Goal: Communication & Community: Answer question/provide support

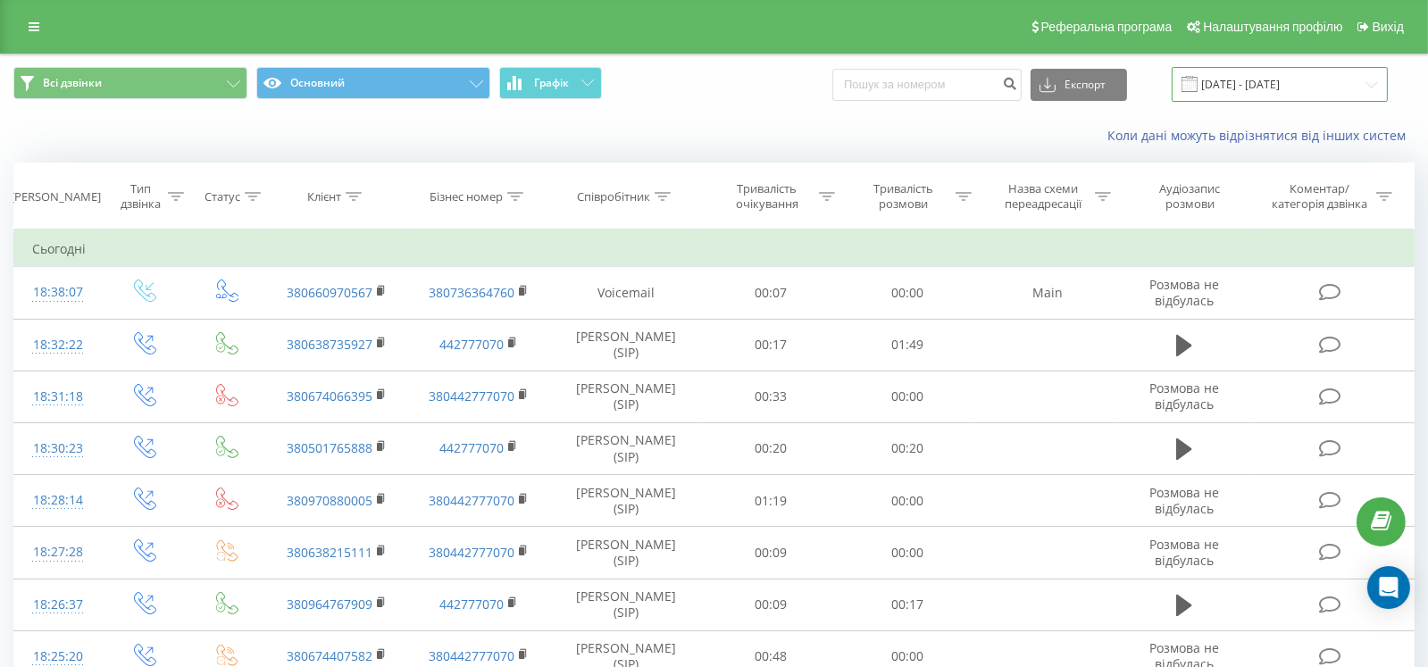
click at [1233, 84] on input "[DATE] - [DATE]" at bounding box center [1280, 84] width 216 height 35
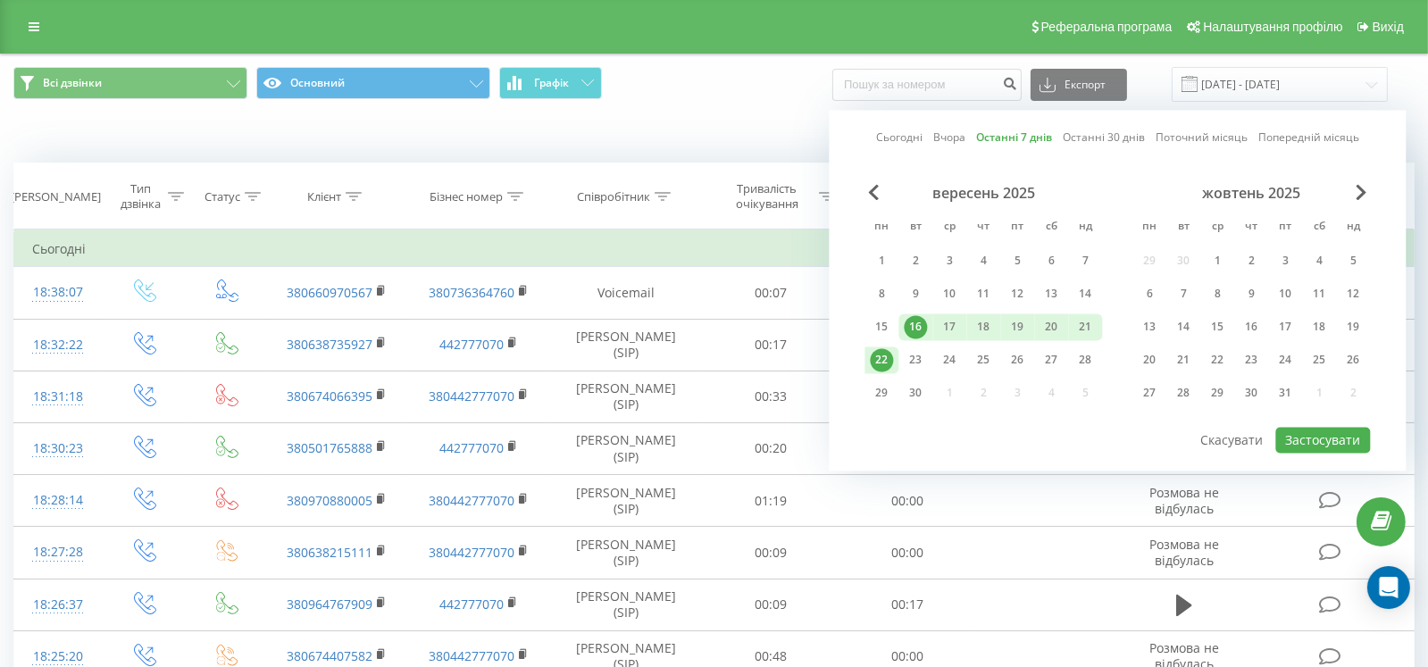
click at [1016, 132] on link "Останні 7 днів" at bounding box center [1014, 138] width 76 height 17
click at [1315, 435] on button "Застосувати" at bounding box center [1322, 440] width 95 height 26
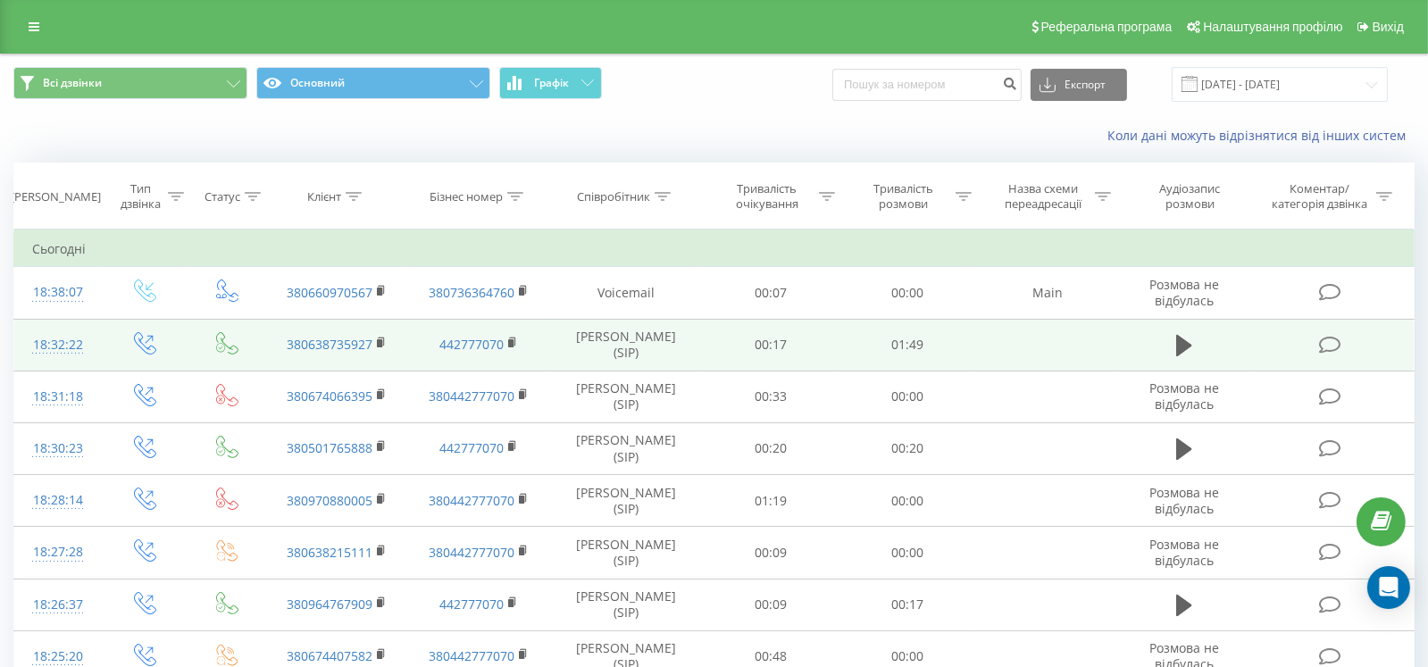
drag, startPoint x: 1184, startPoint y: 343, endPoint x: 1157, endPoint y: 344, distance: 27.7
click at [1183, 343] on icon at bounding box center [1184, 345] width 16 height 21
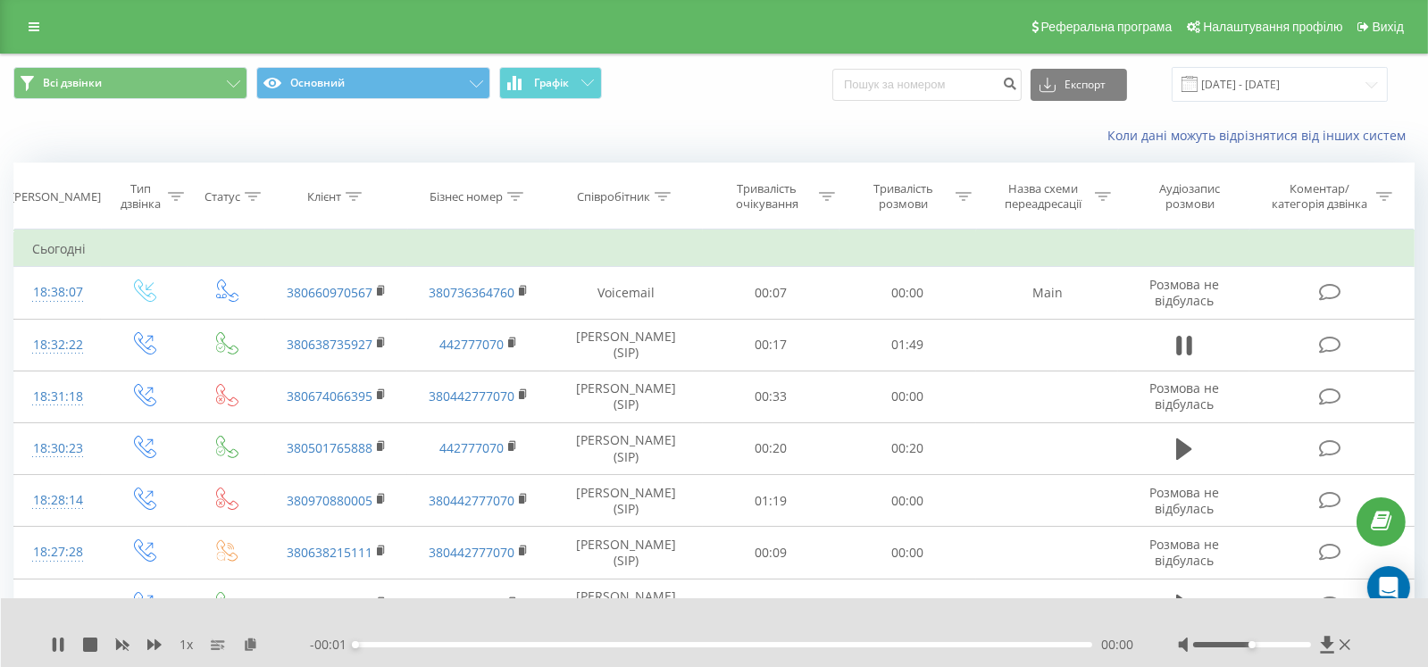
click at [480, 639] on div "- 00:01 00:00 00:00" at bounding box center [722, 645] width 824 height 18
click at [456, 645] on div "00:00" at bounding box center [723, 644] width 737 height 5
click at [482, 645] on div "00:18" at bounding box center [723, 644] width 737 height 5
click at [60, 643] on icon at bounding box center [62, 645] width 4 height 14
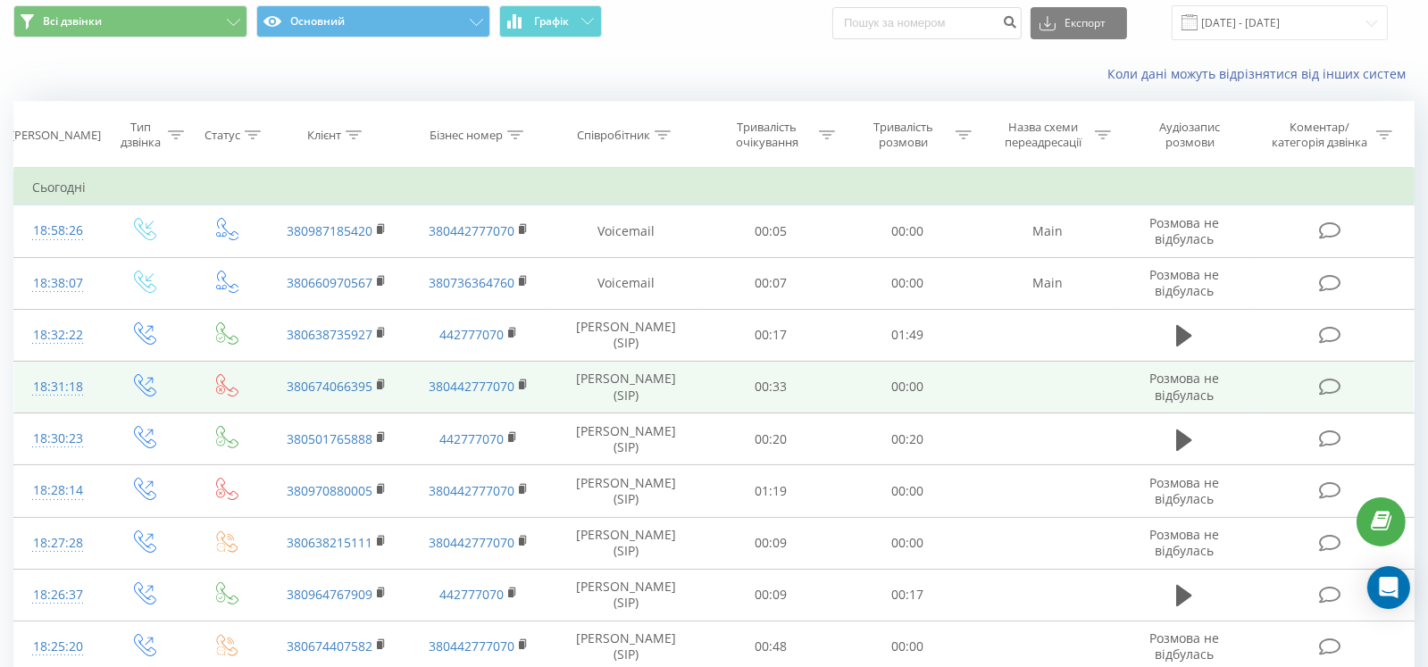
scroll to position [88, 0]
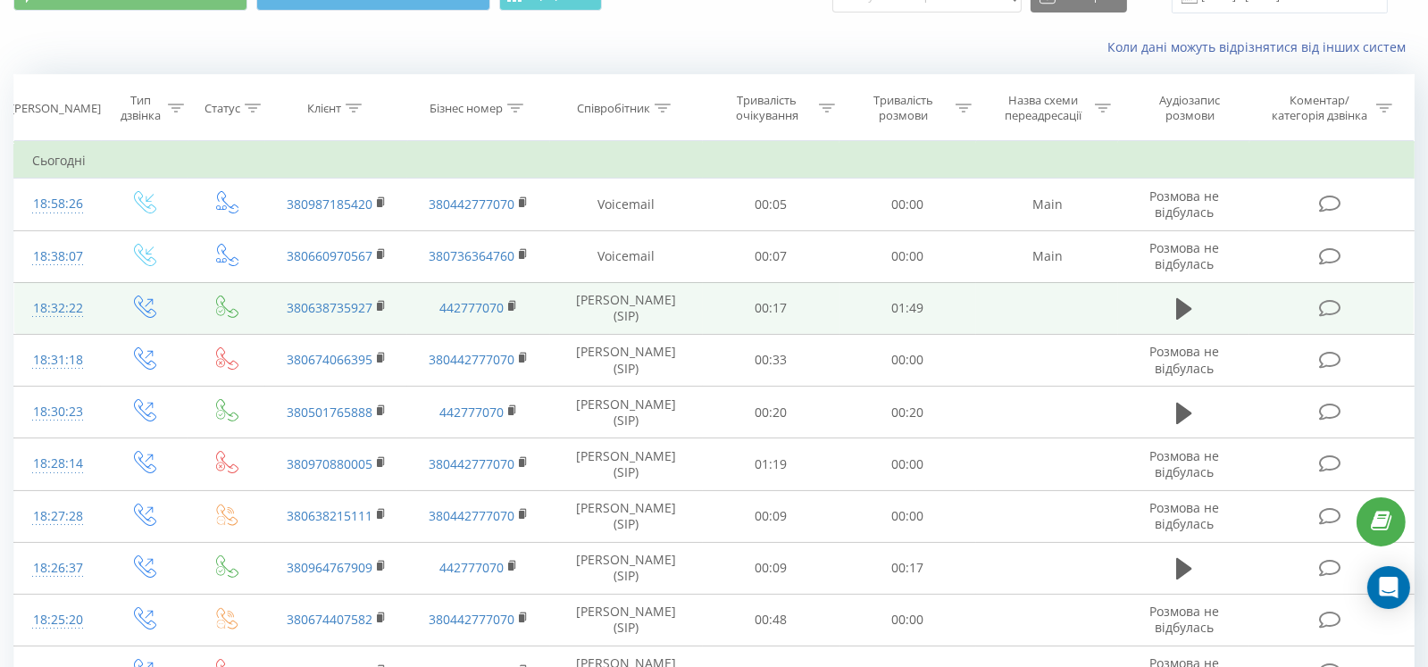
click at [1325, 304] on icon at bounding box center [1330, 308] width 22 height 19
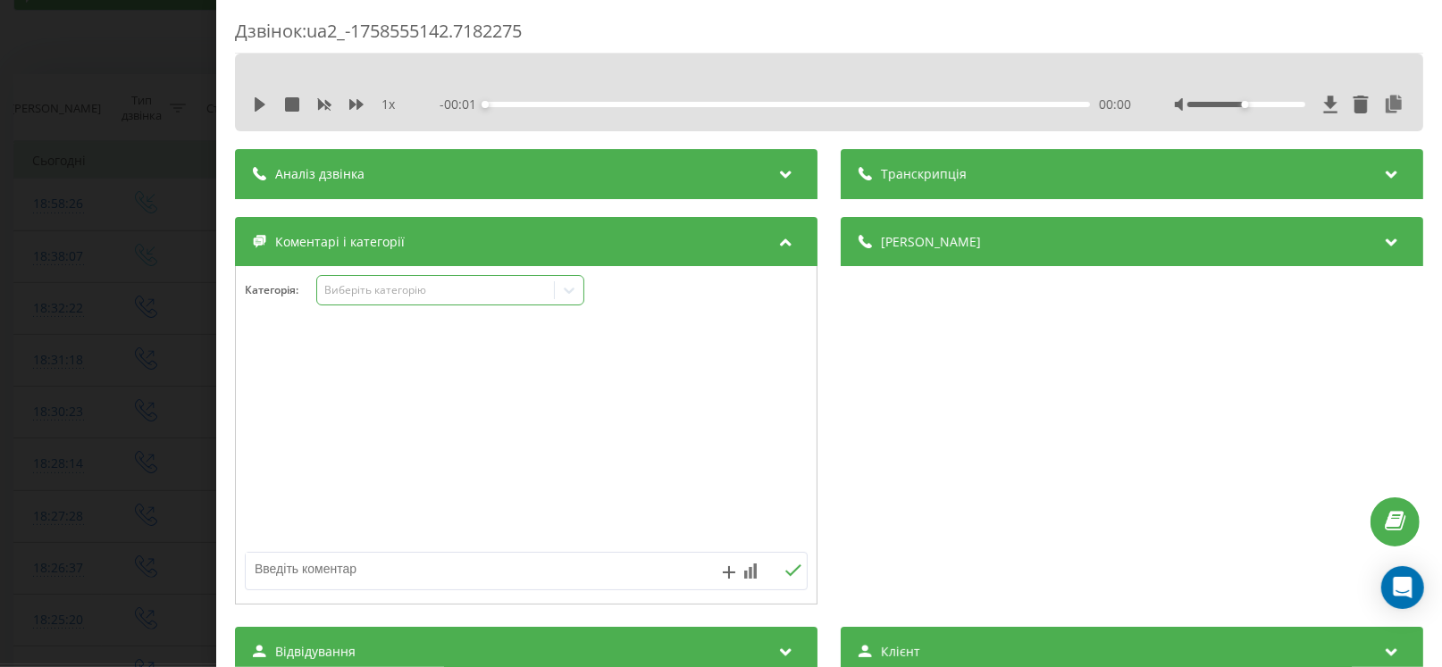
click at [376, 304] on div "Виберіть категорію" at bounding box center [450, 290] width 268 height 30
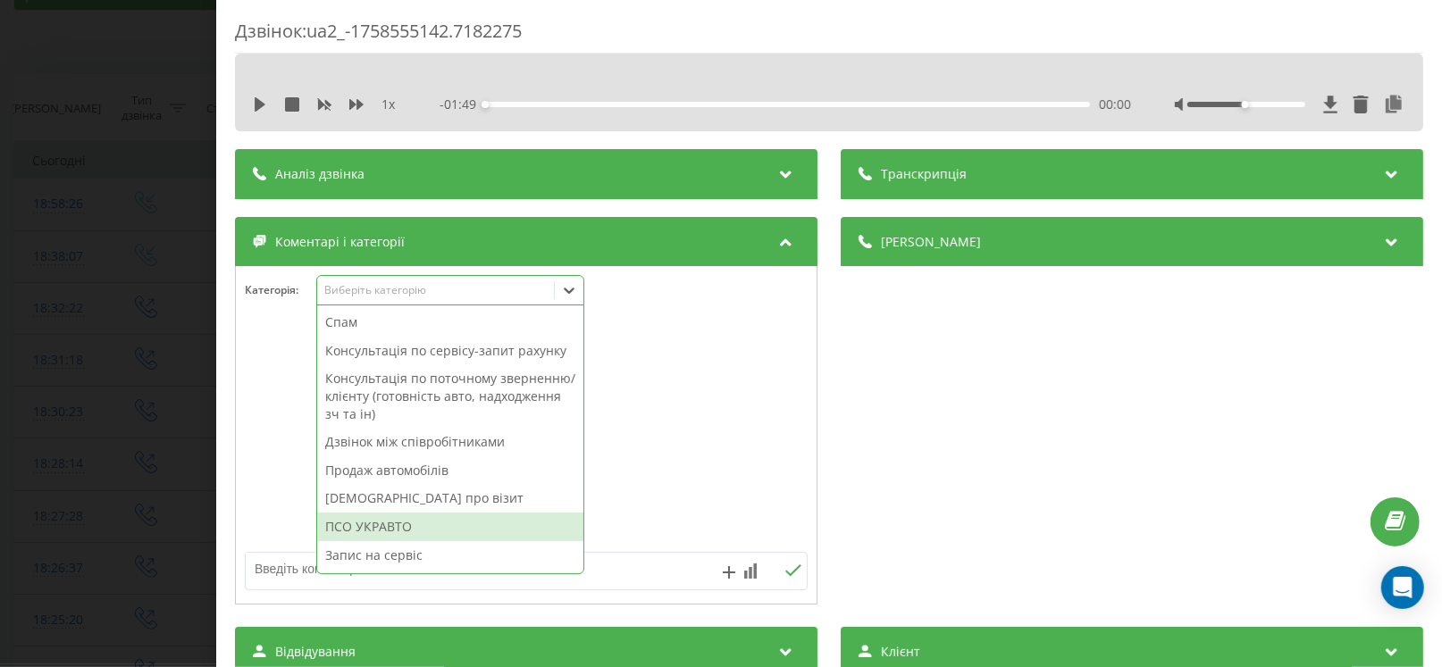
click at [376, 534] on div "ПСО УКРАВТО" at bounding box center [450, 527] width 266 height 29
click at [102, 510] on div "Дзвінок : ua2_-1758555142.7182275 1 x - 01:49 00:00 00:00 Транскрипція Для AI-а…" at bounding box center [721, 333] width 1442 height 667
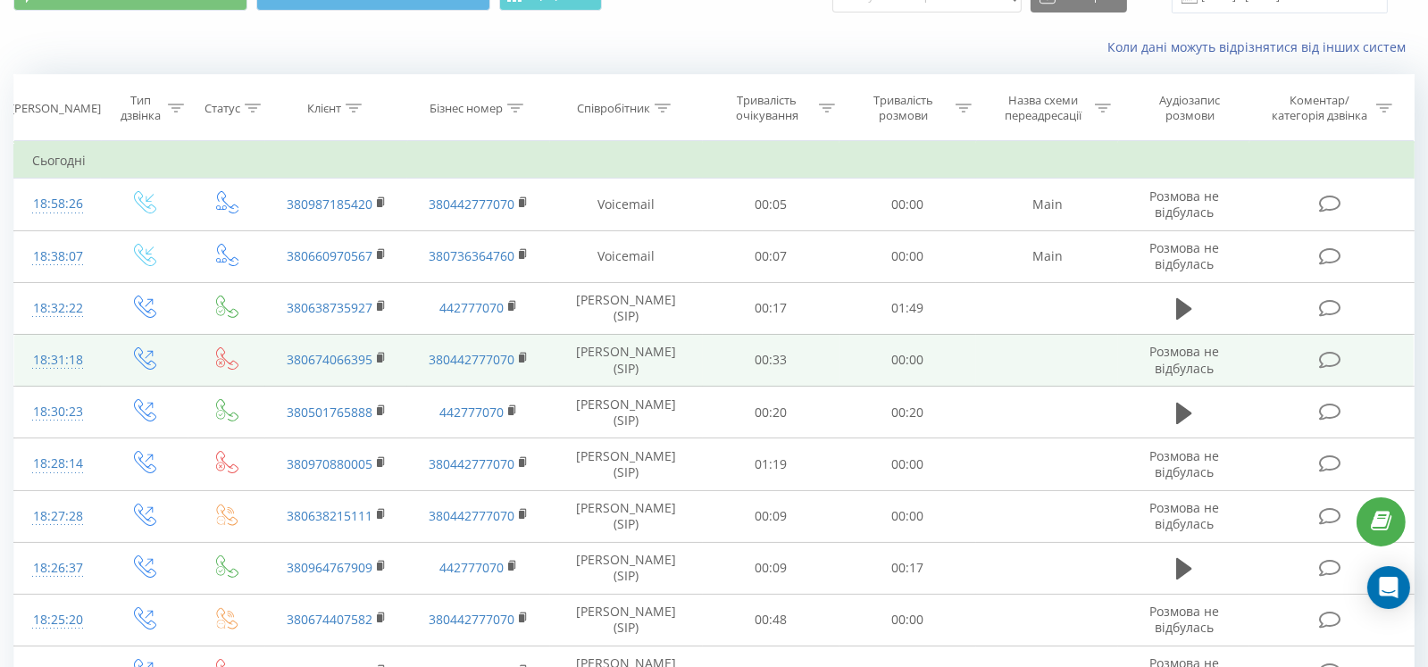
drag, startPoint x: 1334, startPoint y: 351, endPoint x: 1314, endPoint y: 351, distance: 20.5
click at [1334, 351] on icon at bounding box center [1330, 360] width 22 height 19
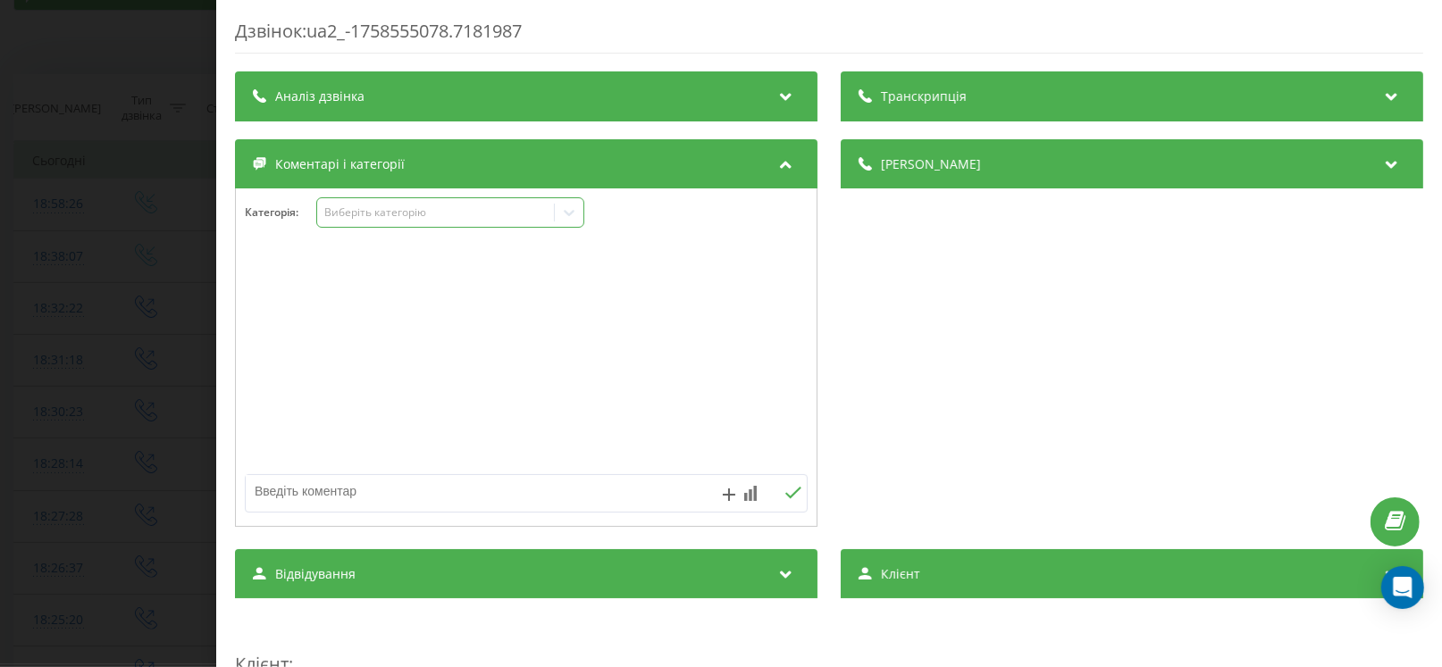
click at [352, 216] on div "Виберіть категорію" at bounding box center [435, 212] width 223 height 14
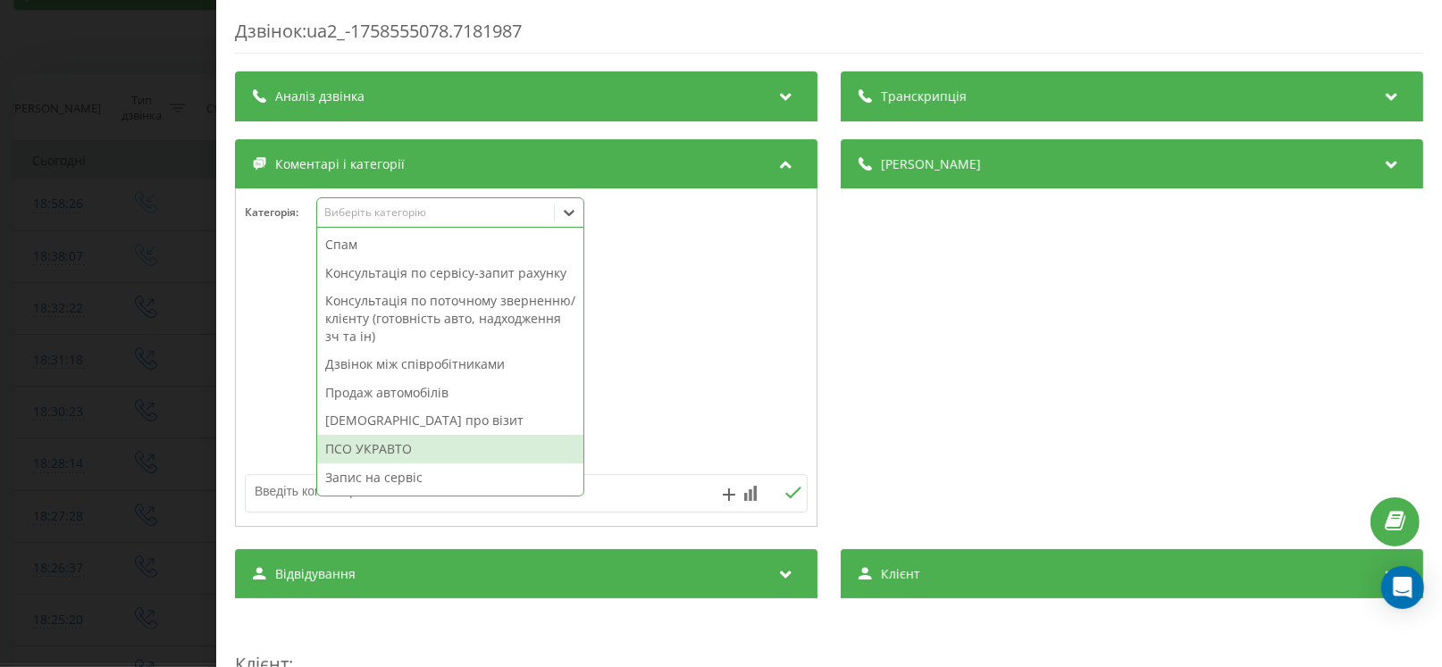
drag, startPoint x: 377, startPoint y: 443, endPoint x: 280, endPoint y: 429, distance: 98.4
click at [377, 444] on div "ПСО УКРАВТО" at bounding box center [450, 449] width 266 height 29
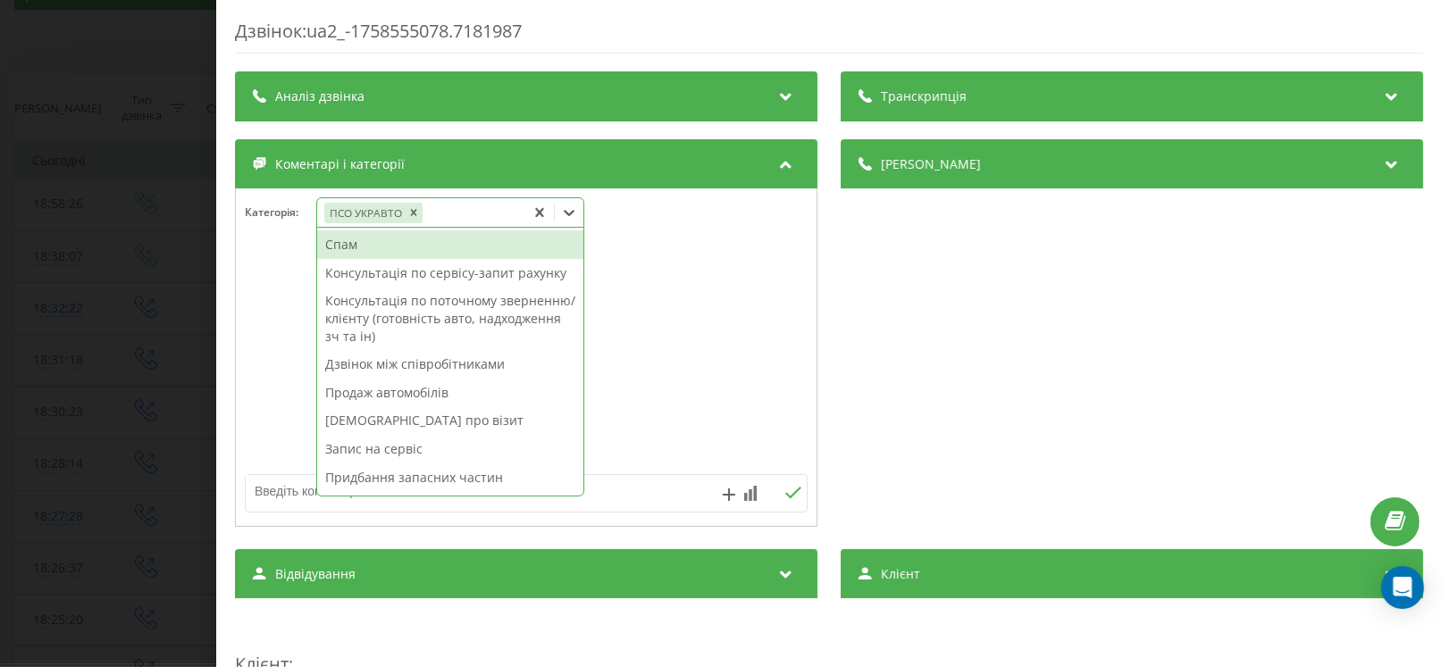
click at [149, 414] on div "Дзвінок : ua2_-1758555078.7181987 Транскрипція Для AI-аналізу майбутніх дзвінкі…" at bounding box center [721, 333] width 1442 height 667
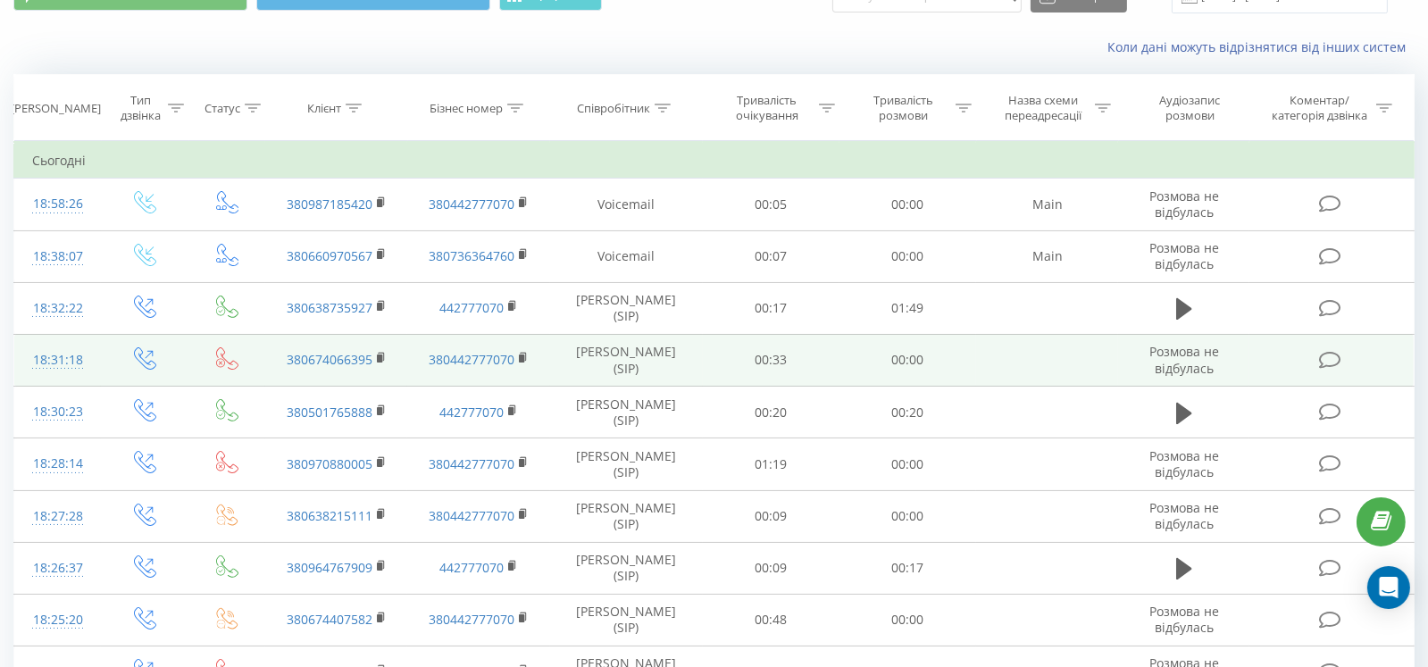
click at [1324, 355] on icon at bounding box center [1330, 360] width 22 height 19
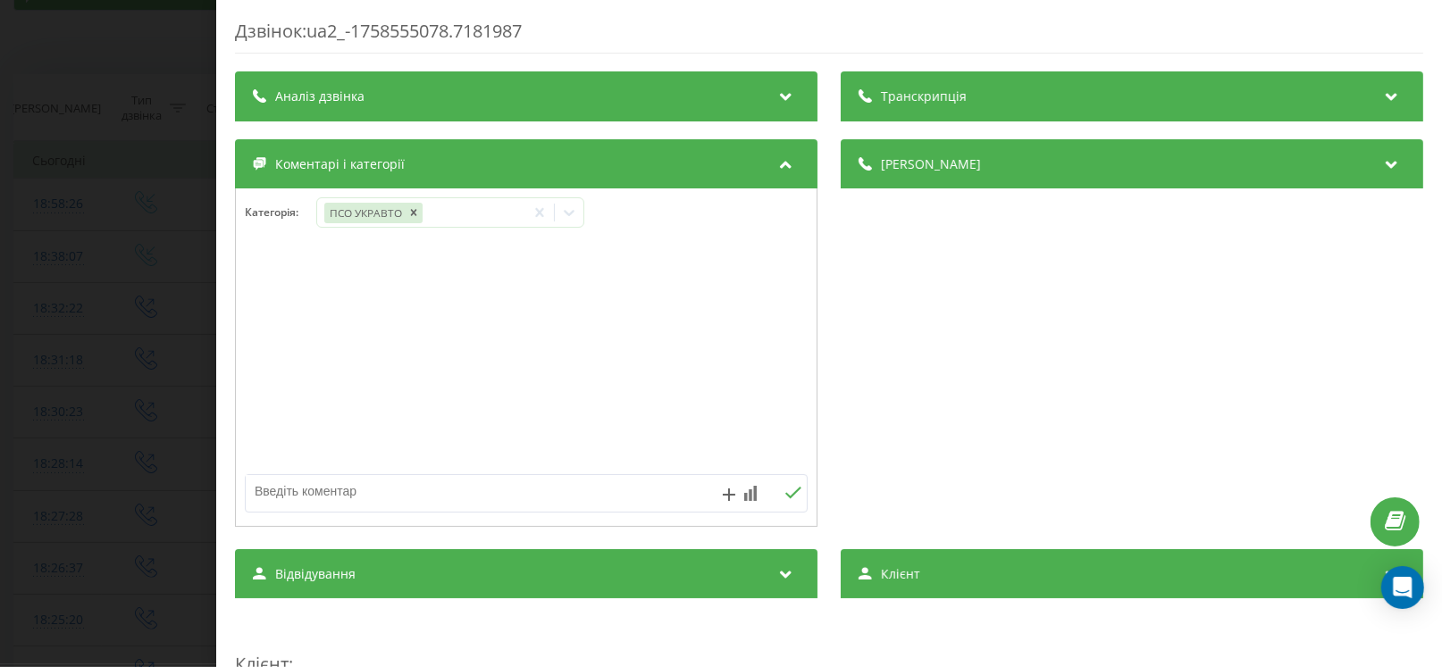
click at [2, 366] on div "Дзвінок : ua2_-1758555078.7181987 Транскрипція Для AI-аналізу майбутніх дзвінкі…" at bounding box center [721, 333] width 1442 height 667
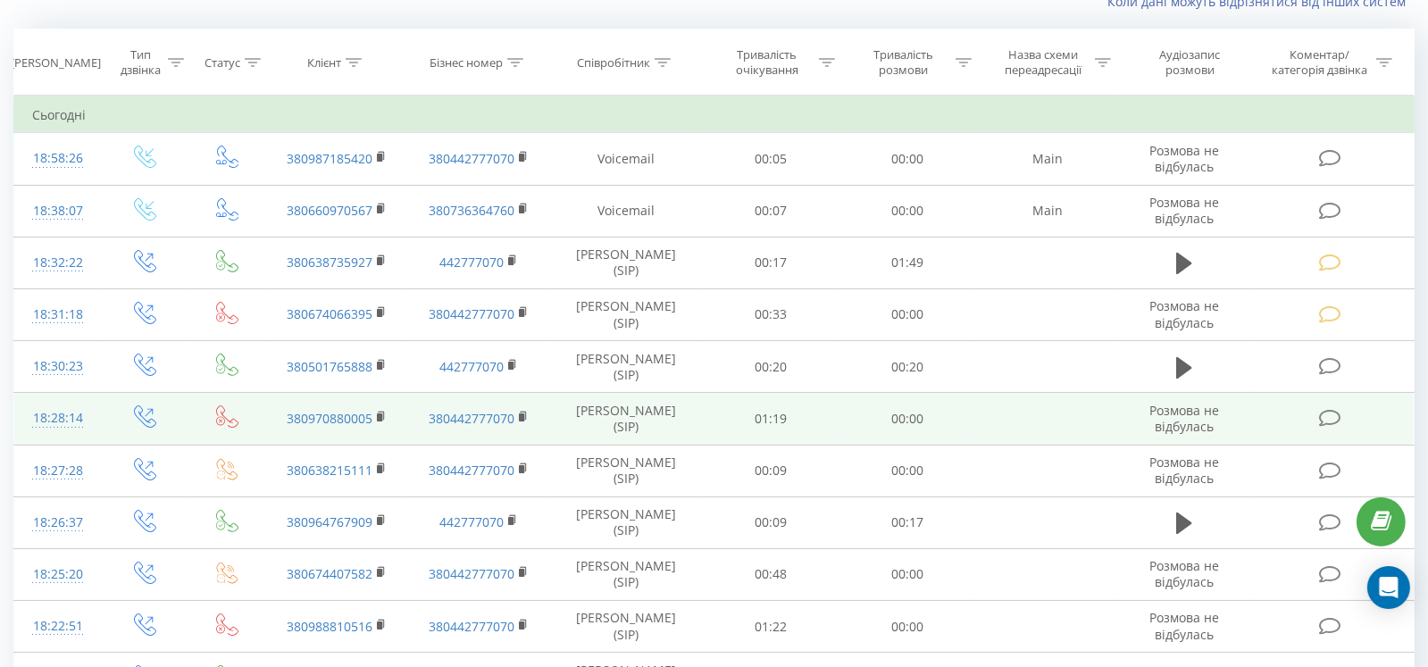
scroll to position [178, 0]
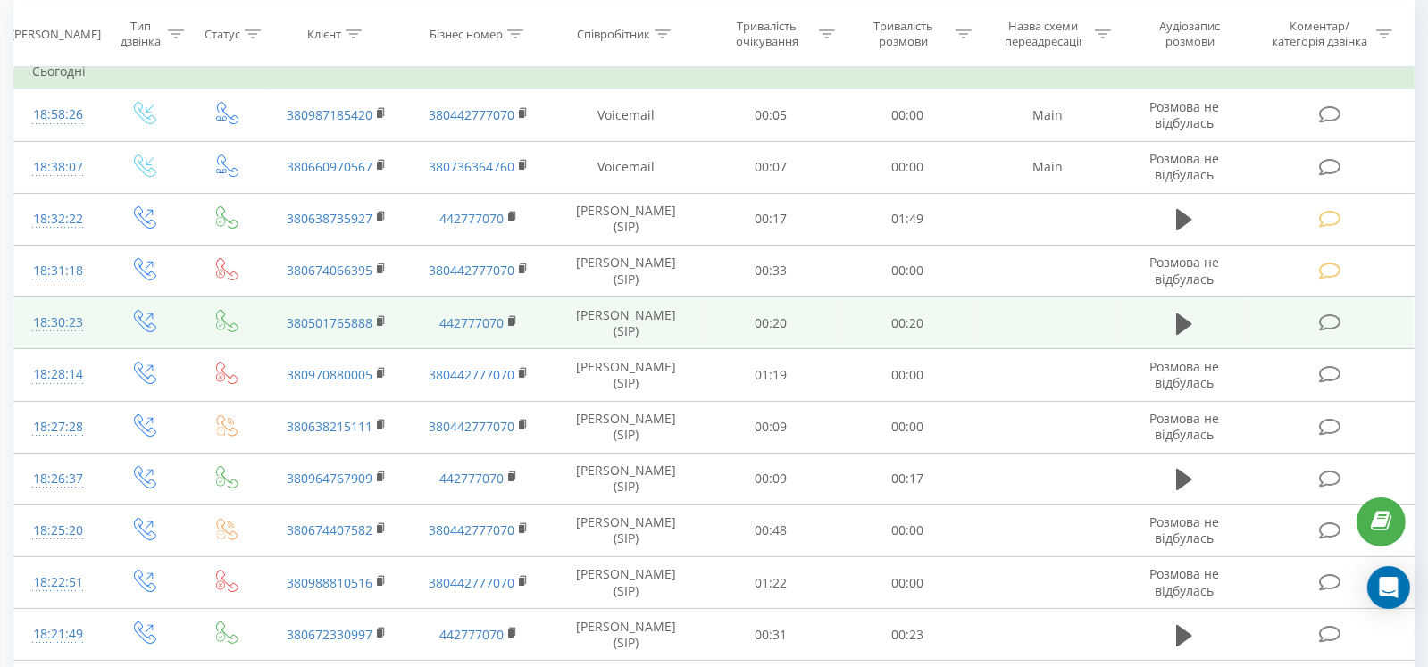
click at [1325, 326] on icon at bounding box center [1330, 323] width 22 height 19
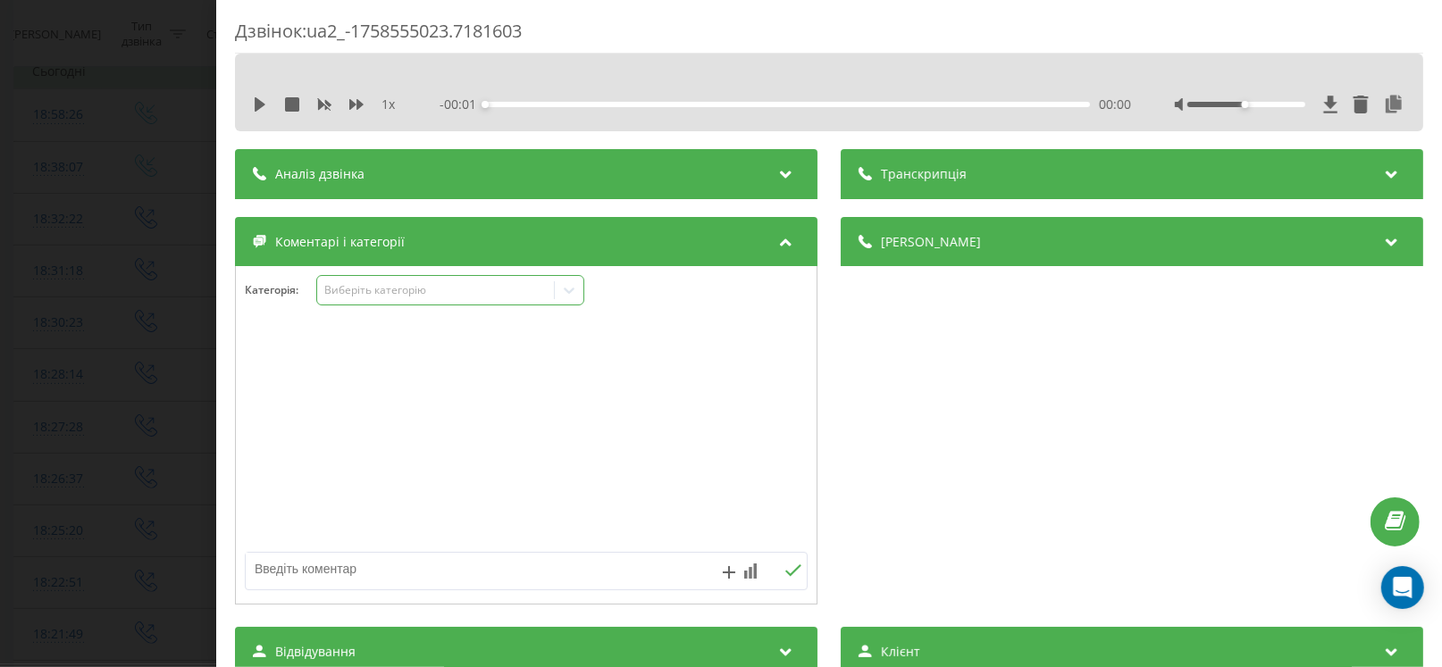
click at [387, 283] on div "Виберіть категорію" at bounding box center [435, 290] width 223 height 14
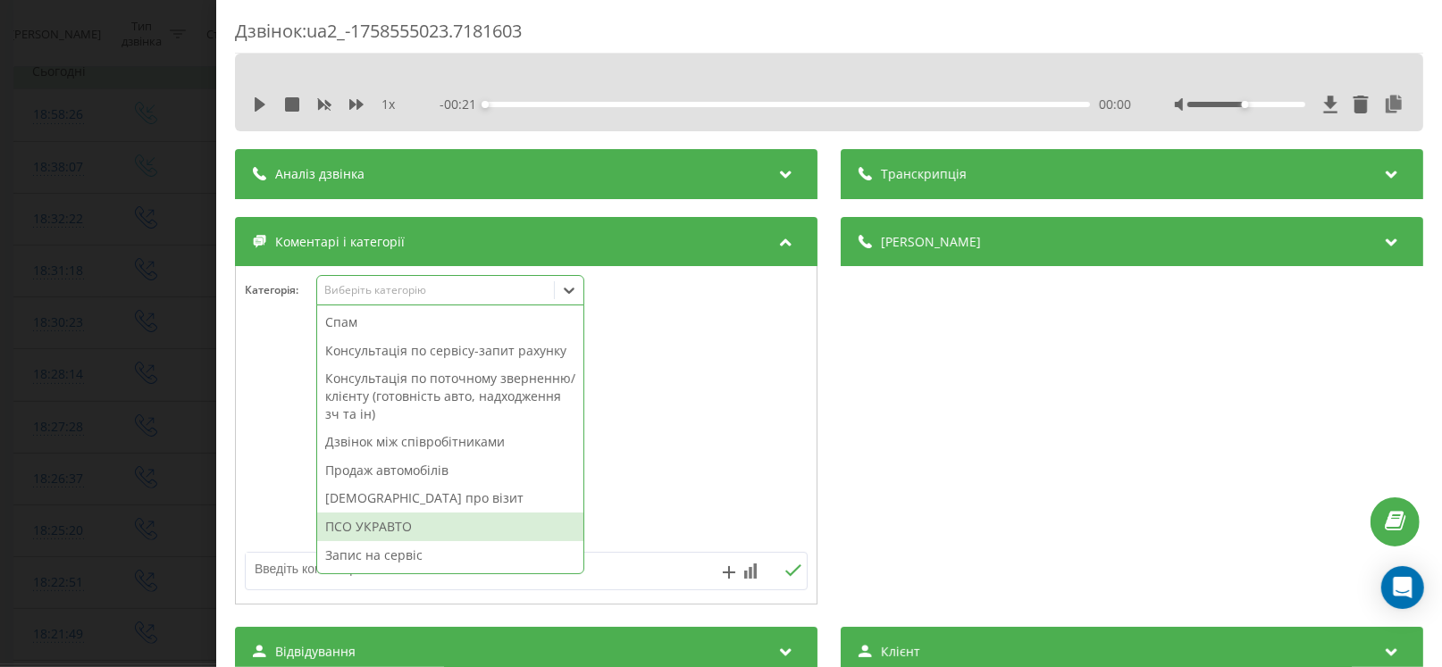
click at [413, 523] on div "ПСО УКРАВТО" at bounding box center [450, 527] width 266 height 29
drag, startPoint x: 0, startPoint y: 461, endPoint x: 12, endPoint y: 461, distance: 11.6
click at [2, 461] on div "Дзвінок : ua2_-1758555023.7181603 1 x - 00:21 00:00 00:00 Транскрипція Для AI-а…" at bounding box center [721, 333] width 1442 height 667
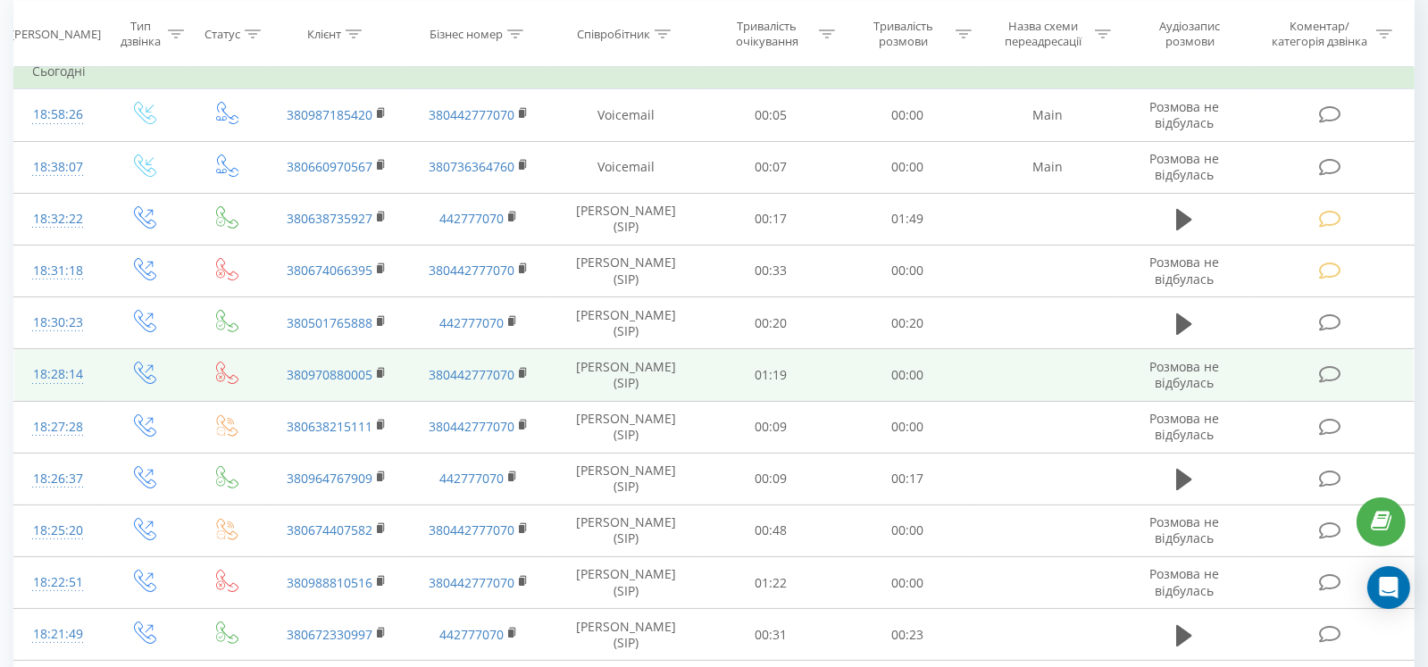
click at [1334, 374] on icon at bounding box center [1330, 374] width 22 height 19
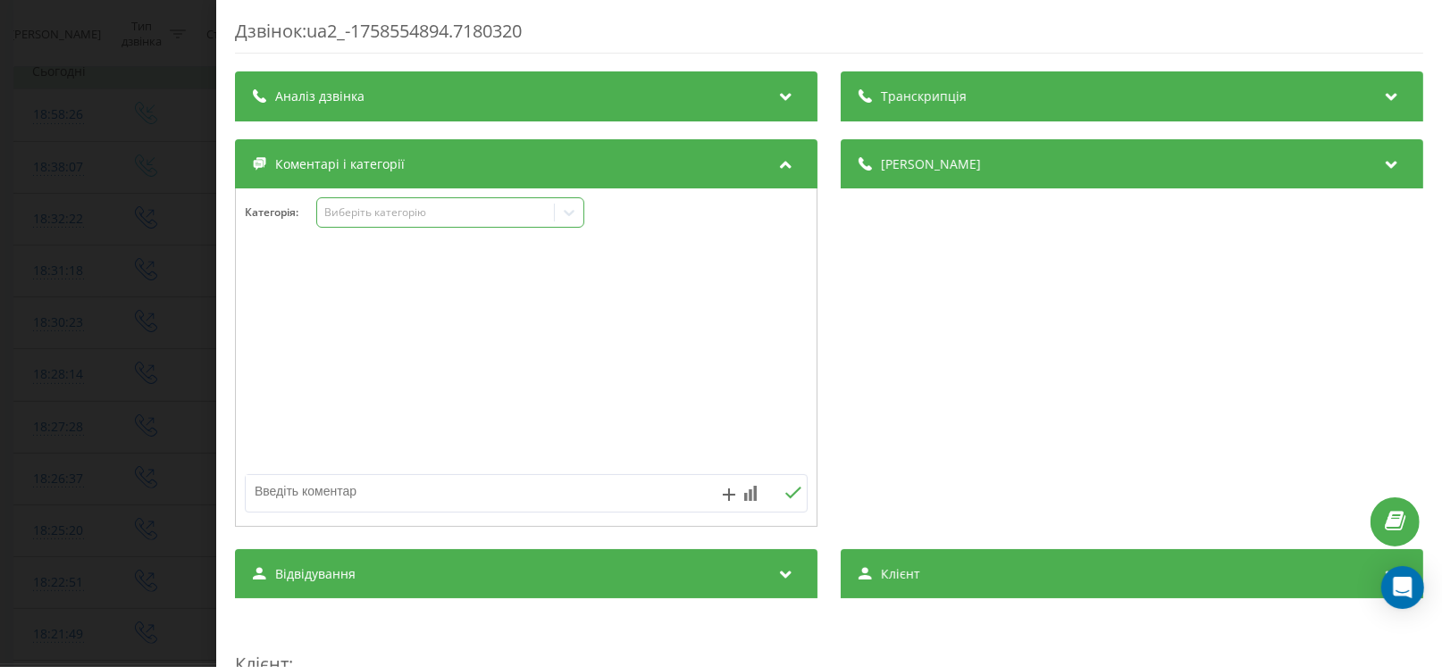
click at [364, 215] on div "Виберіть категорію" at bounding box center [435, 212] width 223 height 14
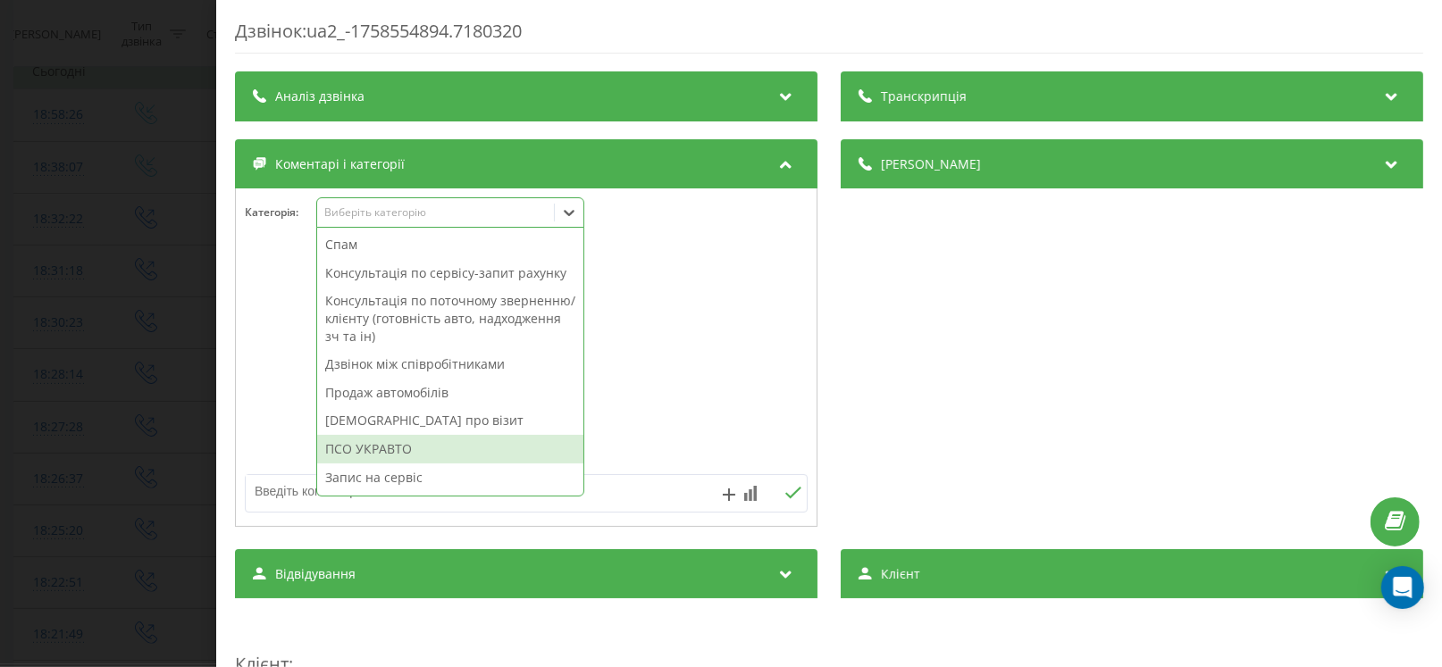
click at [380, 439] on div "ПСО УКРАВТО" at bounding box center [450, 449] width 266 height 29
drag, startPoint x: 0, startPoint y: 380, endPoint x: 408, endPoint y: 371, distance: 408.3
click at [17, 384] on div "Дзвінок : ua2_-1758554894.7180320 Транскрипція Для AI-аналізу майбутніх дзвінкі…" at bounding box center [721, 333] width 1442 height 667
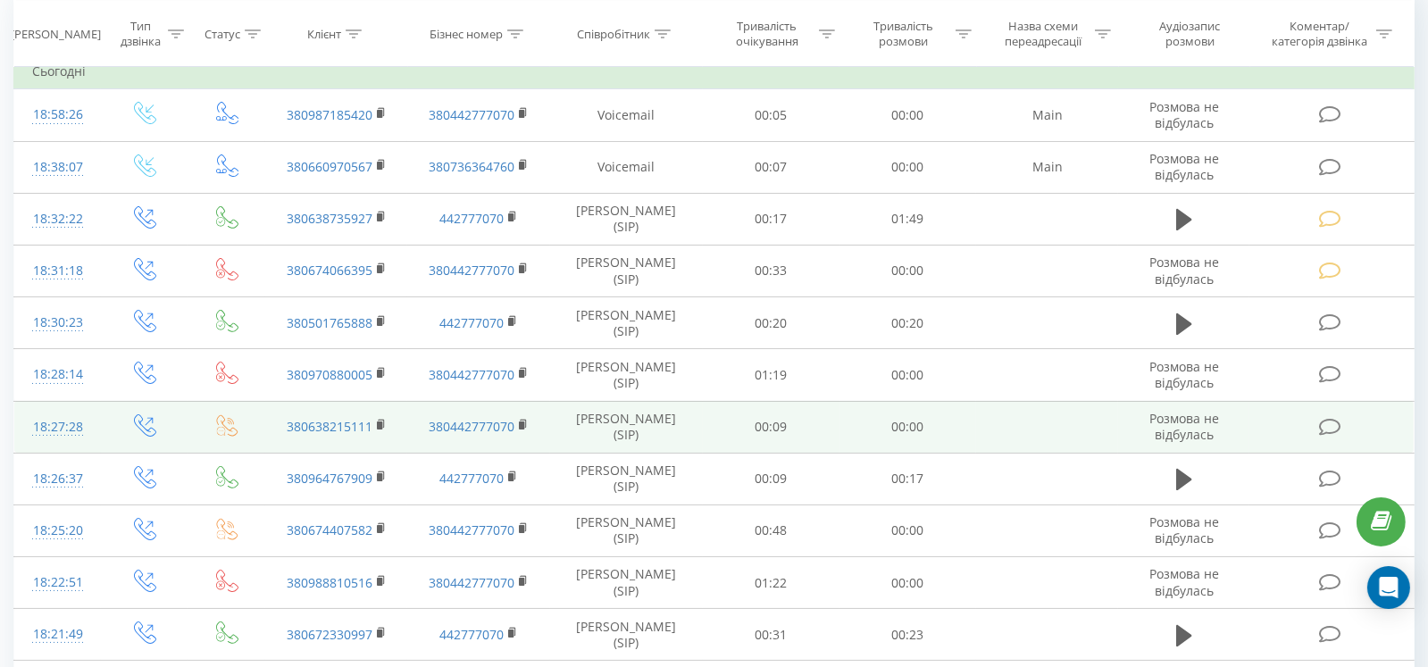
click at [1338, 437] on td at bounding box center [1332, 427] width 164 height 52
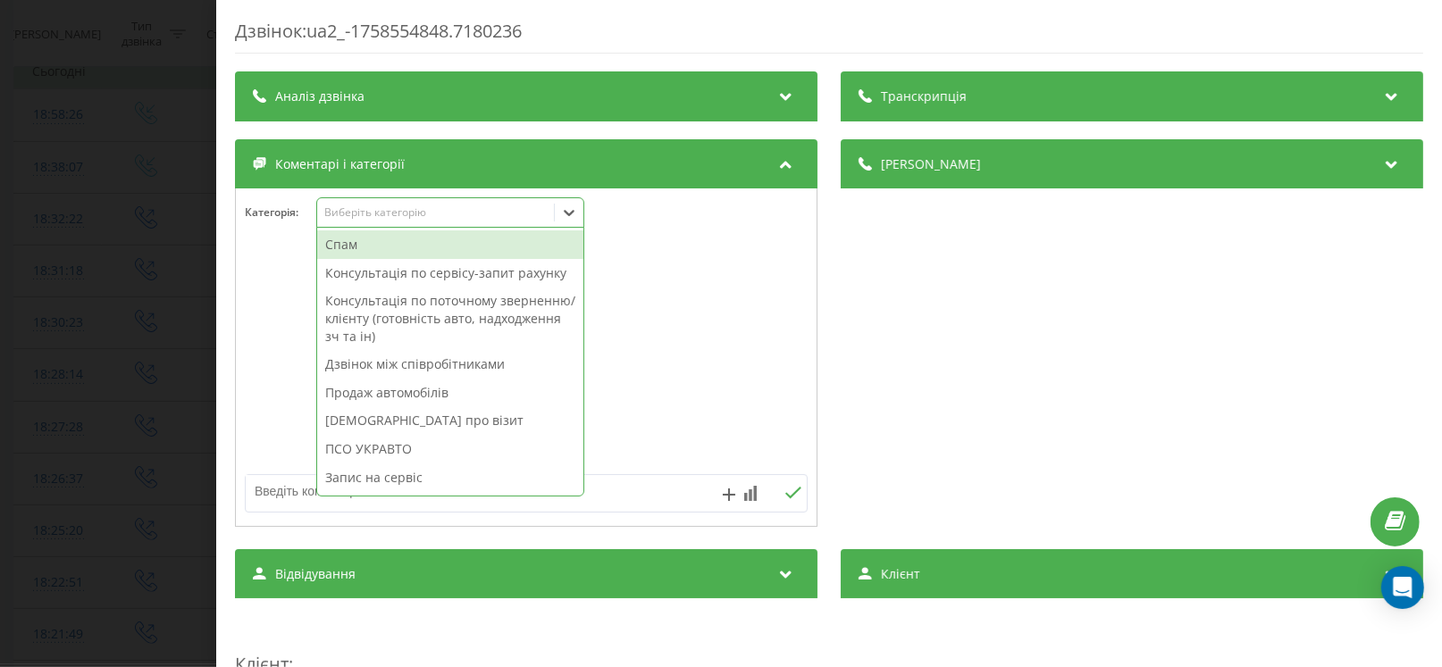
click at [351, 221] on div "Виберіть категорію" at bounding box center [450, 212] width 268 height 30
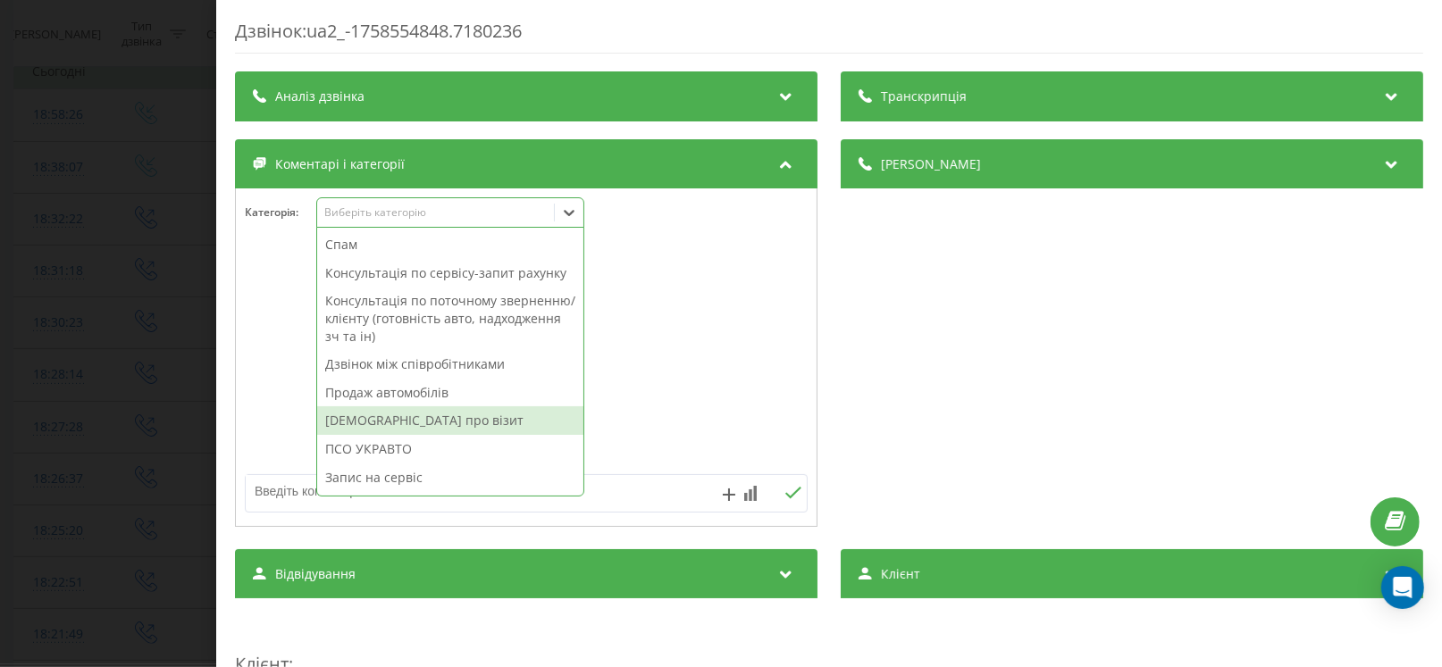
click at [376, 447] on div "ПСО УКРАВТО" at bounding box center [450, 449] width 266 height 29
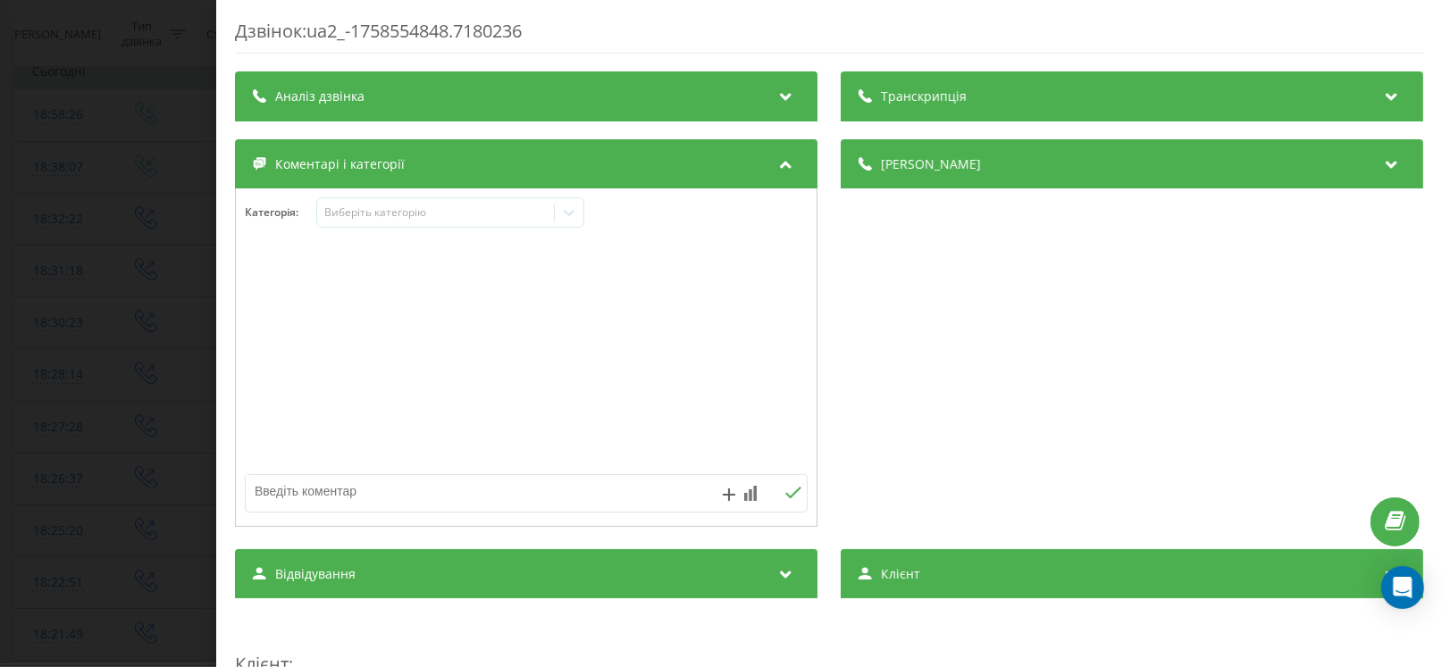
click at [57, 434] on div "Дзвінок : ua2_-1758554848.7180236 Транскрипція Для AI-аналізу майбутніх дзвінкі…" at bounding box center [721, 333] width 1442 height 667
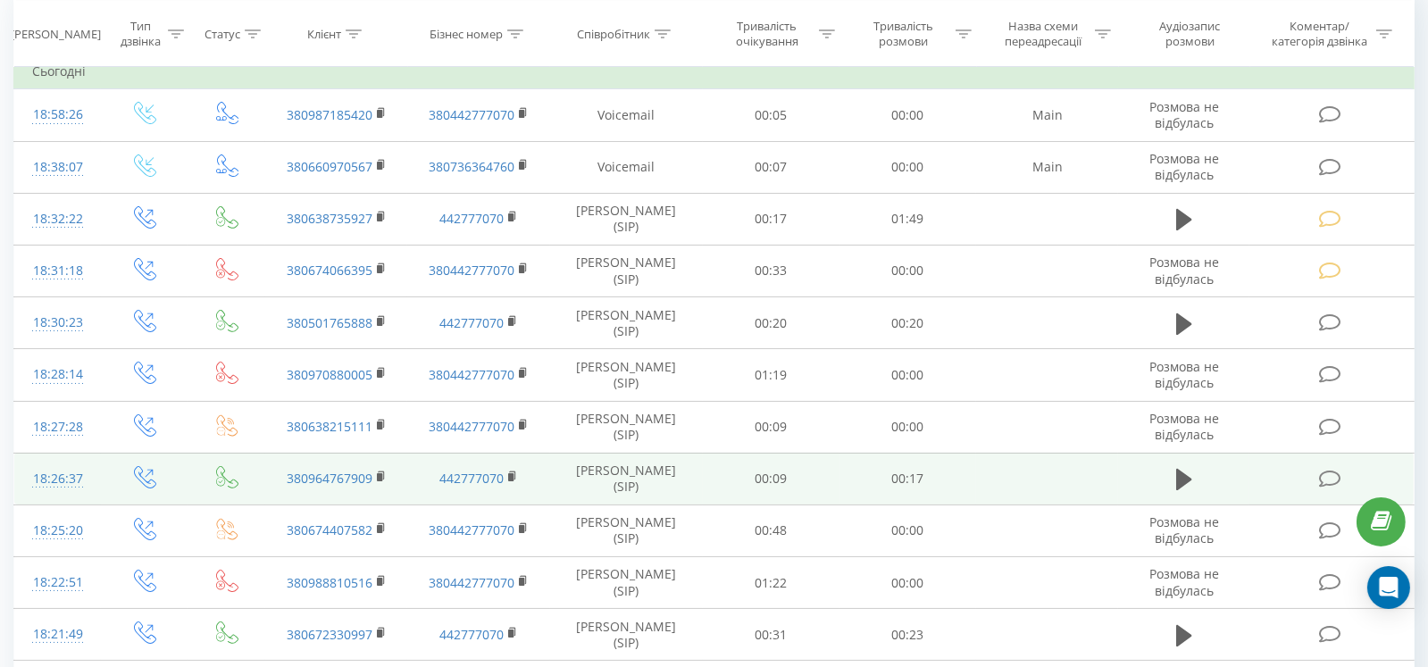
click at [1333, 484] on icon at bounding box center [1330, 479] width 22 height 19
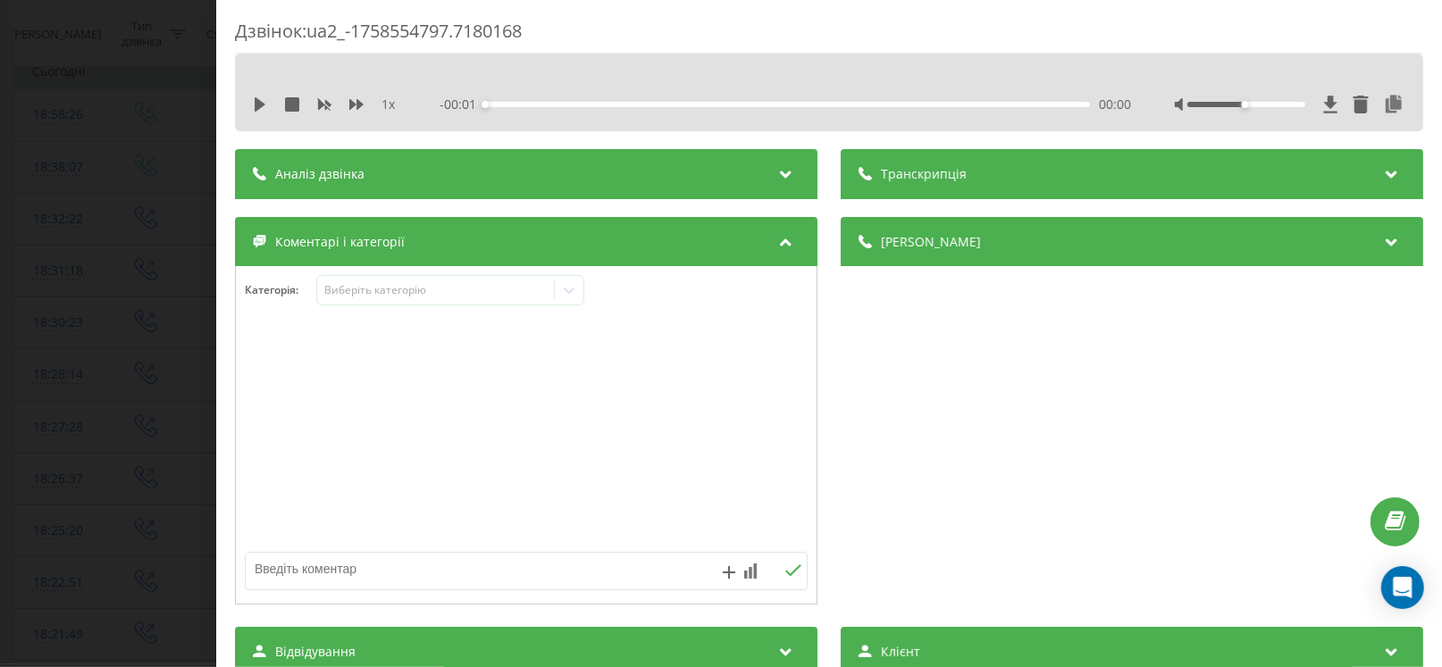
click at [351, 313] on div "Категорія : Виберіть категорію" at bounding box center [526, 302] width 581 height 54
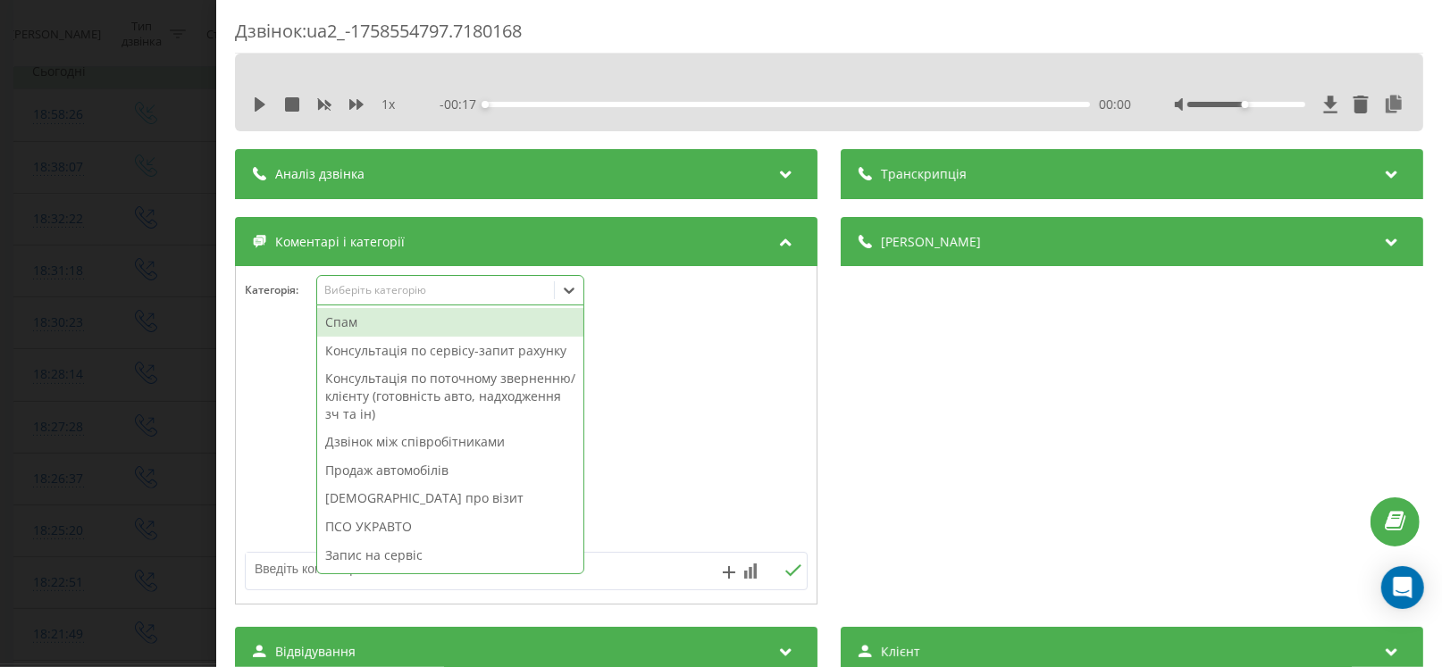
click at [352, 287] on div "Виберіть категорію" at bounding box center [435, 290] width 223 height 14
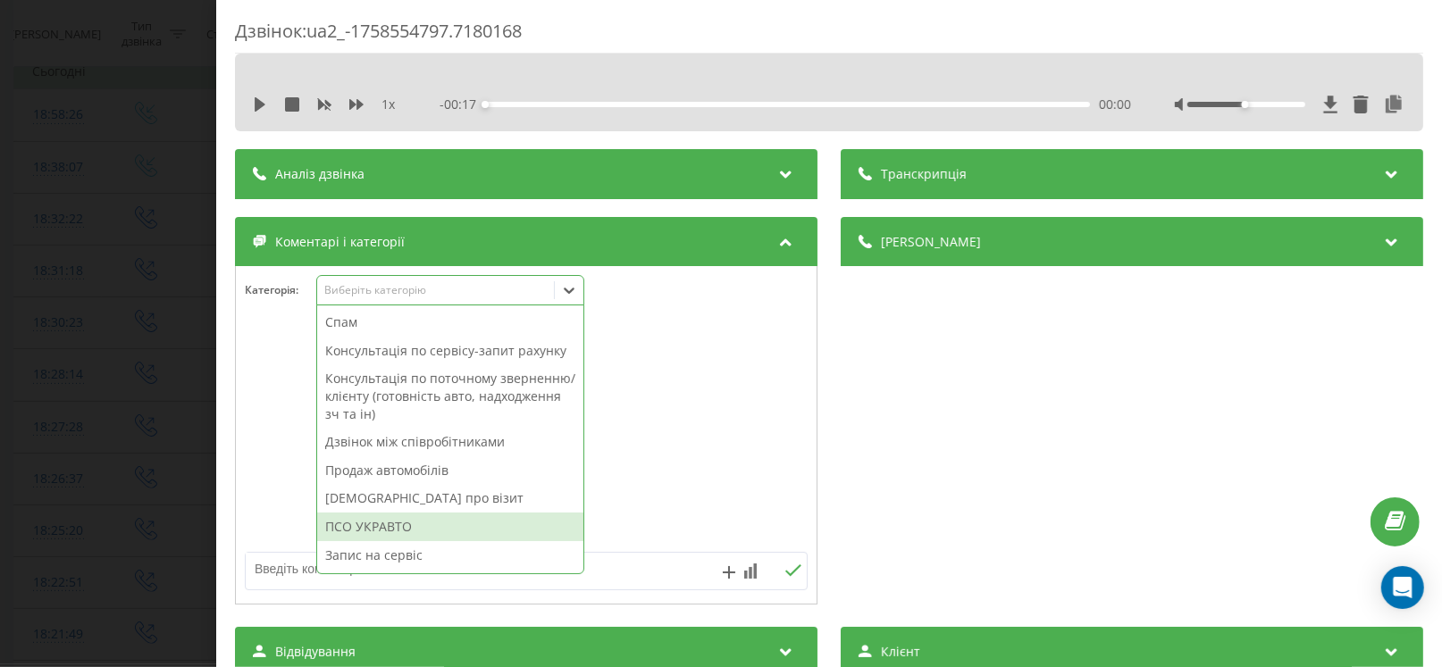
click at [375, 522] on div "ПСО УКРАВТО" at bounding box center [450, 527] width 266 height 29
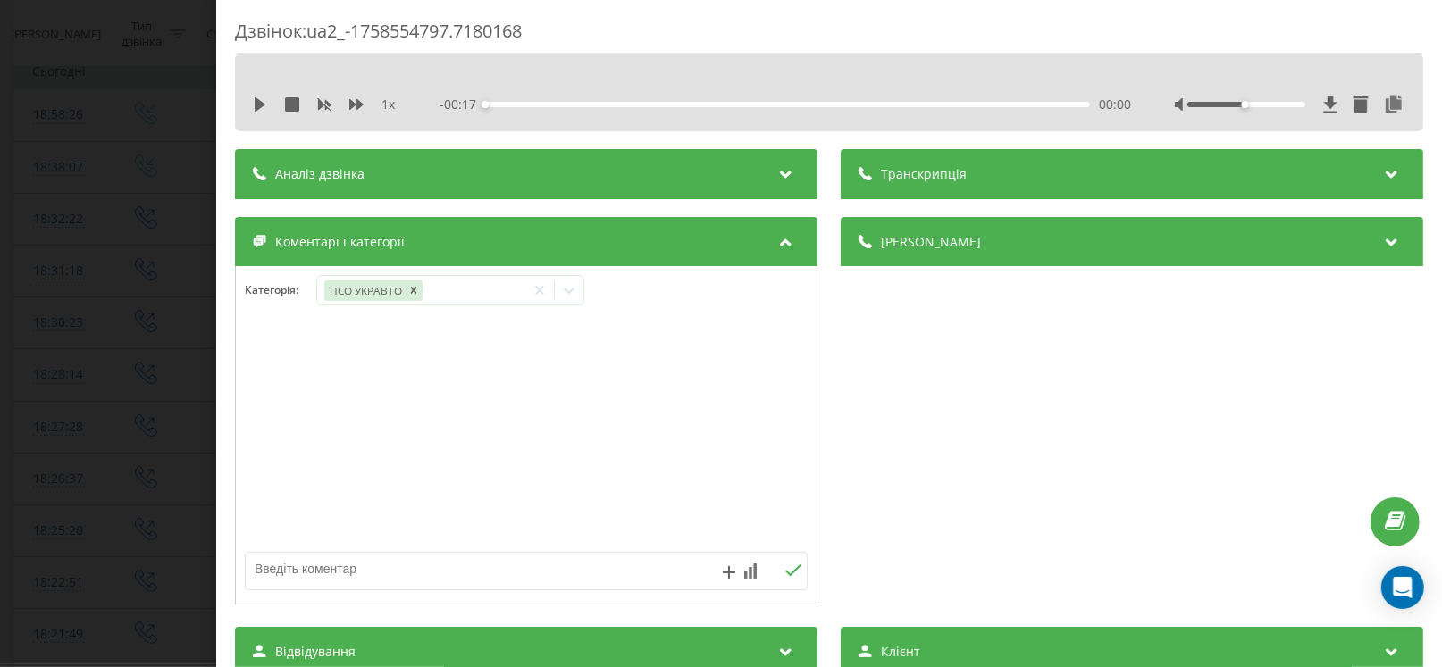
click at [0, 495] on div "Дзвінок : ua2_-1758554797.7180168 1 x - 00:17 00:00 00:00 Транскрипція Для AI-а…" at bounding box center [721, 333] width 1442 height 667
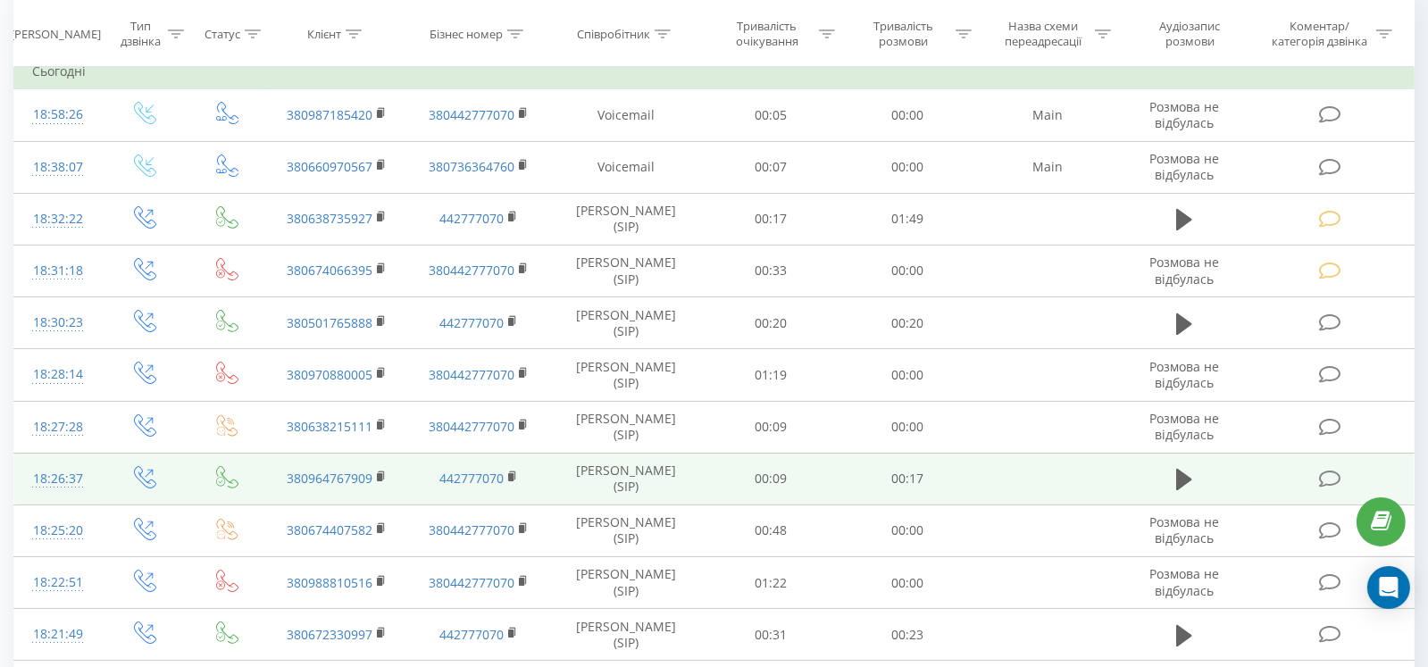
click at [1335, 484] on icon at bounding box center [1330, 479] width 22 height 19
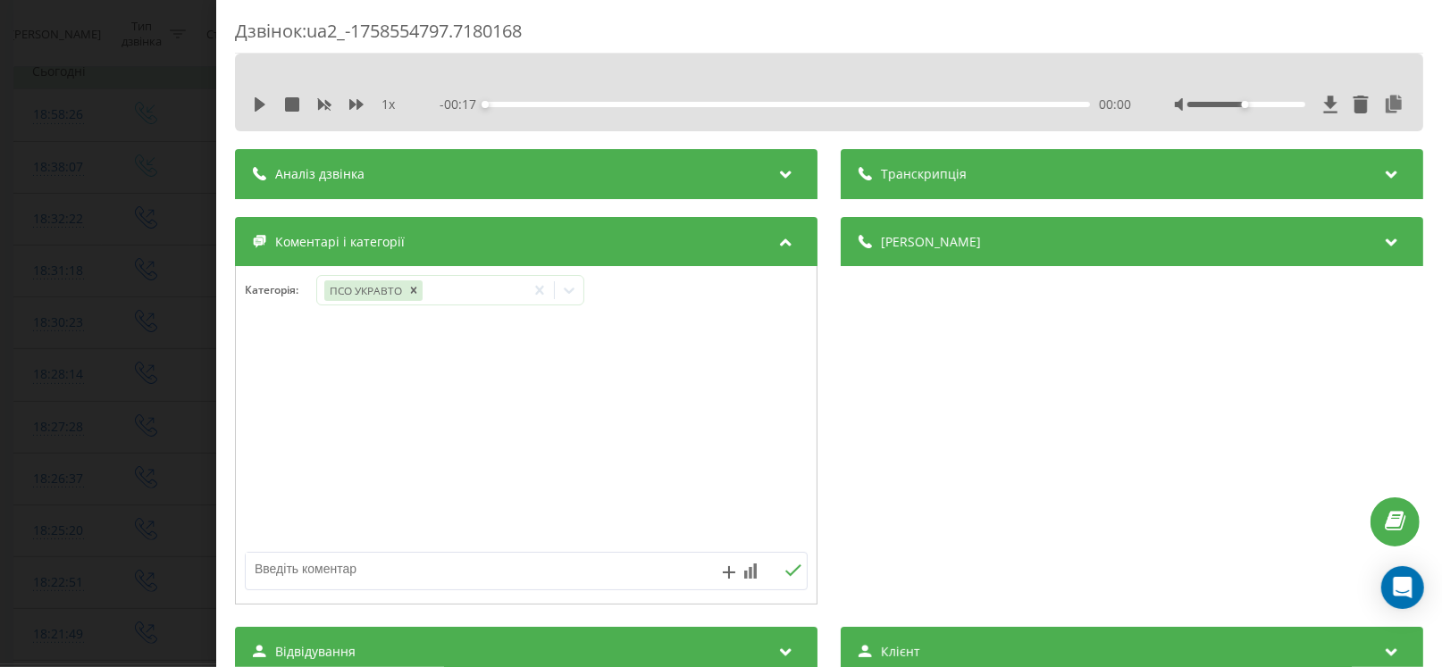
click at [16, 399] on div "Дзвінок : ua2_-1758554797.7180168 1 x - 00:17 00:00 00:00 Транскрипція Для AI-а…" at bounding box center [721, 333] width 1442 height 667
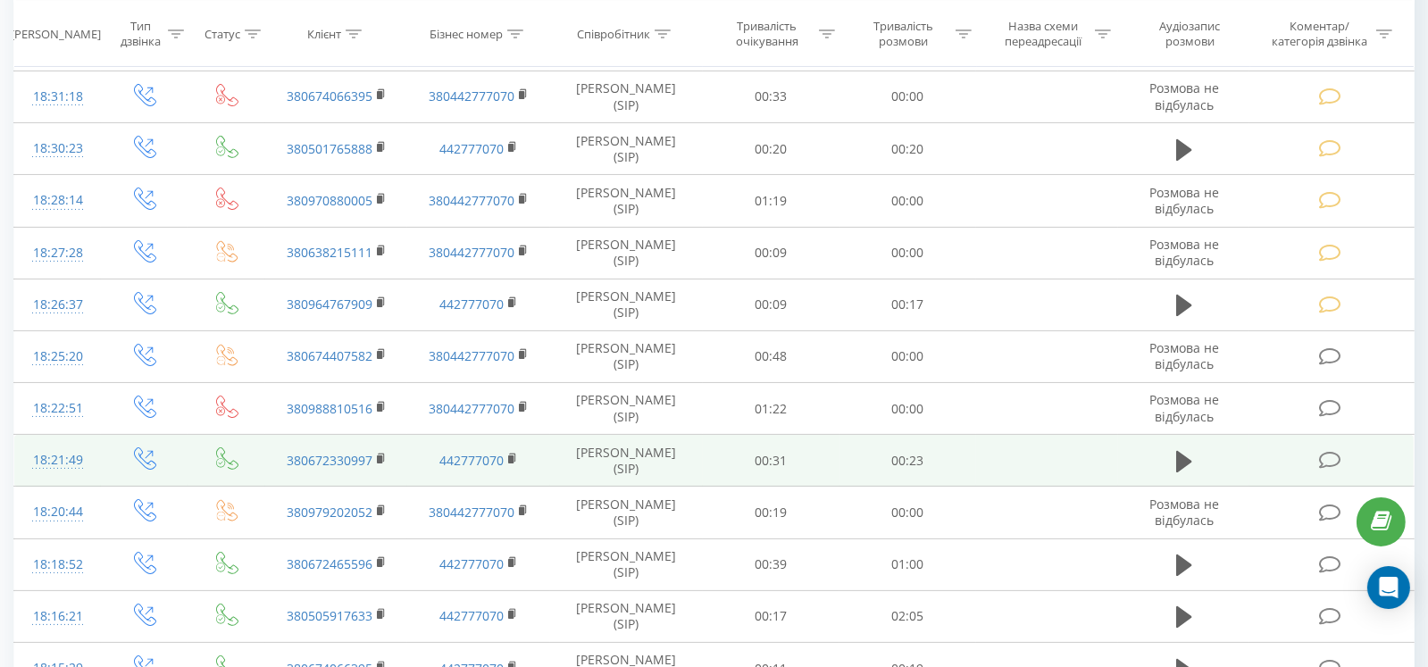
scroll to position [356, 0]
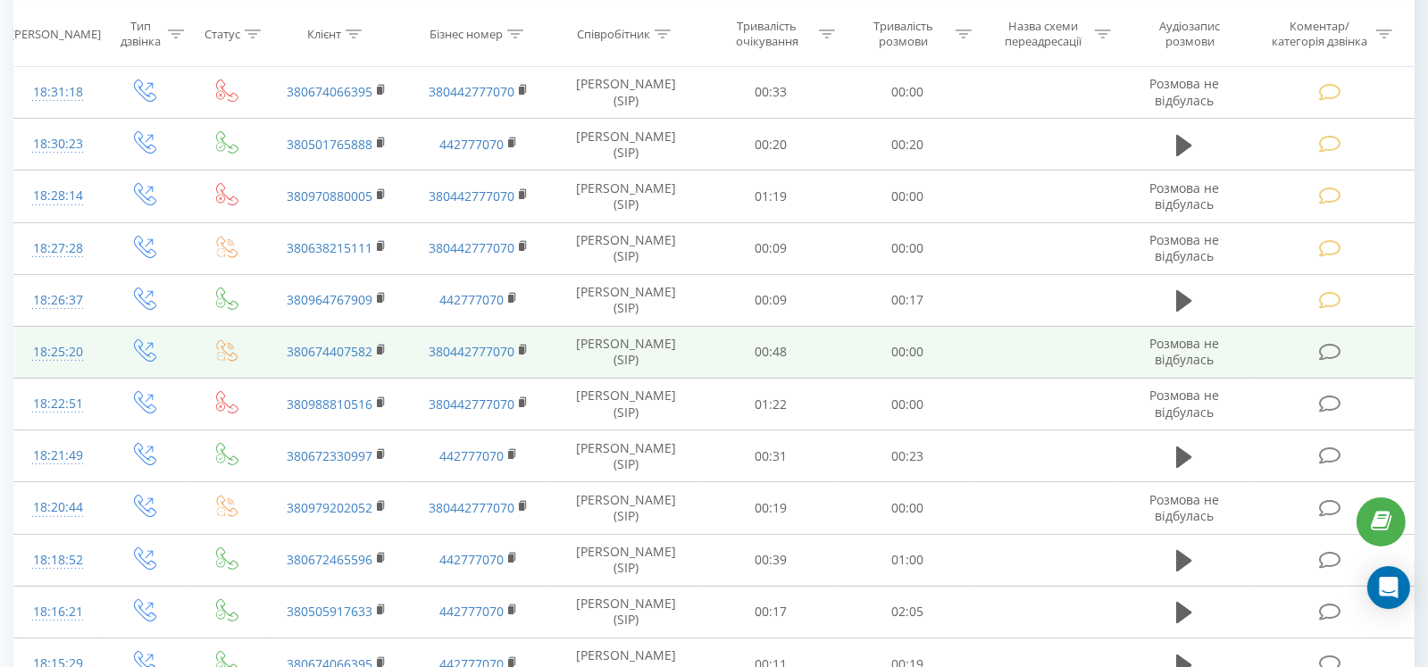
click at [1322, 354] on icon at bounding box center [1330, 352] width 22 height 19
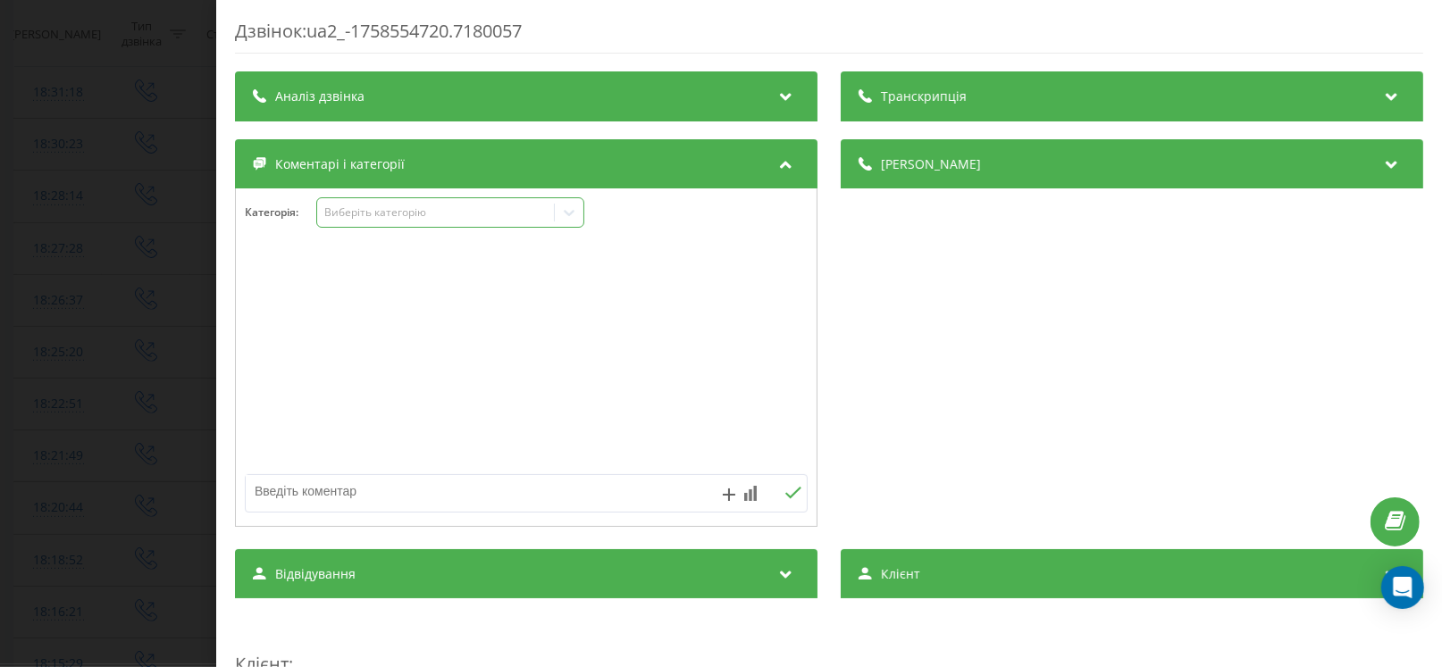
click at [375, 220] on div "Виберіть категорію" at bounding box center [435, 213] width 237 height 17
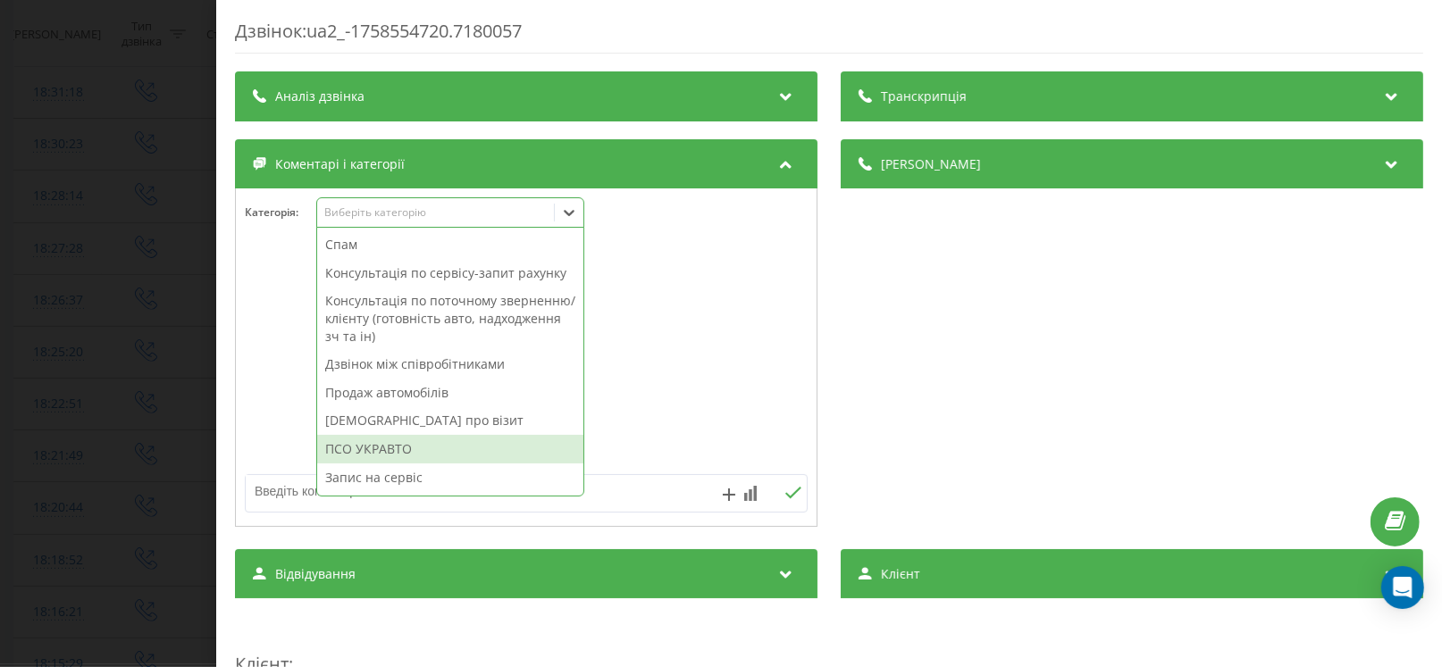
click at [376, 447] on div "ПСО УКРАВТО" at bounding box center [450, 449] width 266 height 29
drag, startPoint x: 152, startPoint y: 442, endPoint x: 611, endPoint y: 426, distance: 459.4
click at [151, 443] on div "Дзвінок : ua2_-1758554720.7180057 Транскрипція Для AI-аналізу майбутніх дзвінкі…" at bounding box center [721, 333] width 1442 height 667
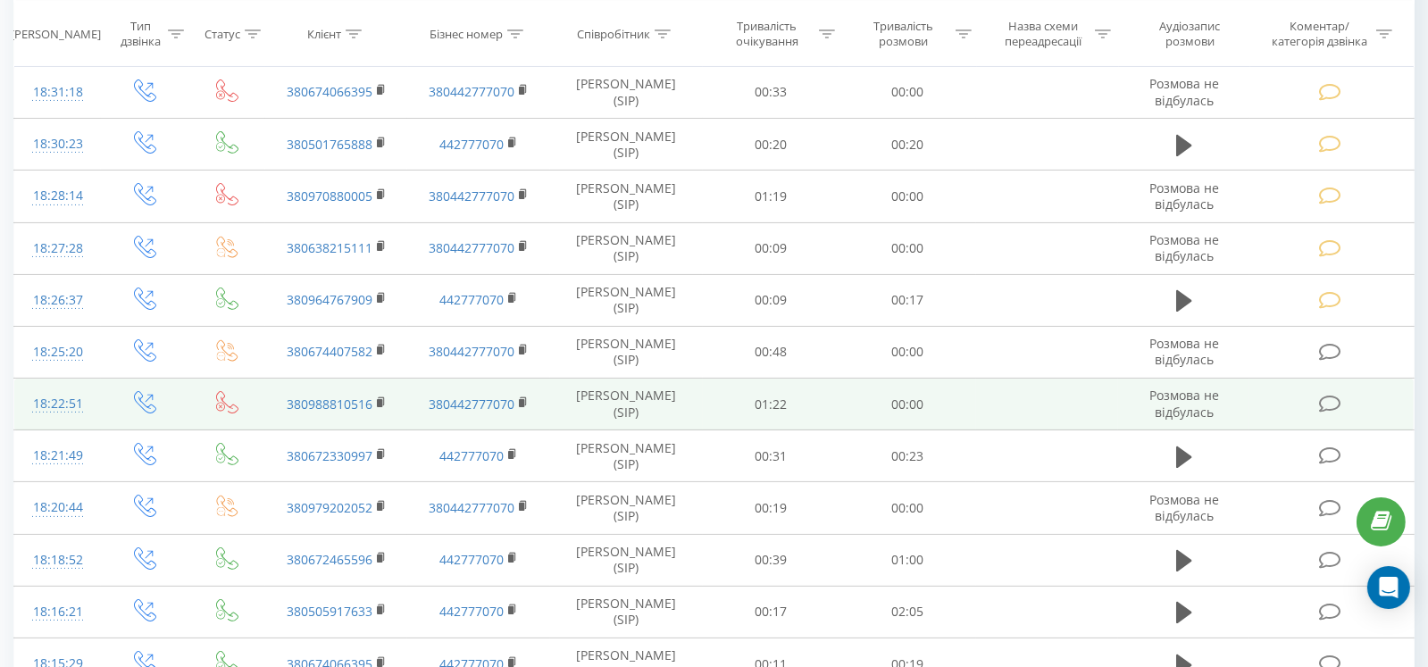
drag, startPoint x: 1334, startPoint y: 406, endPoint x: 1323, endPoint y: 411, distance: 12.4
click at [1323, 411] on td at bounding box center [1332, 405] width 164 height 52
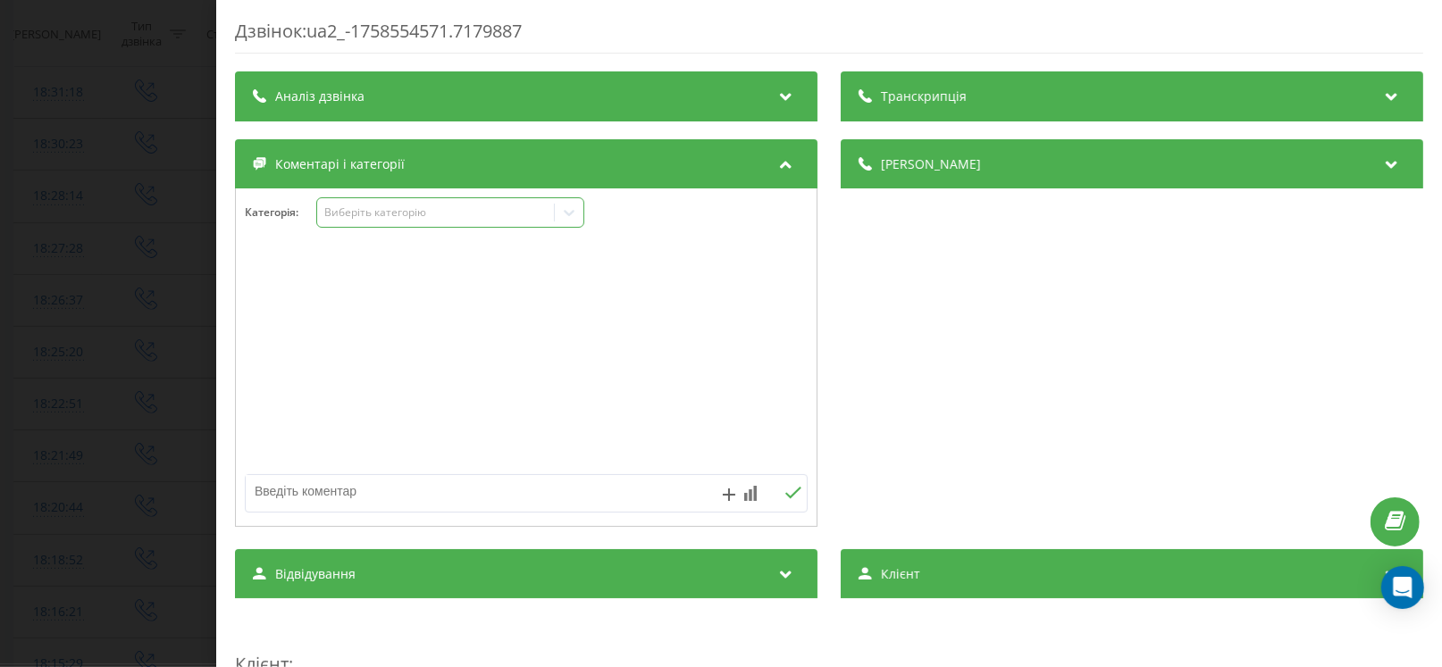
click at [365, 225] on div "Виберіть категорію" at bounding box center [450, 212] width 268 height 30
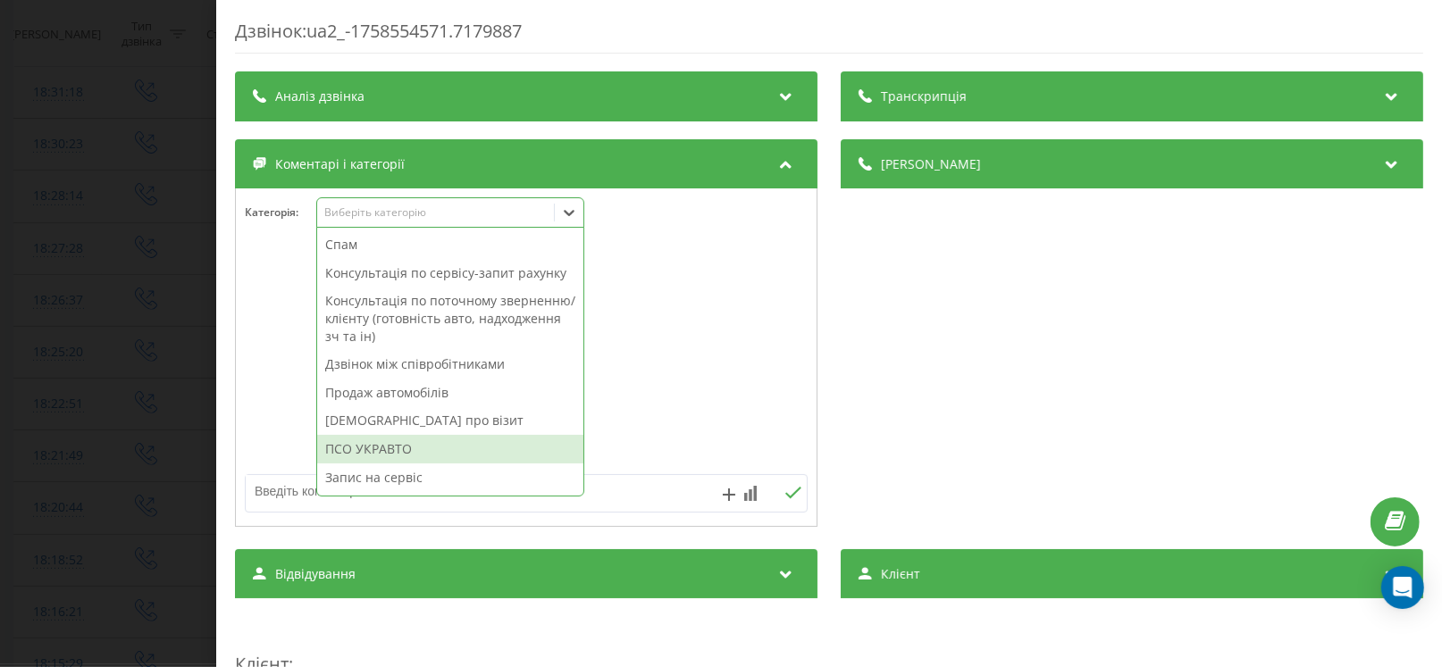
drag, startPoint x: 399, startPoint y: 453, endPoint x: 355, endPoint y: 447, distance: 45.1
click at [399, 453] on div "ПСО УКРАВТО" at bounding box center [450, 449] width 266 height 29
click at [98, 437] on div "Дзвінок : ua2_-1758554571.7179887 Транскрипція Для AI-аналізу майбутніх дзвінкі…" at bounding box center [721, 333] width 1442 height 667
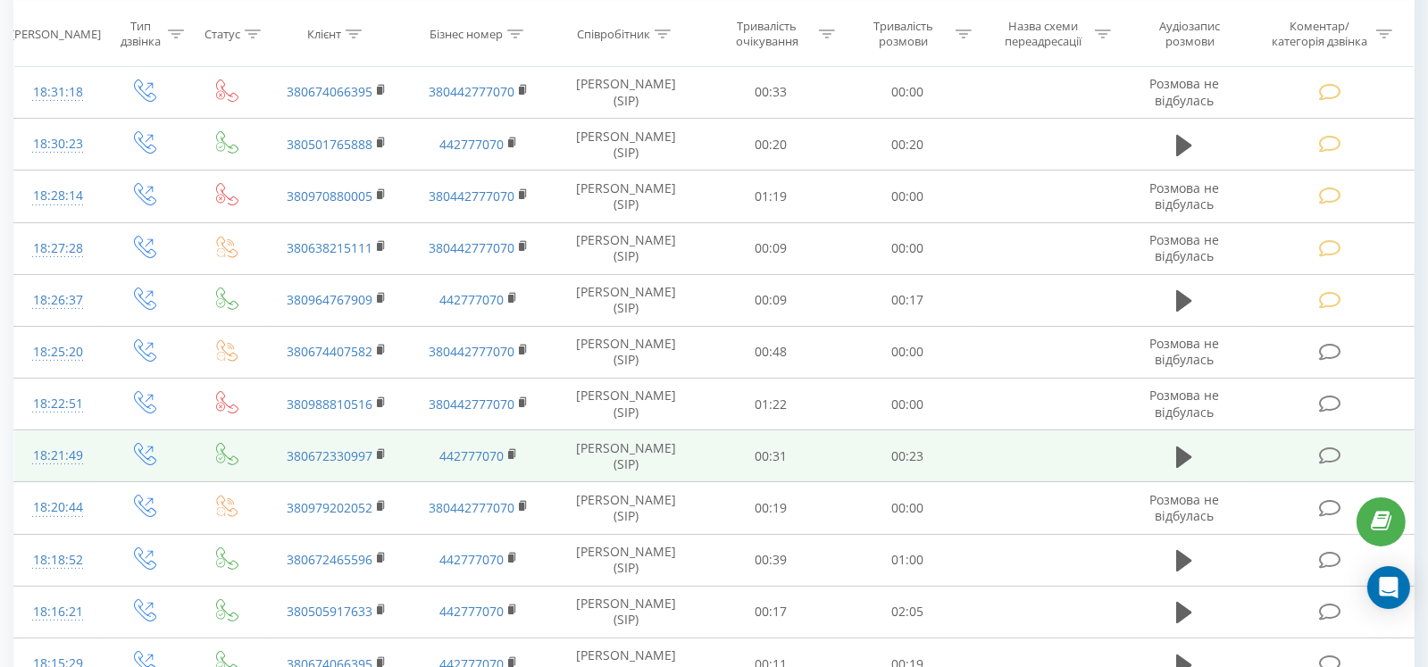
click at [1326, 453] on icon at bounding box center [1330, 456] width 22 height 19
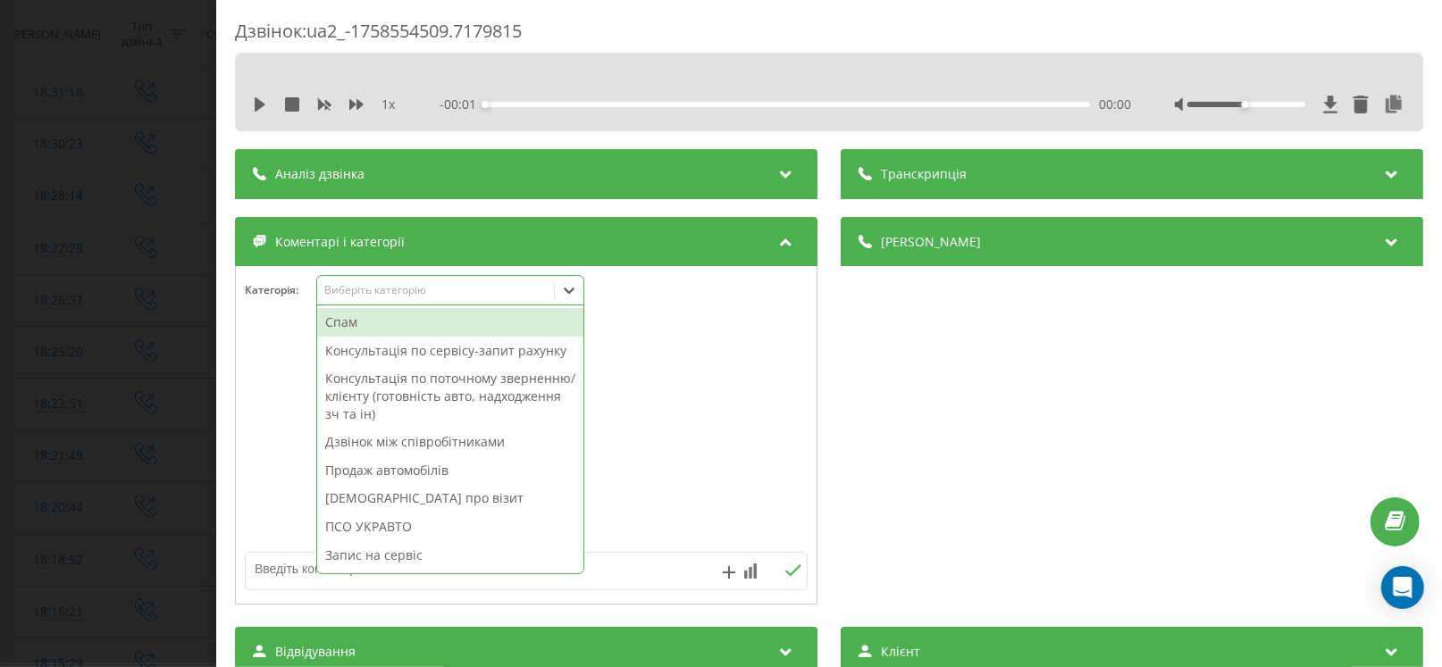
click at [362, 277] on div "Виберіть категорію" at bounding box center [450, 290] width 268 height 30
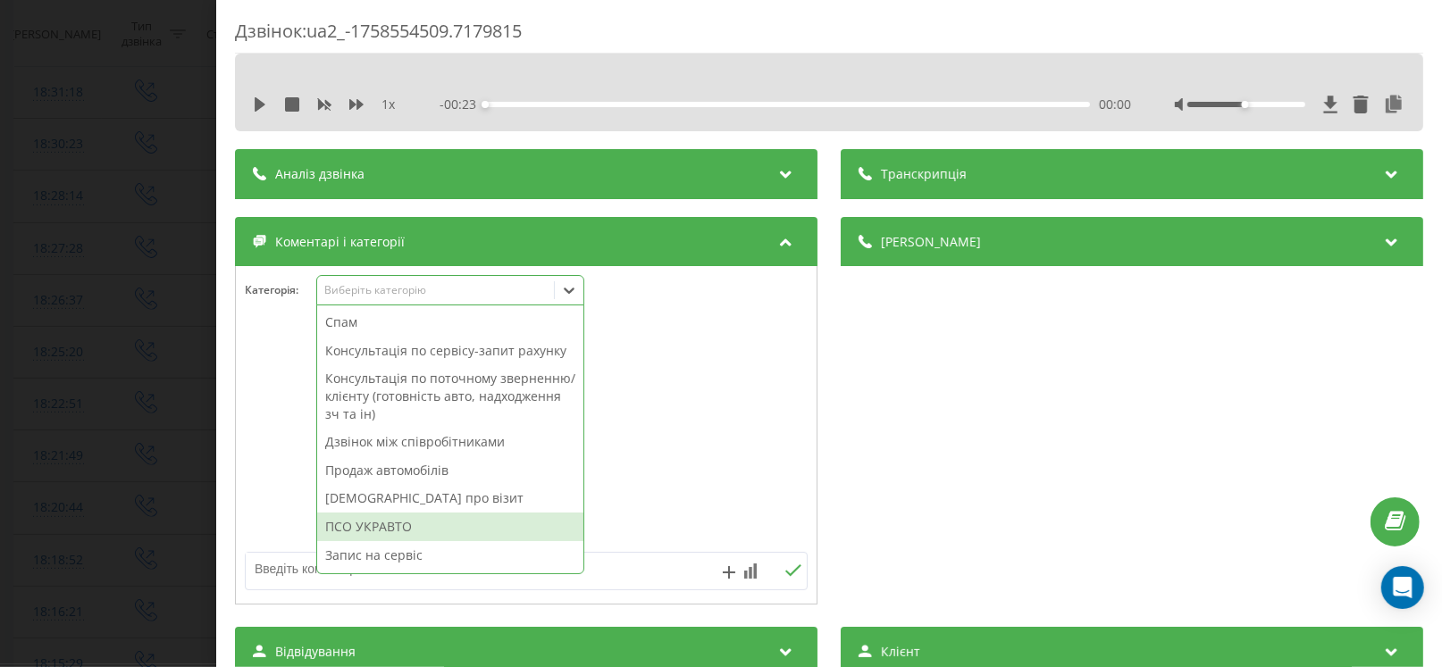
click at [400, 517] on div "ПСО УКРАВТО" at bounding box center [450, 527] width 266 height 29
click at [70, 481] on div "Дзвінок : ua2_-1758554509.7179815 1 x - 00:23 00:00 00:00 Транскрипція Для AI-а…" at bounding box center [721, 333] width 1442 height 667
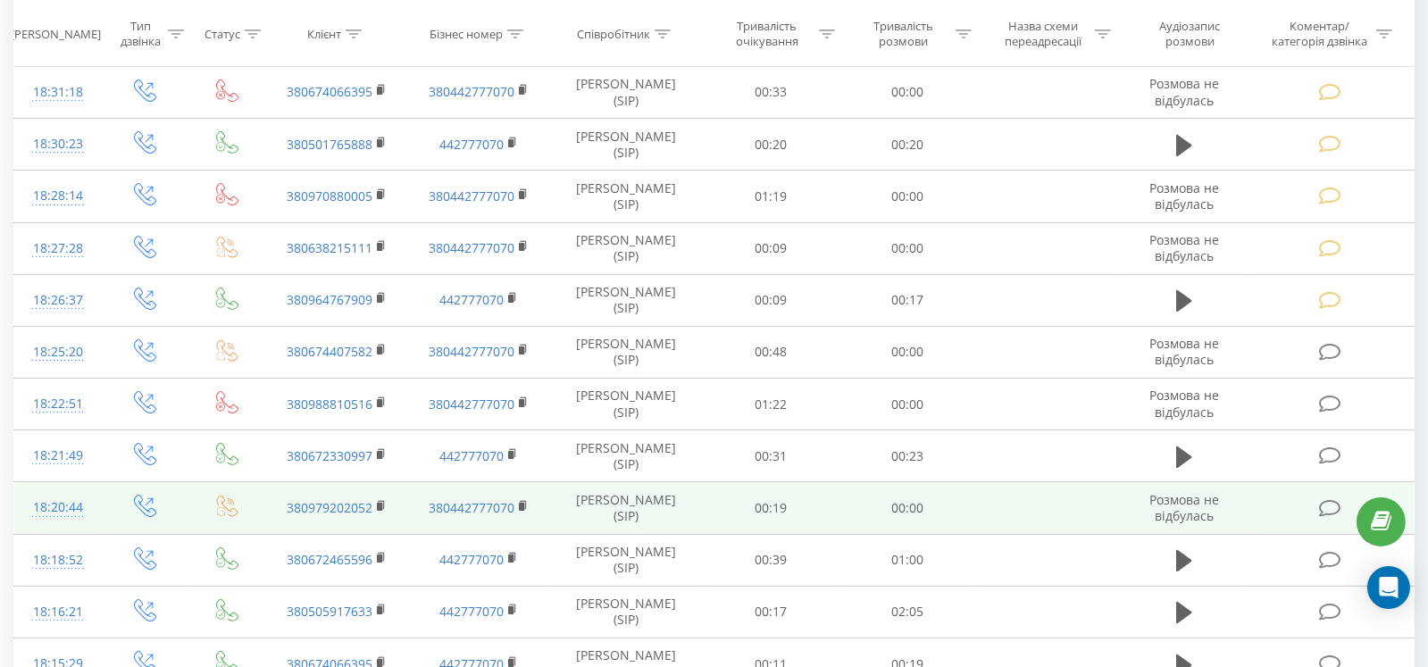
click at [1333, 499] on icon at bounding box center [1330, 508] width 22 height 19
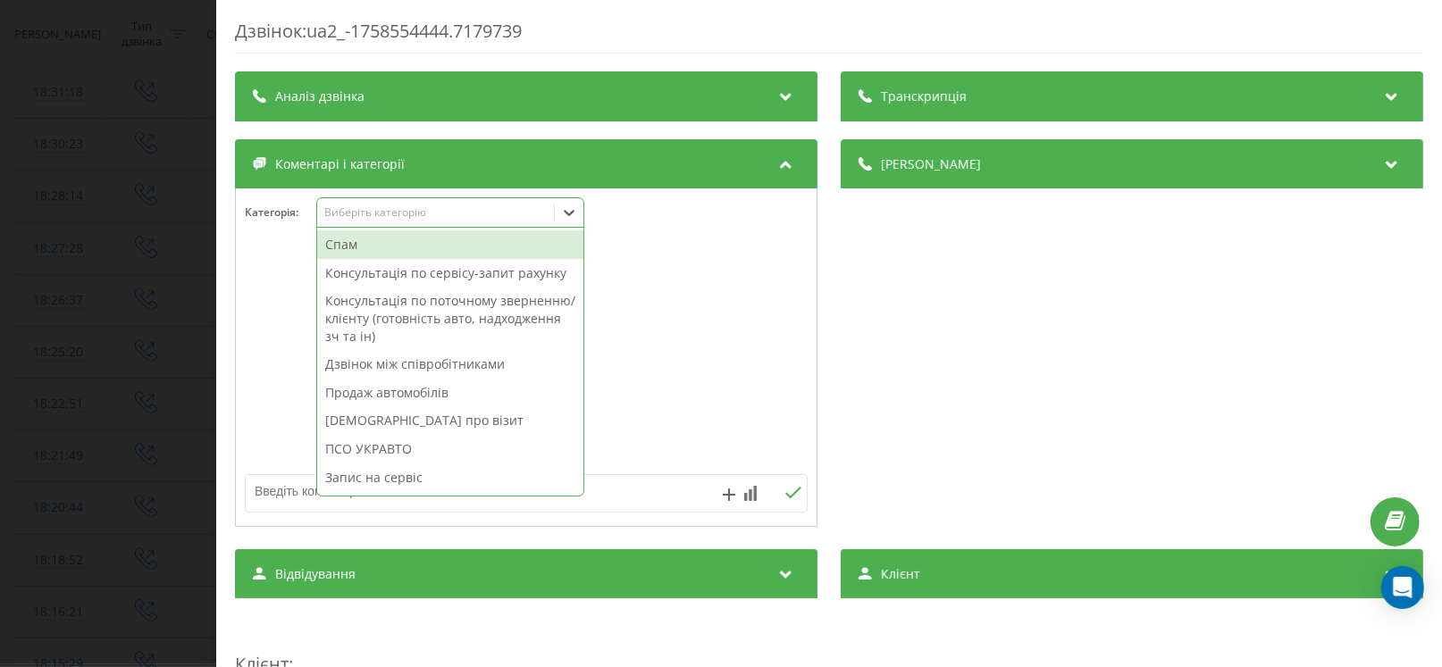
click at [368, 223] on div "Виберіть категорію" at bounding box center [450, 212] width 268 height 30
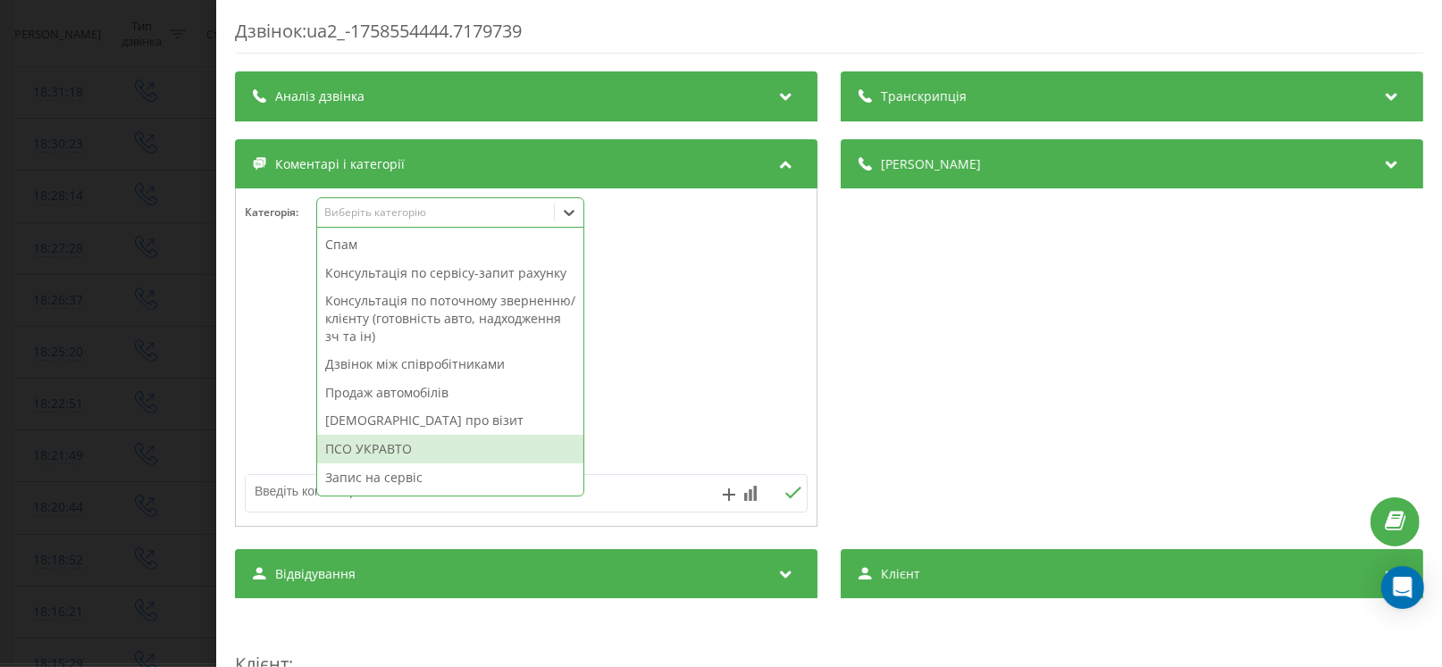
drag, startPoint x: 396, startPoint y: 462, endPoint x: 385, endPoint y: 447, distance: 18.6
click at [385, 447] on div "Спам Консультація по сервісу-запит рахунку Консультація по поточному зверненню/…" at bounding box center [450, 362] width 266 height 268
click at [384, 447] on div "ПСО УКРАВТО" at bounding box center [450, 449] width 266 height 29
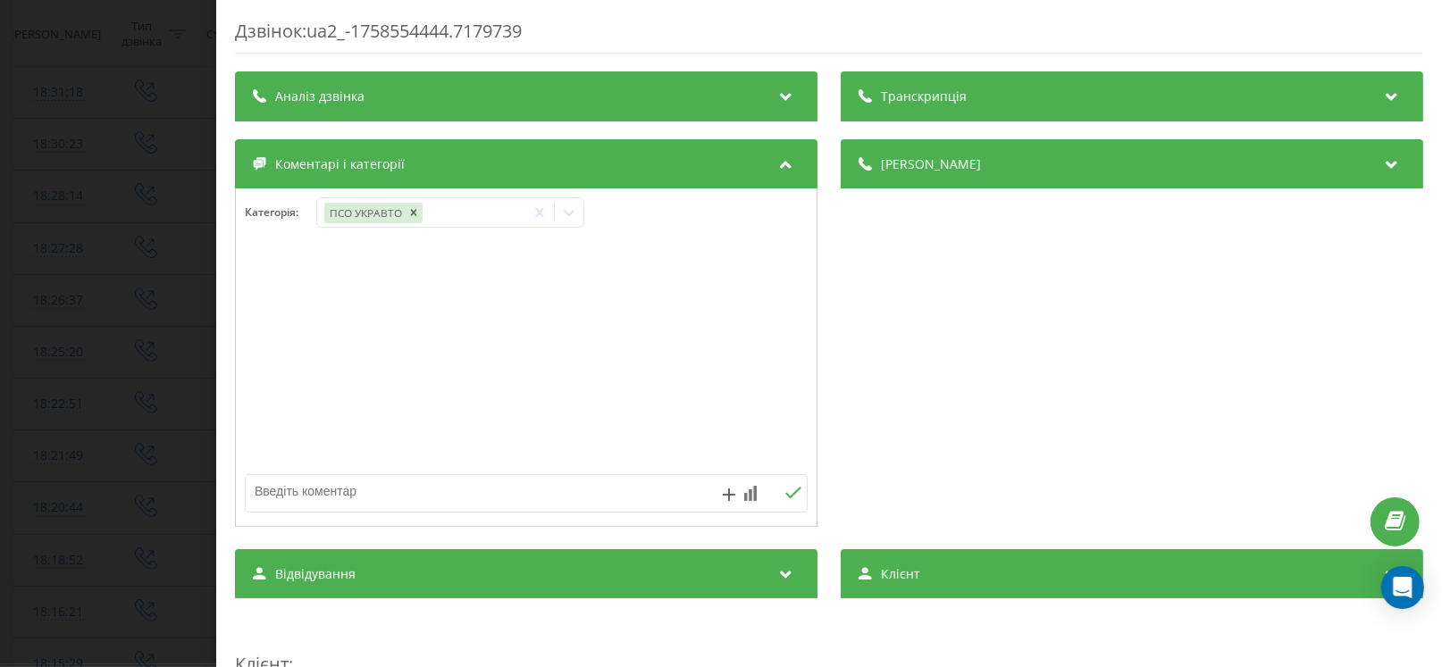
click at [125, 433] on div "Дзвінок : ua2_-1758554444.7179739 Транскрипція Для AI-аналізу майбутніх дзвінкі…" at bounding box center [721, 333] width 1442 height 667
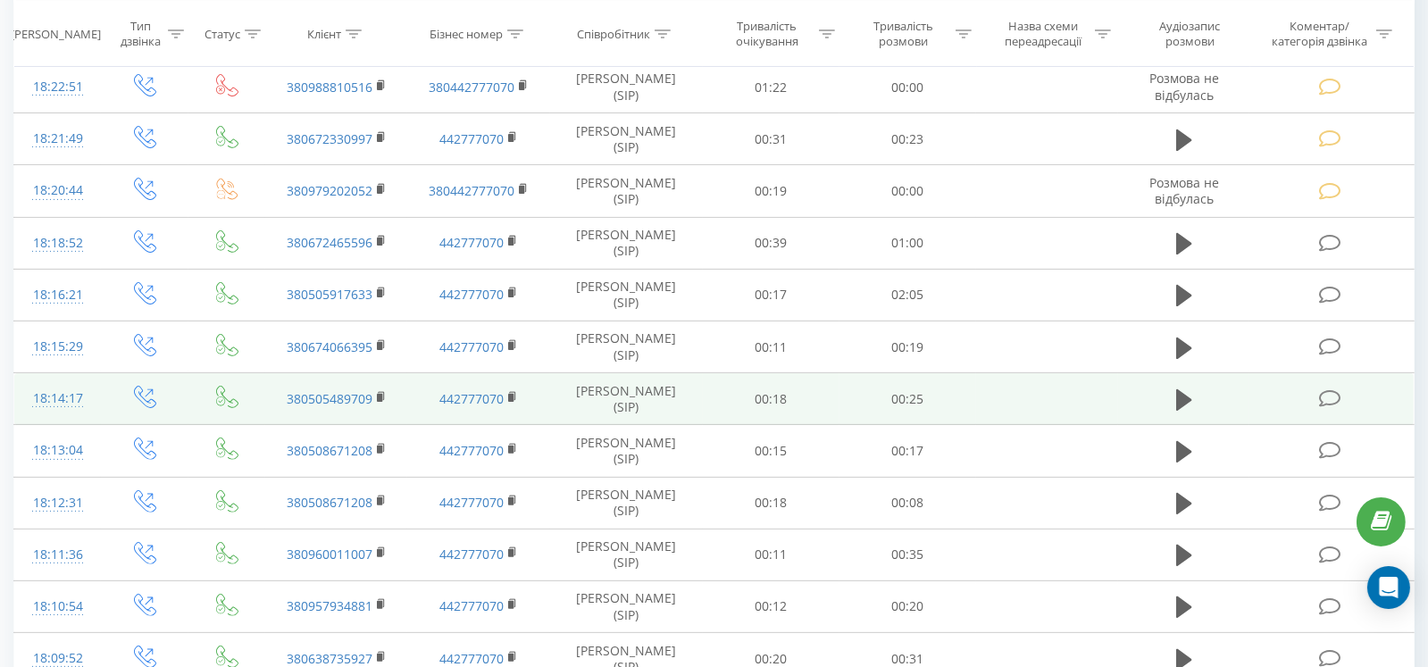
scroll to position [714, 0]
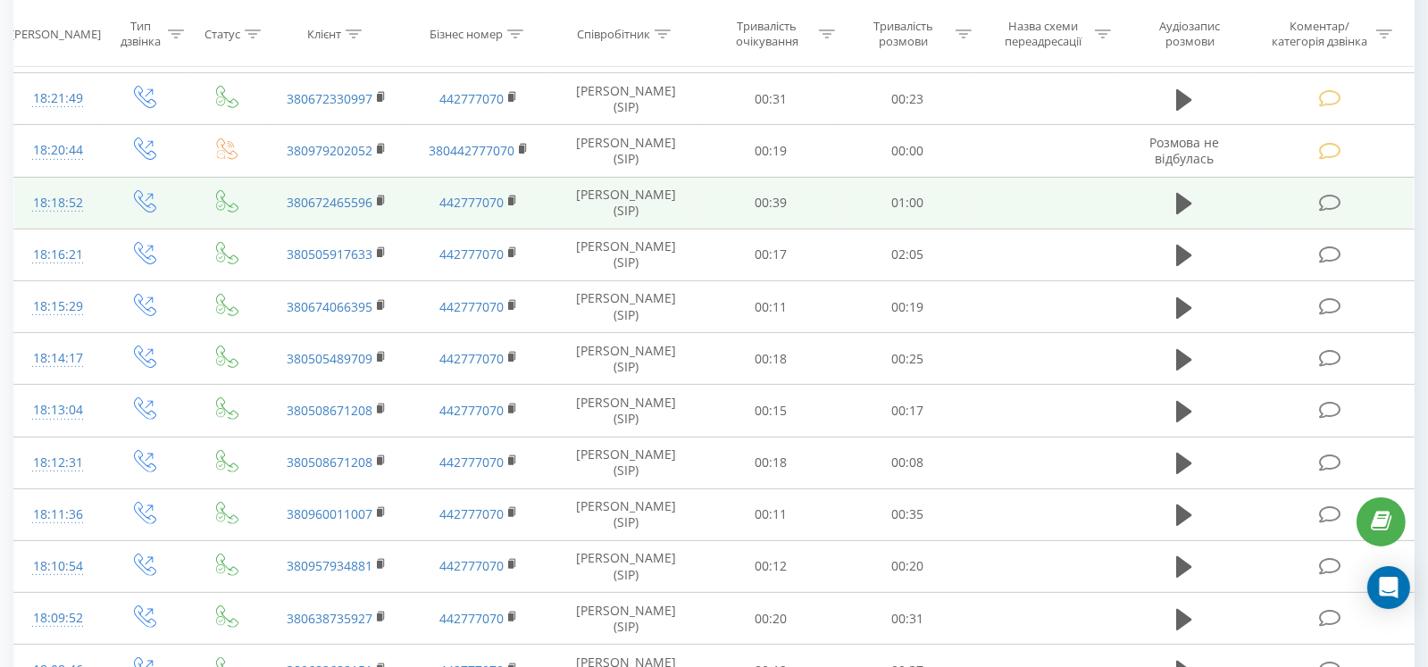
click at [1333, 208] on td at bounding box center [1332, 203] width 164 height 52
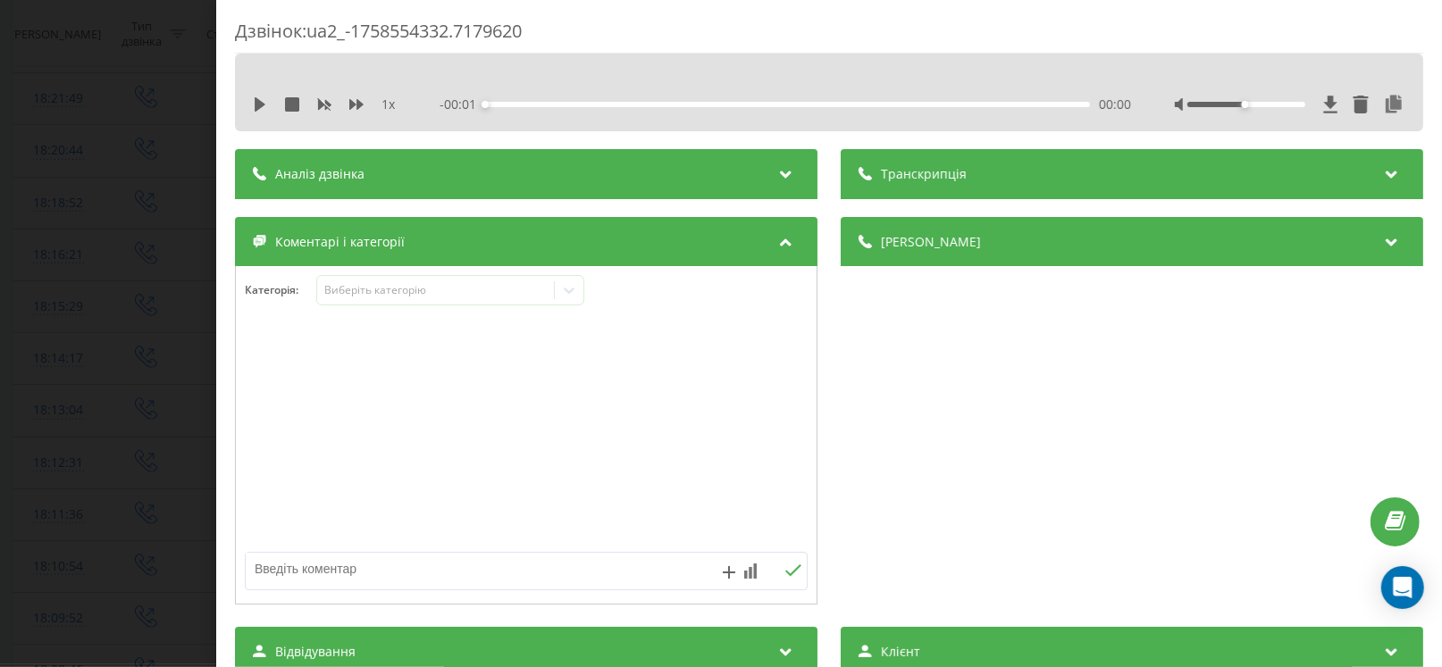
click at [366, 221] on div "Коментарі і категорії" at bounding box center [526, 242] width 582 height 50
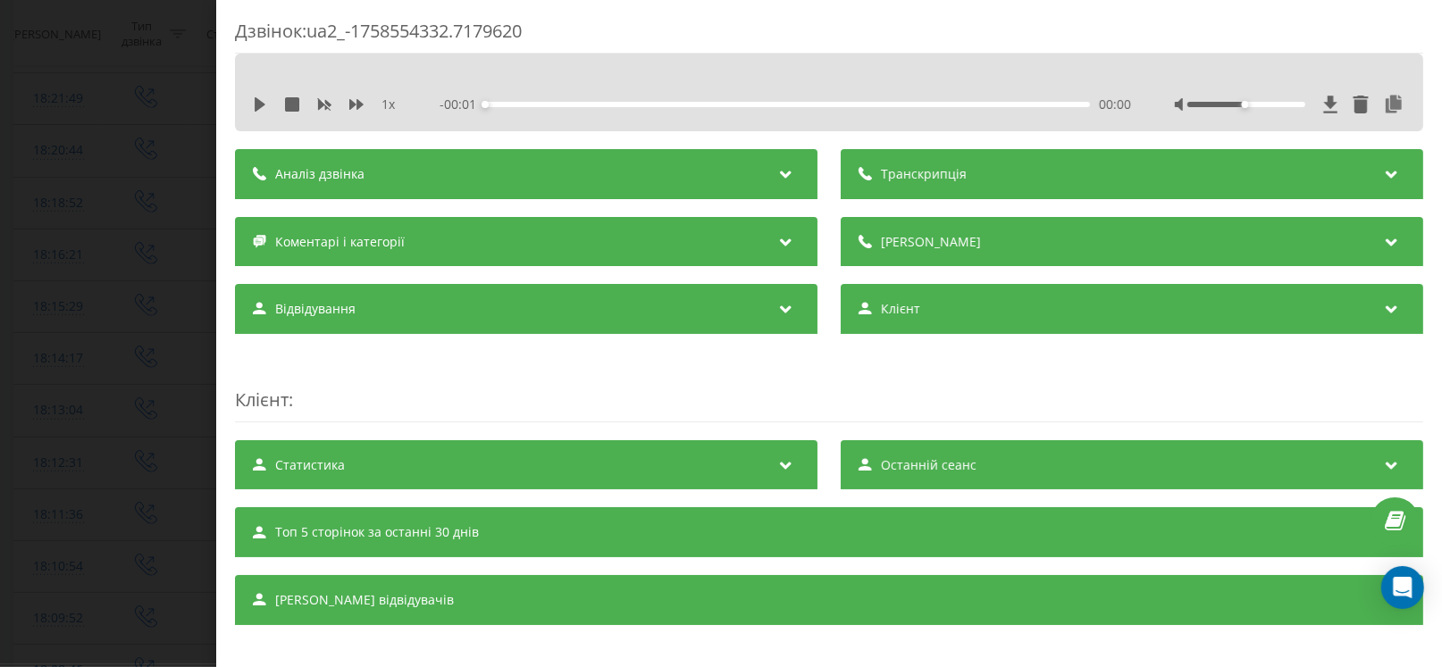
drag, startPoint x: 362, startPoint y: 232, endPoint x: 372, endPoint y: 284, distance: 52.7
click at [362, 234] on span "Коментарі і категорії" at bounding box center [340, 242] width 130 height 18
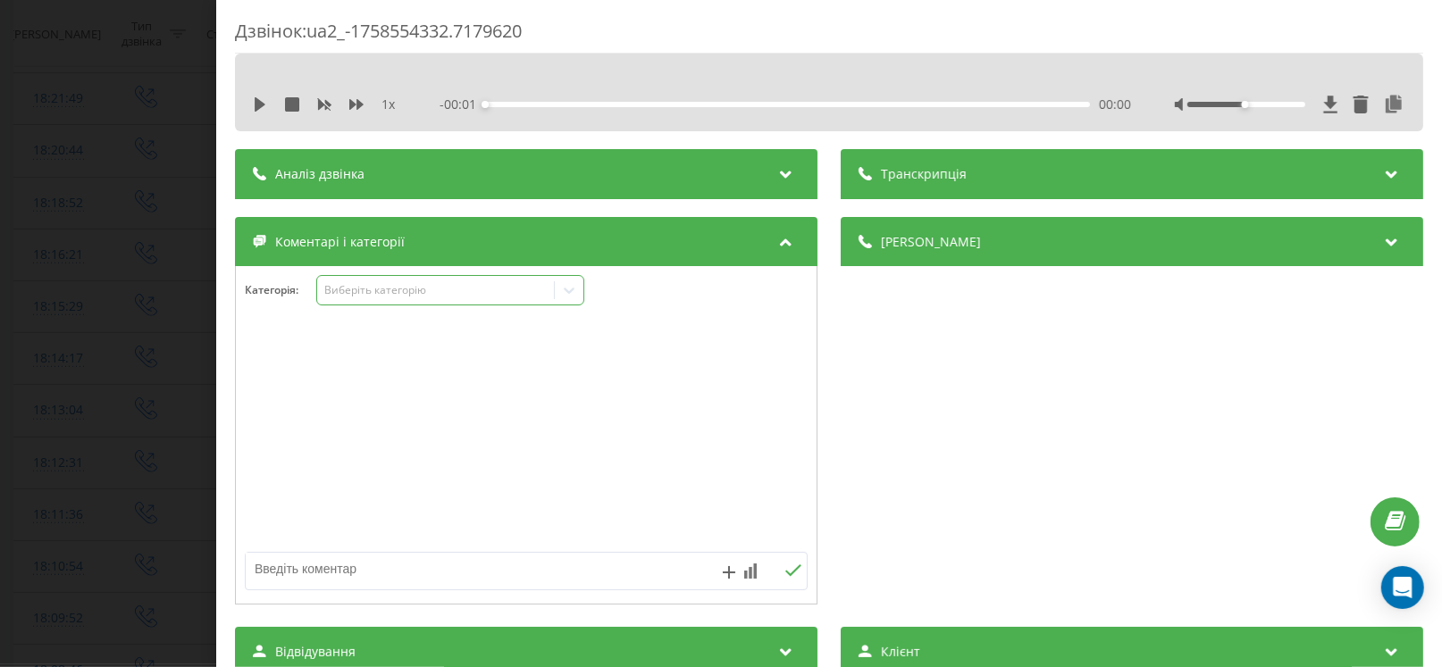
click at [372, 284] on div "Виберіть категорію" at bounding box center [435, 290] width 223 height 14
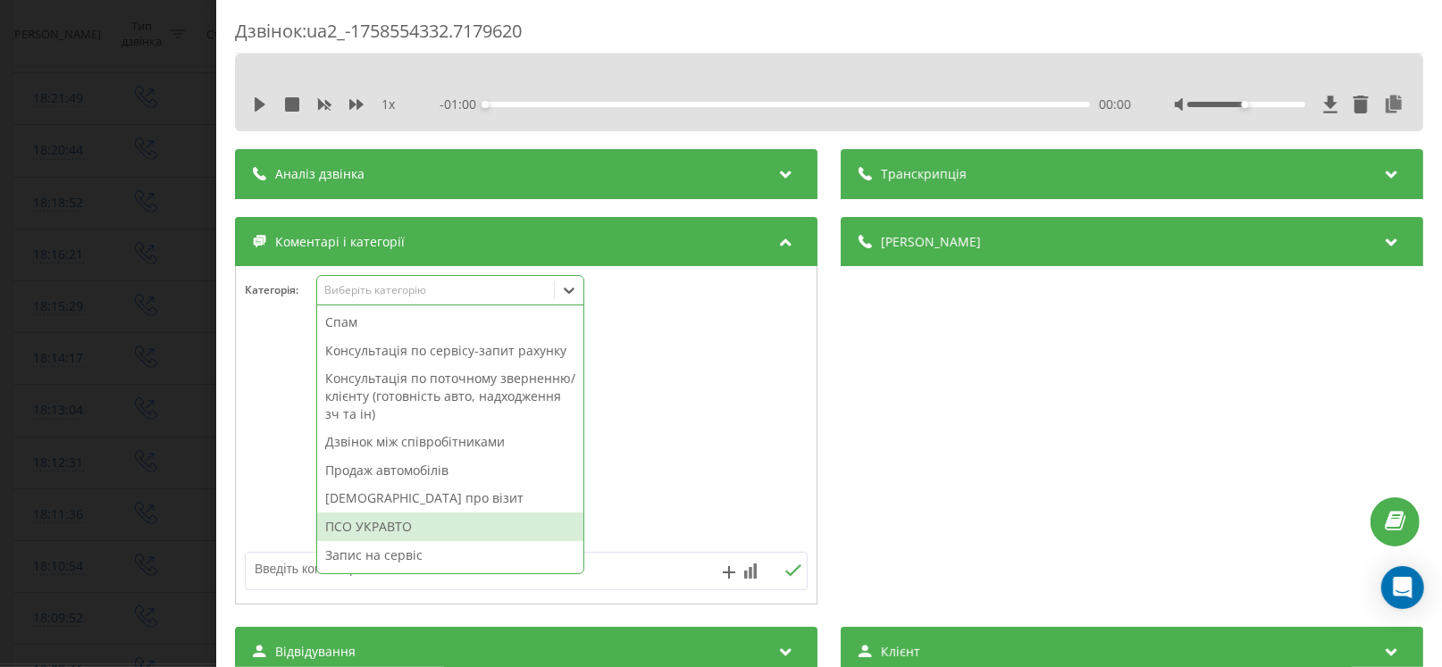
click at [396, 523] on div "ПСО УКРАВТО" at bounding box center [450, 527] width 266 height 29
drag, startPoint x: 0, startPoint y: 489, endPoint x: 12, endPoint y: 489, distance: 11.6
click at [0, 489] on div "Дзвінок : ua2_-1758554332.7179620 1 x - 01:00 00:00 00:00 Транскрипція Для AI-а…" at bounding box center [721, 333] width 1442 height 667
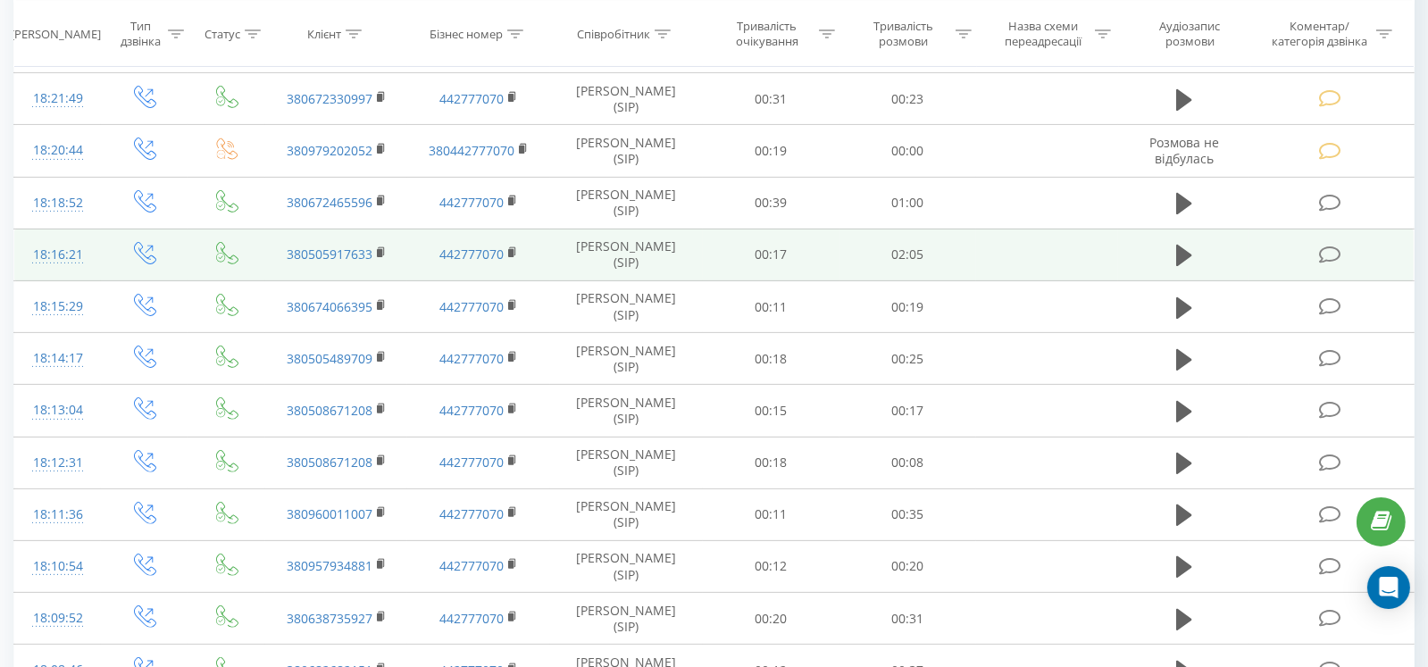
click at [1330, 256] on icon at bounding box center [1330, 255] width 22 height 19
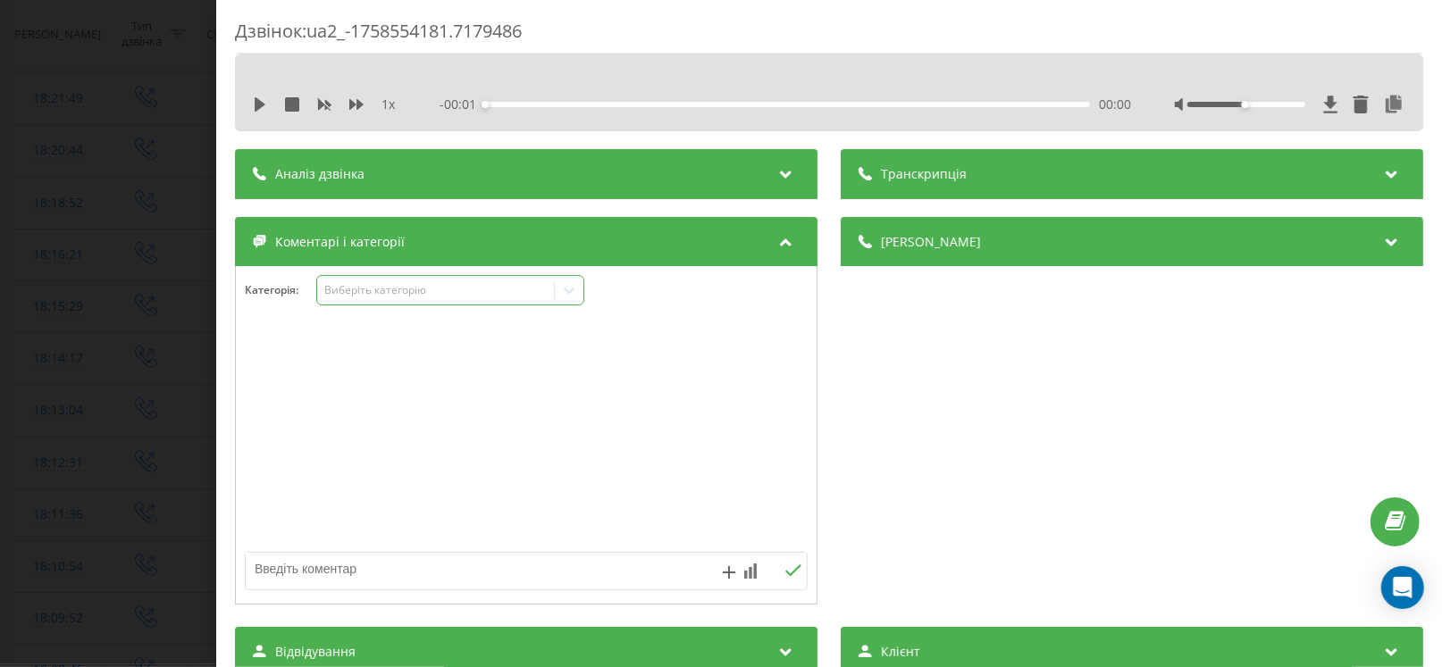
click at [389, 292] on div "Виберіть категорію" at bounding box center [435, 290] width 223 height 14
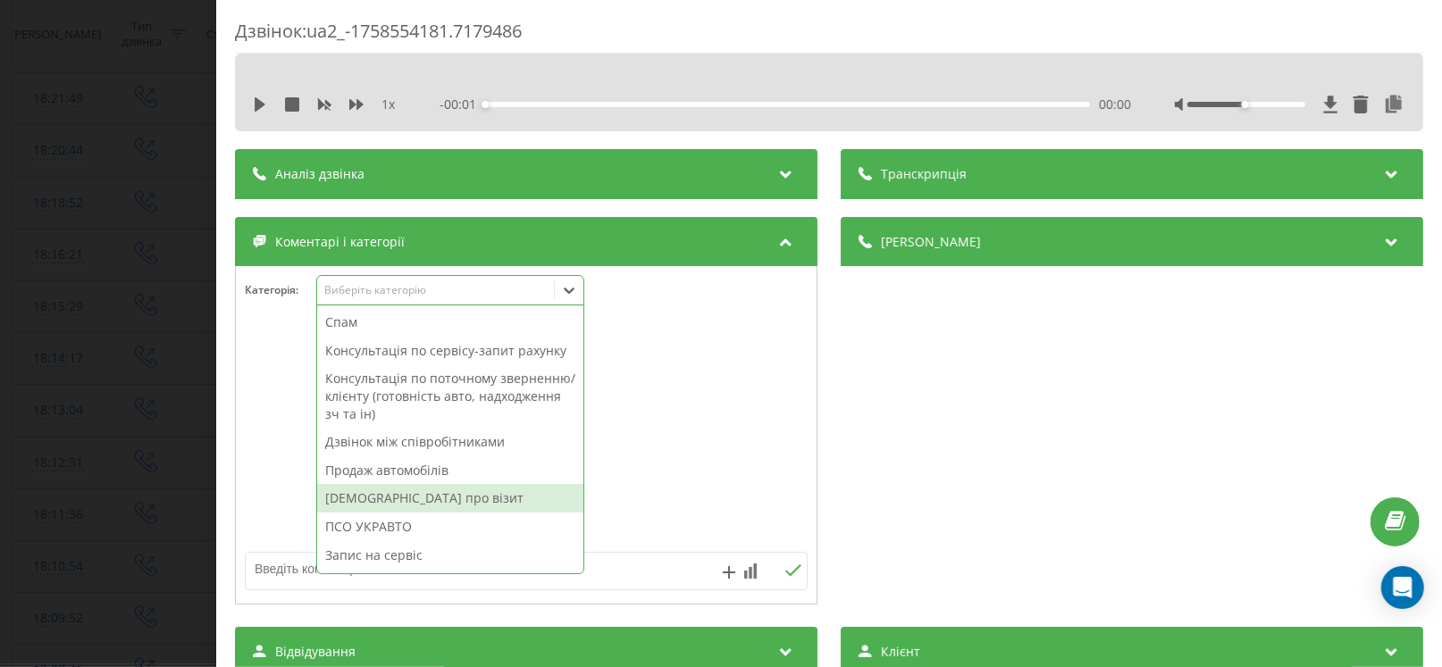
click at [382, 531] on div "ПСО УКРАВТО" at bounding box center [450, 527] width 266 height 29
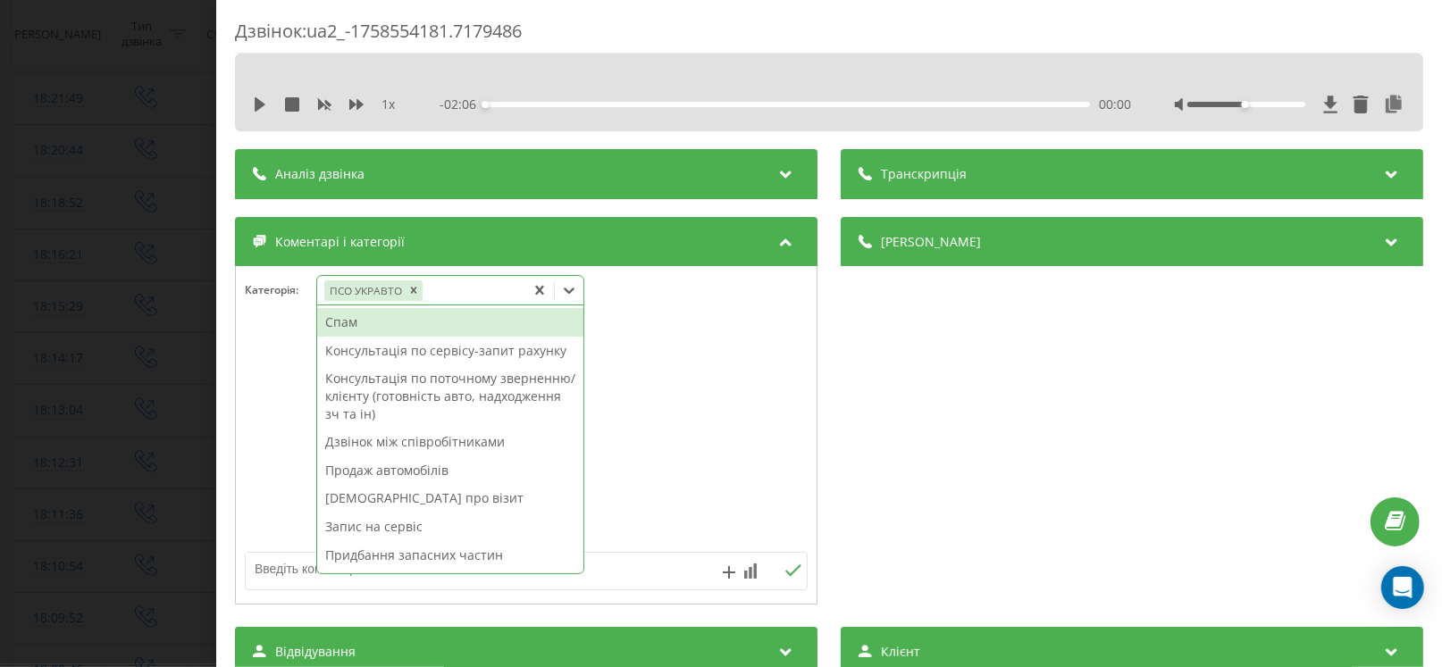
click at [61, 500] on div "Дзвінок : ua2_-1758554181.7179486 1 x - 02:06 00:00 00:00 Транскрипція Для AI-а…" at bounding box center [721, 333] width 1442 height 667
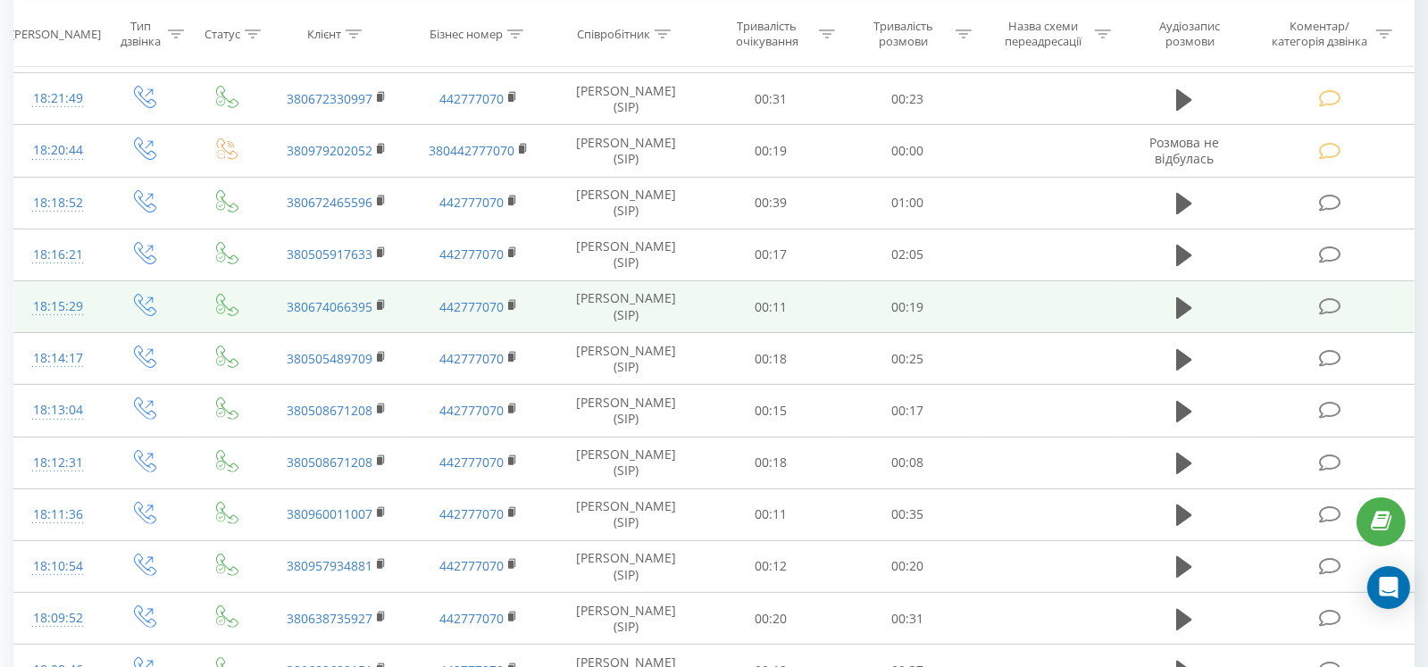
click at [1326, 303] on icon at bounding box center [1330, 306] width 22 height 19
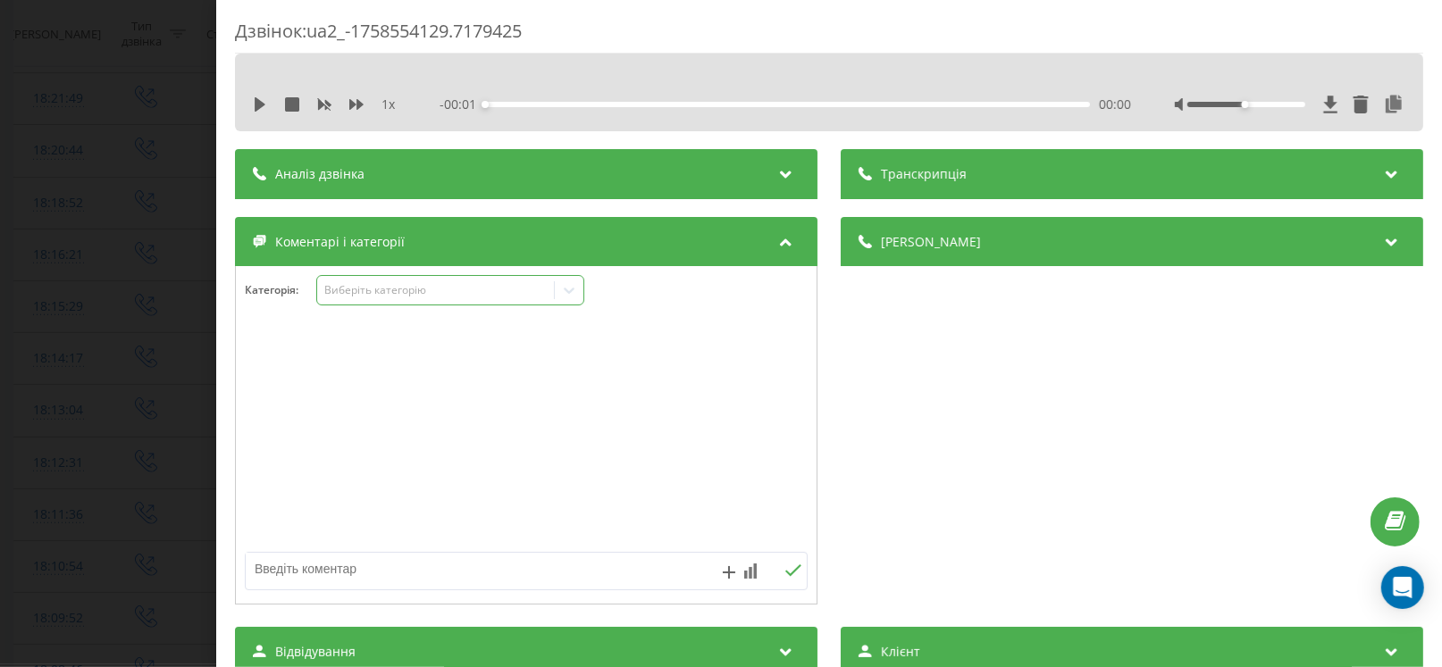
click at [371, 294] on div "Виберіть категорію" at bounding box center [435, 290] width 223 height 14
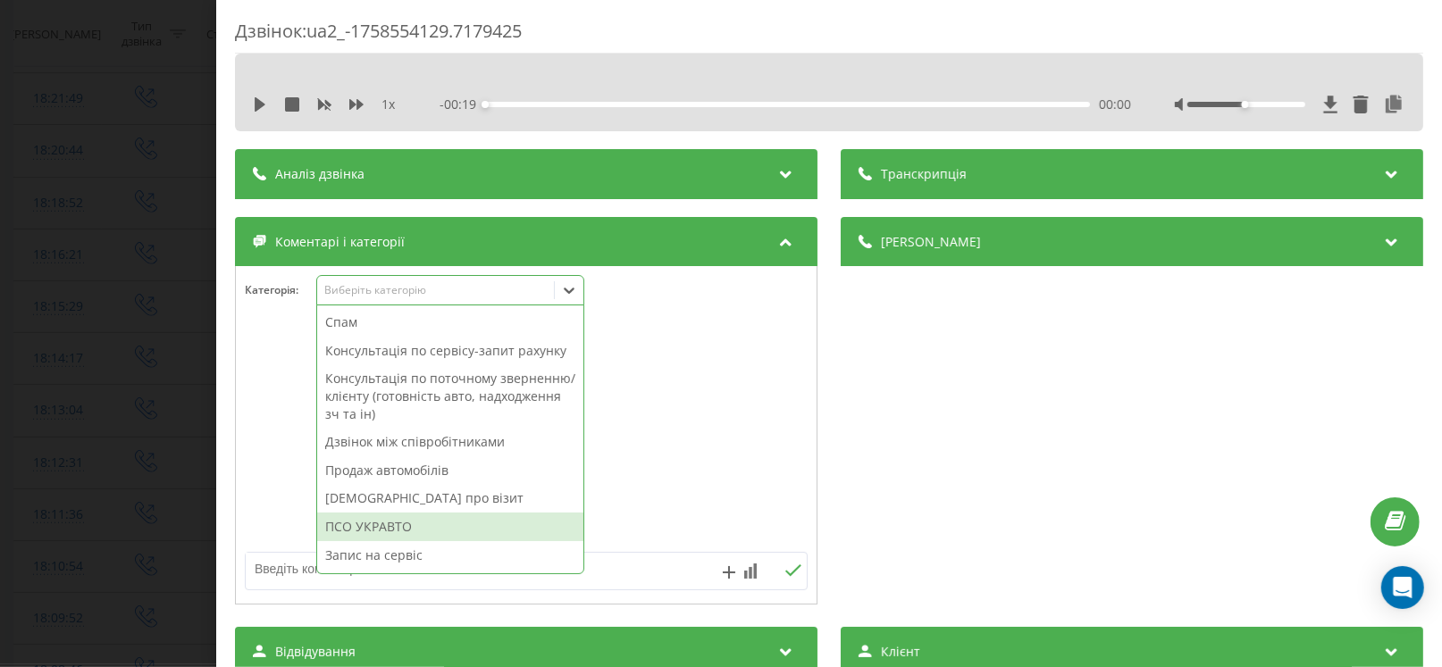
drag, startPoint x: 357, startPoint y: 524, endPoint x: 203, endPoint y: 497, distance: 157.0
click at [356, 524] on div "ПСО УКРАВТО" at bounding box center [450, 527] width 266 height 29
drag, startPoint x: 139, startPoint y: 493, endPoint x: 849, endPoint y: 355, distance: 722.6
click at [140, 493] on div "Дзвінок : ua2_-1758554129.7179425 1 x - 00:19 00:00 00:00 Транскрипція Для AI-а…" at bounding box center [721, 333] width 1442 height 667
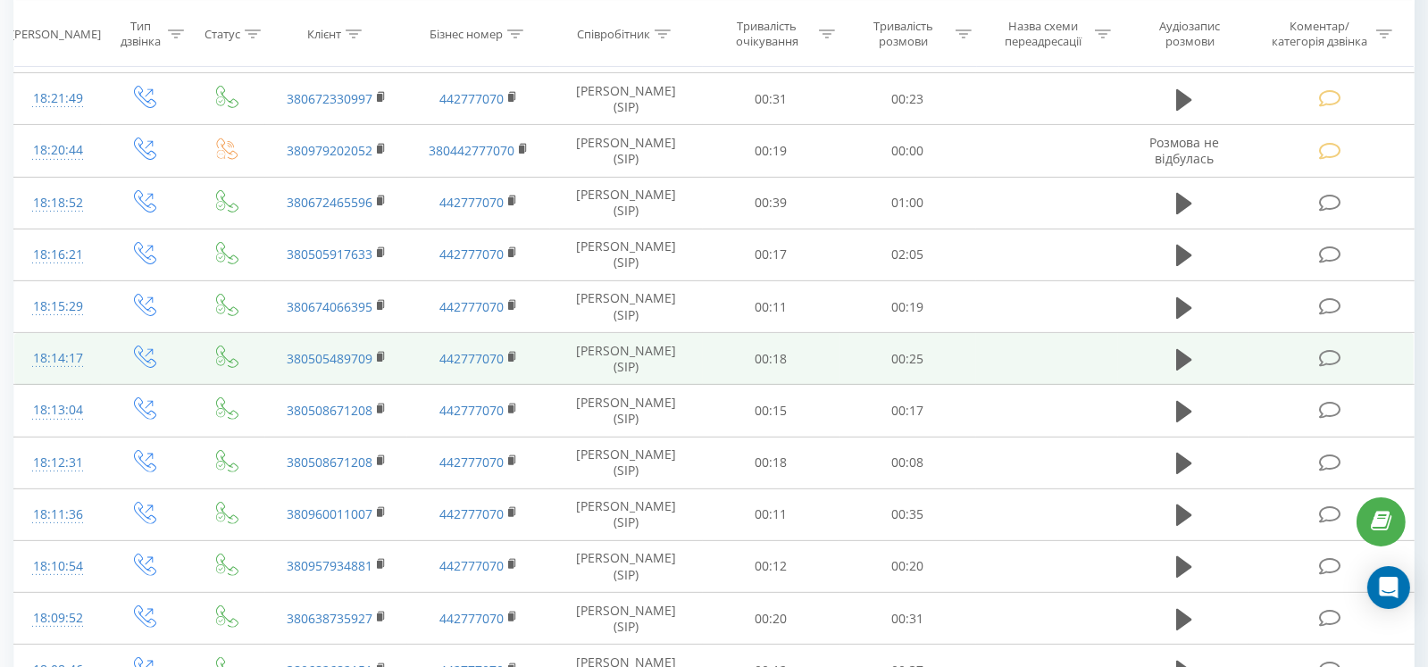
click at [1344, 348] on td at bounding box center [1332, 359] width 164 height 52
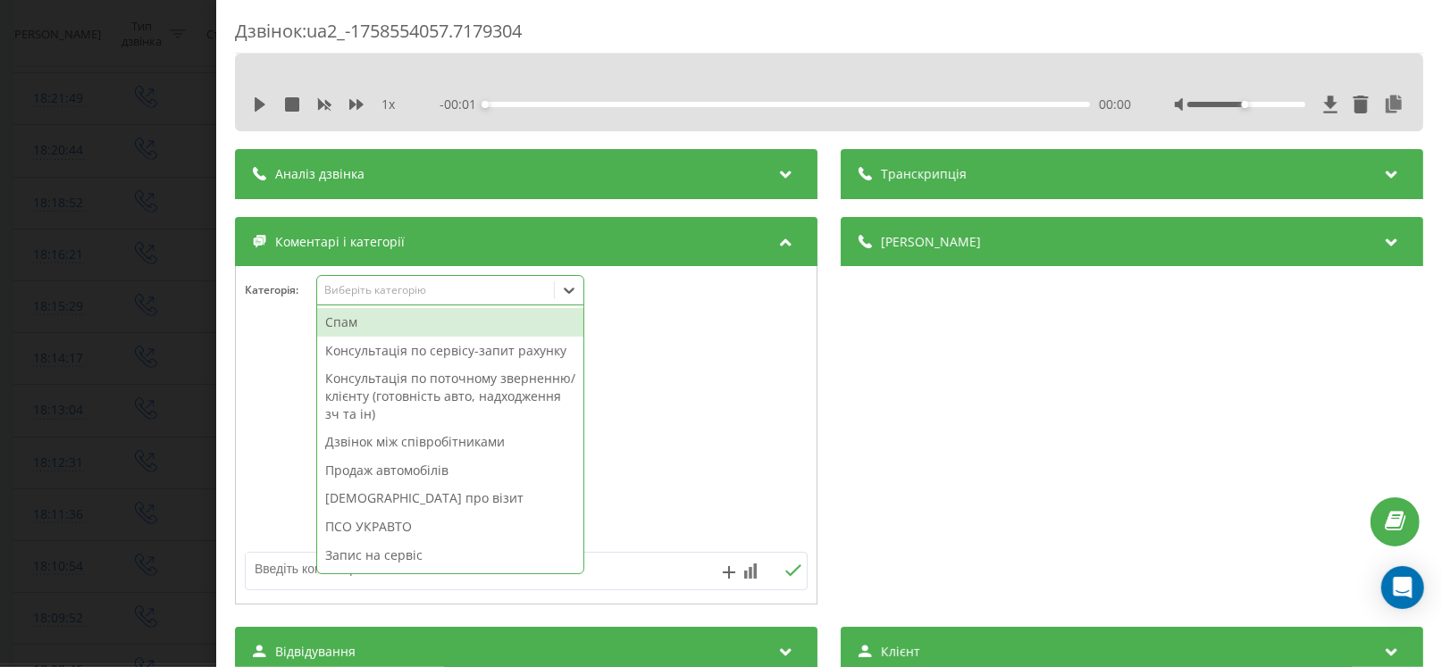
click at [367, 296] on div "Виберіть категорію" at bounding box center [435, 290] width 223 height 14
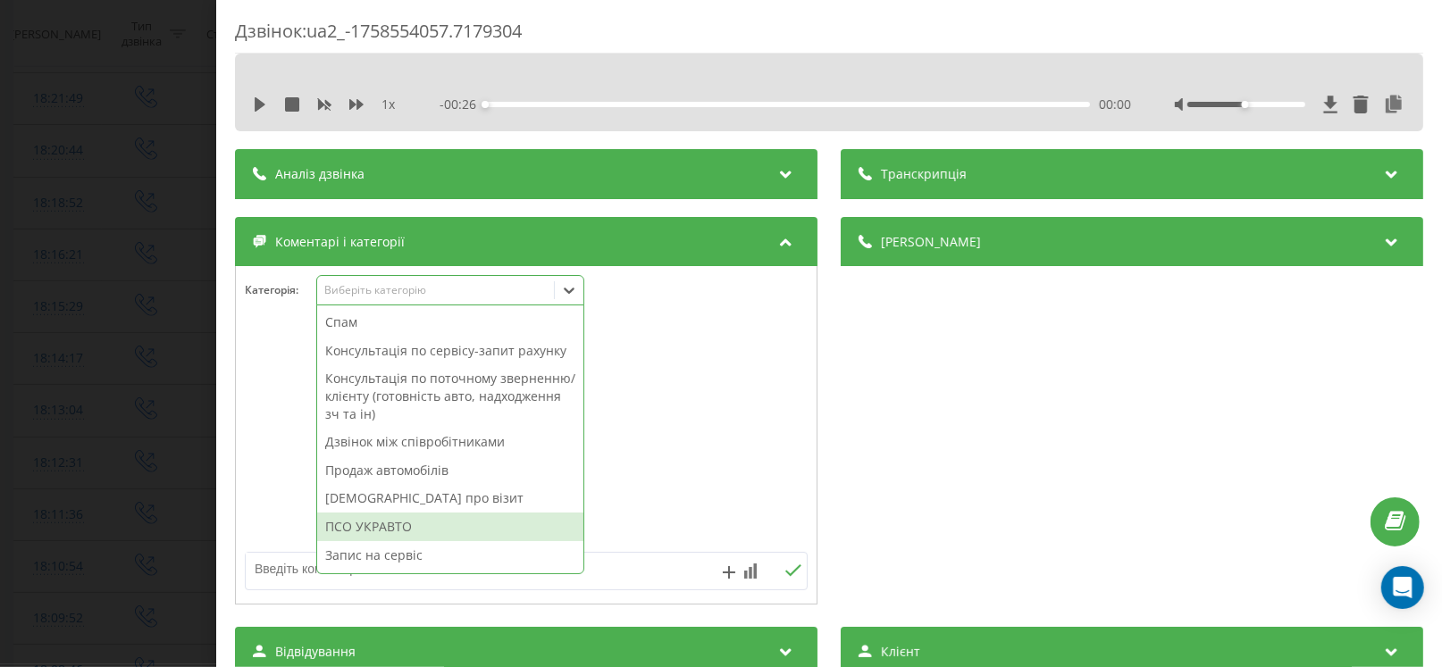
drag, startPoint x: 394, startPoint y: 515, endPoint x: 282, endPoint y: 503, distance: 112.3
click at [394, 516] on div "ПСО УКРАВТО" at bounding box center [450, 527] width 266 height 29
drag, startPoint x: 61, startPoint y: 463, endPoint x: 531, endPoint y: 377, distance: 477.6
click at [63, 463] on div "Дзвінок : ua2_-1758554057.7179304 1 x - 00:26 00:00 00:00 Транскрипція Для AI-а…" at bounding box center [721, 333] width 1442 height 667
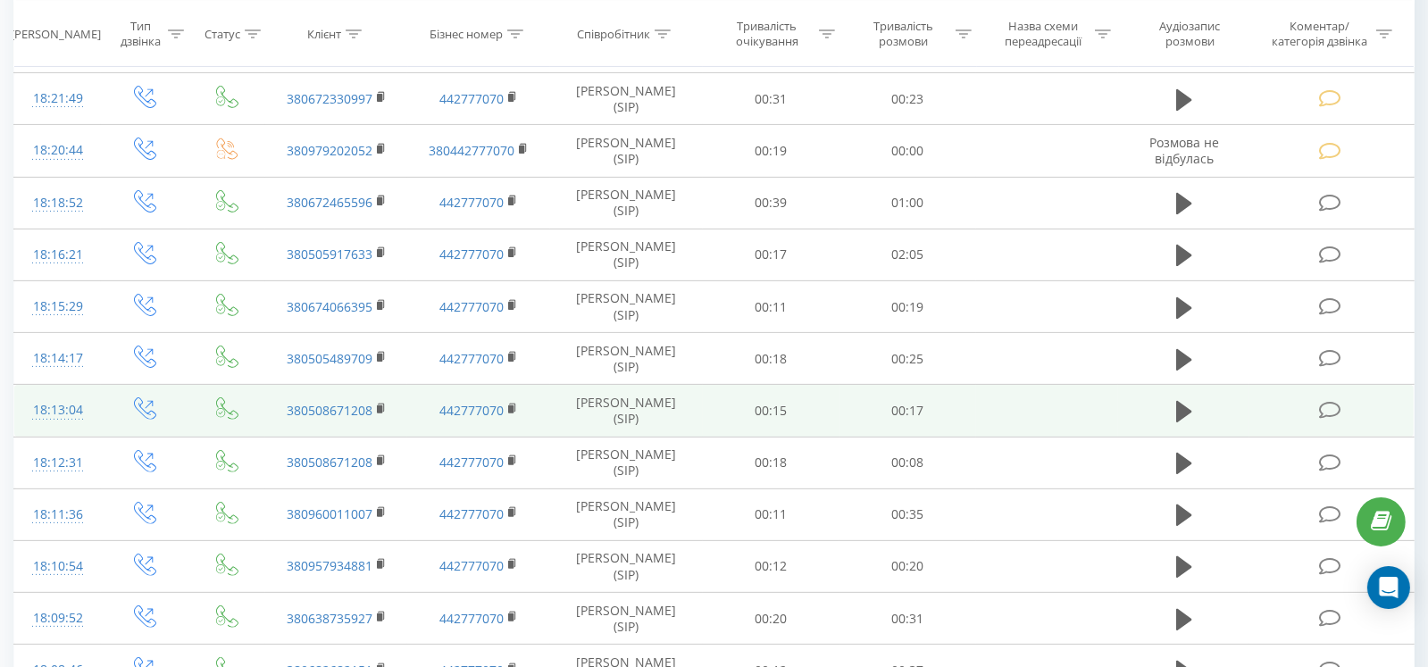
click at [1333, 401] on icon at bounding box center [1330, 410] width 22 height 19
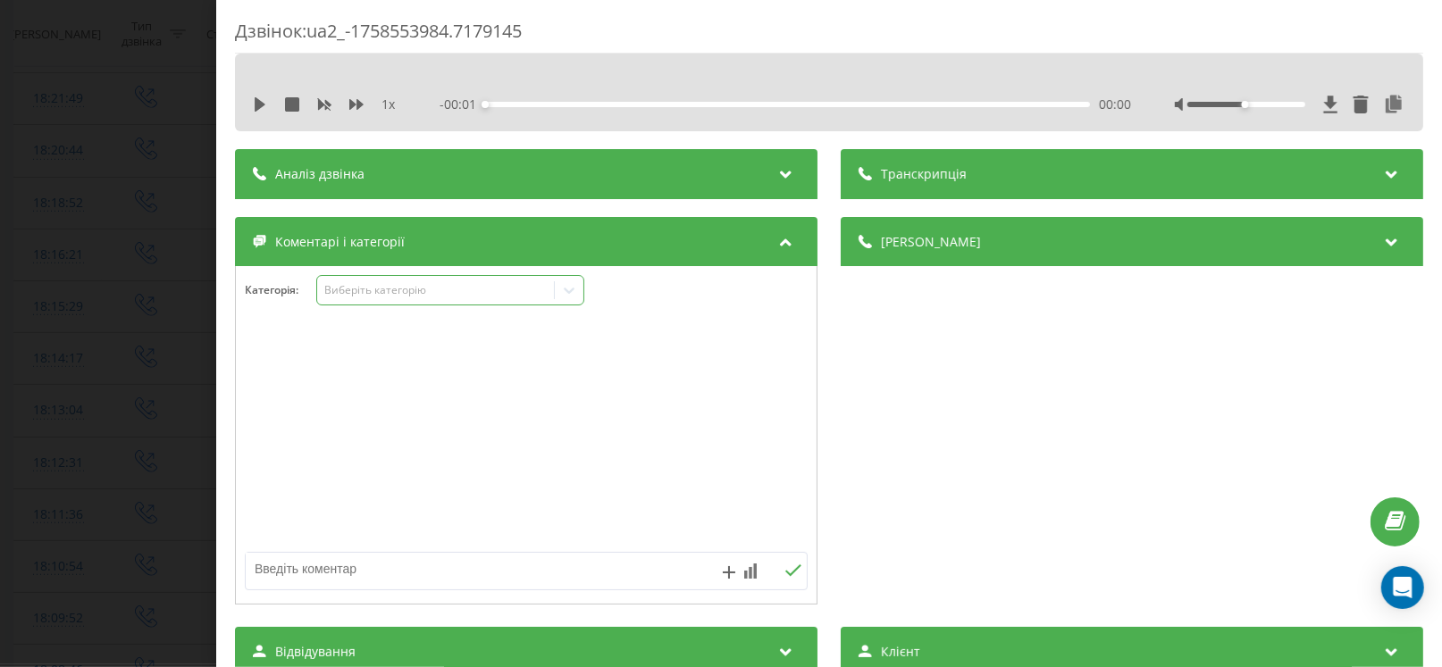
click at [372, 296] on div "Виберіть категорію" at bounding box center [435, 290] width 223 height 14
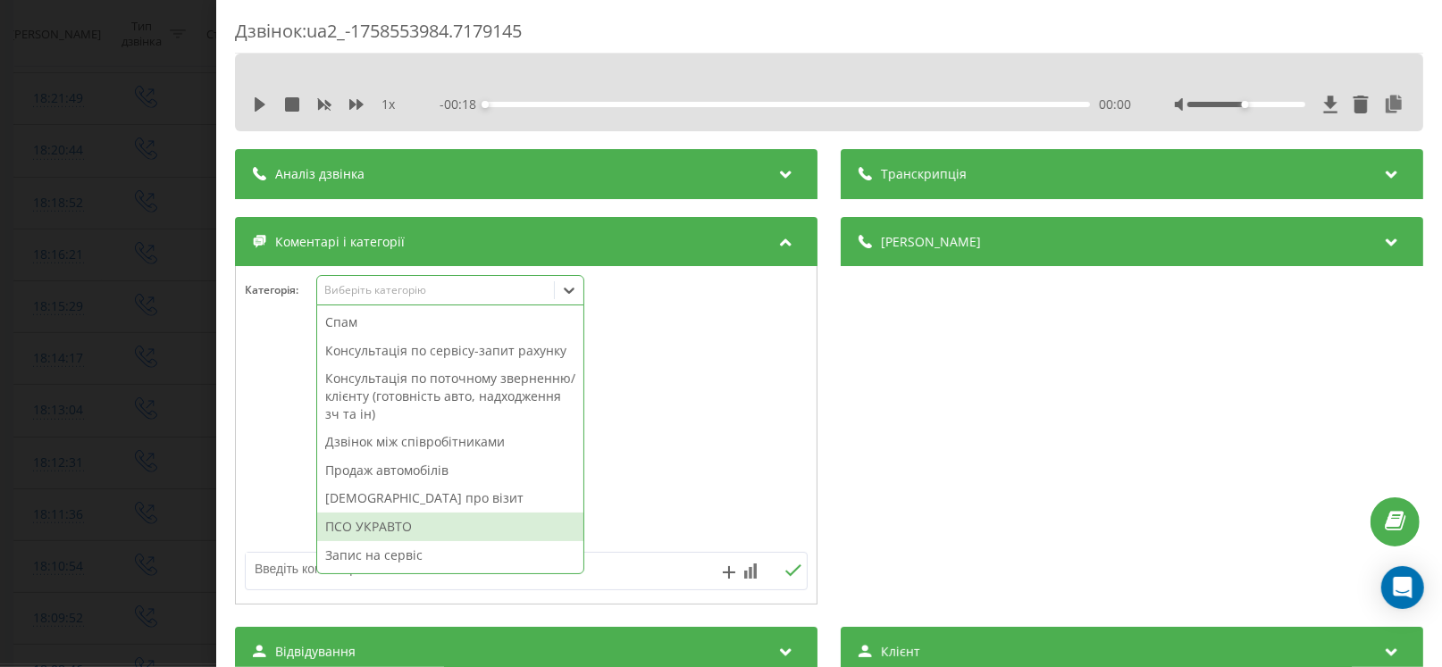
click at [387, 521] on div "ПСО УКРАВТО" at bounding box center [450, 527] width 266 height 29
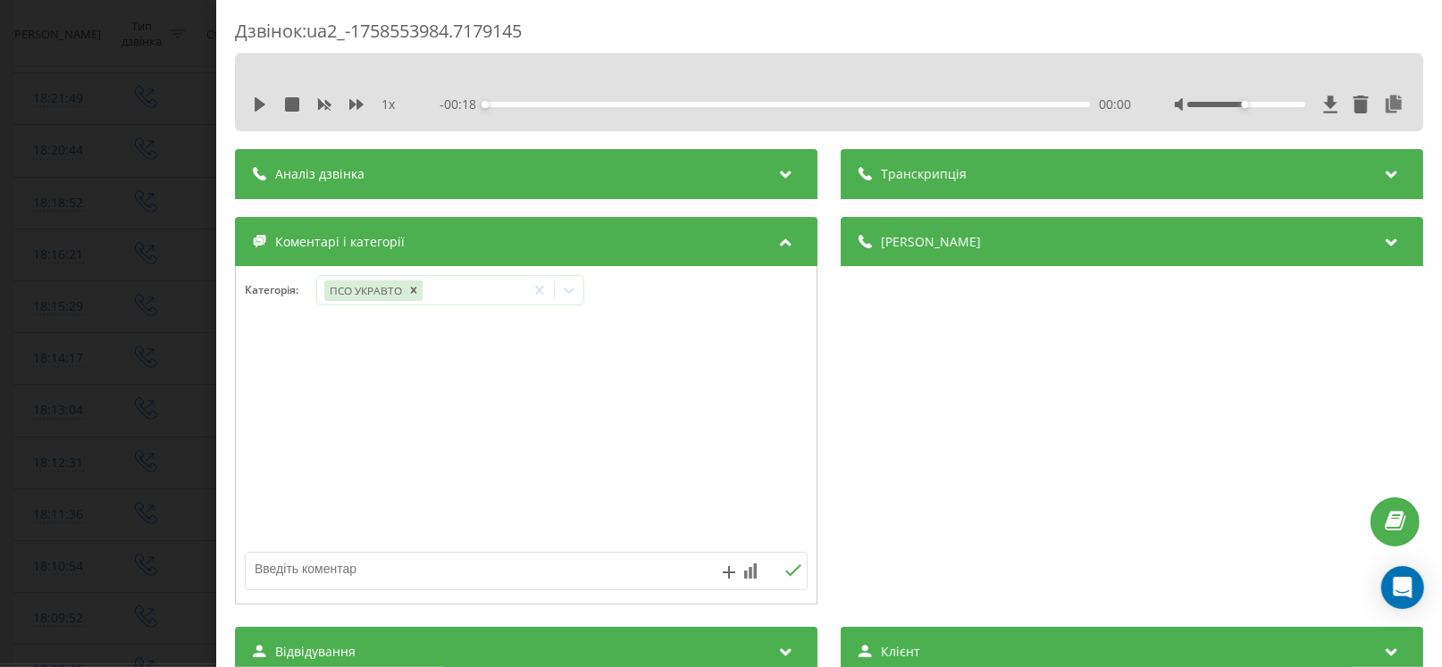
drag, startPoint x: 16, startPoint y: 447, endPoint x: 298, endPoint y: 134, distance: 421.8
click at [21, 447] on div "Дзвінок : ua2_-1758553984.7179145 1 x - 00:18 00:00 00:00 Транскрипція Для AI-а…" at bounding box center [721, 333] width 1442 height 667
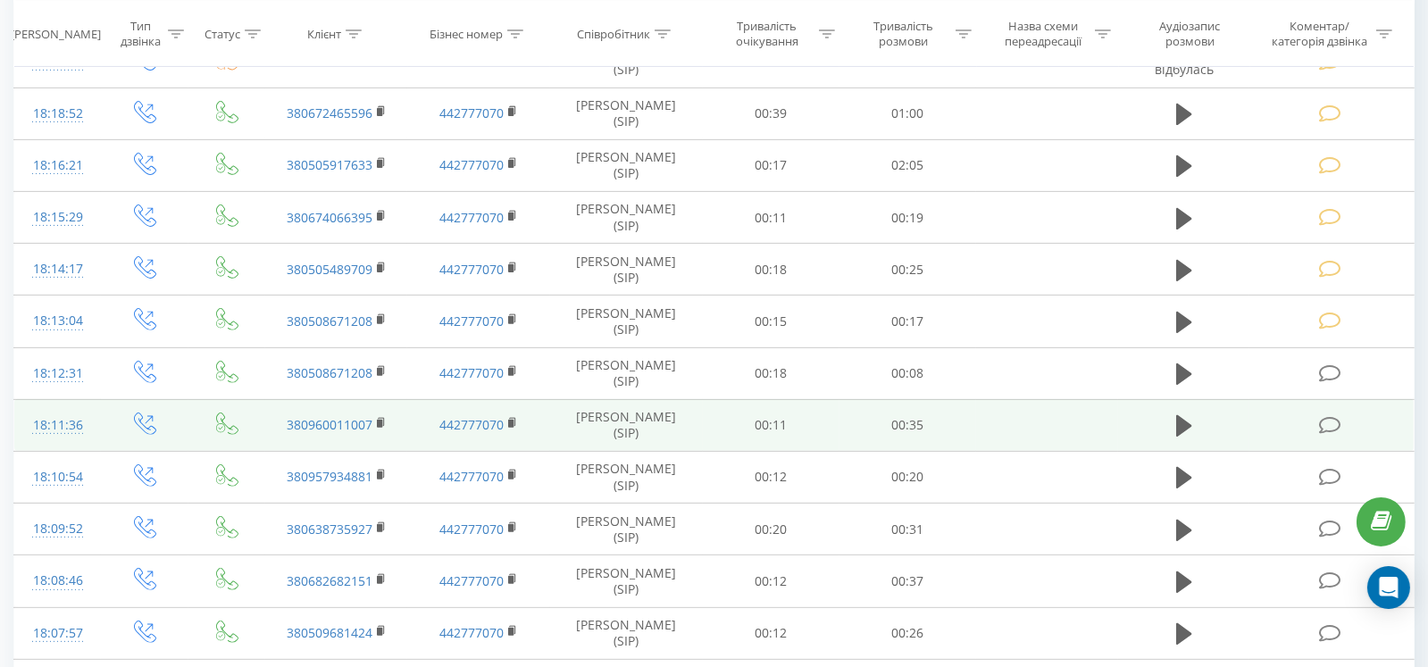
scroll to position [892, 0]
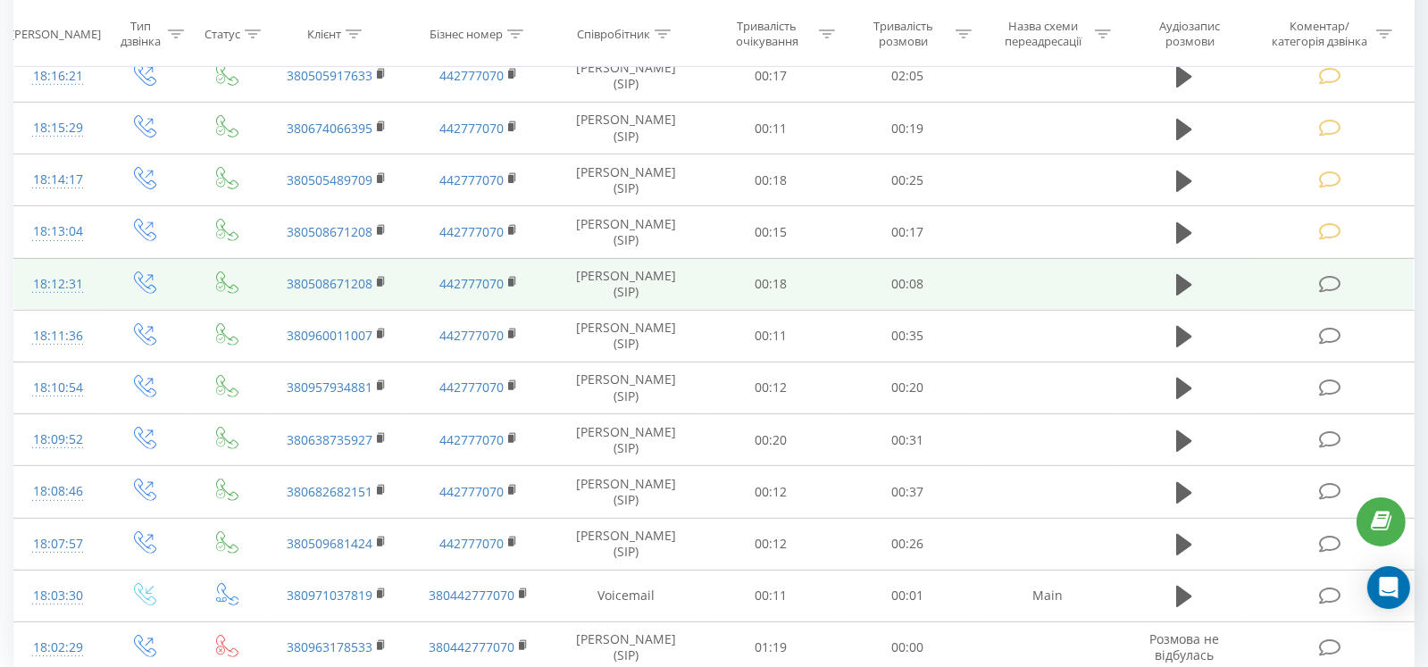
click at [1330, 293] on td at bounding box center [1332, 284] width 164 height 52
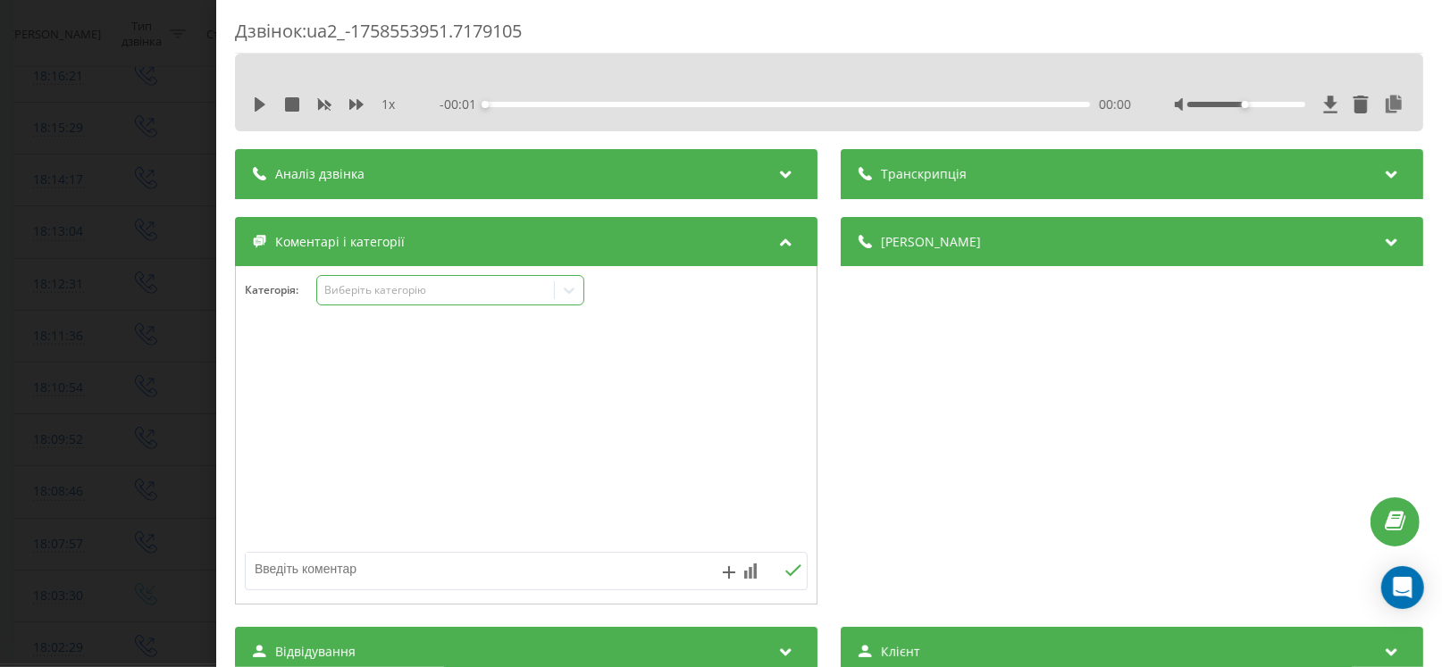
drag, startPoint x: 345, startPoint y: 287, endPoint x: 345, endPoint y: 300, distance: 13.4
click at [345, 292] on div "Виберіть категорію" at bounding box center [435, 290] width 223 height 14
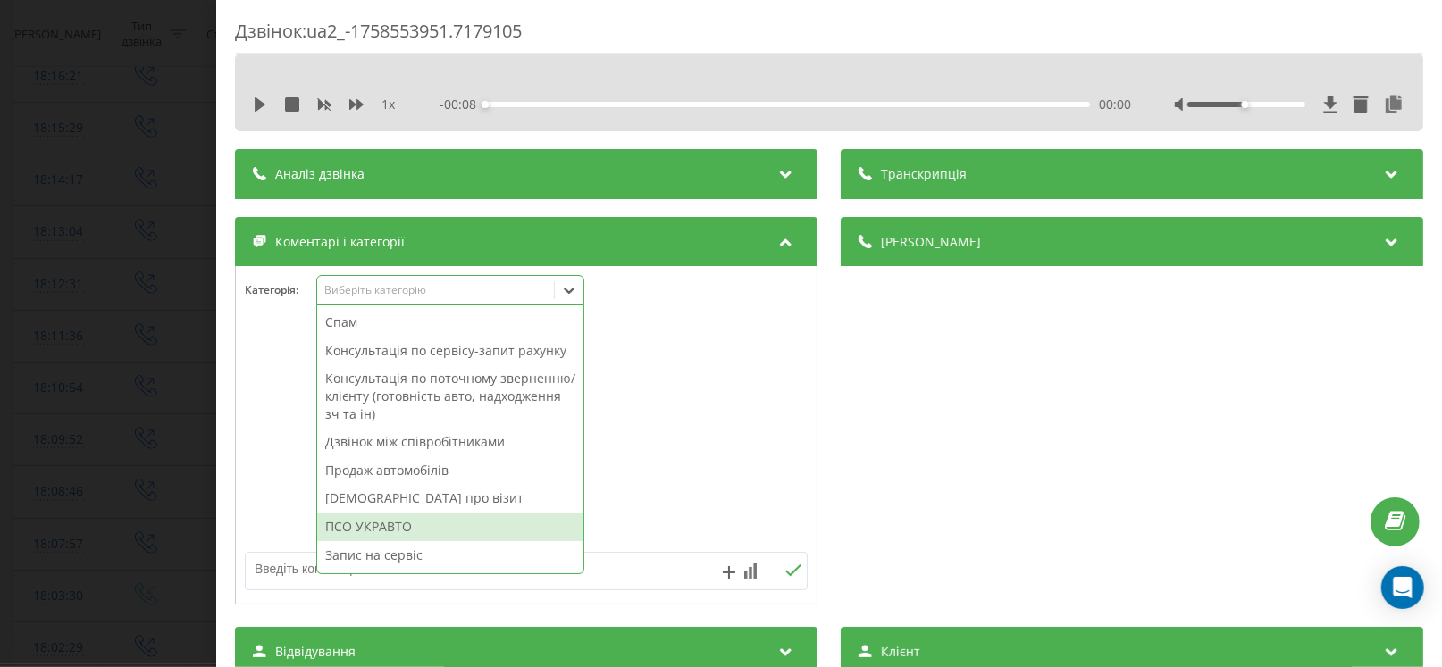
drag, startPoint x: 372, startPoint y: 524, endPoint x: 291, endPoint y: 527, distance: 81.3
click at [371, 523] on div "ПСО УКРАВТО" at bounding box center [450, 527] width 266 height 29
drag, startPoint x: 0, startPoint y: 471, endPoint x: 24, endPoint y: 471, distance: 24.1
click at [9, 471] on div "Дзвінок : ua2_-1758553951.7179105 1 x - 00:08 00:00 00:00 Транскрипція Для AI-а…" at bounding box center [721, 333] width 1442 height 667
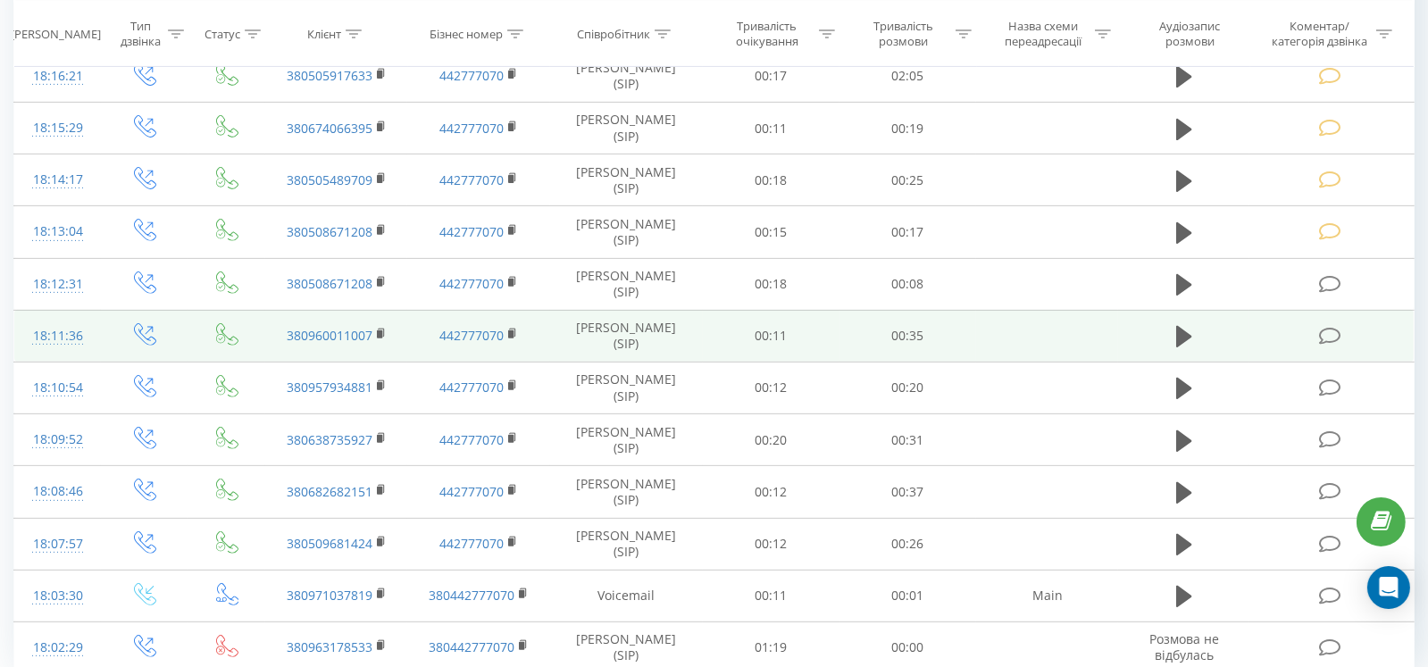
drag, startPoint x: 1320, startPoint y: 345, endPoint x: 1310, endPoint y: 345, distance: 9.8
click at [1310, 345] on td at bounding box center [1332, 336] width 164 height 52
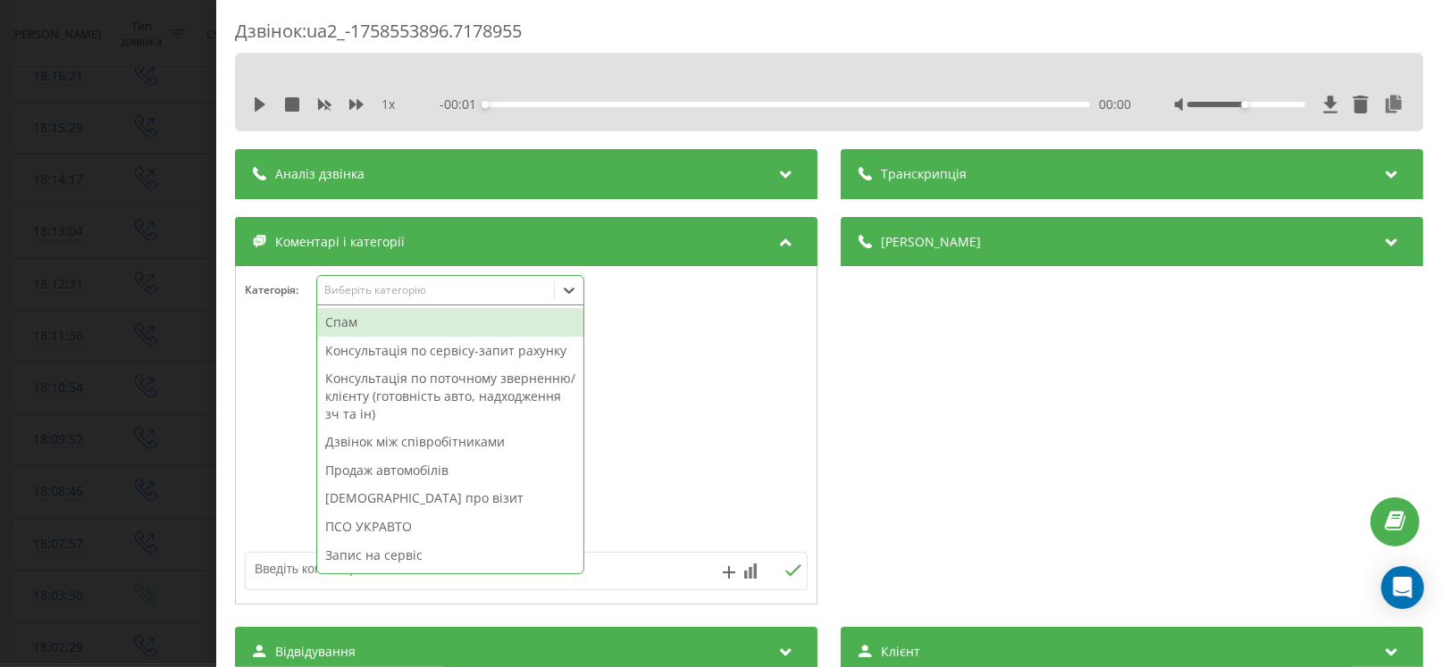
drag, startPoint x: 369, startPoint y: 287, endPoint x: 398, endPoint y: 405, distance: 121.5
click at [369, 288] on div "Виберіть категорію" at bounding box center [435, 290] width 223 height 14
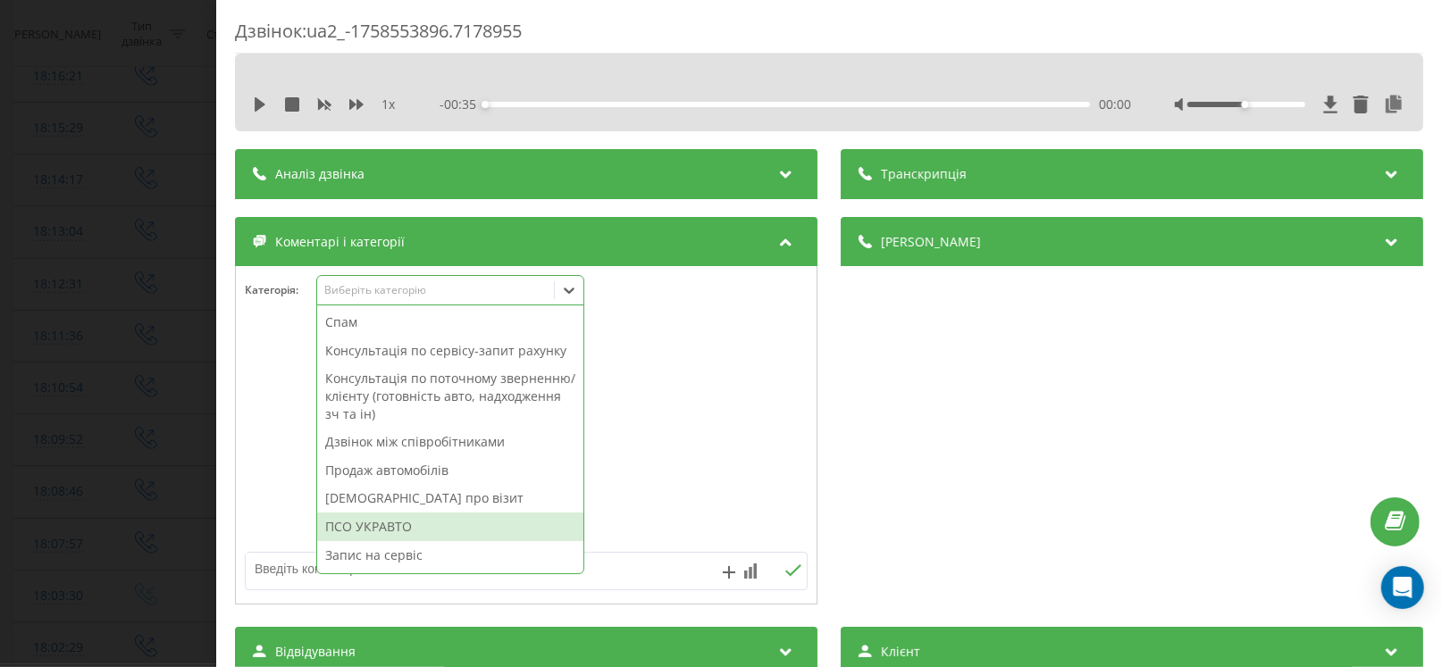
drag, startPoint x: 408, startPoint y: 524, endPoint x: 159, endPoint y: 507, distance: 249.8
click at [404, 524] on div "ПСО УКРАВТО" at bounding box center [450, 527] width 266 height 29
drag, startPoint x: 29, startPoint y: 497, endPoint x: 616, endPoint y: 415, distance: 593.3
click at [38, 497] on div "Дзвінок : ua2_-1758553896.7178955 1 x - 00:35 00:00 00:00 Транскрипція Для AI-а…" at bounding box center [721, 333] width 1442 height 667
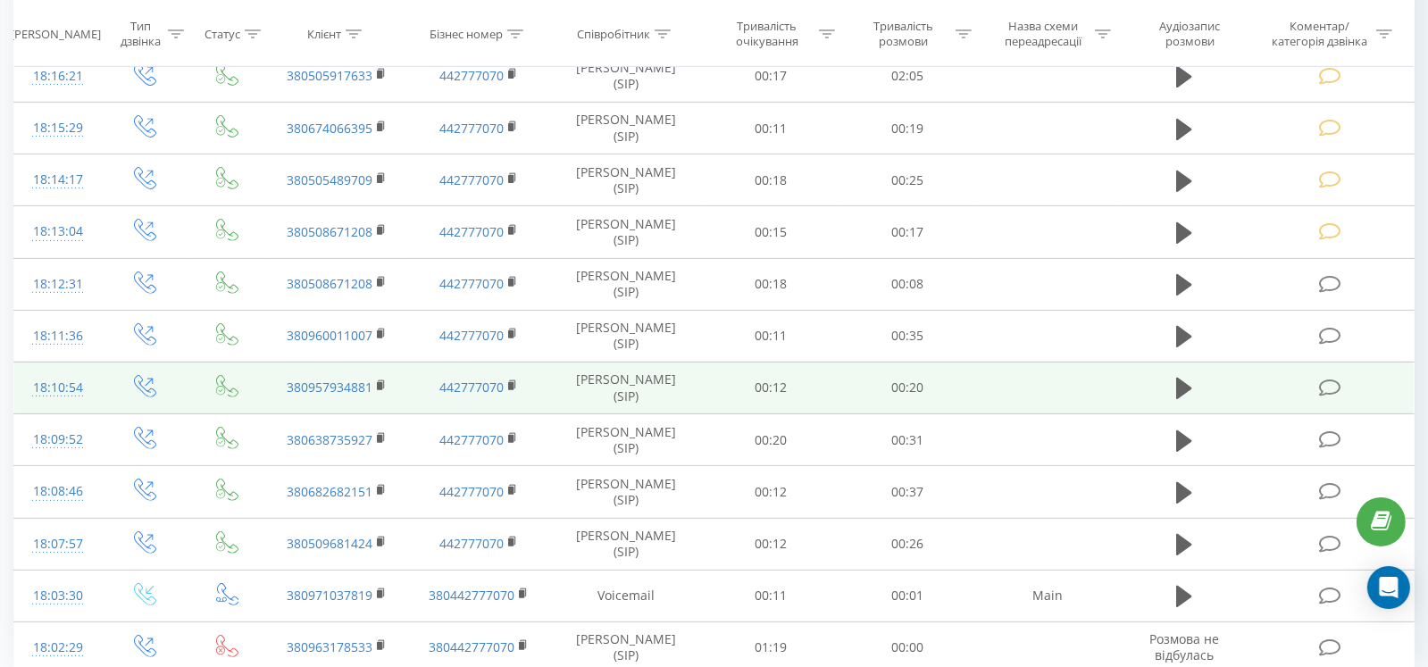
drag, startPoint x: 1330, startPoint y: 381, endPoint x: 1320, endPoint y: 387, distance: 11.2
click at [1320, 387] on icon at bounding box center [1330, 388] width 22 height 19
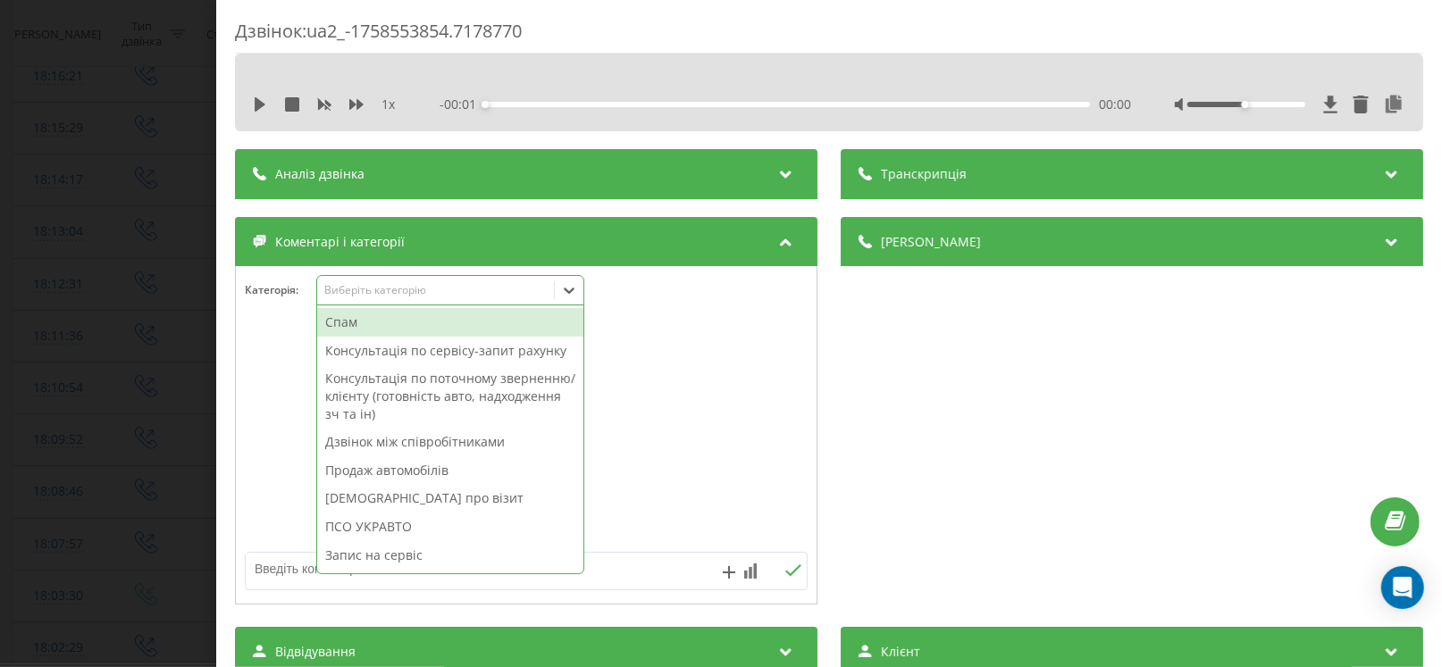
drag, startPoint x: 356, startPoint y: 287, endPoint x: 379, endPoint y: 376, distance: 92.1
click at [357, 290] on div "Виберіть категорію" at bounding box center [435, 290] width 223 height 14
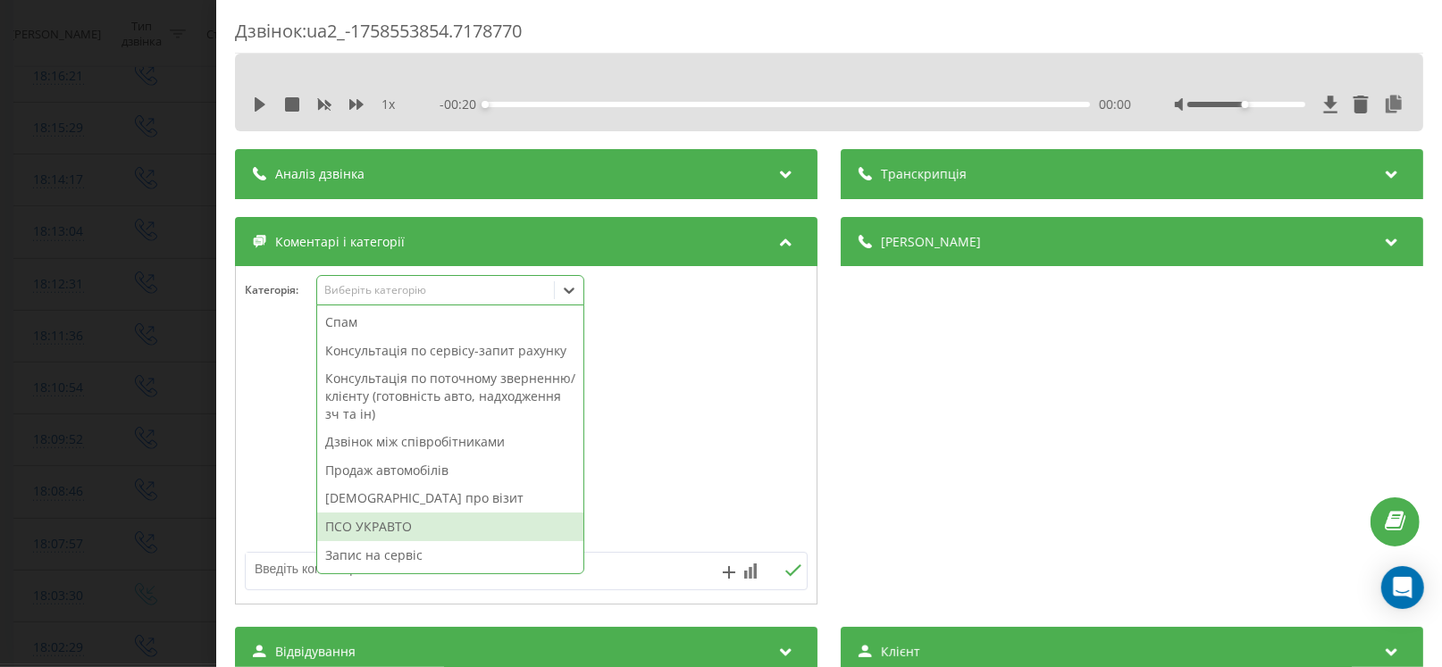
drag, startPoint x: 382, startPoint y: 529, endPoint x: 291, endPoint y: 514, distance: 92.4
click at [379, 529] on div "ПСО УКРАВТО" at bounding box center [450, 527] width 266 height 29
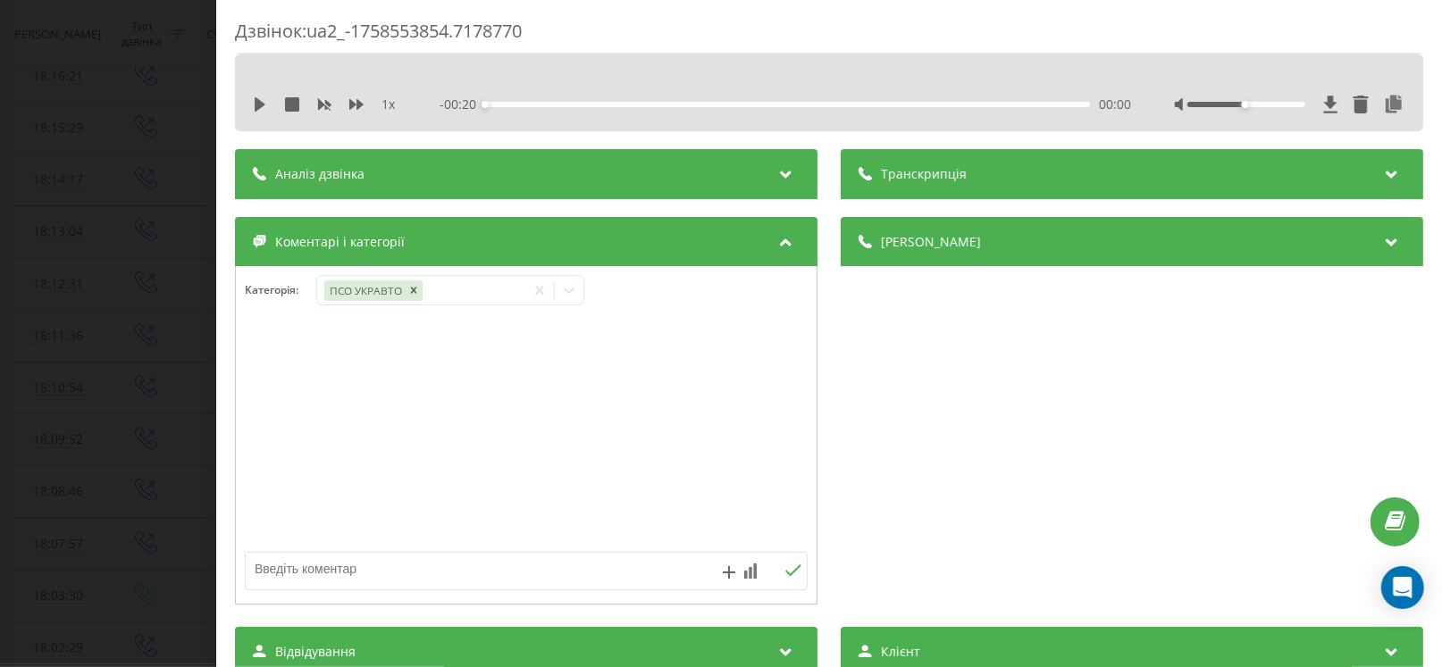
click at [67, 479] on div "Дзвінок : ua2_-1758553854.7178770 1 x - 00:20 00:00 00:00 Транскрипція Для AI-а…" at bounding box center [721, 333] width 1442 height 667
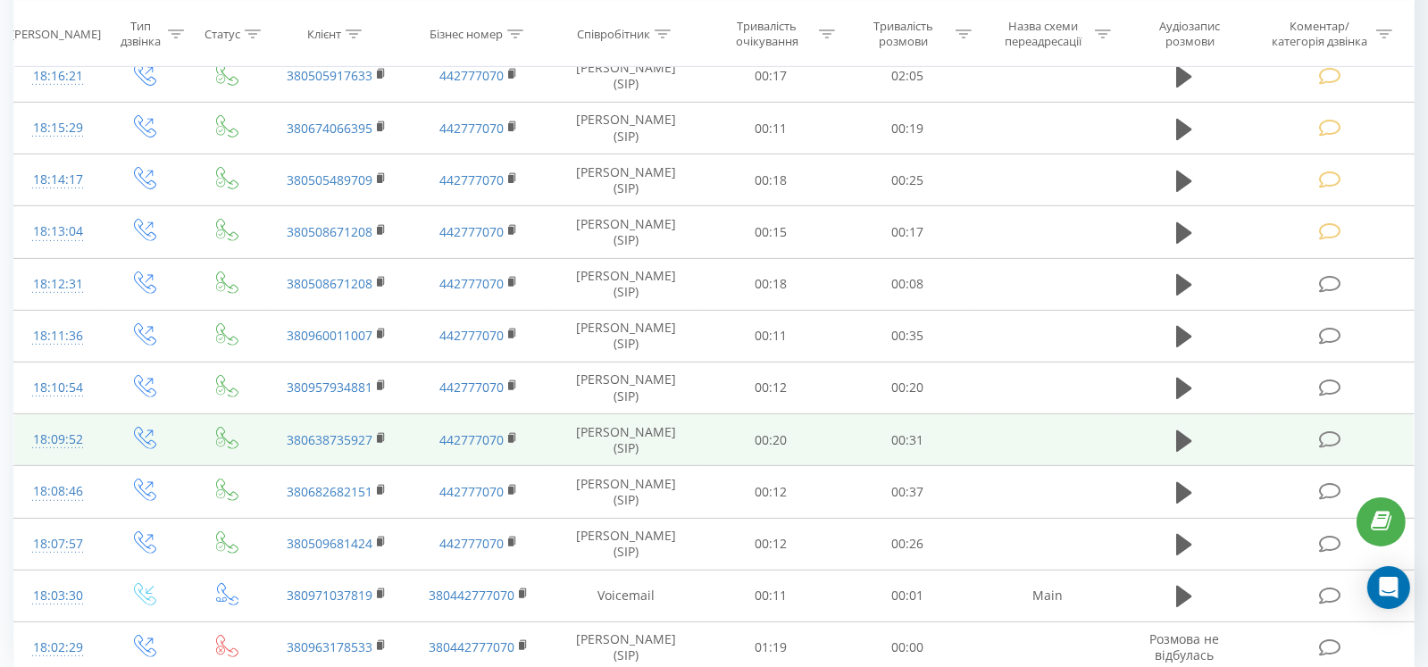
click at [1319, 432] on icon at bounding box center [1330, 440] width 22 height 19
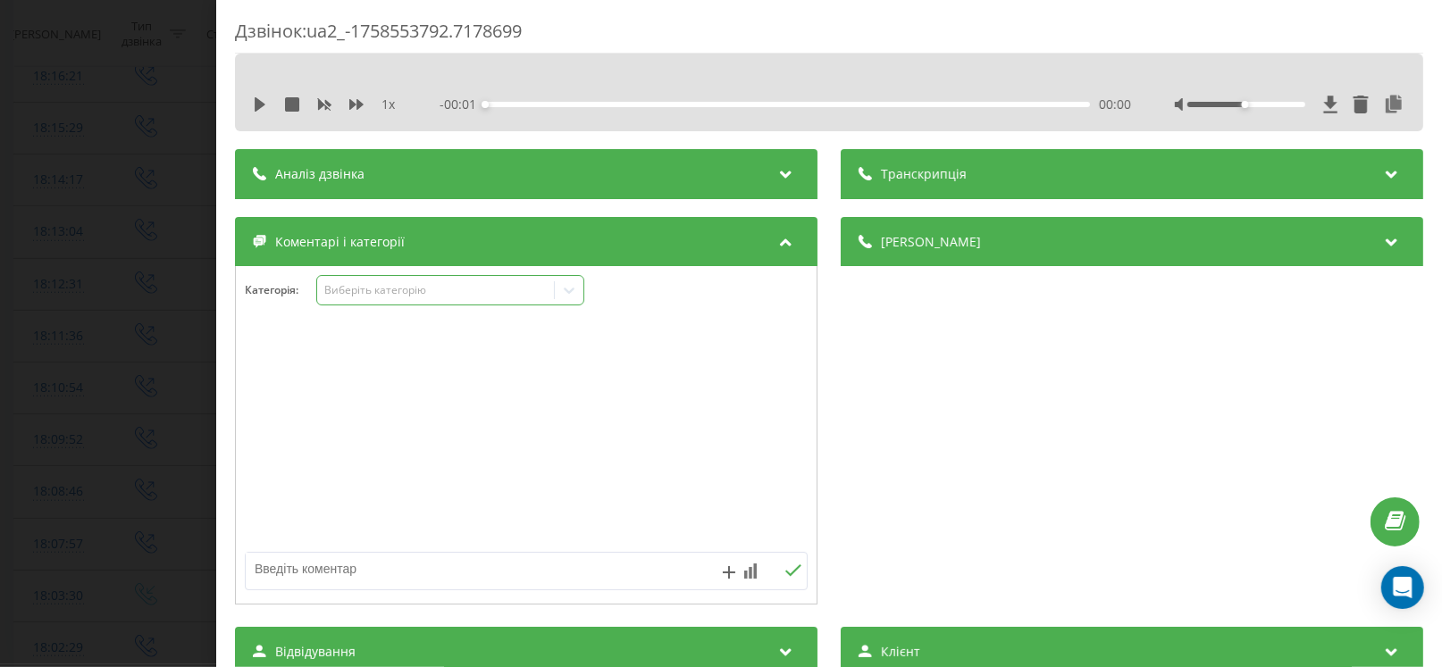
click at [354, 305] on div "Виберіть категорію" at bounding box center [450, 290] width 268 height 30
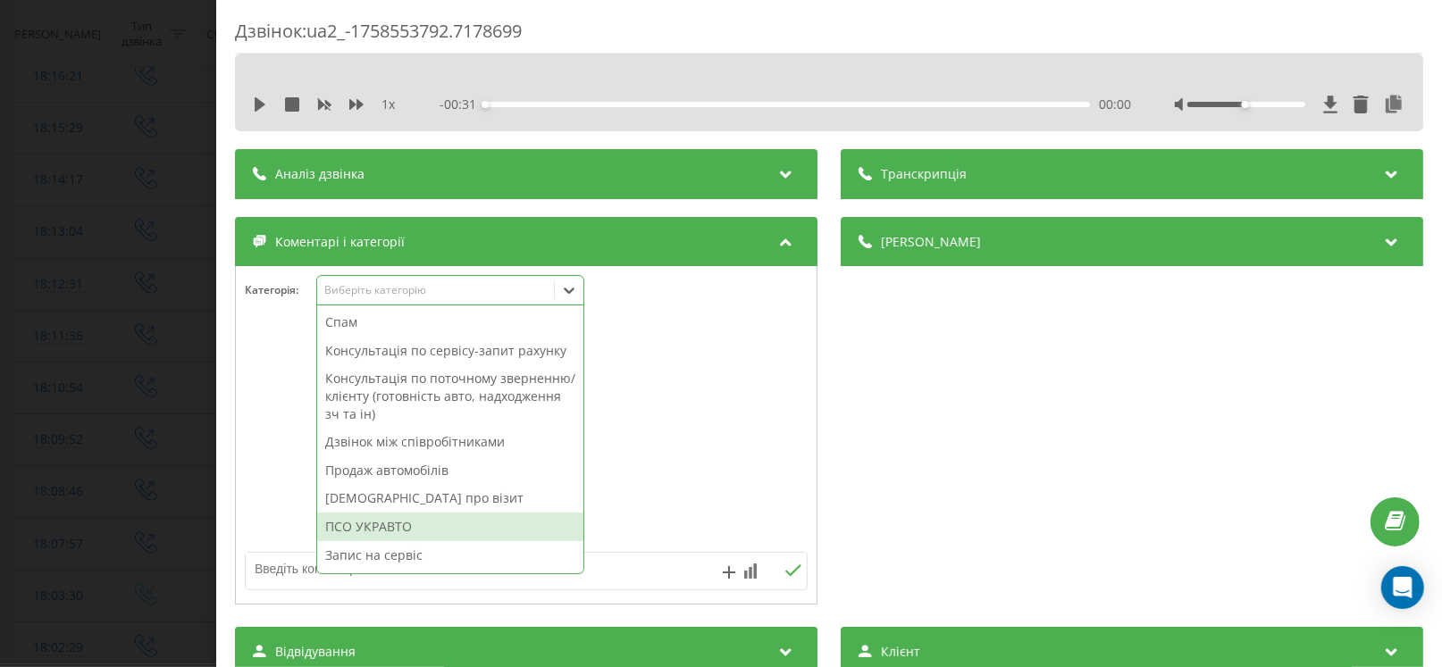
click at [366, 522] on div "ПСО УКРАВТО" at bounding box center [450, 527] width 266 height 29
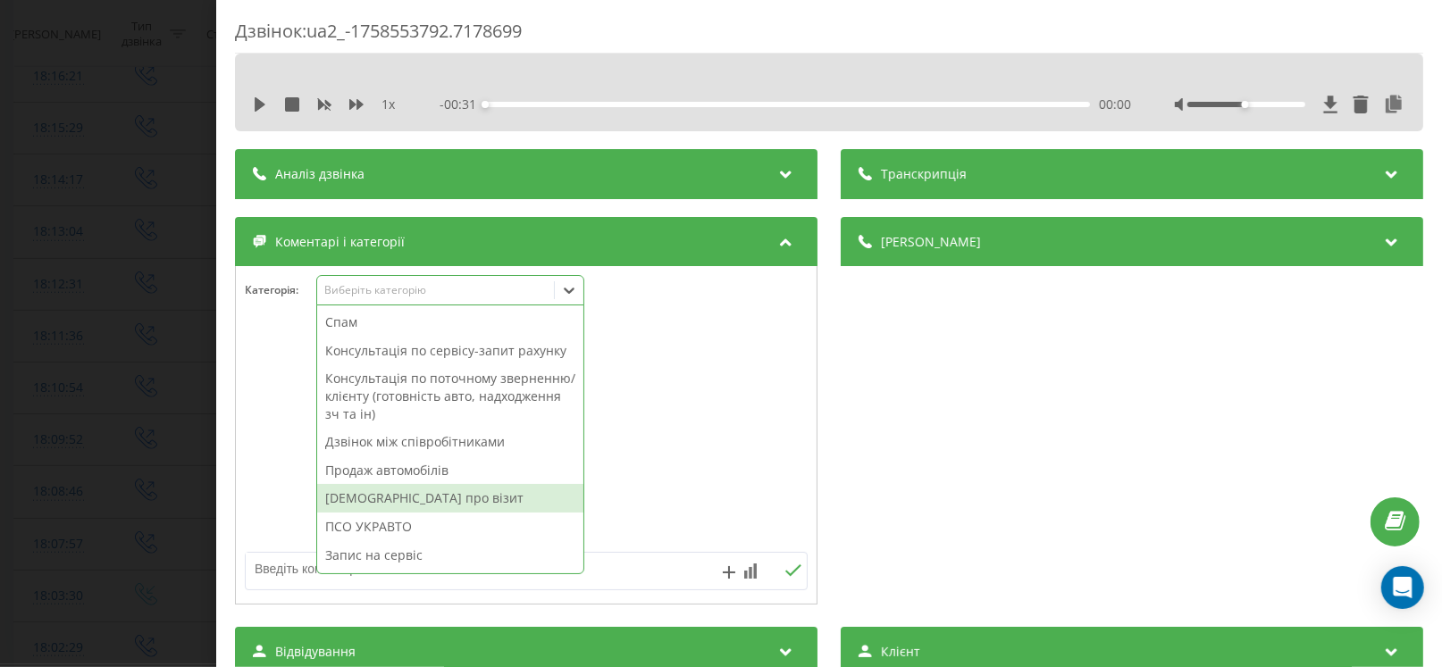
click at [97, 472] on div "Дзвінок : ua2_-1758553792.7178699 1 x - 00:31 00:00 00:00 Транскрипція Для AI-а…" at bounding box center [721, 333] width 1442 height 667
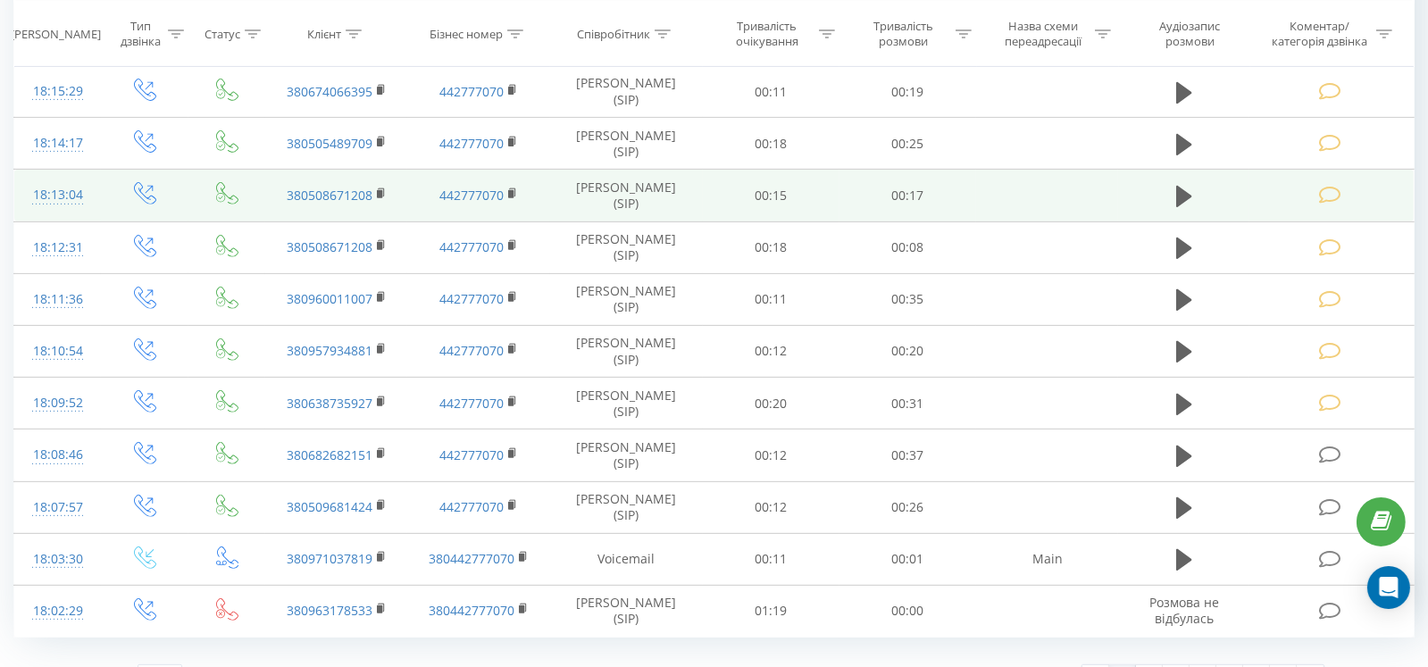
scroll to position [961, 0]
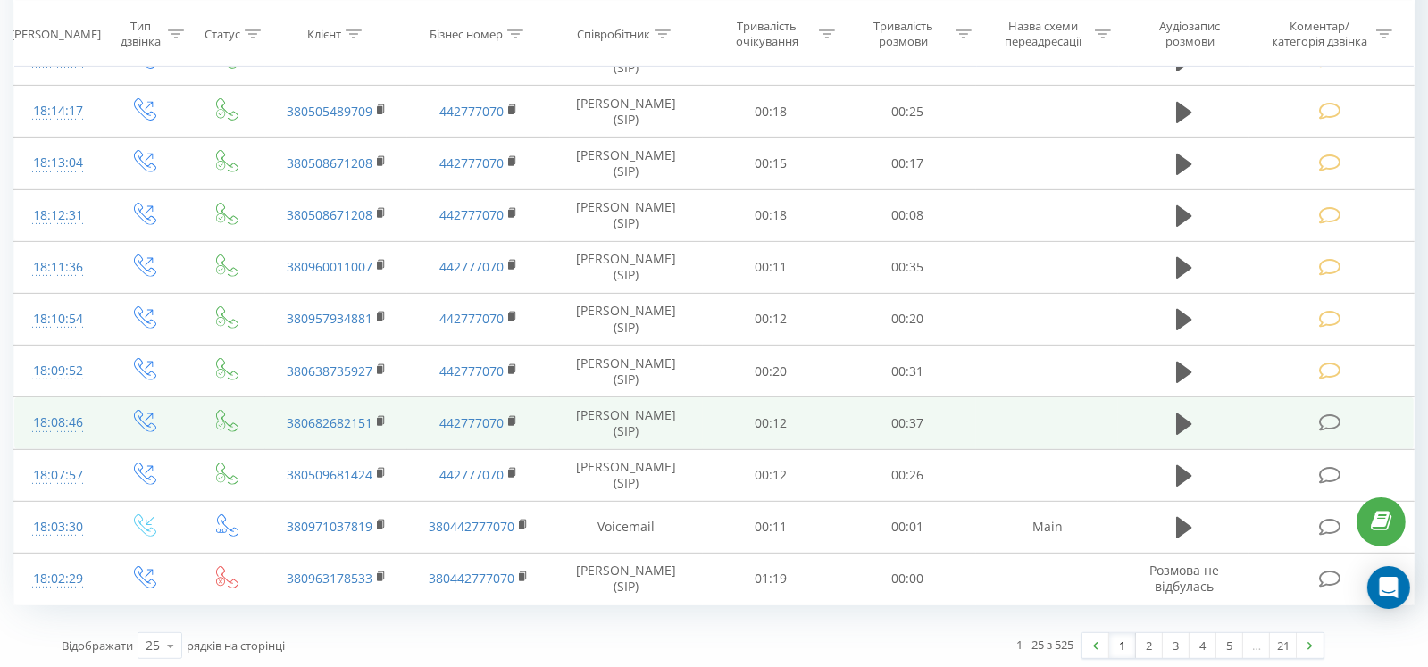
click at [1317, 427] on td at bounding box center [1332, 423] width 164 height 52
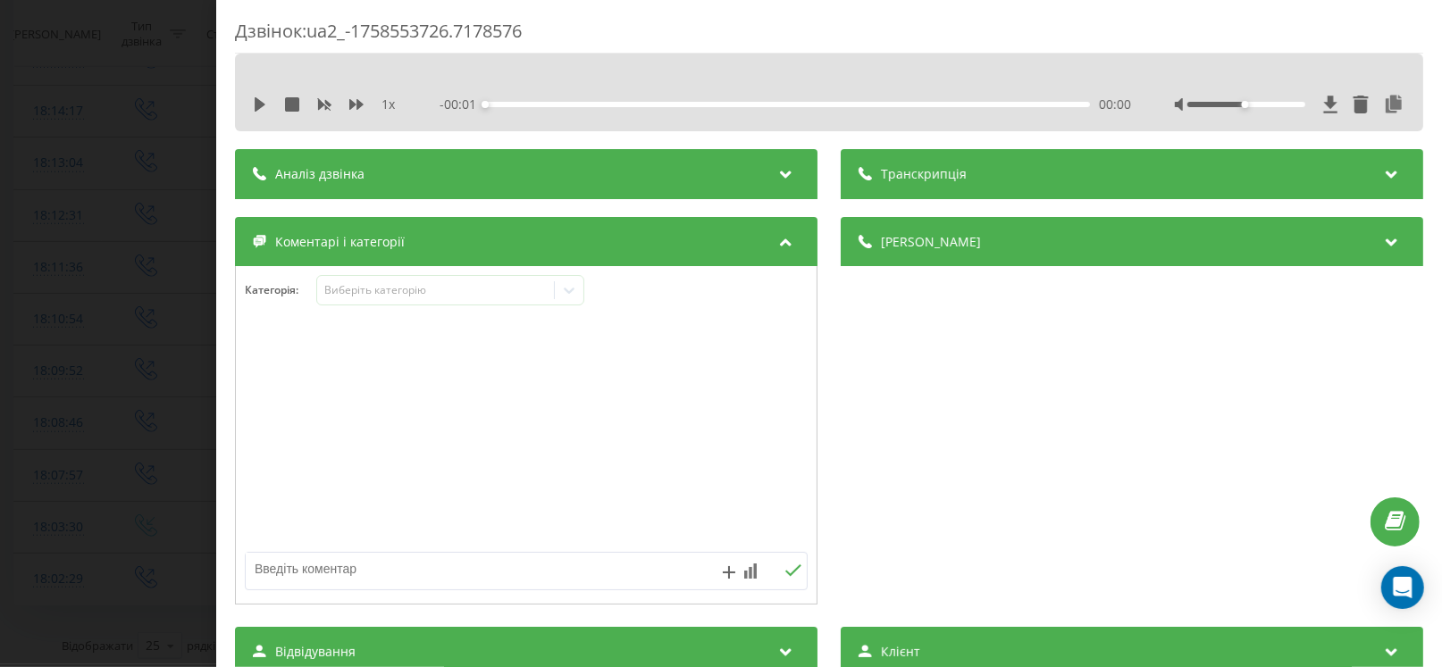
drag, startPoint x: 380, startPoint y: 305, endPoint x: 359, endPoint y: 376, distance: 73.7
click at [377, 315] on div "Категорія : Виберіть категорію" at bounding box center [526, 302] width 581 height 54
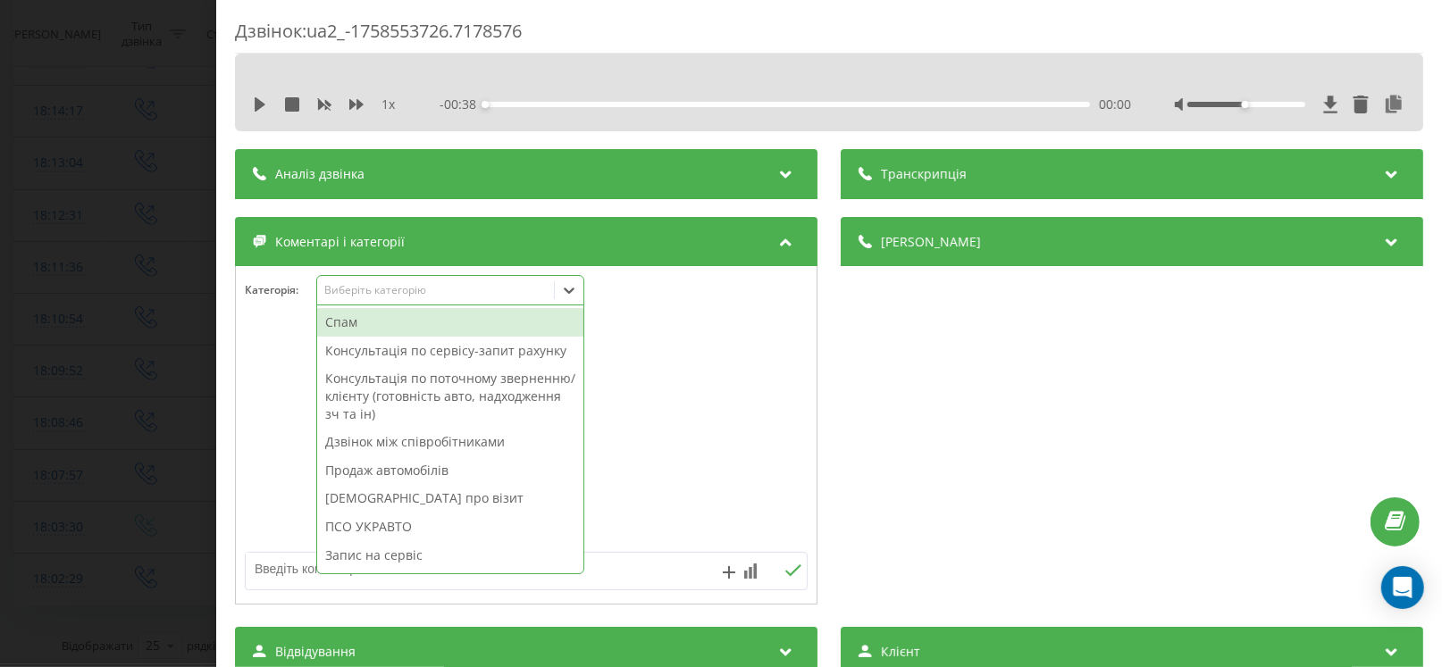
drag, startPoint x: 350, startPoint y: 296, endPoint x: 371, endPoint y: 408, distance: 114.4
click at [350, 297] on div "Виберіть категорію" at bounding box center [435, 290] width 237 height 17
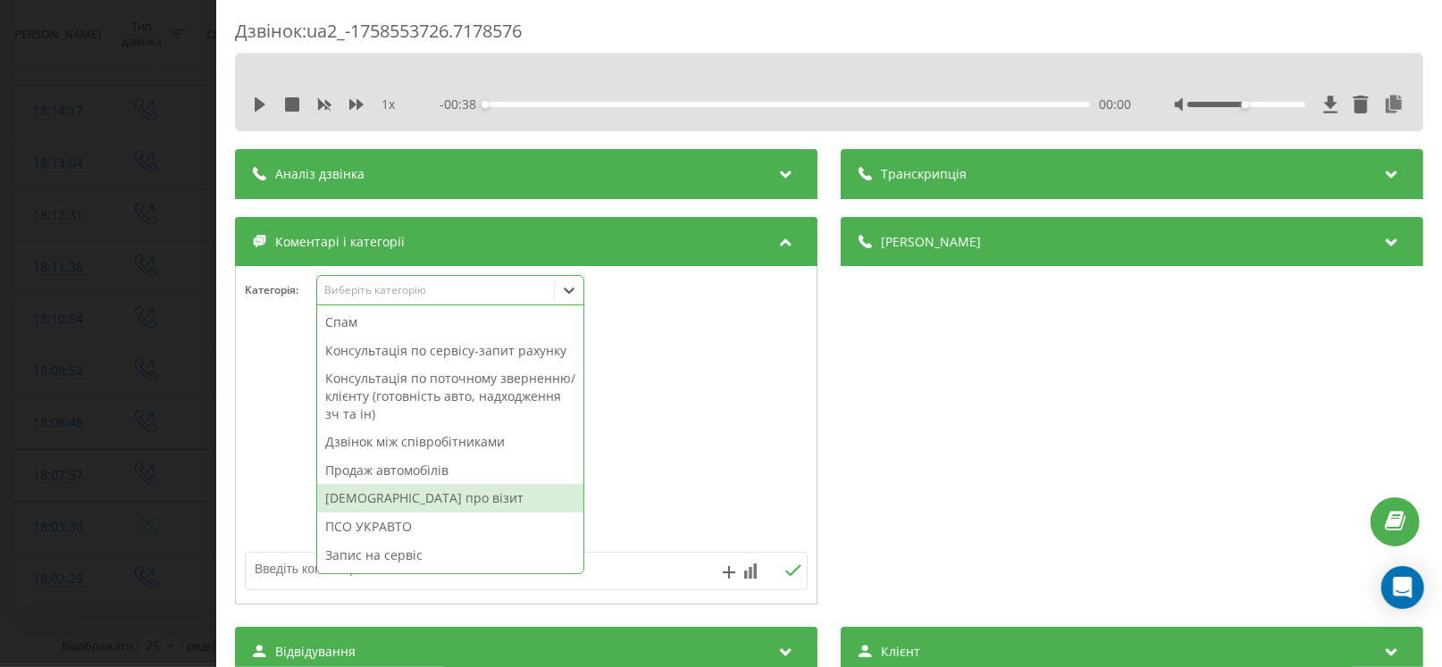
click at [382, 523] on div "ПСО УКРАВТО" at bounding box center [450, 527] width 266 height 29
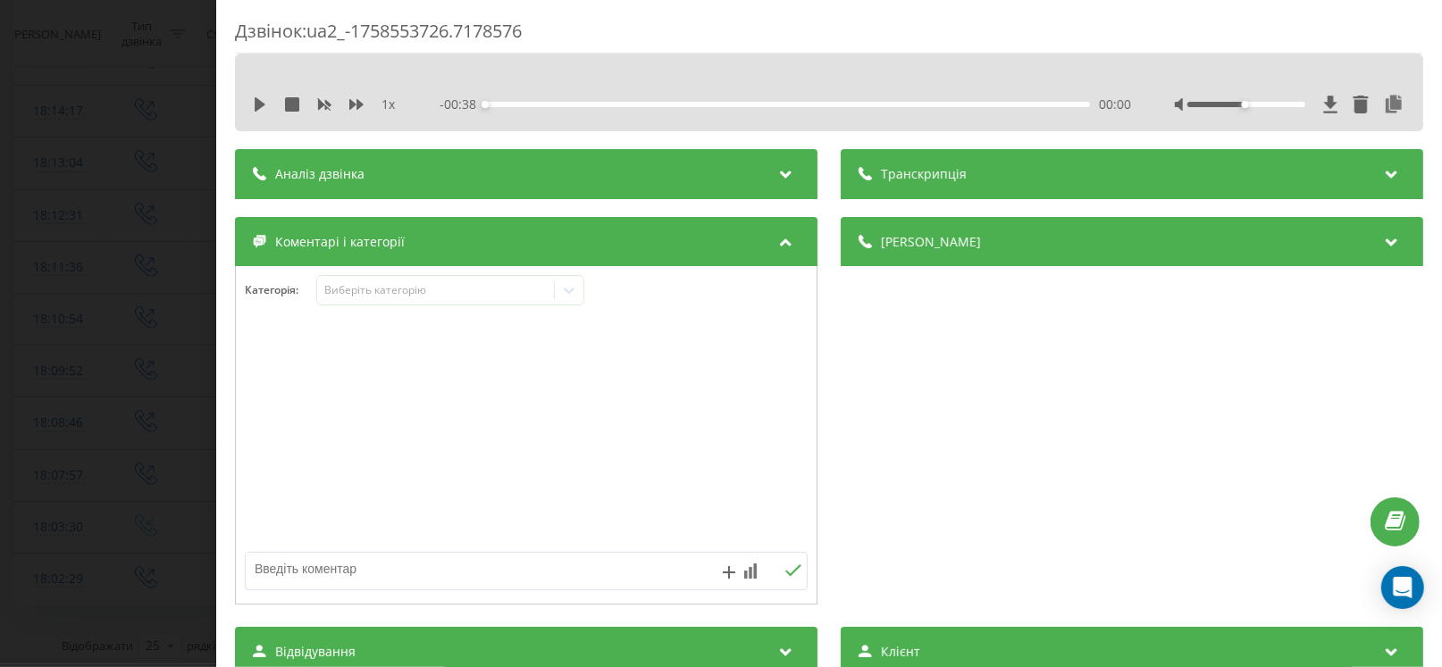
drag, startPoint x: 56, startPoint y: 416, endPoint x: 916, endPoint y: 436, distance: 860.3
click at [63, 416] on div "Дзвінок : ua2_-1758553726.7178576 1 x - 00:38 00:00 00:00 Транскрипція Для AI-а…" at bounding box center [721, 333] width 1442 height 667
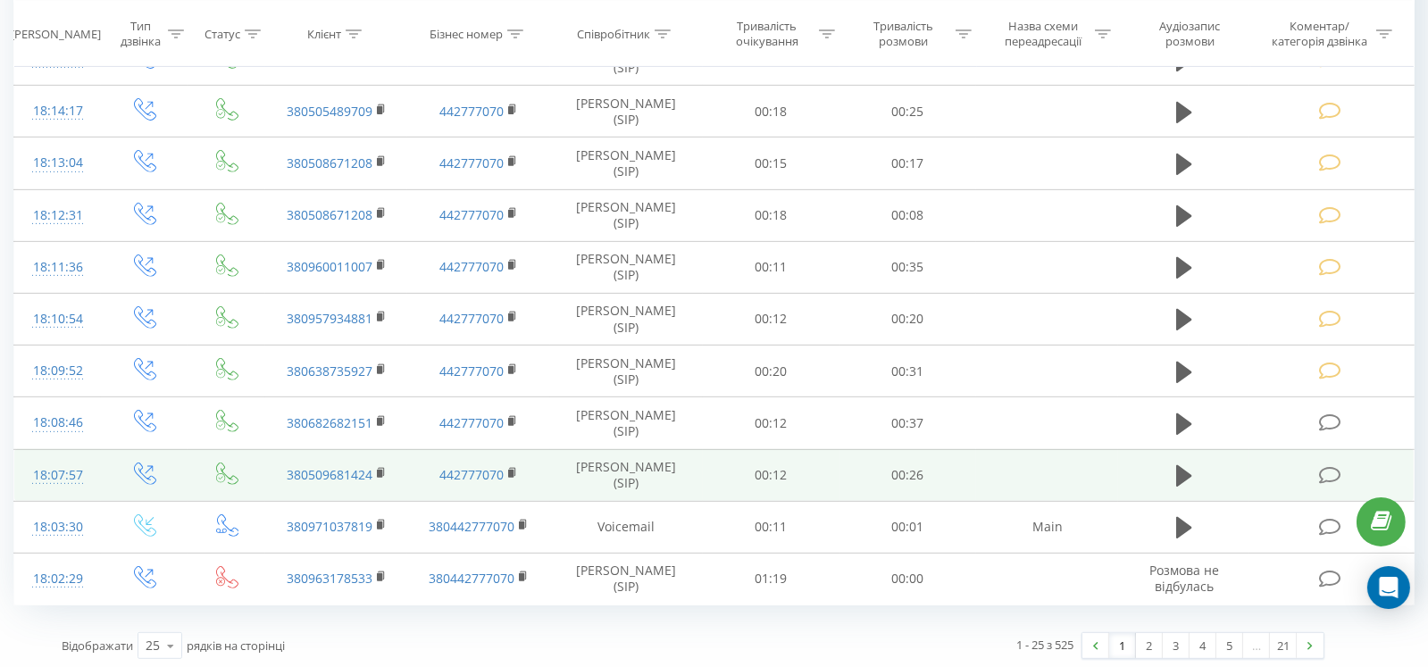
click at [1326, 476] on icon at bounding box center [1330, 475] width 22 height 19
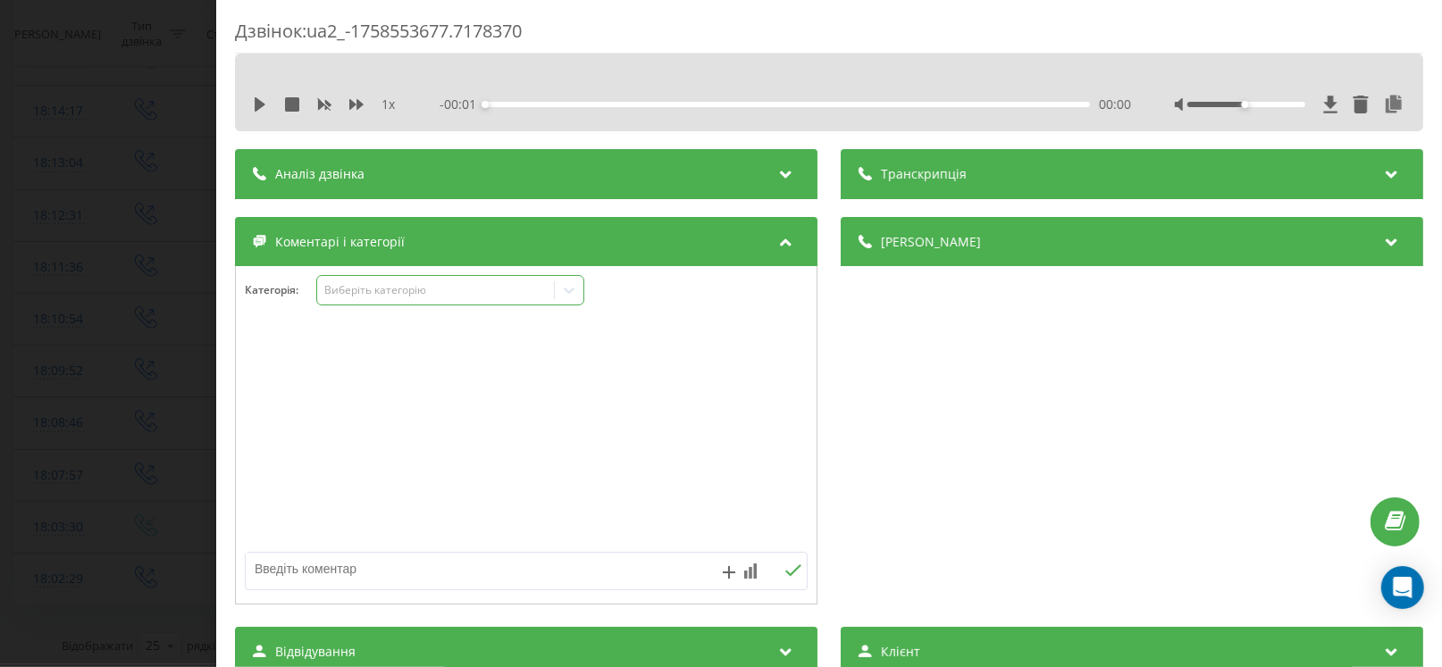
drag, startPoint x: 354, startPoint y: 280, endPoint x: 352, endPoint y: 296, distance: 15.3
click at [354, 290] on div "Виберіть категорію" at bounding box center [435, 290] width 237 height 17
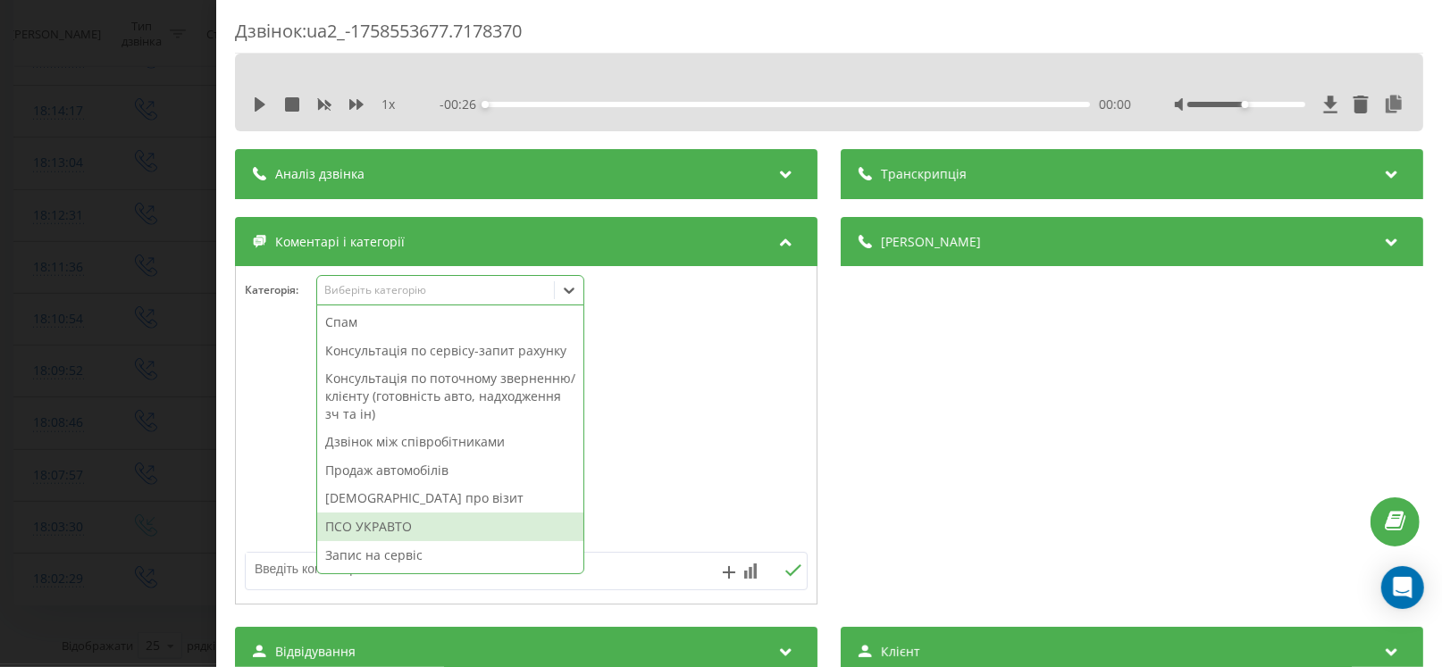
click at [367, 526] on div "ПСО УКРАВТО" at bounding box center [450, 527] width 266 height 29
click at [121, 476] on div "Дзвінок : ua2_-1758553677.7178370 1 x - 00:26 00:00 00:00 Транскрипція Для AI-а…" at bounding box center [721, 333] width 1442 height 667
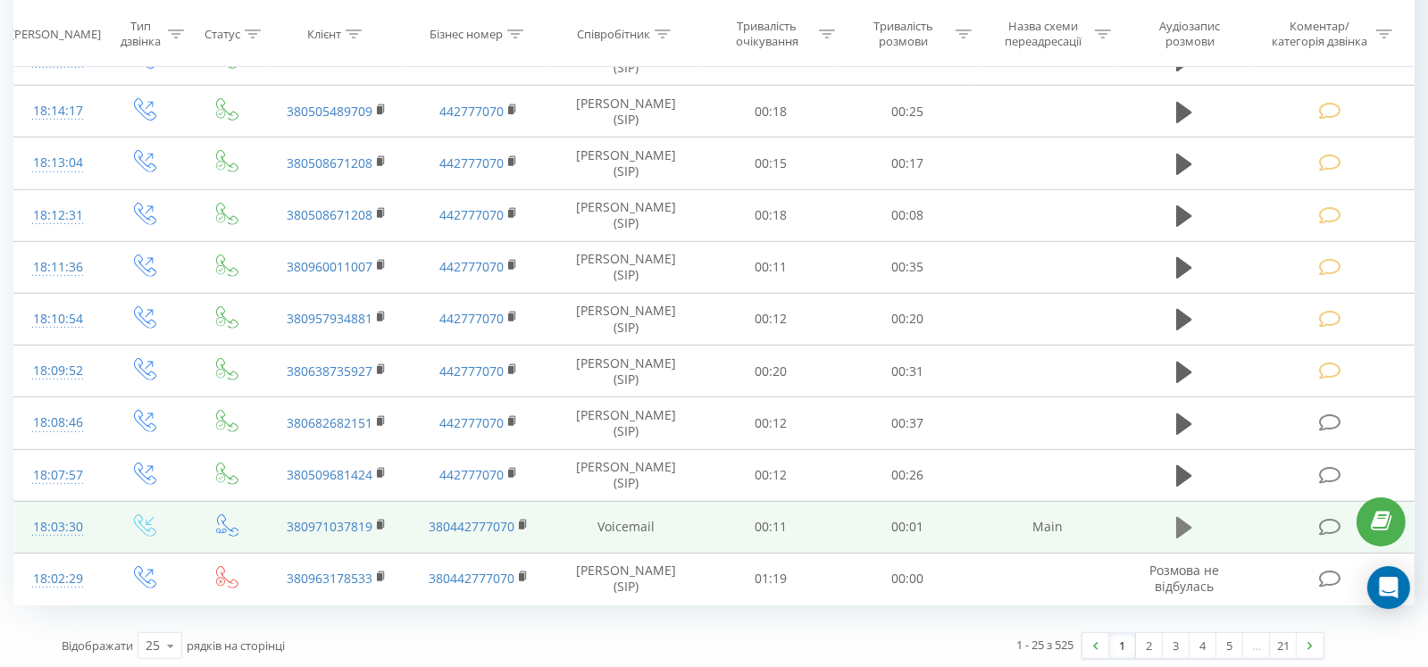
click at [1181, 523] on icon at bounding box center [1184, 527] width 16 height 21
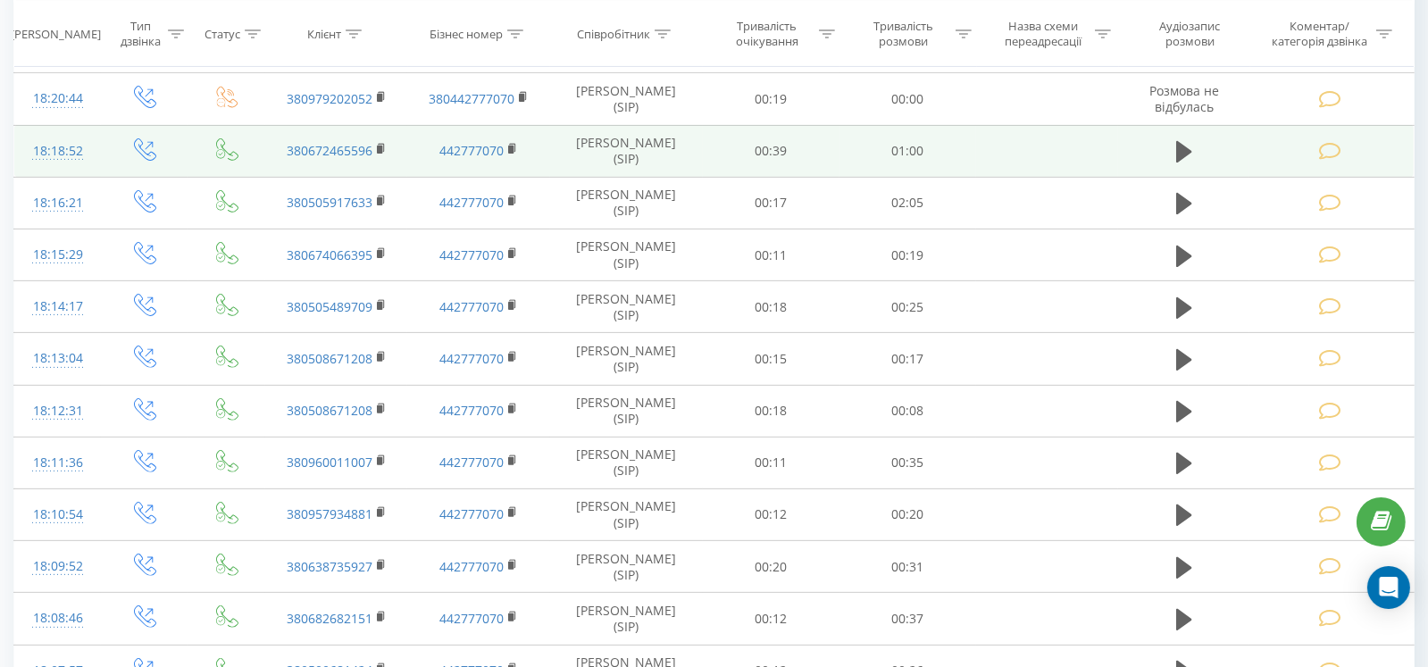
scroll to position [961, 0]
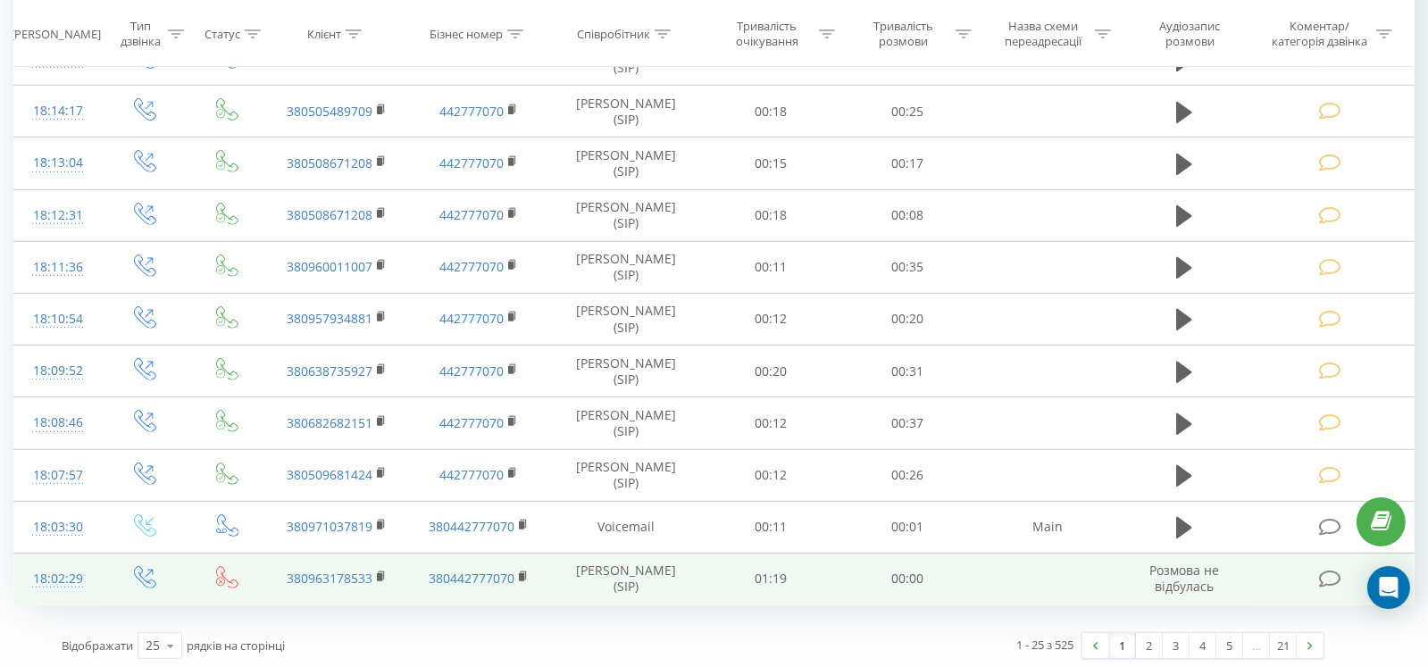
click at [1327, 573] on icon at bounding box center [1330, 579] width 22 height 19
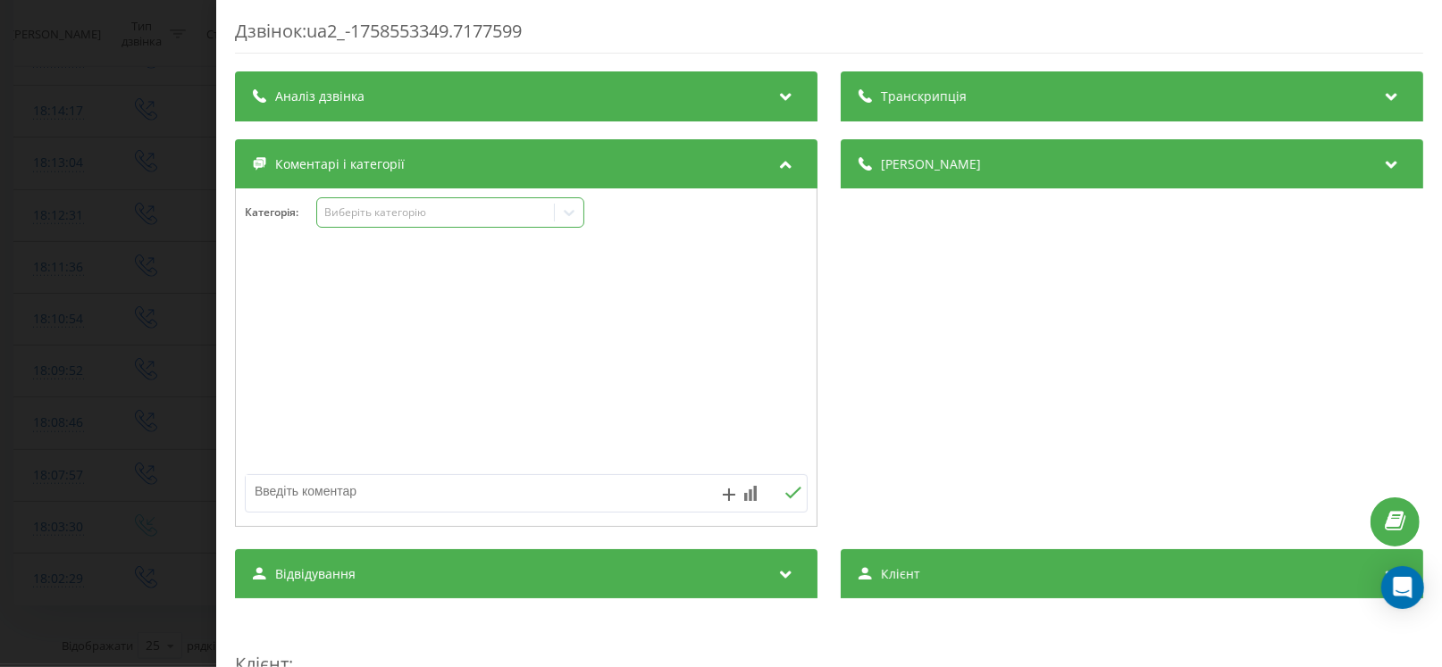
click at [348, 222] on div "Виберіть категорію" at bounding box center [450, 212] width 268 height 30
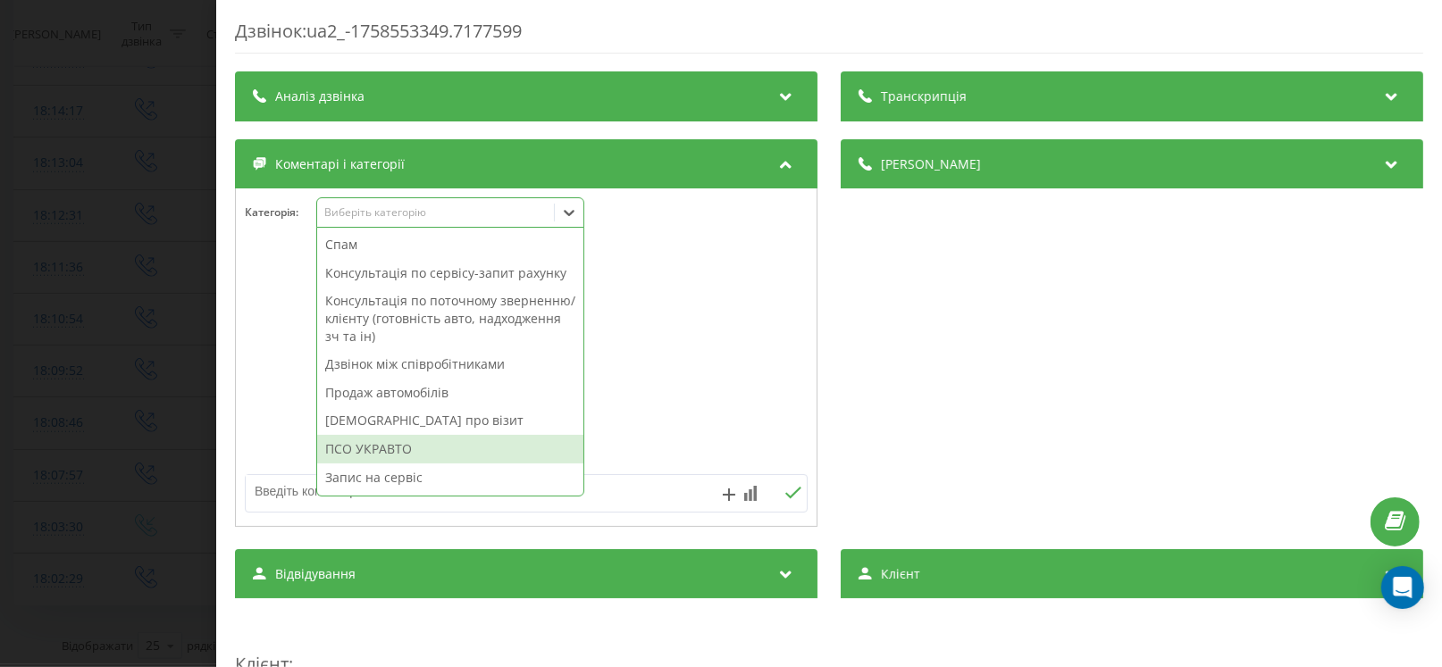
drag, startPoint x: 370, startPoint y: 447, endPoint x: 354, endPoint y: 452, distance: 16.7
click at [368, 447] on div "ПСО УКРАВТО" at bounding box center [450, 449] width 266 height 29
click at [128, 470] on div "Дзвінок : ua2_-1758553349.7177599 Транскрипція Для AI-аналізу майбутніх дзвінкі…" at bounding box center [721, 333] width 1442 height 667
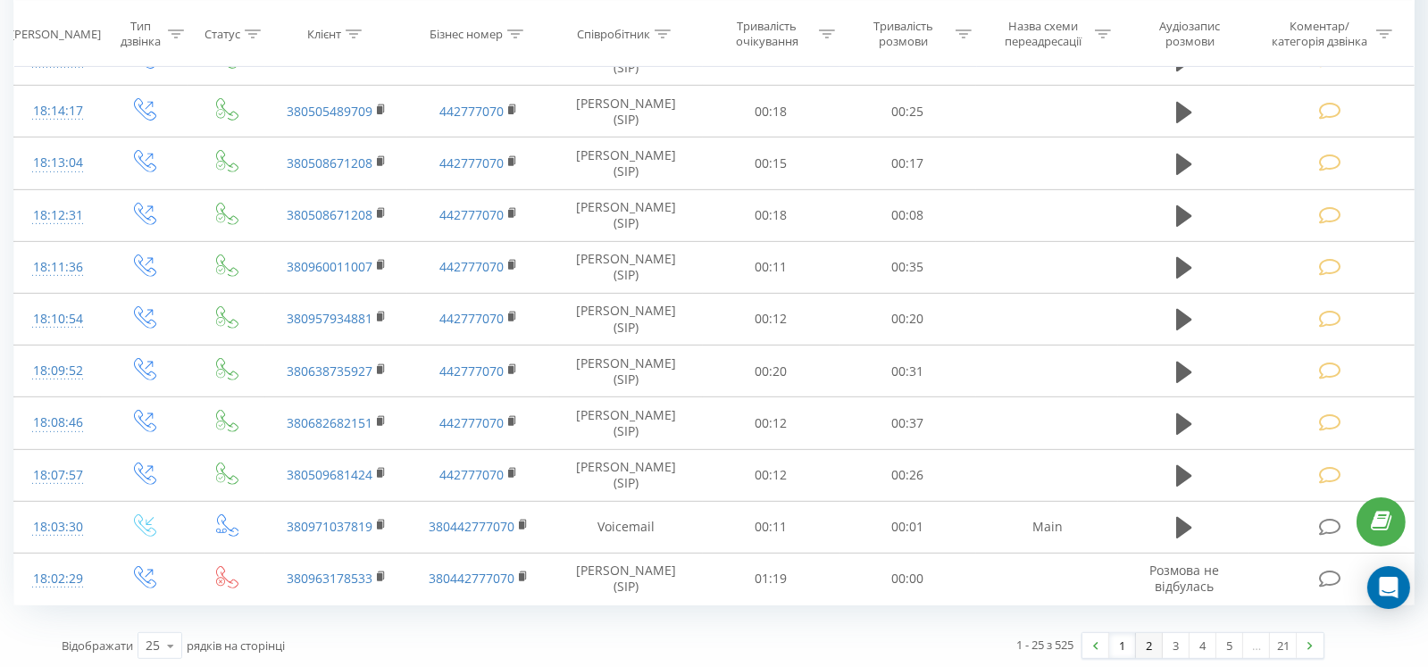
click at [1147, 642] on link "2" at bounding box center [1149, 645] width 27 height 25
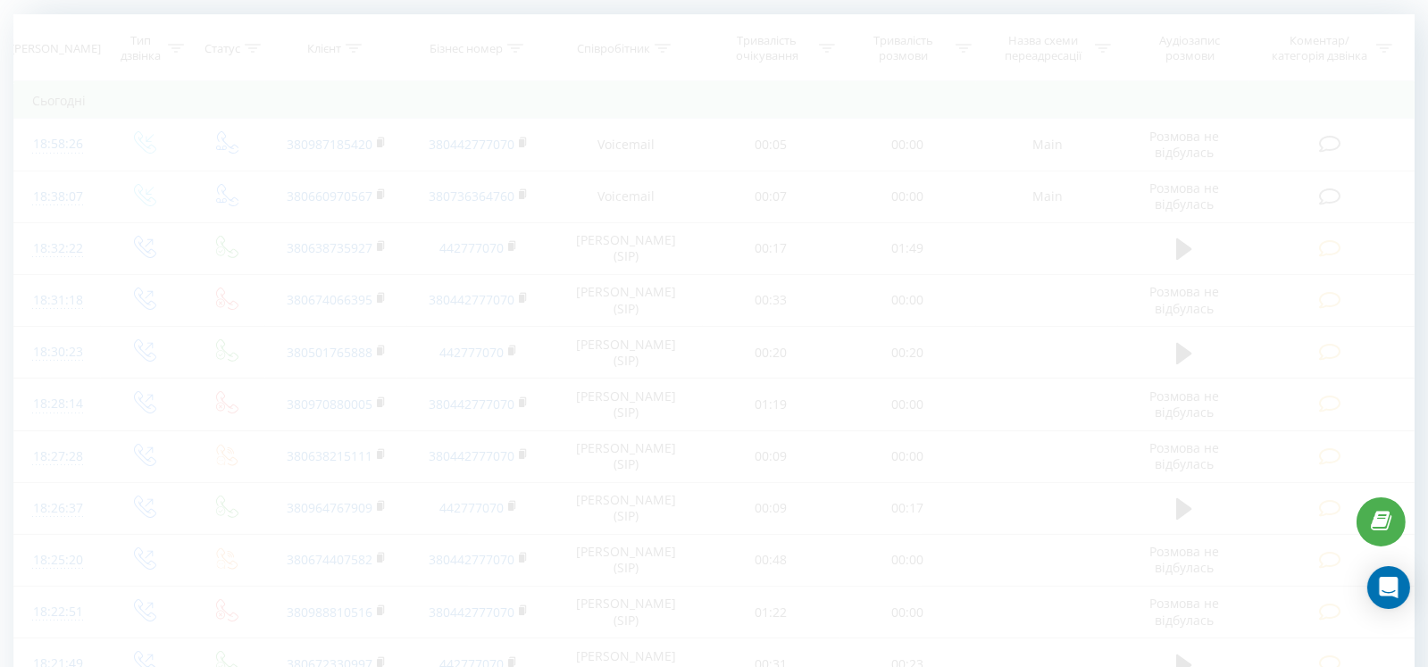
scroll to position [117, 0]
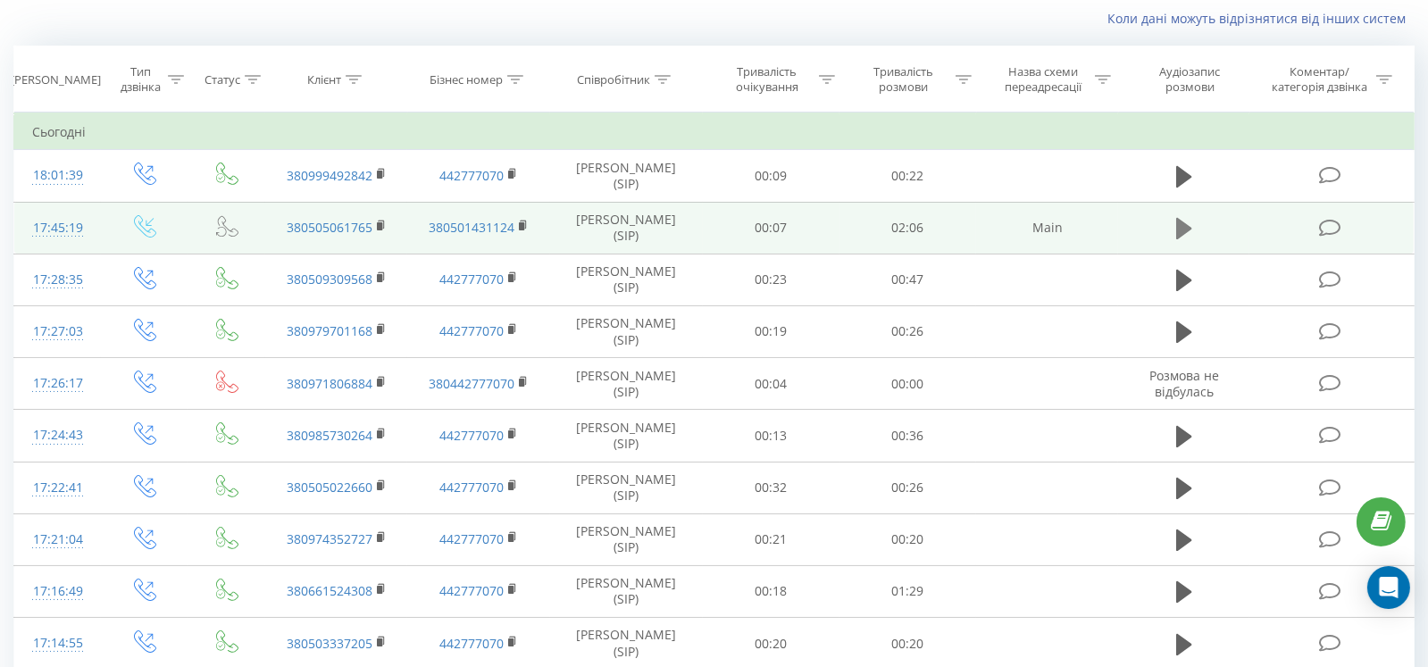
click at [1178, 220] on icon at bounding box center [1184, 228] width 16 height 21
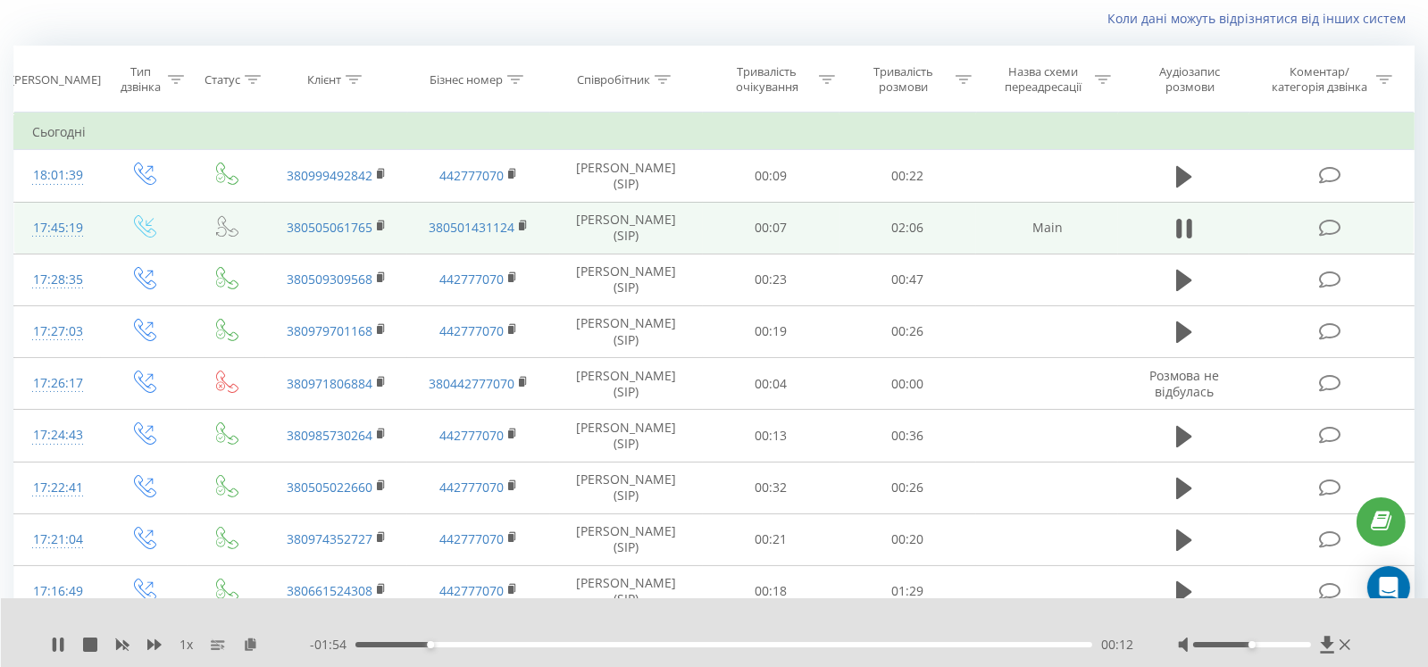
click at [1319, 226] on icon at bounding box center [1330, 228] width 22 height 19
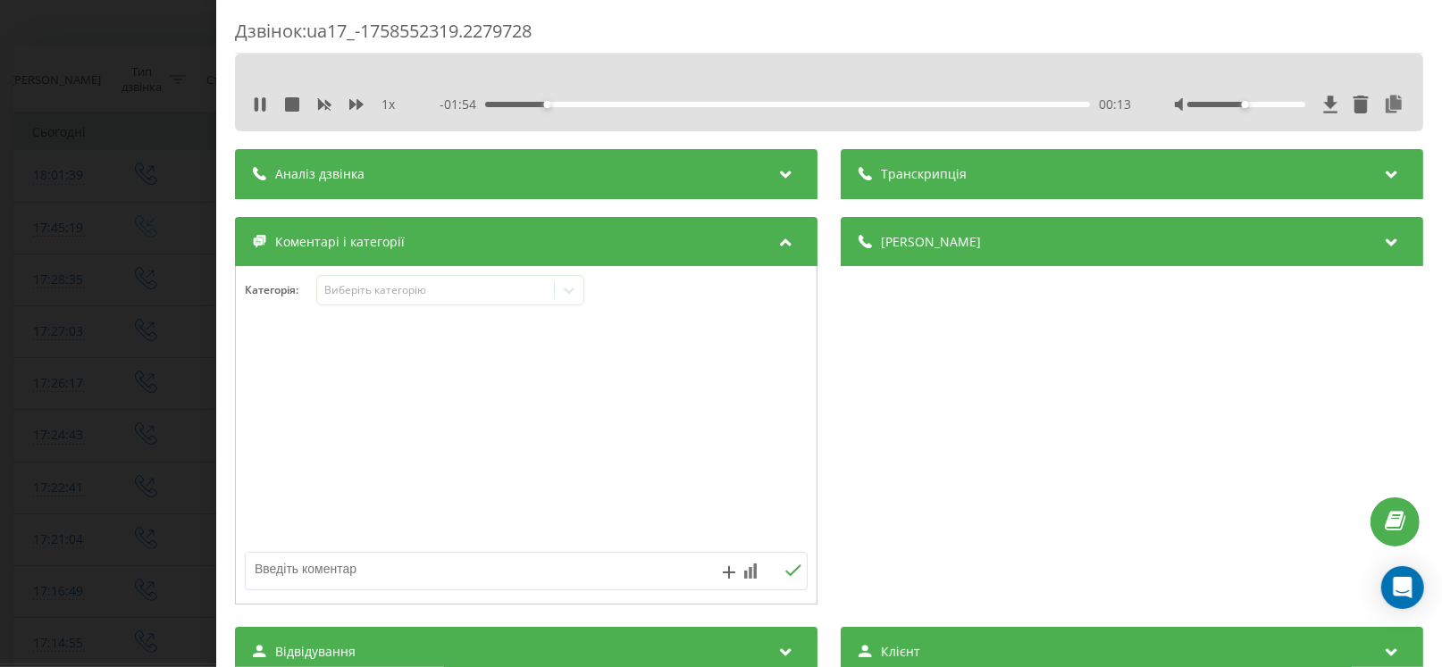
click at [312, 581] on textarea at bounding box center [470, 569] width 448 height 32
paste textarea "Lanos № КА5317АТ VIN Y6DTF696D8W397839"
click at [347, 293] on div "Виберіть категорію" at bounding box center [435, 290] width 223 height 14
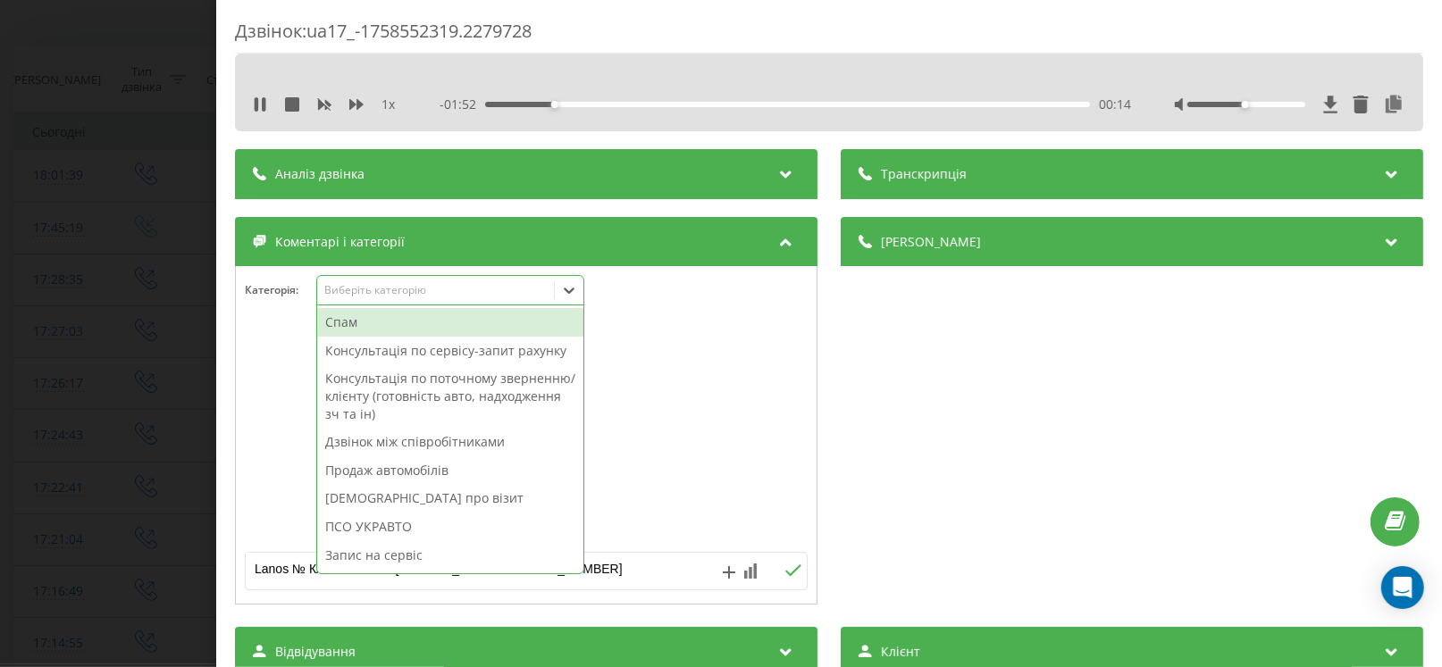
click at [402, 395] on div "Консультація по поточному зверненню/клієнту (готовність авто, надходження зч та…" at bounding box center [450, 395] width 266 height 63
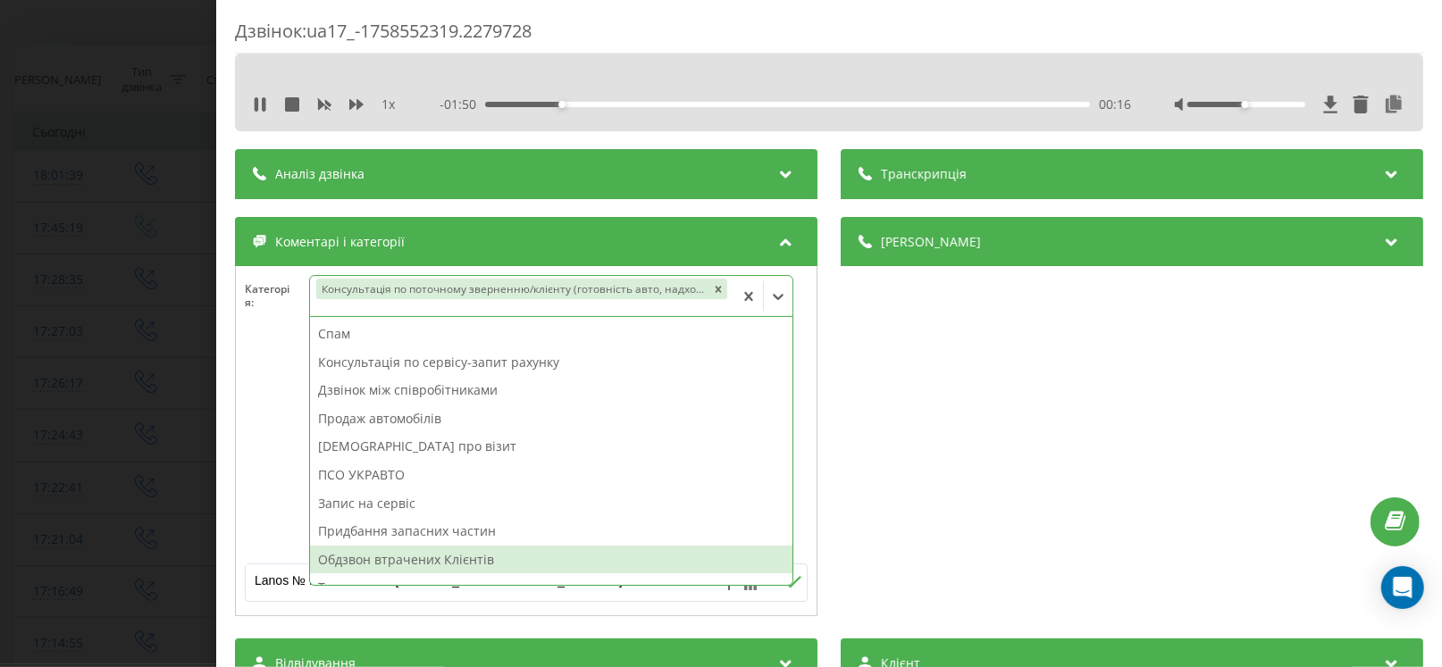
click at [251, 490] on div at bounding box center [526, 447] width 581 height 214
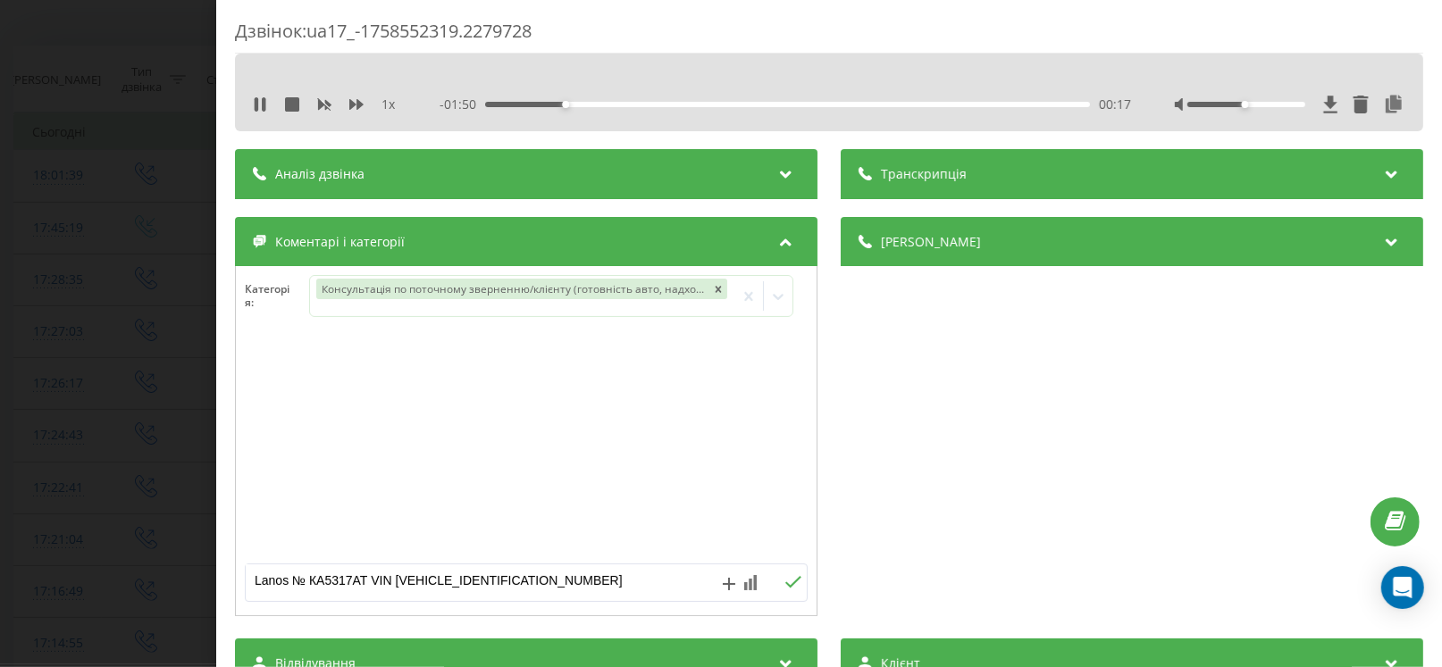
click at [556, 576] on textarea "Lanos № КА5317АТ VIN Y6DTF696D8W397839" at bounding box center [470, 580] width 448 height 32
type textarea "Lanos № КА5317АТ VIN Y6DTF696D8W397839 по готовності"
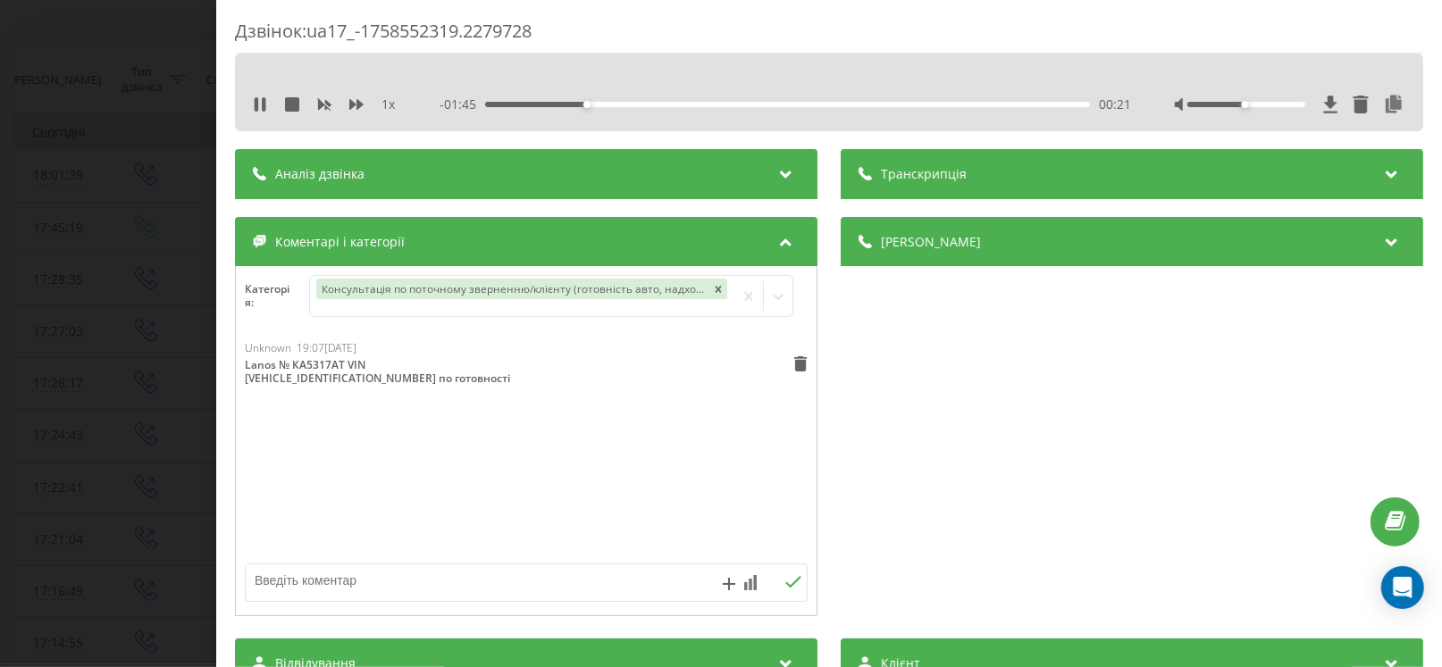
click at [1, 479] on div "Дзвінок : ua17_-1758552319.2279728 1 x - 01:45 00:21 00:21 Транскрипція Для AI-…" at bounding box center [721, 333] width 1442 height 667
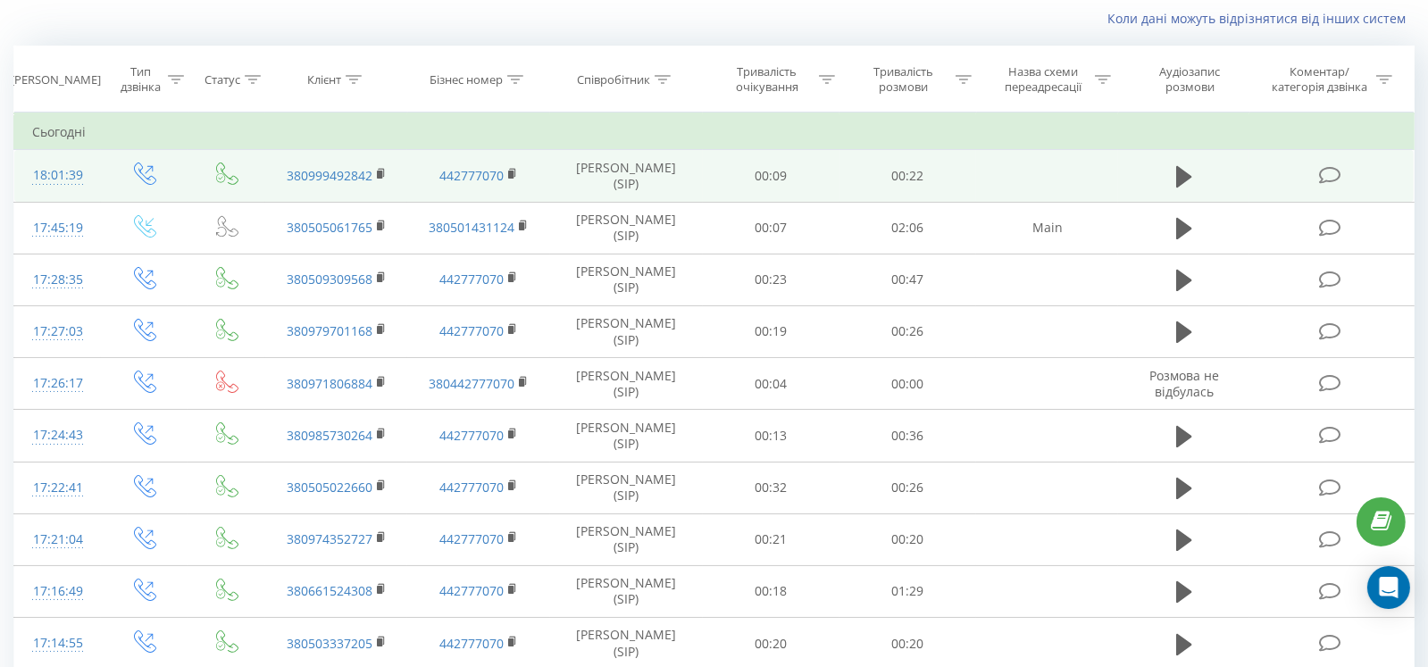
click at [1321, 168] on icon at bounding box center [1330, 175] width 22 height 19
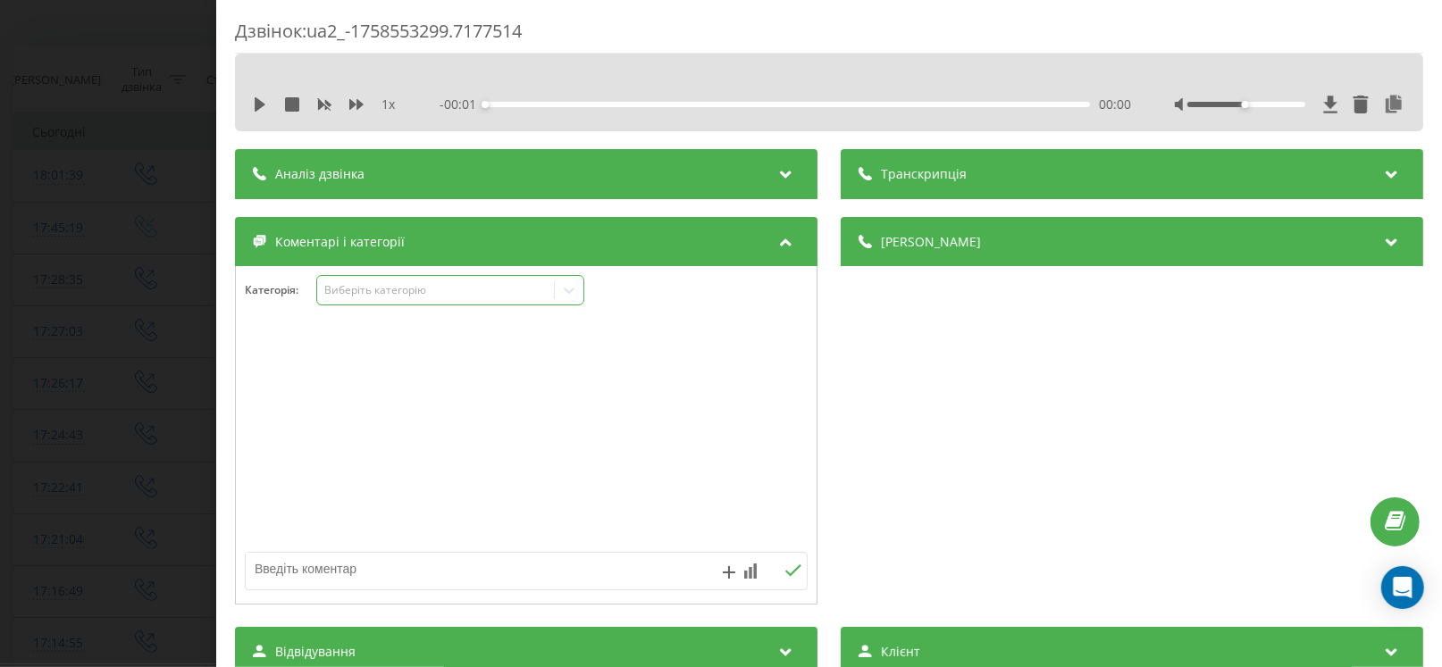
drag, startPoint x: 362, startPoint y: 282, endPoint x: 362, endPoint y: 299, distance: 17.0
click at [362, 285] on div "Виберіть категорію" at bounding box center [435, 290] width 223 height 14
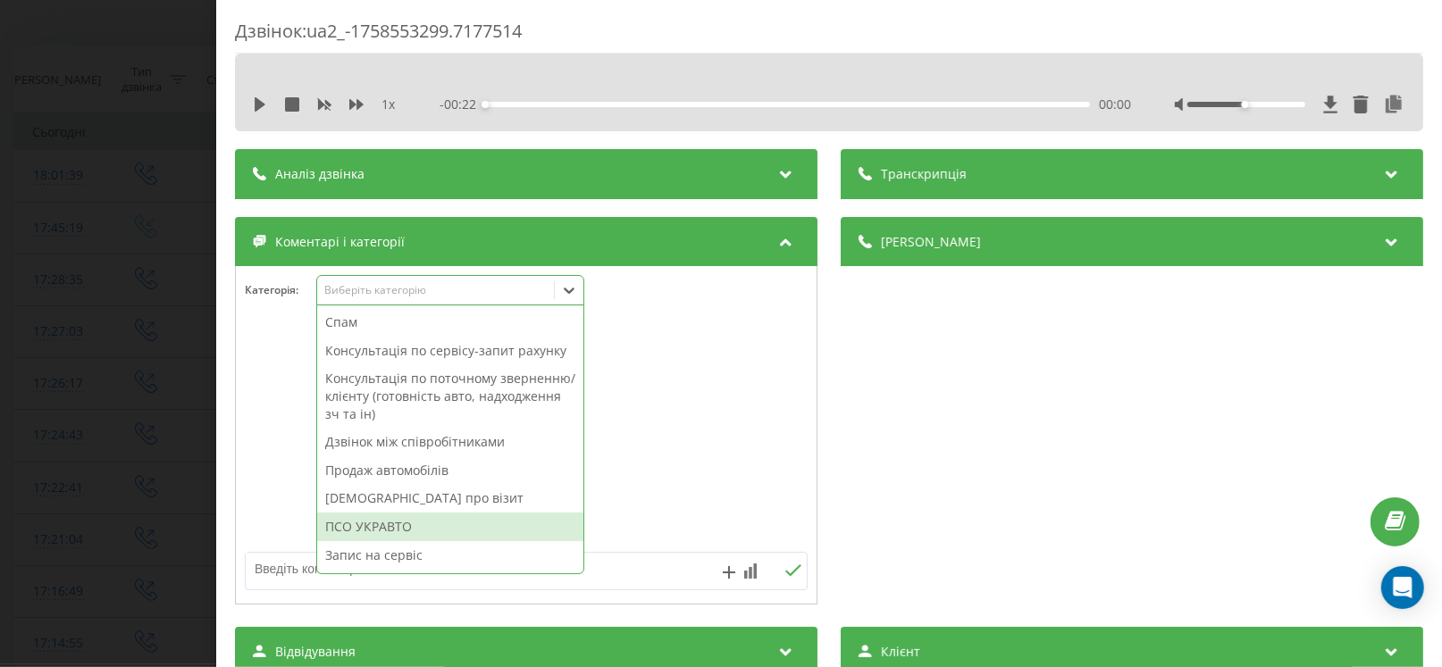
drag, startPoint x: 362, startPoint y: 529, endPoint x: 166, endPoint y: 482, distance: 201.0
click at [358, 528] on div "ПСО УКРАВТО" at bounding box center [450, 527] width 266 height 29
drag, startPoint x: 70, startPoint y: 463, endPoint x: 1036, endPoint y: 314, distance: 977.7
click at [72, 463] on div "Дзвінок : ua2_-1758553299.7177514 1 x - 00:22 00:00 00:00 Транскрипція Для AI-а…" at bounding box center [721, 333] width 1442 height 667
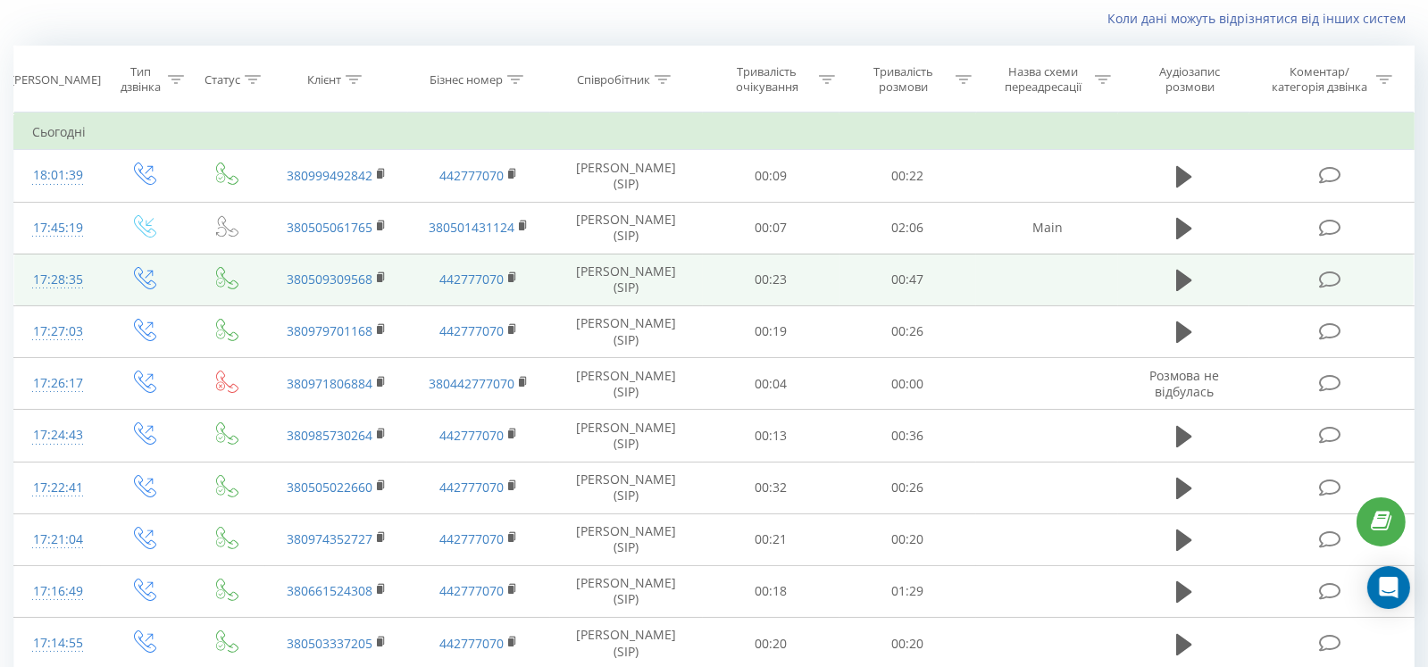
click at [1325, 271] on icon at bounding box center [1330, 280] width 22 height 19
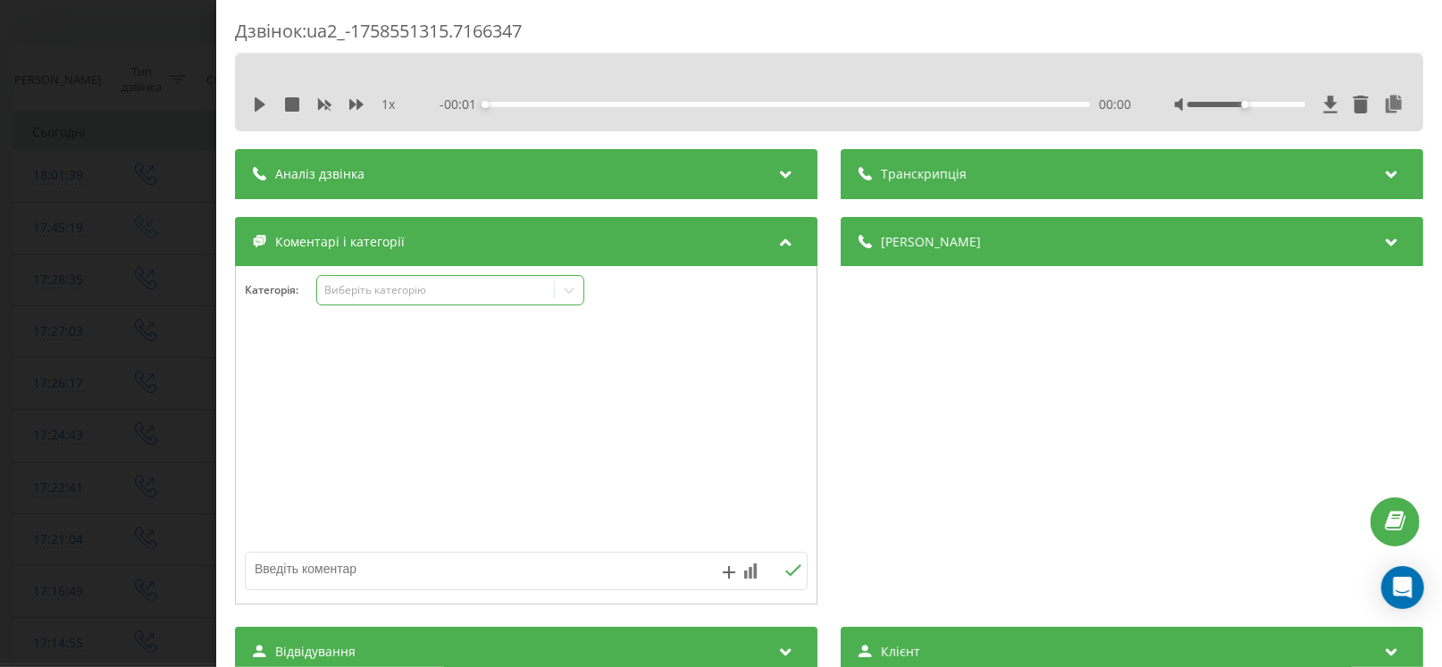
drag, startPoint x: 379, startPoint y: 280, endPoint x: 376, endPoint y: 291, distance: 11.9
click at [379, 281] on div "Виберіть категорію" at bounding box center [450, 290] width 268 height 30
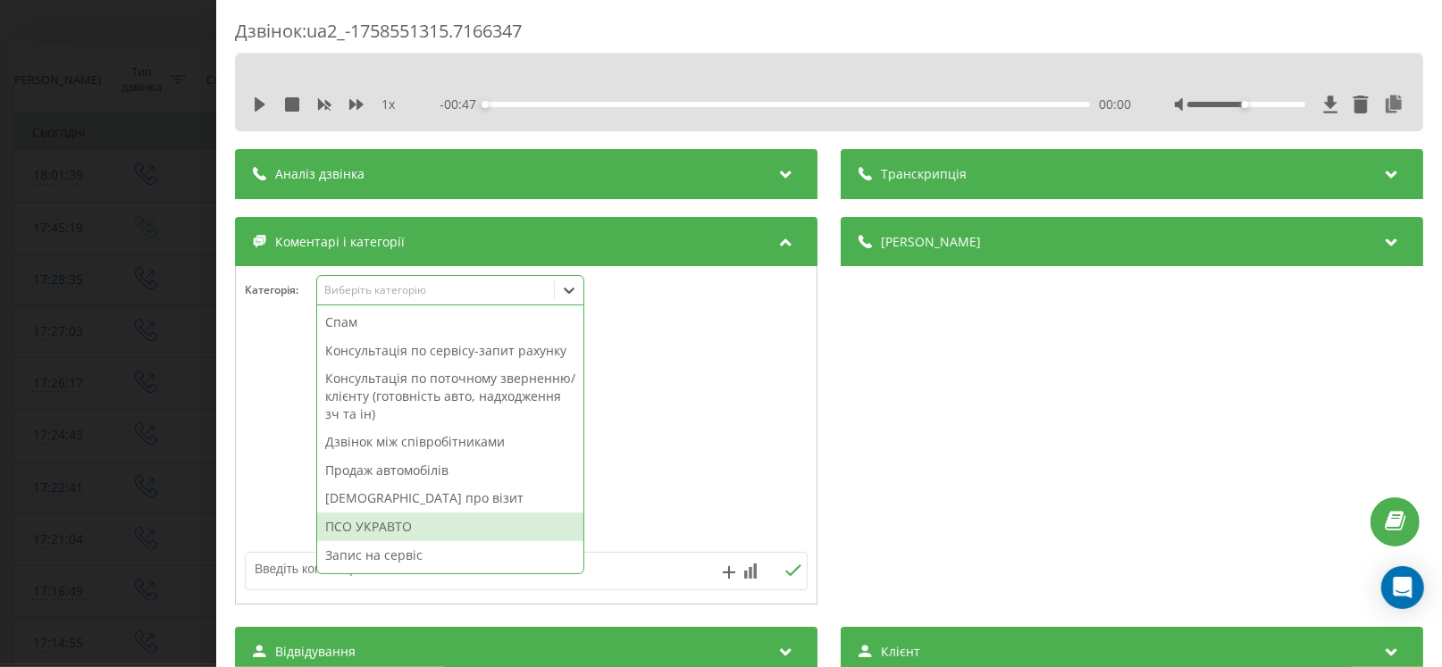
click at [375, 519] on div "ПСО УКРАВТО" at bounding box center [450, 527] width 266 height 29
drag, startPoint x: 48, startPoint y: 460, endPoint x: 161, endPoint y: 457, distance: 112.6
click at [57, 461] on div "Дзвінок : ua2_-1758551315.7166347 1 x - 00:47 00:00 00:00 Транскрипція Для AI-а…" at bounding box center [721, 333] width 1442 height 667
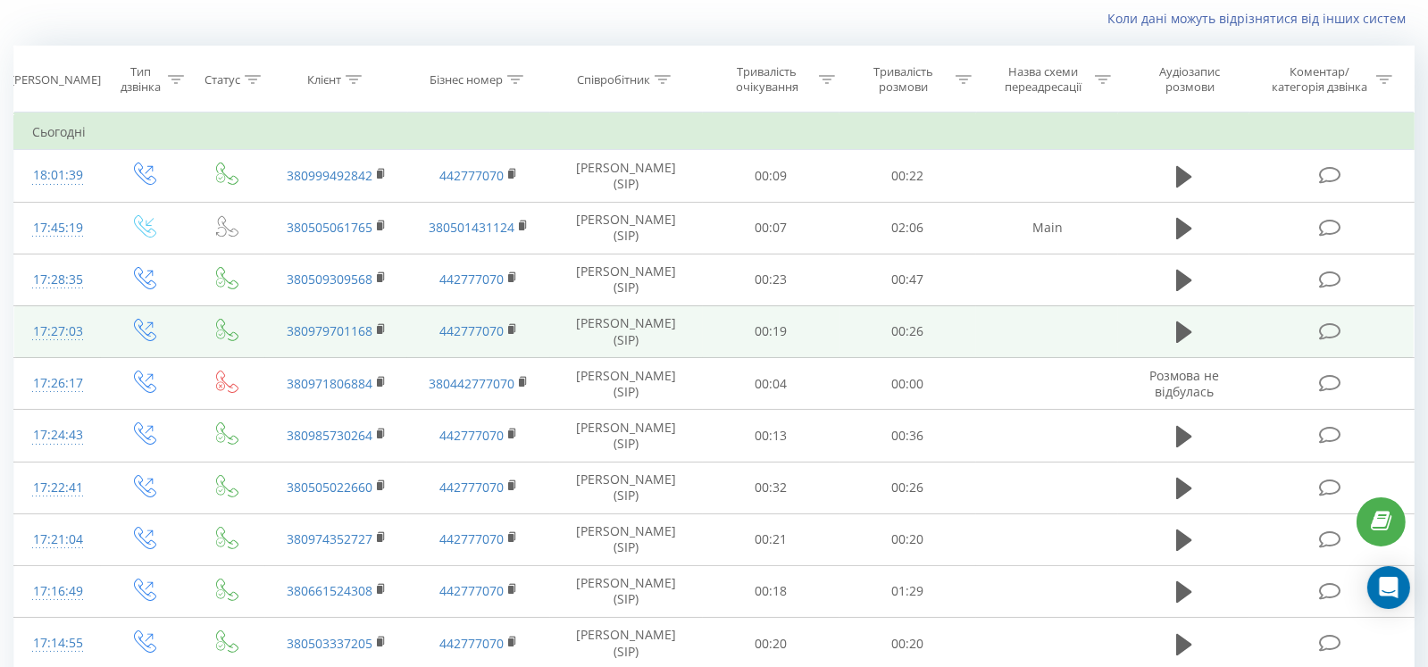
drag, startPoint x: 1347, startPoint y: 330, endPoint x: 1337, endPoint y: 330, distance: 9.9
click at [1337, 330] on td at bounding box center [1332, 331] width 164 height 52
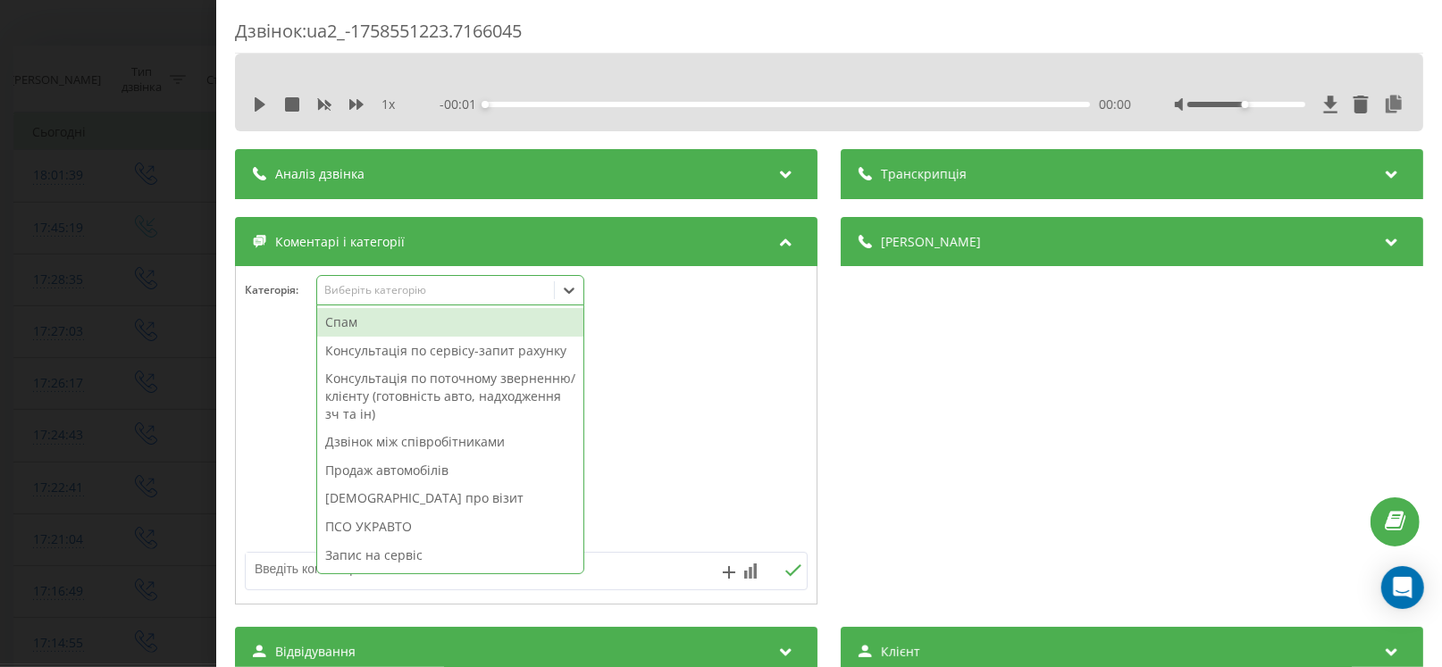
drag, startPoint x: 353, startPoint y: 280, endPoint x: 340, endPoint y: 406, distance: 127.4
click at [353, 288] on div "Виберіть категорію" at bounding box center [450, 290] width 268 height 30
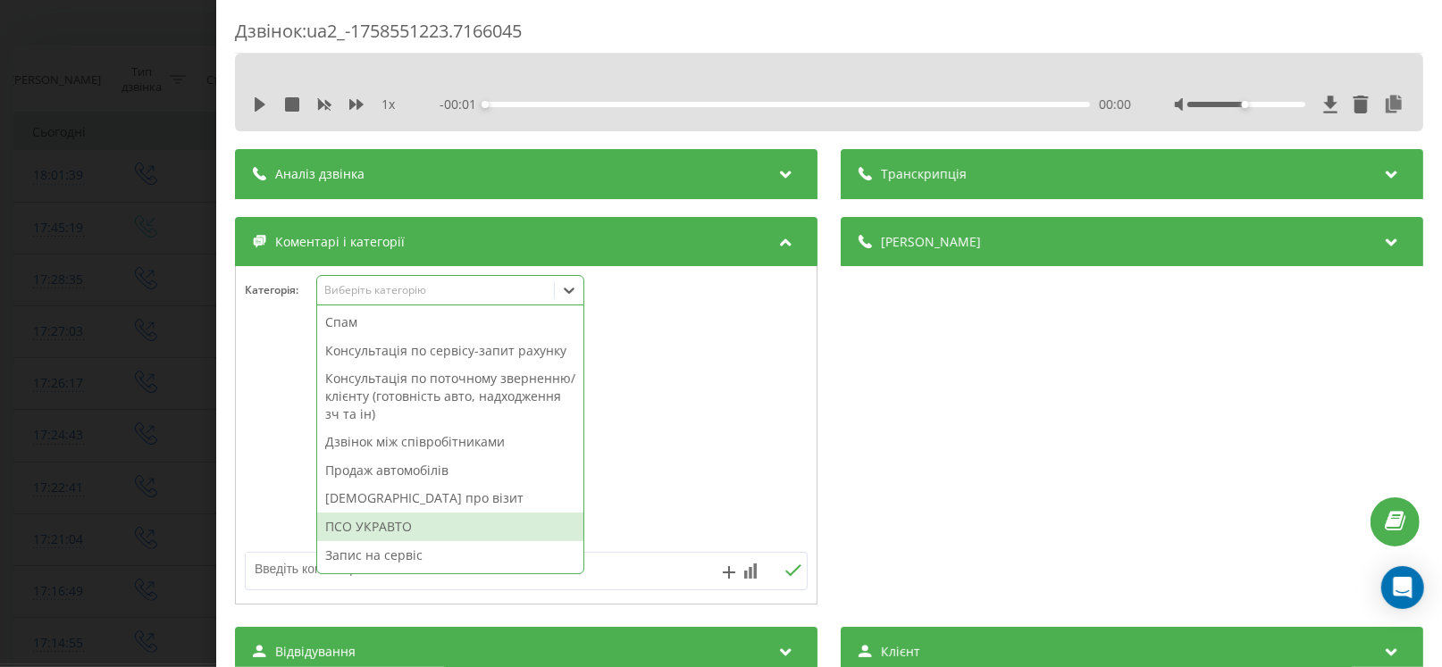
click at [348, 513] on div "ПСО УКРАВТО" at bounding box center [450, 527] width 266 height 29
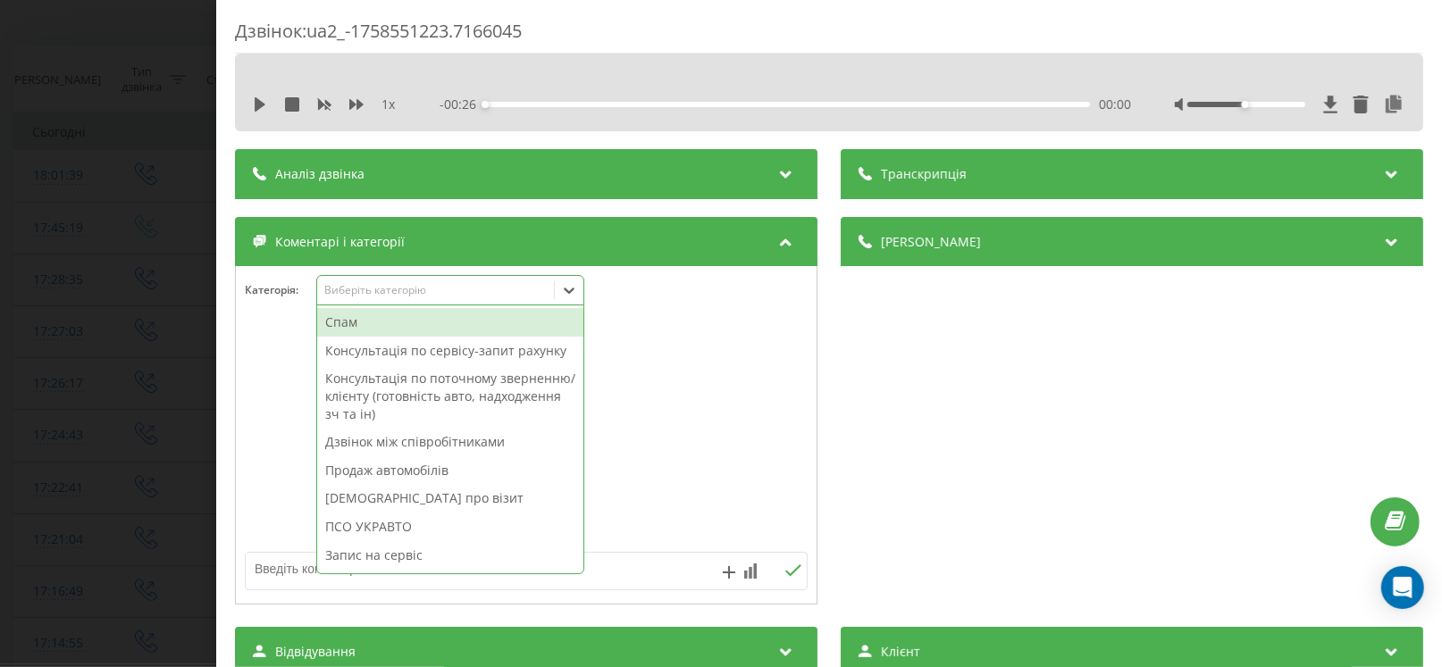
click at [62, 450] on div "Дзвінок : ua2_-1758551223.7166045 1 x - 00:26 00:00 00:00 Транскрипція Для AI-а…" at bounding box center [721, 333] width 1442 height 667
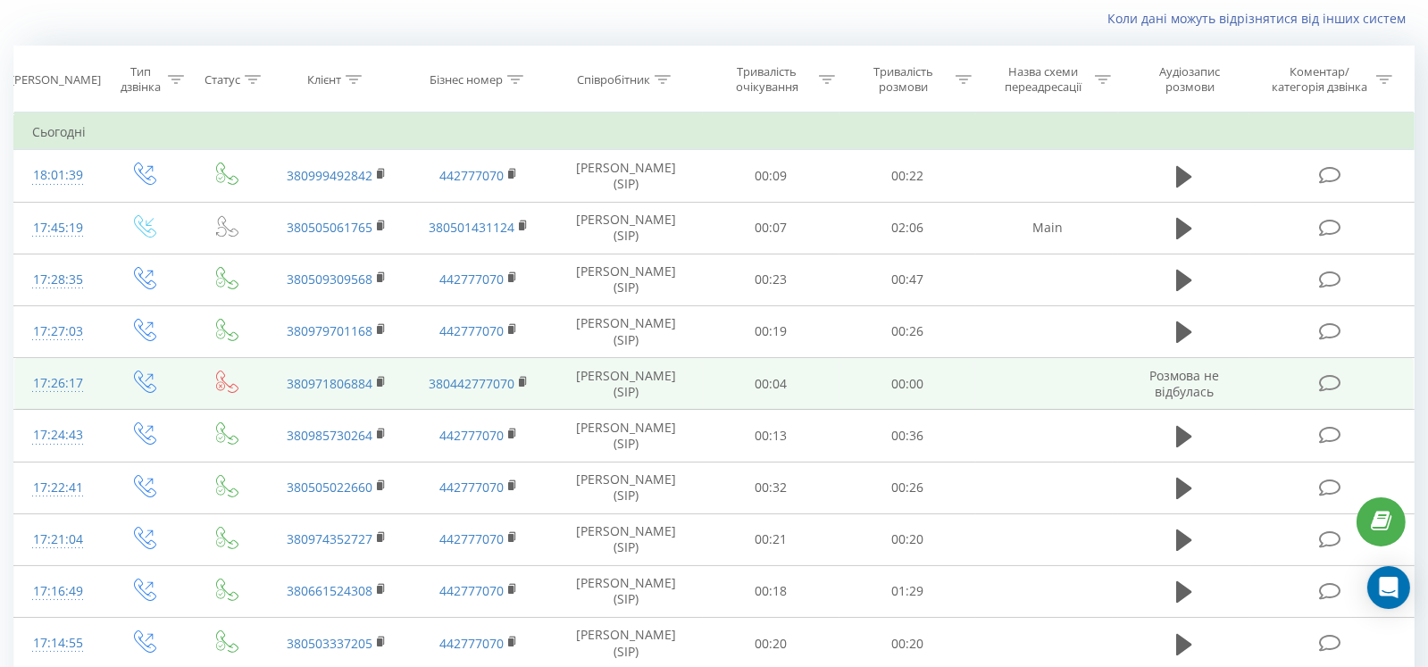
click at [1329, 382] on icon at bounding box center [1330, 383] width 22 height 19
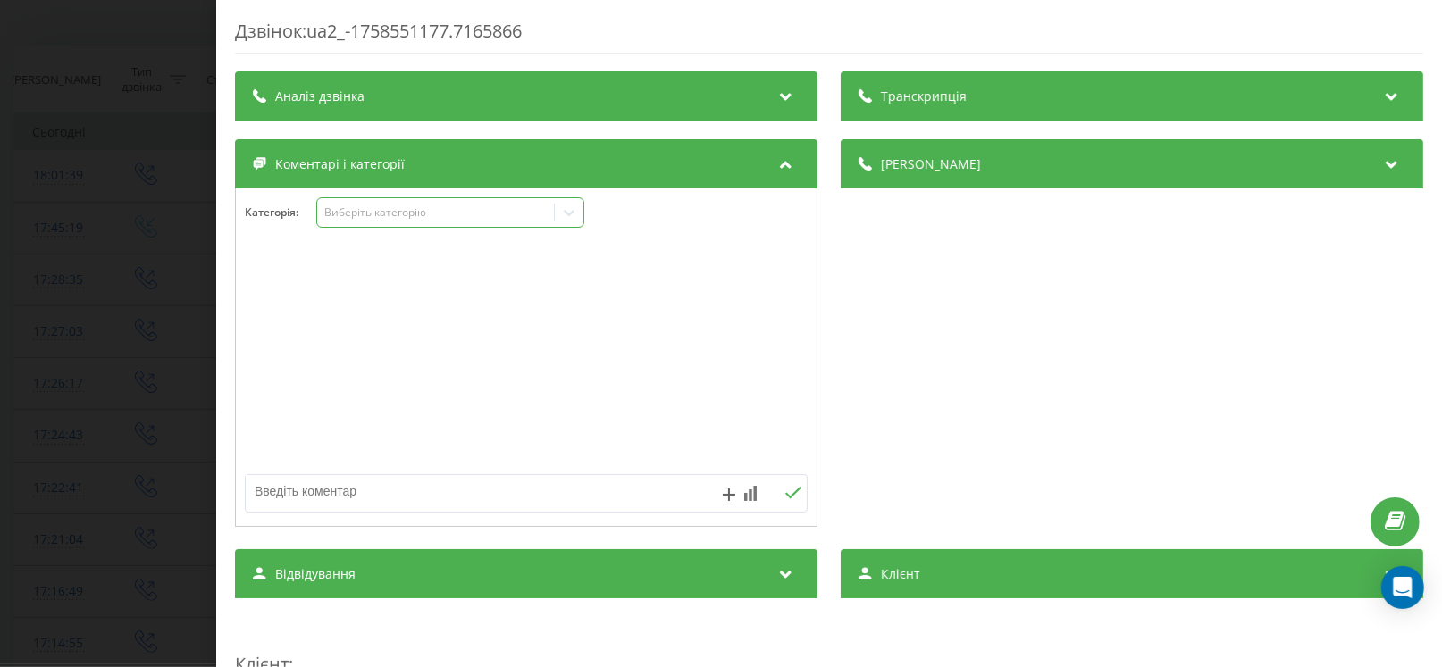
drag, startPoint x: 365, startPoint y: 210, endPoint x: 365, endPoint y: 221, distance: 10.7
click at [365, 221] on div "Виберіть категорію" at bounding box center [450, 212] width 268 height 30
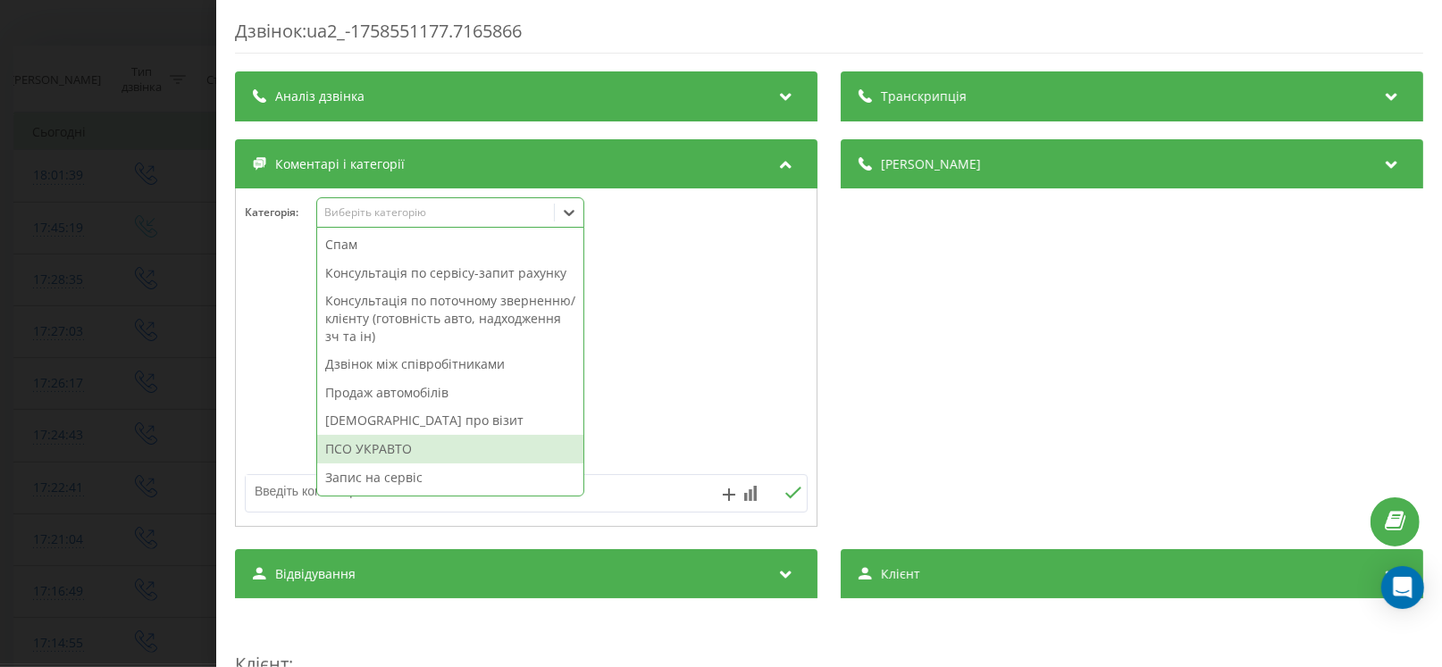
click at [379, 441] on div "ПСО УКРАВТО" at bounding box center [450, 449] width 266 height 29
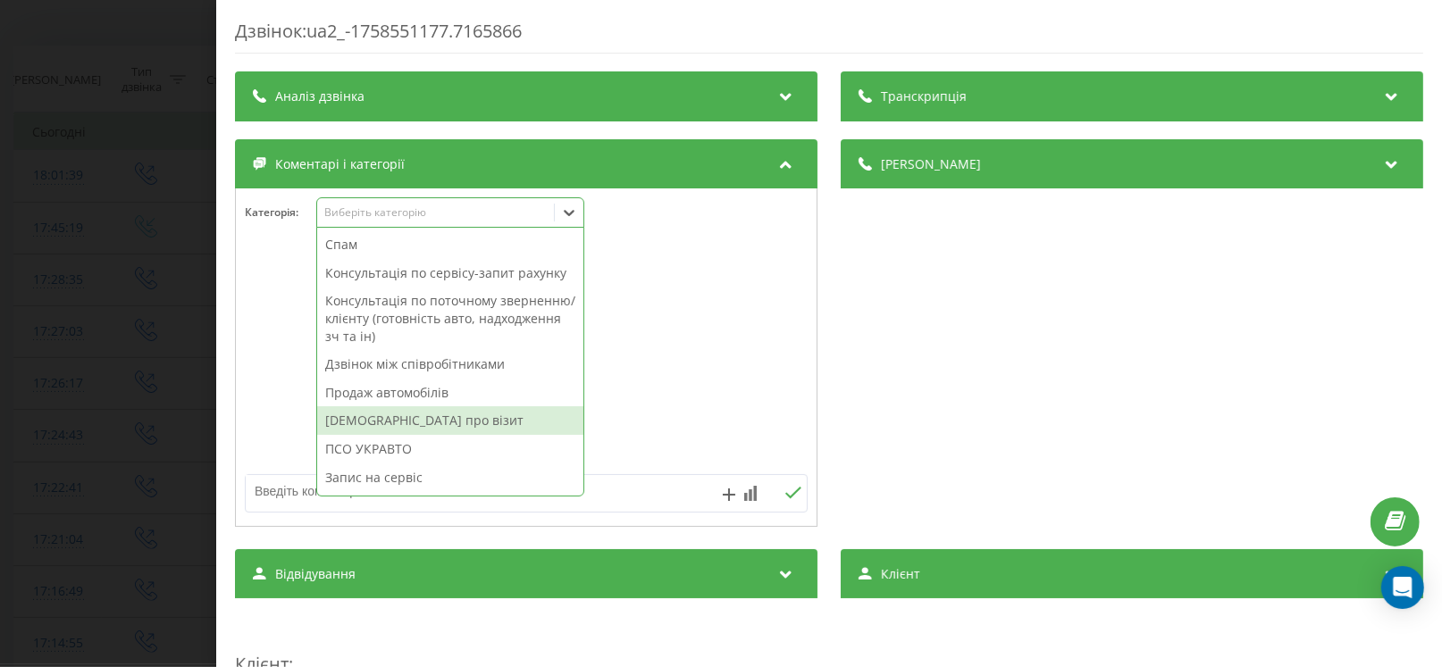
click at [76, 382] on div "Дзвінок : ua2_-1758551177.7165866 Транскрипція Для AI-аналізу майбутніх дзвінкі…" at bounding box center [721, 333] width 1442 height 667
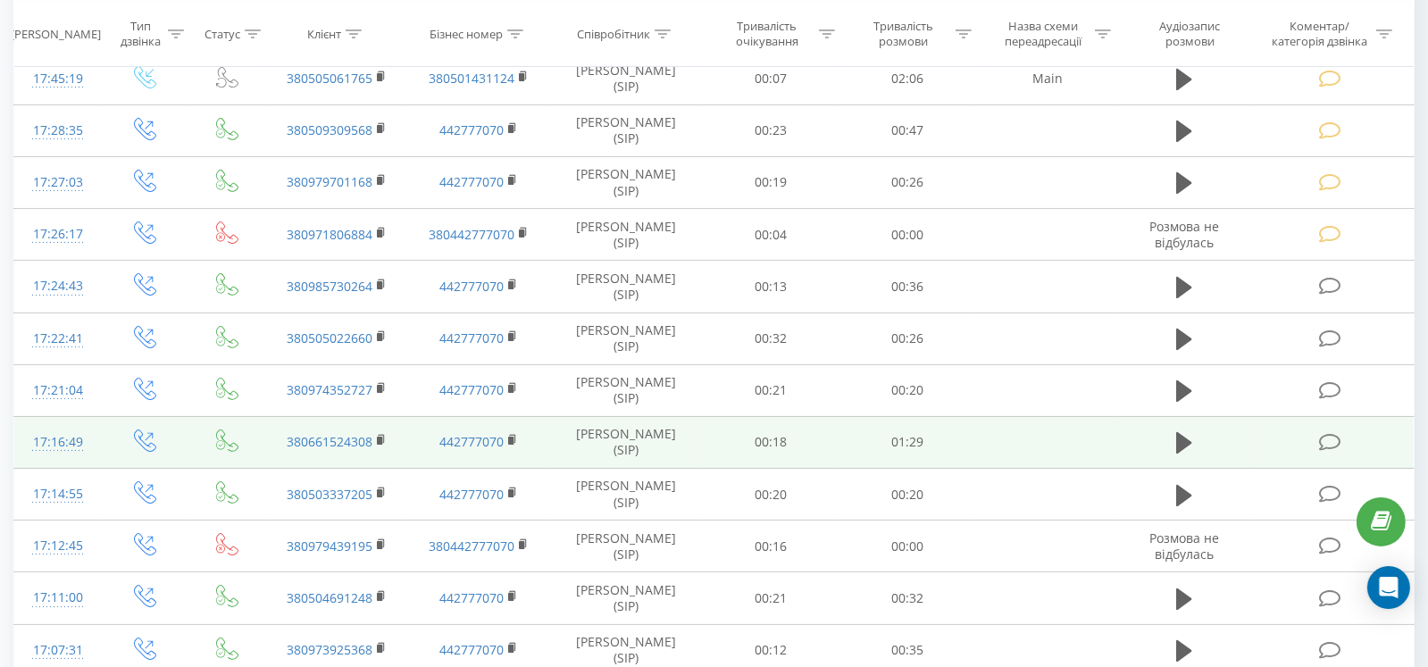
scroll to position [268, 0]
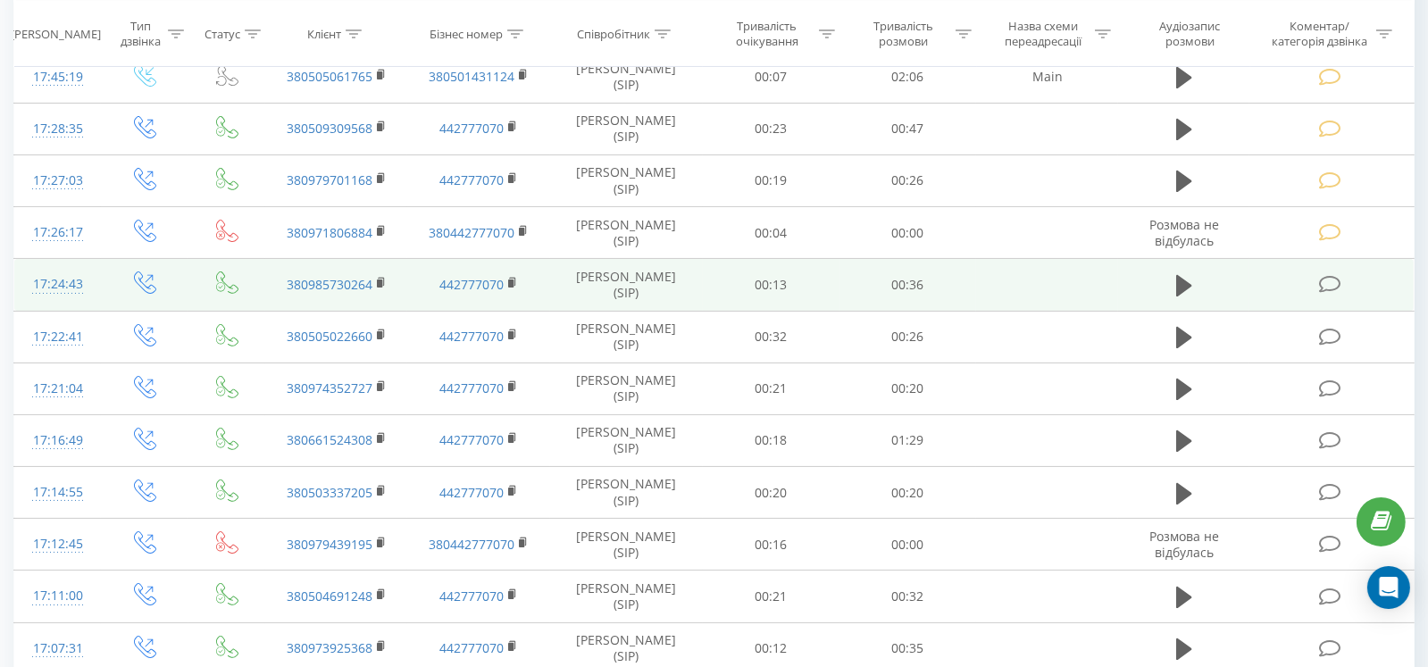
click at [1339, 284] on icon at bounding box center [1330, 284] width 22 height 19
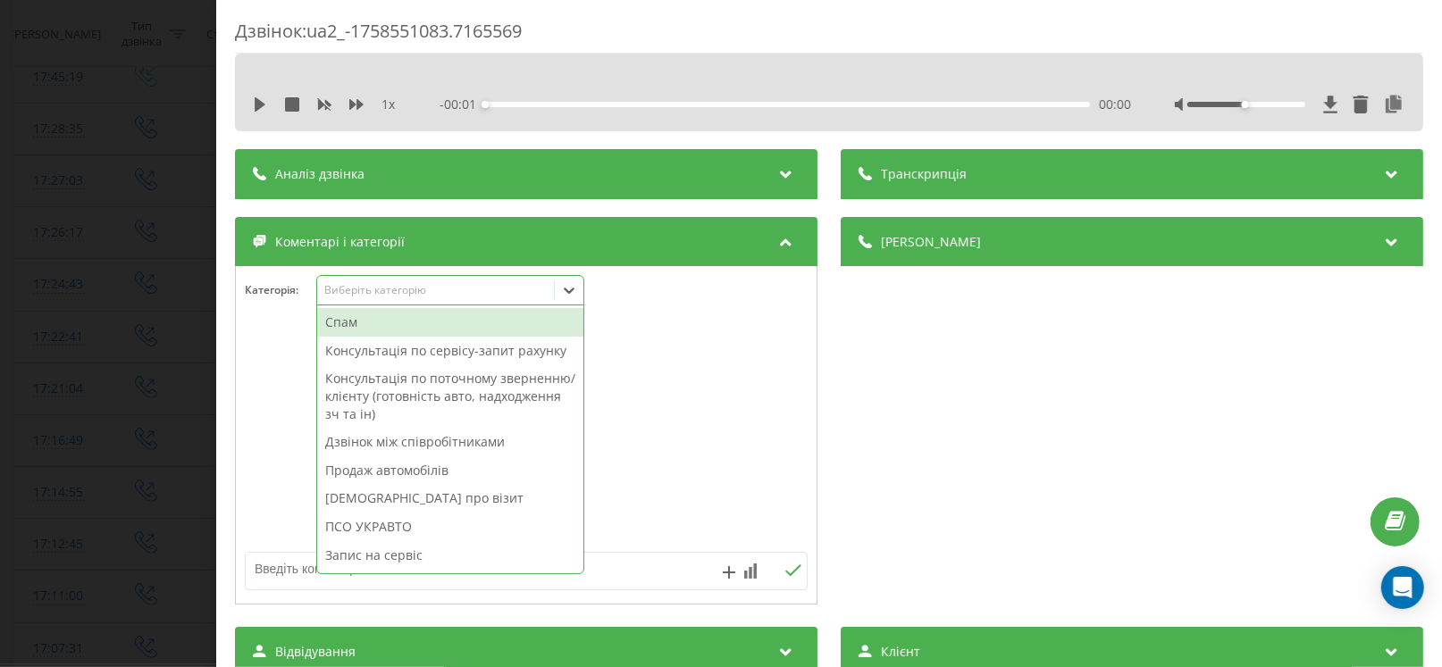
drag, startPoint x: 378, startPoint y: 287, endPoint x: 350, endPoint y: 476, distance: 191.4
click at [378, 299] on div "Виберіть категорію" at bounding box center [450, 290] width 268 height 30
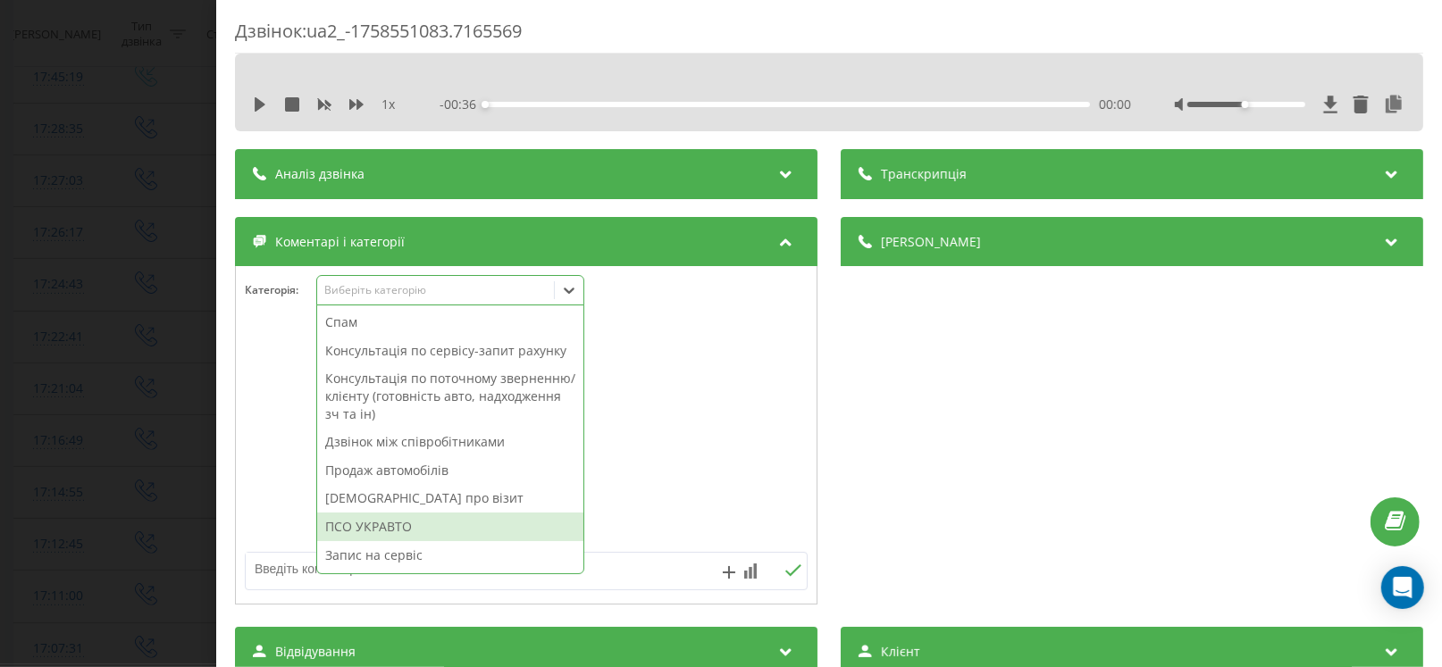
click at [366, 528] on div "ПСО УКРАВТО" at bounding box center [450, 527] width 266 height 29
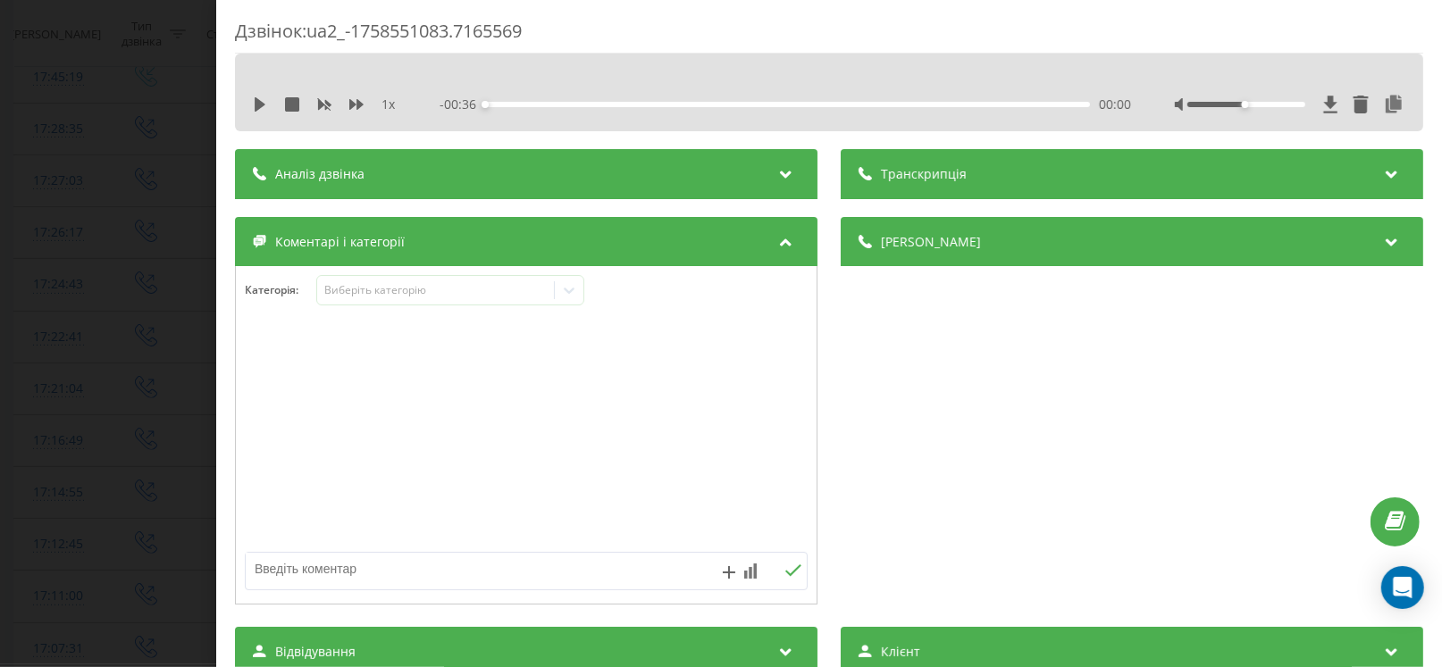
drag, startPoint x: 136, startPoint y: 501, endPoint x: 169, endPoint y: 501, distance: 33.0
click at [139, 501] on div "Дзвінок : ua2_-1758551083.7165569 1 x - 00:36 00:00 00:00 Транскрипція Для AI-а…" at bounding box center [721, 333] width 1442 height 667
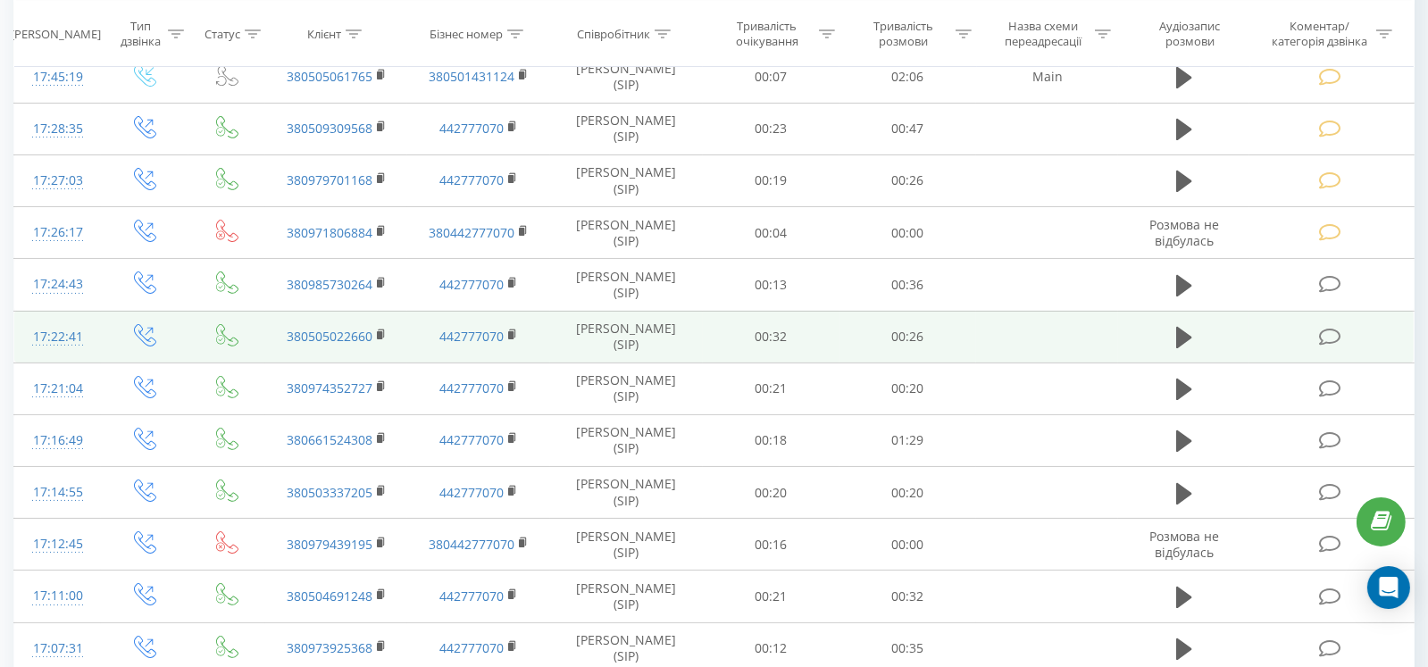
click at [1307, 340] on td at bounding box center [1332, 337] width 164 height 52
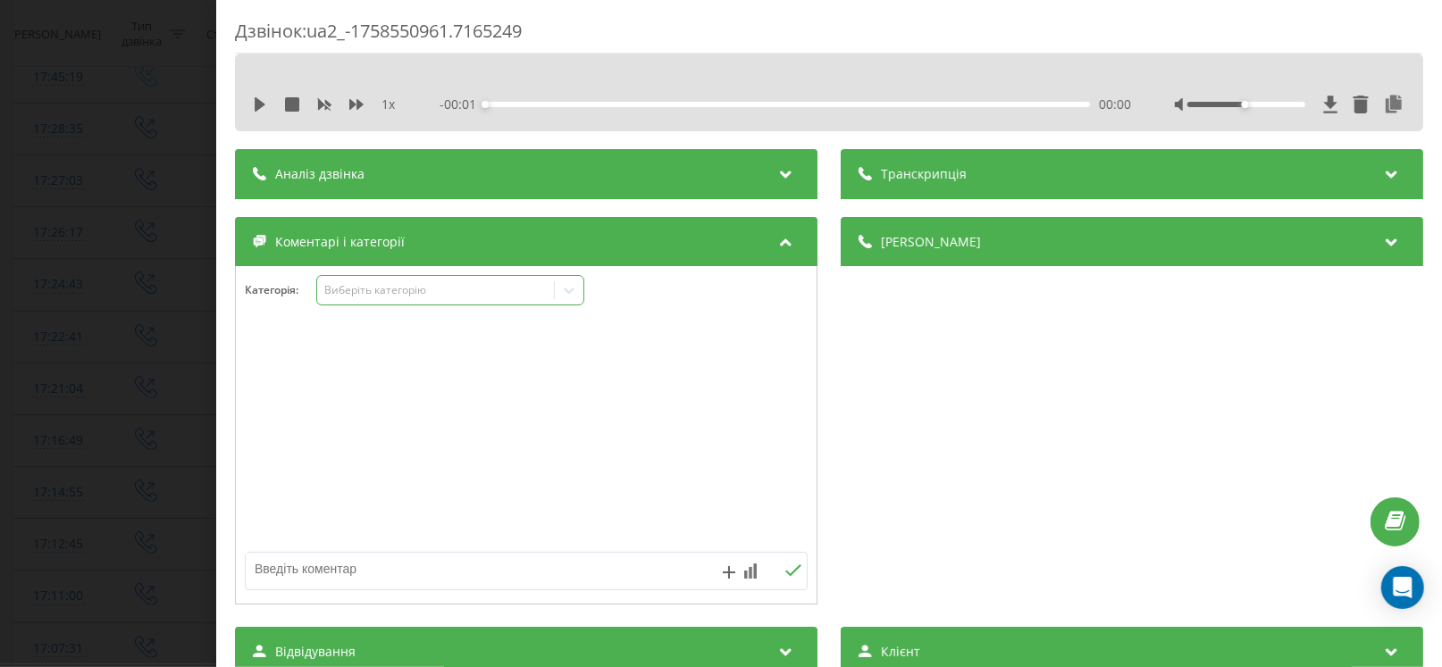
click at [383, 290] on div "Виберіть категорію" at bounding box center [435, 290] width 223 height 14
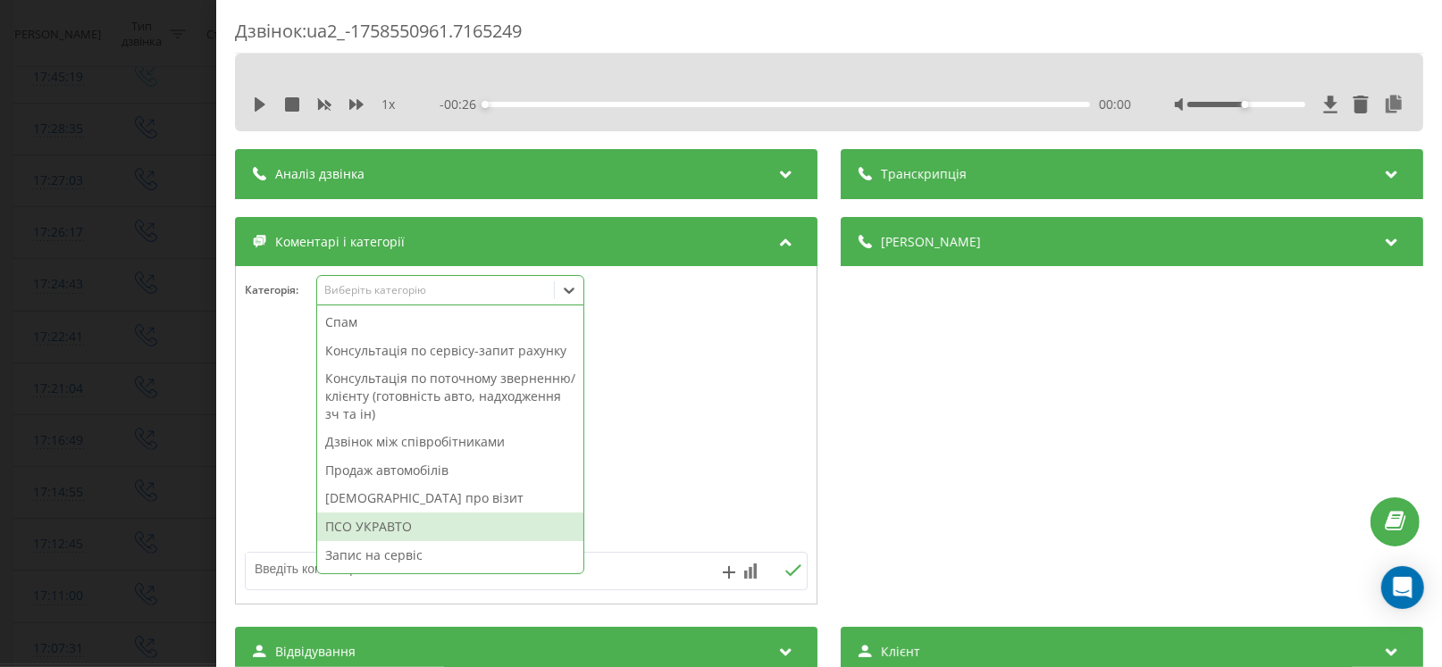
click at [380, 516] on div "ПСО УКРАВТО" at bounding box center [450, 527] width 266 height 29
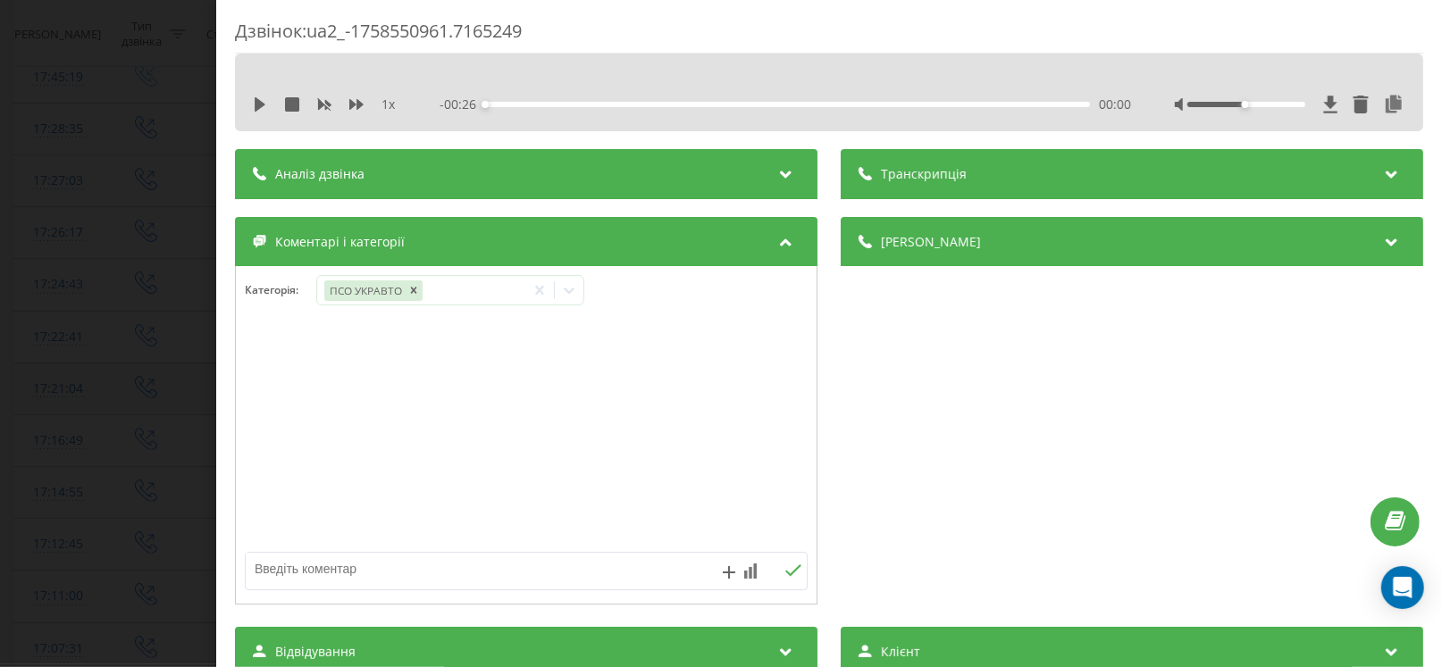
drag, startPoint x: 118, startPoint y: 456, endPoint x: 695, endPoint y: 390, distance: 580.8
click at [146, 461] on div "Дзвінок : ua2_-1758550961.7165249 1 x - 00:26 00:00 00:00 Транскрипція Для AI-а…" at bounding box center [721, 333] width 1442 height 667
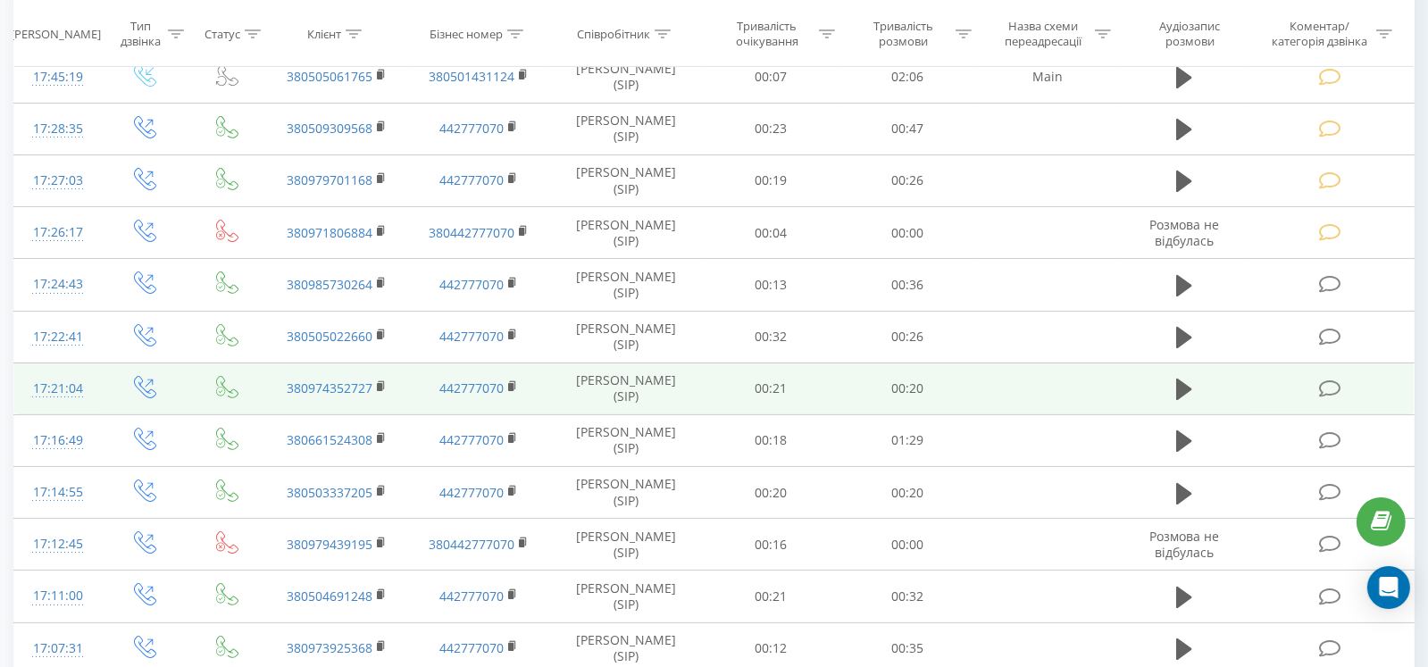
click at [1338, 382] on span at bounding box center [1331, 387] width 25 height 17
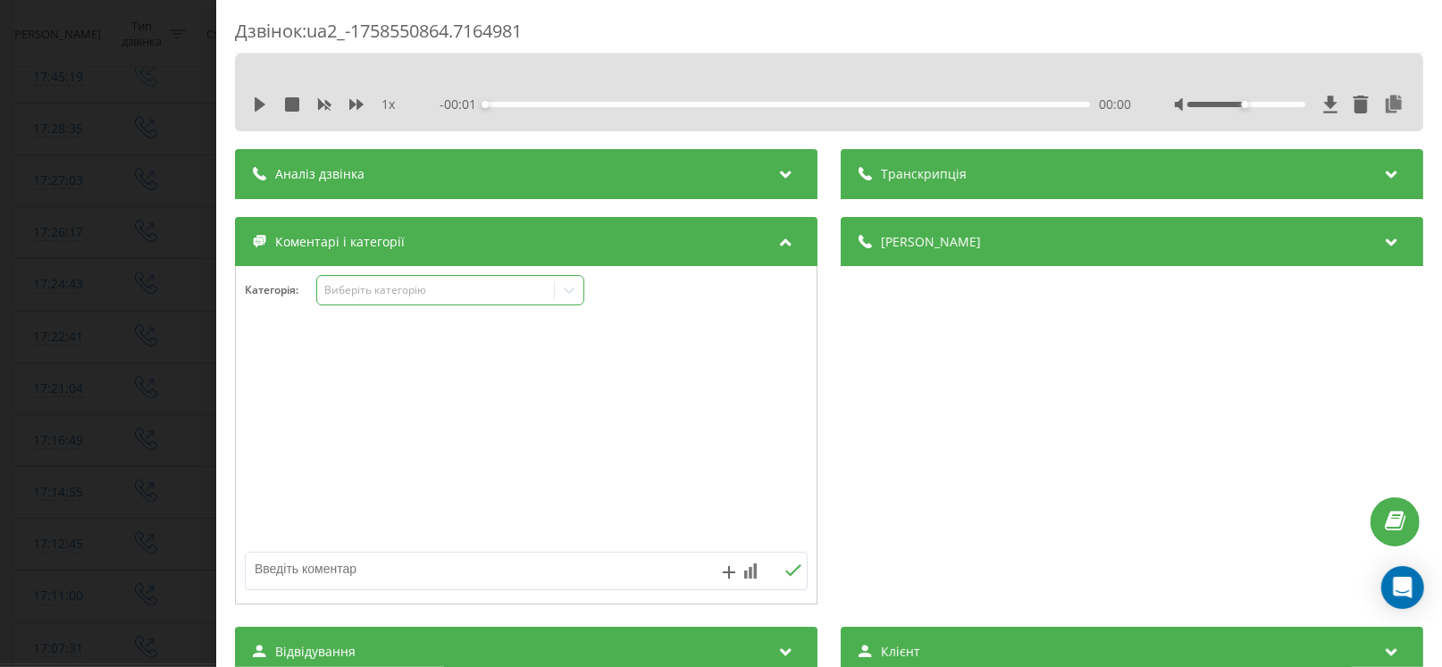
click at [366, 278] on div "Виберіть категорію" at bounding box center [450, 290] width 268 height 30
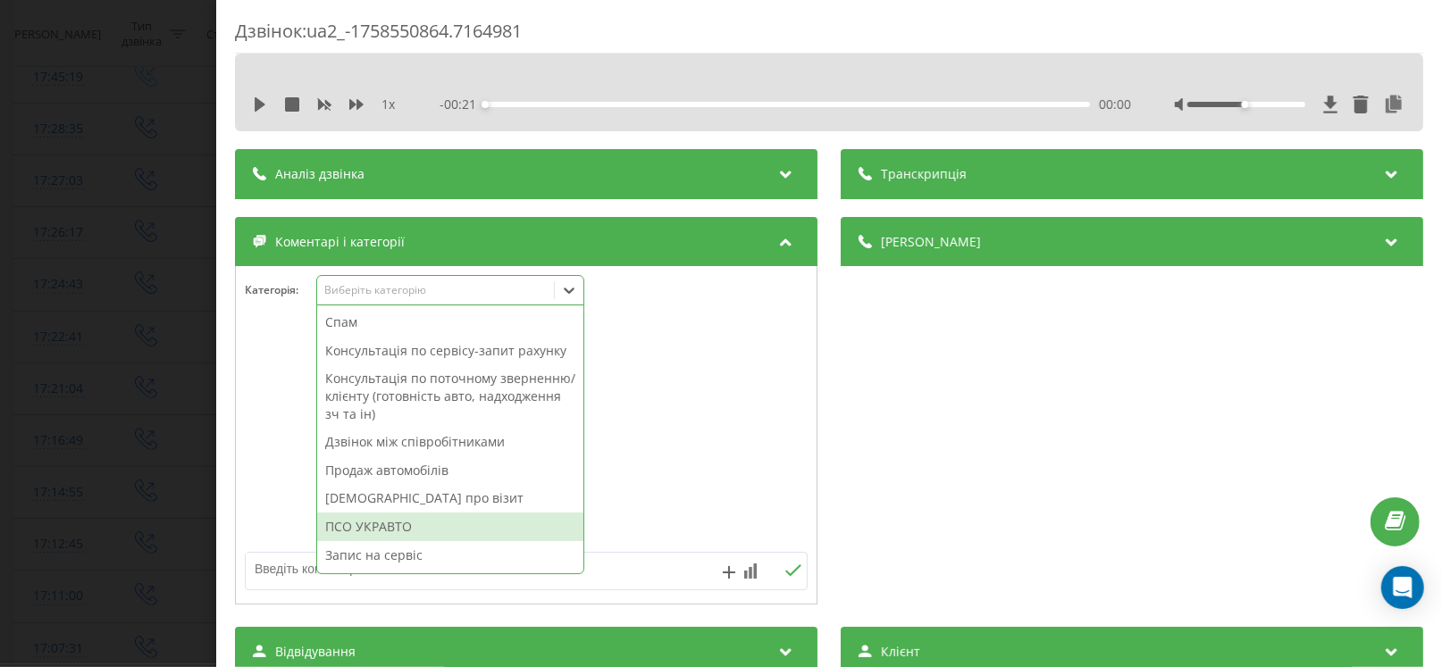
click at [387, 522] on div "ПСО УКРАВТО" at bounding box center [450, 527] width 266 height 29
drag, startPoint x: 29, startPoint y: 469, endPoint x: 181, endPoint y: 470, distance: 152.7
click at [96, 470] on div "Дзвінок : ua2_-1758550864.7164981 1 x - 00:21 00:00 00:00 Транскрипція Для AI-а…" at bounding box center [721, 333] width 1442 height 667
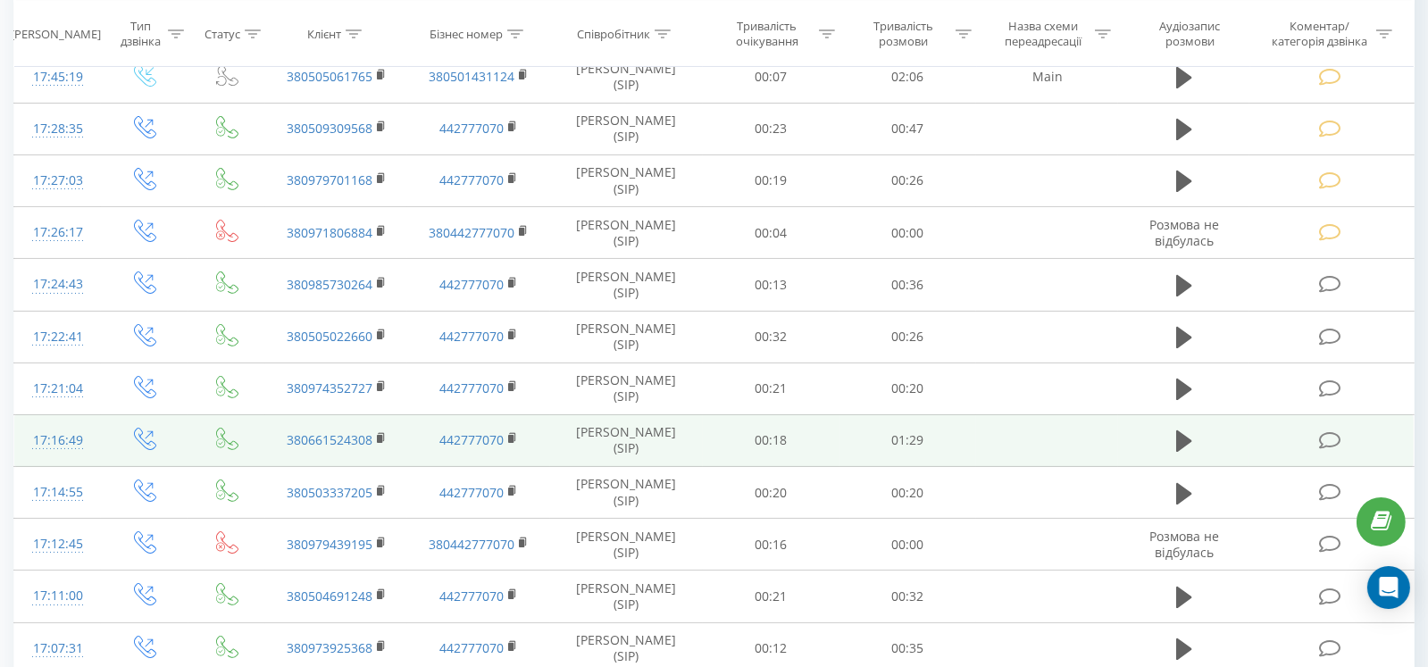
click at [1314, 422] on td at bounding box center [1332, 440] width 164 height 52
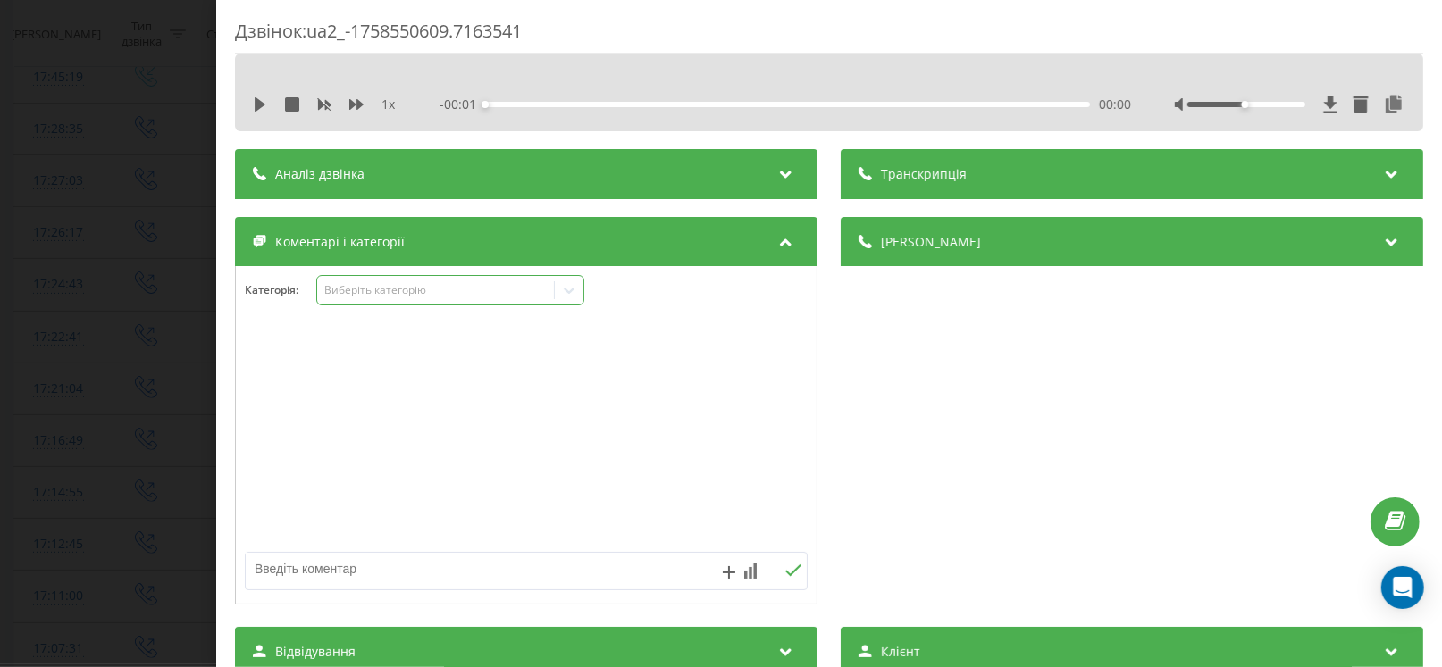
drag, startPoint x: 399, startPoint y: 287, endPoint x: 391, endPoint y: 301, distance: 16.4
click at [399, 289] on div "Виберіть категорію" at bounding box center [435, 290] width 223 height 14
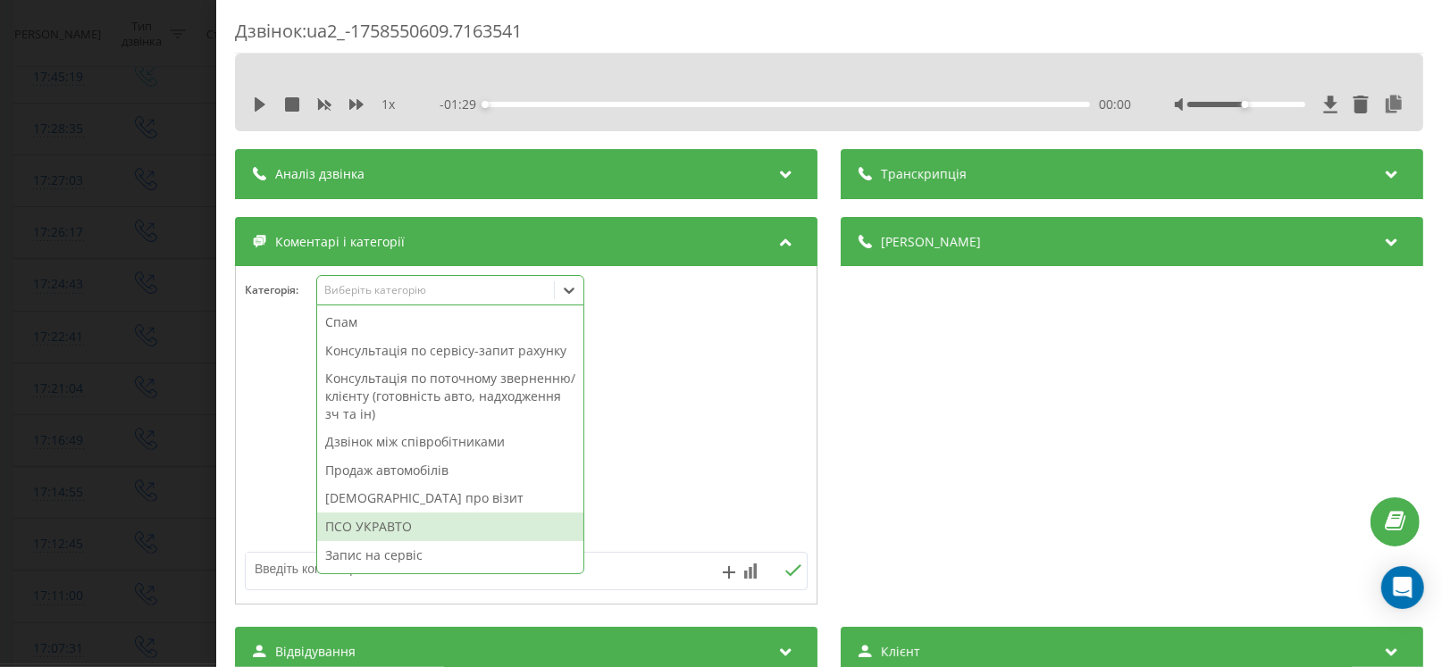
click at [390, 534] on div "ПСО УКРАВТО" at bounding box center [450, 527] width 266 height 29
drag, startPoint x: 74, startPoint y: 480, endPoint x: 865, endPoint y: 432, distance: 792.8
click at [101, 482] on div "Дзвінок : ua2_-1758550609.7163541 1 x - 01:29 00:00 00:00 Транскрипція Для AI-а…" at bounding box center [721, 333] width 1442 height 667
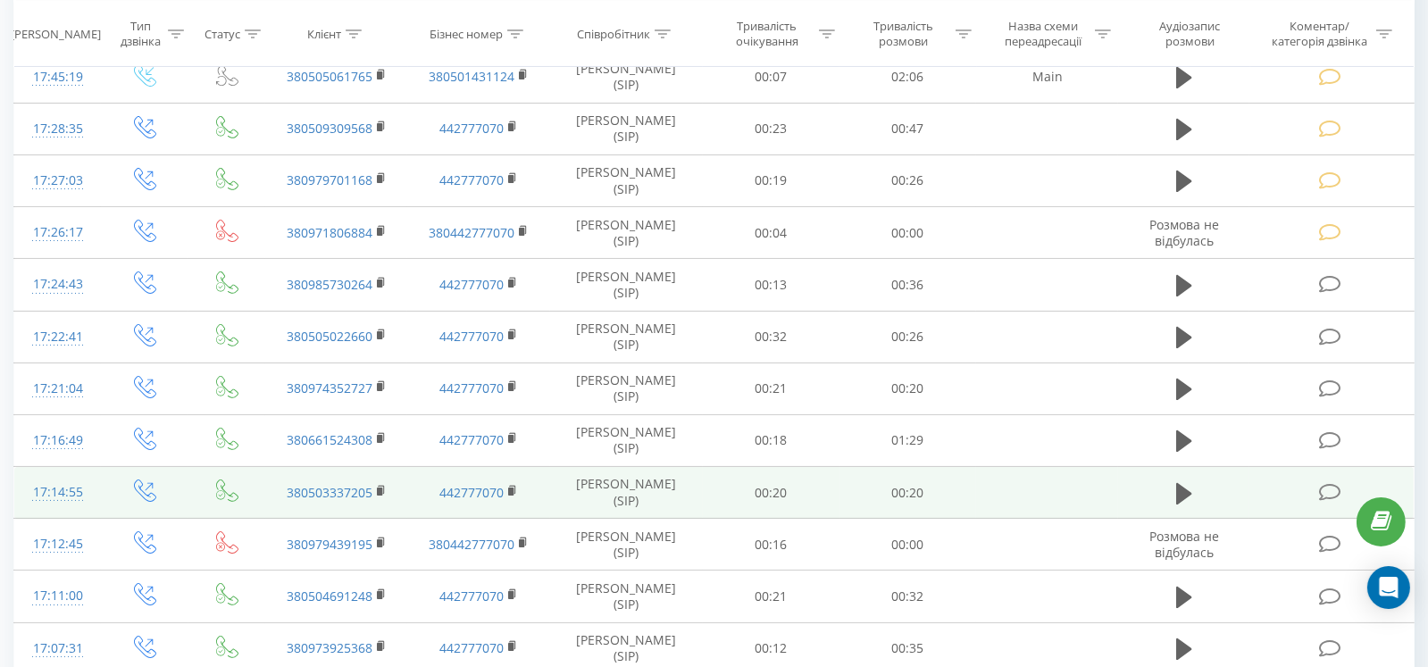
click at [1344, 473] on td at bounding box center [1332, 493] width 164 height 52
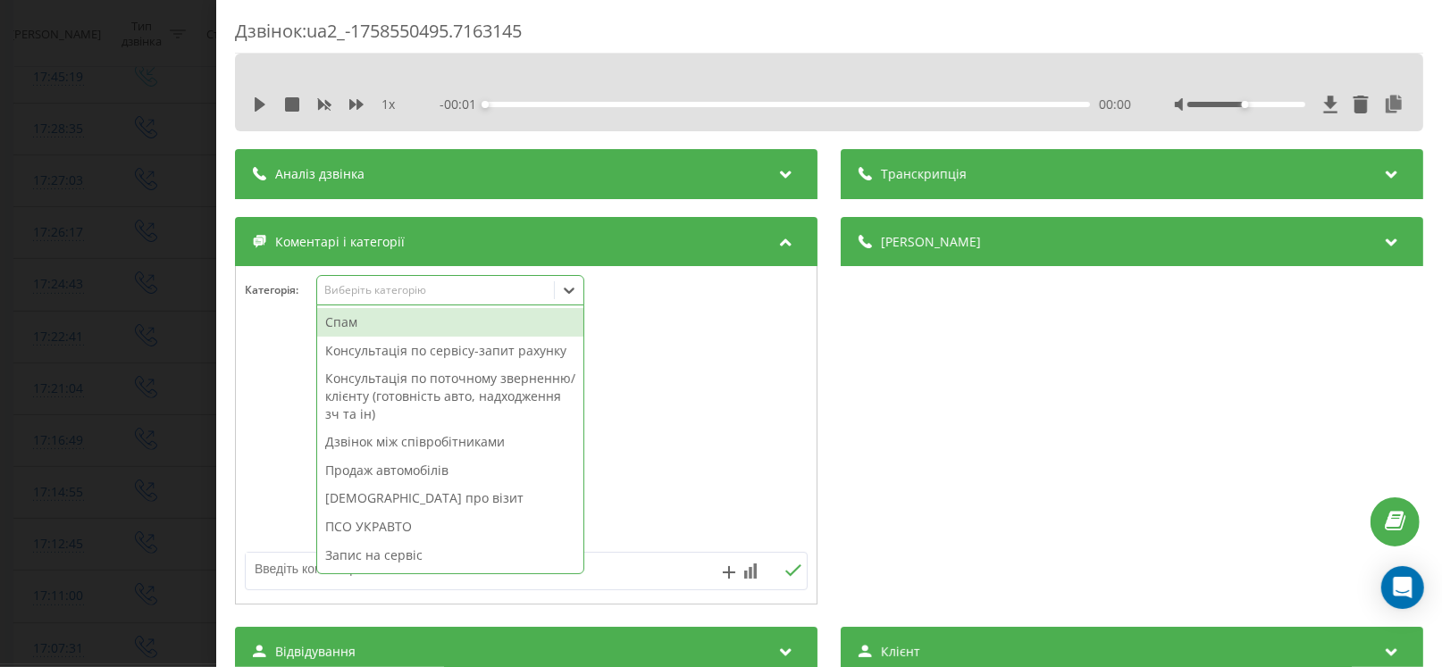
drag, startPoint x: 387, startPoint y: 285, endPoint x: 371, endPoint y: 364, distance: 81.1
click at [387, 286] on div "Виберіть категорію" at bounding box center [435, 290] width 223 height 14
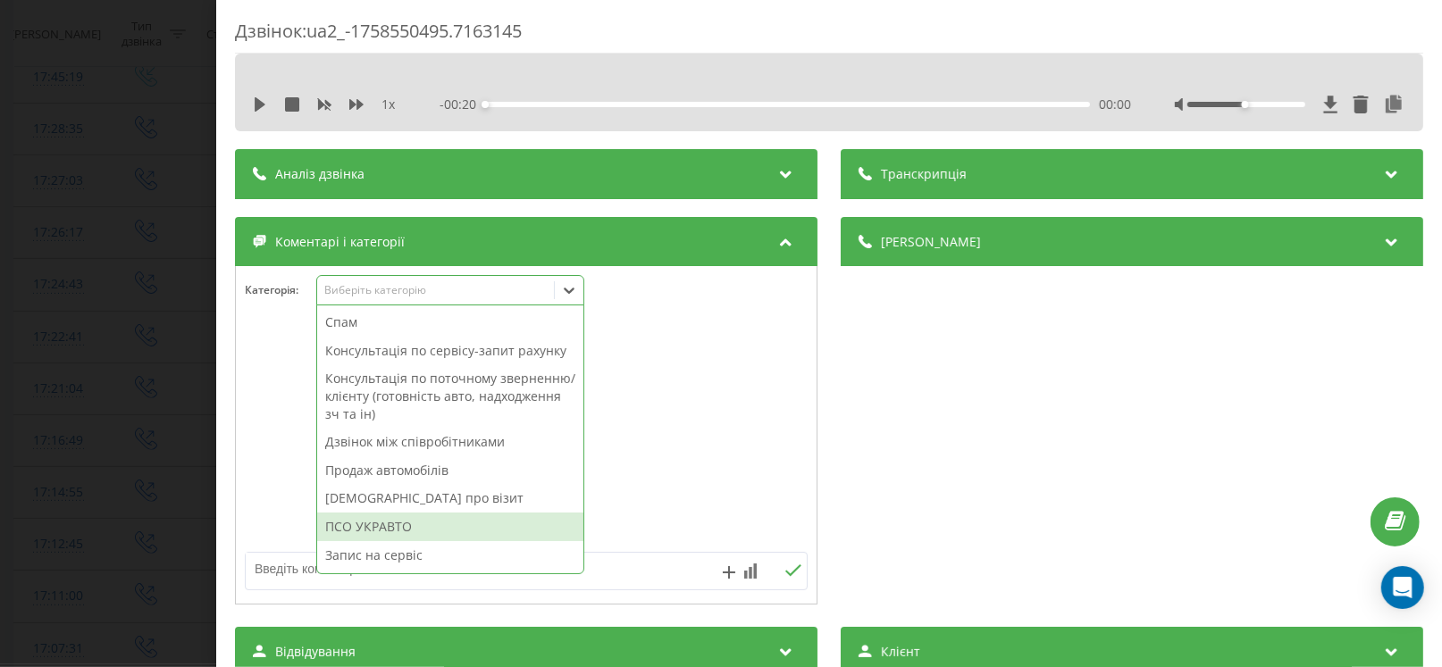
click at [389, 525] on div "ПСО УКРАВТО" at bounding box center [450, 527] width 266 height 29
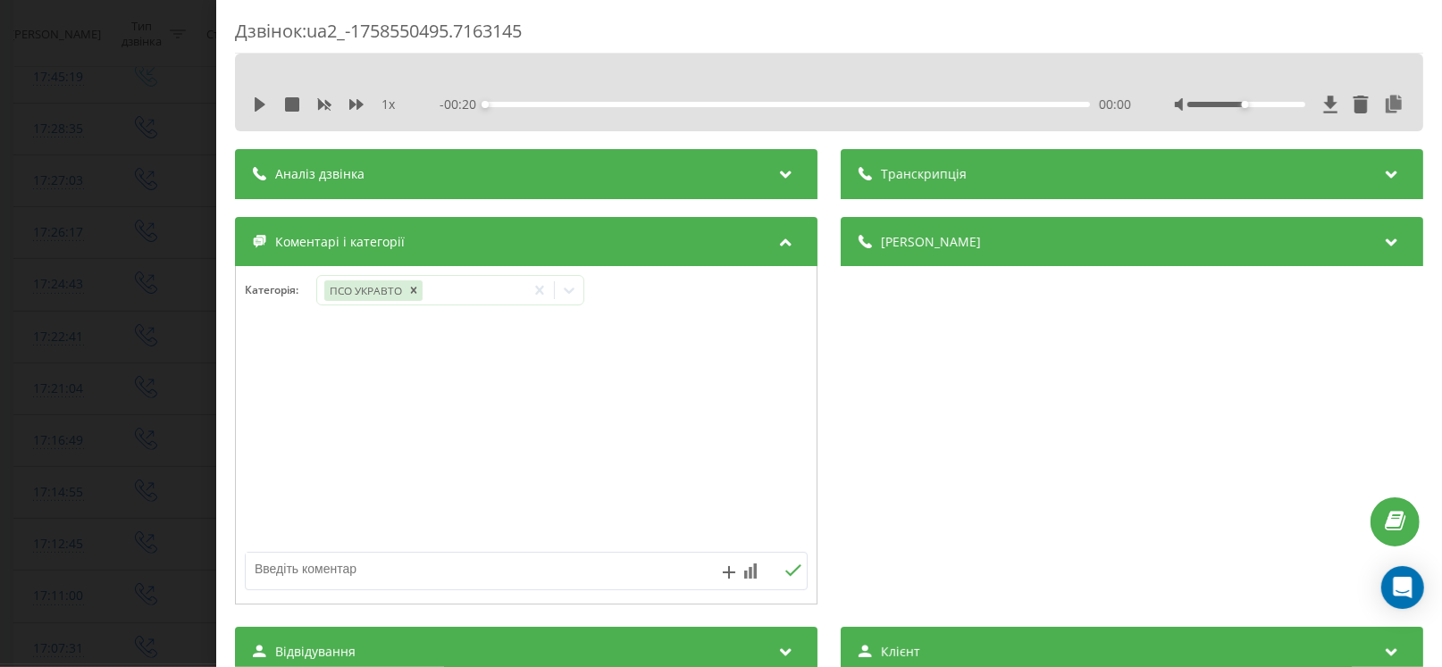
click at [6, 428] on div "Дзвінок : ua2_-1758550495.7163145 1 x - 00:20 00:00 00:00 Транскрипція Для AI-а…" at bounding box center [721, 333] width 1442 height 667
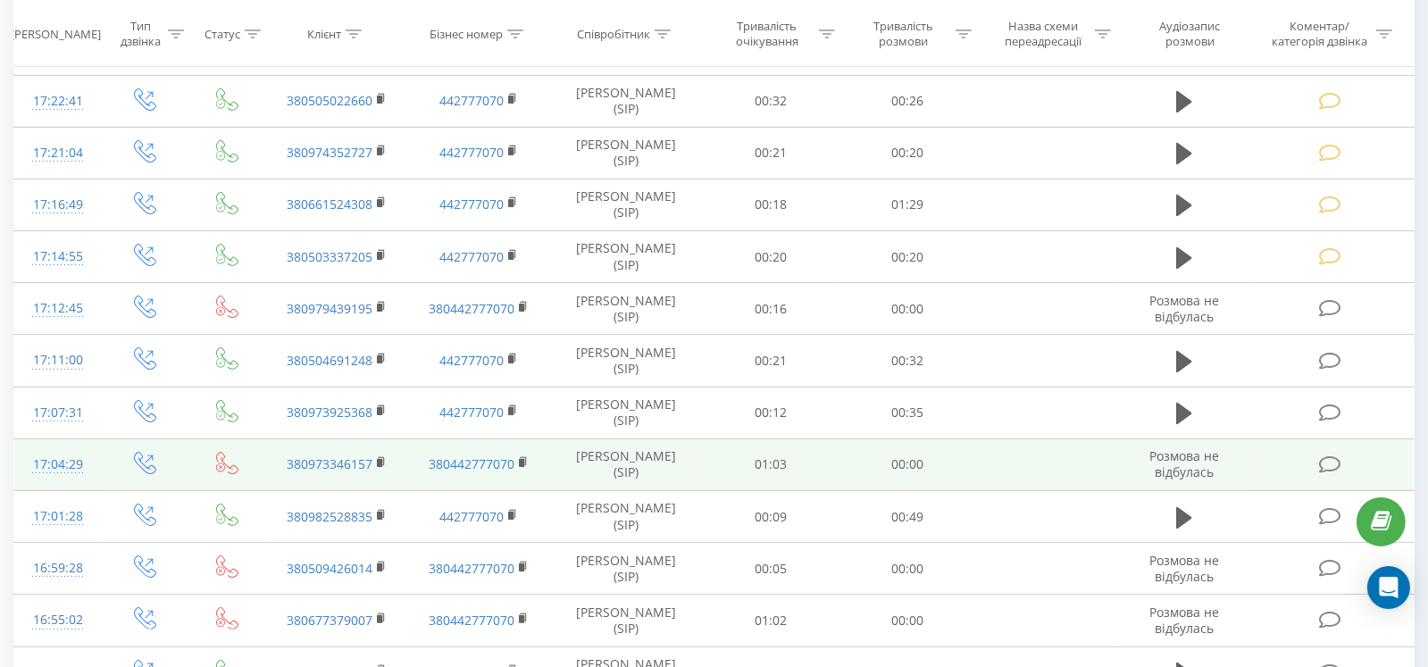
scroll to position [536, 0]
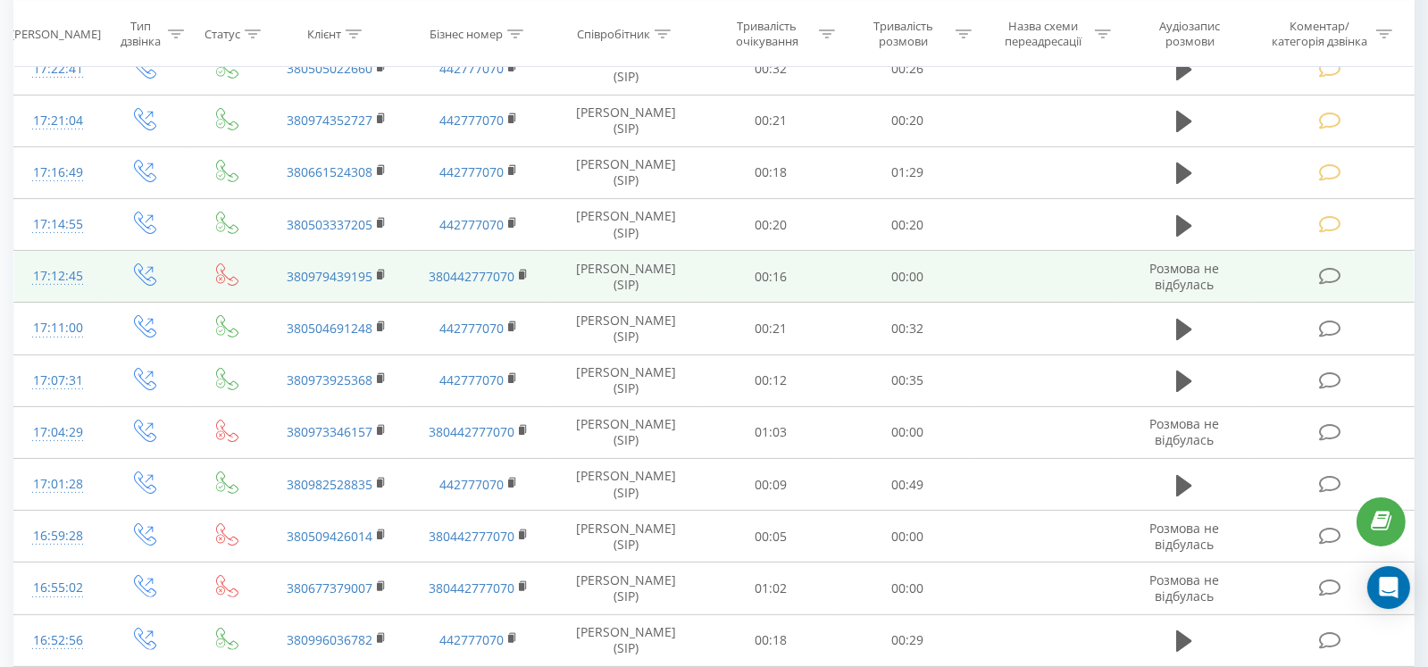
drag, startPoint x: 1338, startPoint y: 268, endPoint x: 1325, endPoint y: 272, distance: 13.0
click at [1325, 272] on icon at bounding box center [1330, 276] width 22 height 19
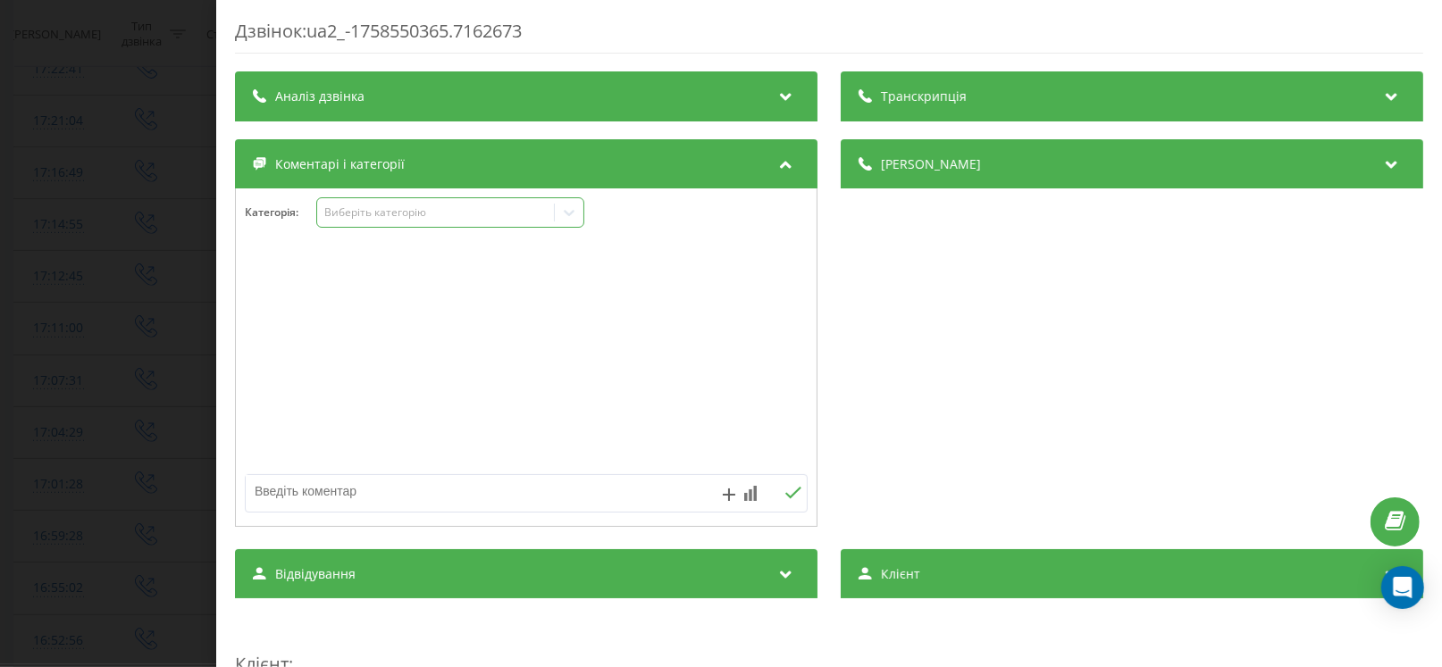
click at [356, 214] on div "Виберіть категорію" at bounding box center [435, 212] width 223 height 14
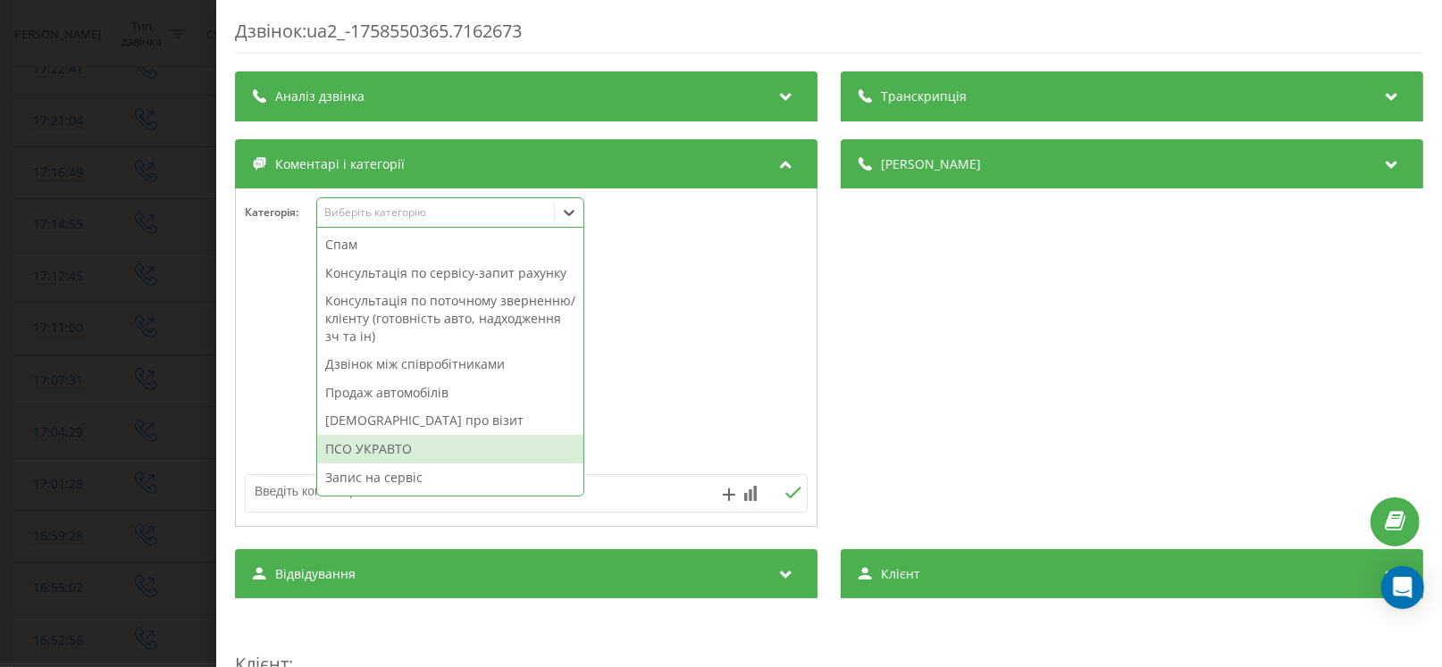
click at [380, 445] on div "ПСО УКРАВТО" at bounding box center [450, 449] width 266 height 29
drag, startPoint x: 0, startPoint y: 426, endPoint x: 525, endPoint y: 378, distance: 527.4
click at [20, 426] on div "Дзвінок : ua2_-1758550365.7162673 Транскрипція Для AI-аналізу майбутніх дзвінкі…" at bounding box center [721, 333] width 1442 height 667
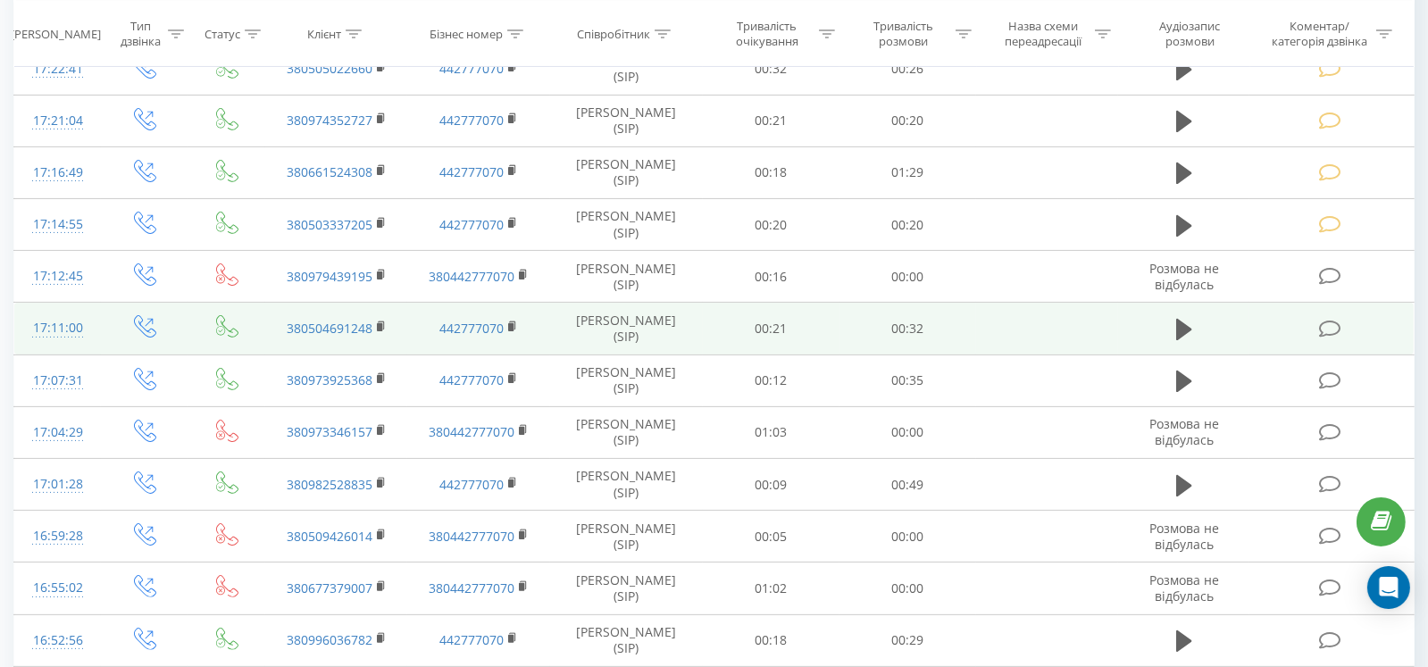
click at [1328, 328] on icon at bounding box center [1330, 329] width 22 height 19
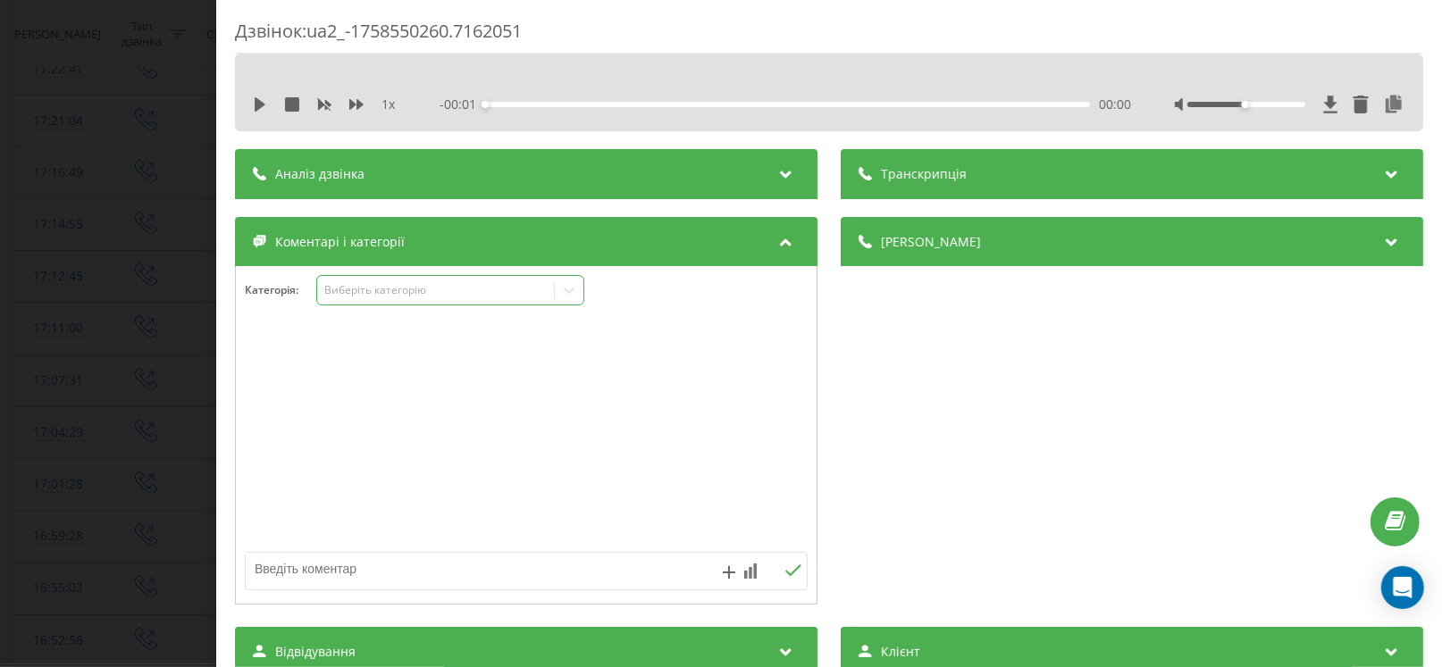
click at [397, 301] on div "Виберіть категорію" at bounding box center [450, 290] width 268 height 30
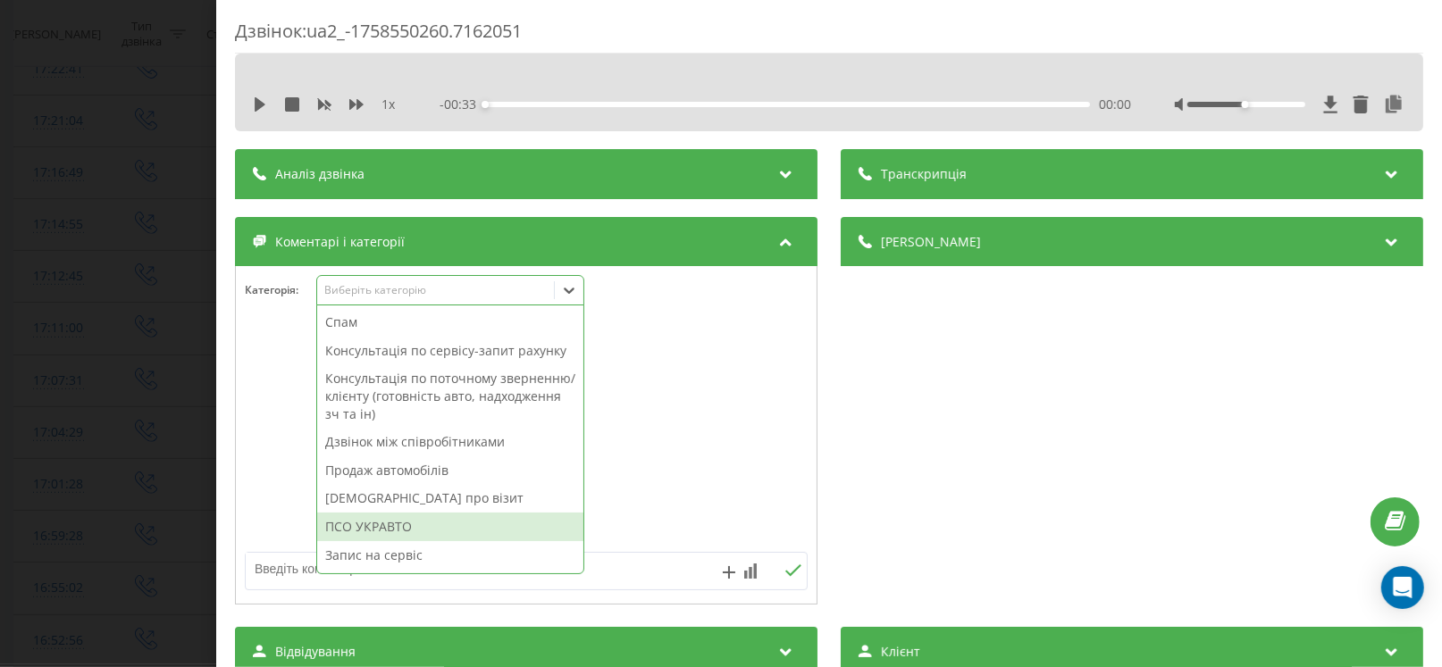
click at [395, 516] on div "ПСО УКРАВТО" at bounding box center [450, 527] width 266 height 29
click at [95, 503] on div "Дзвінок : ua2_-1758550260.7162051 1 x - 00:33 00:00 00:00 Транскрипція Для AI-а…" at bounding box center [721, 333] width 1442 height 667
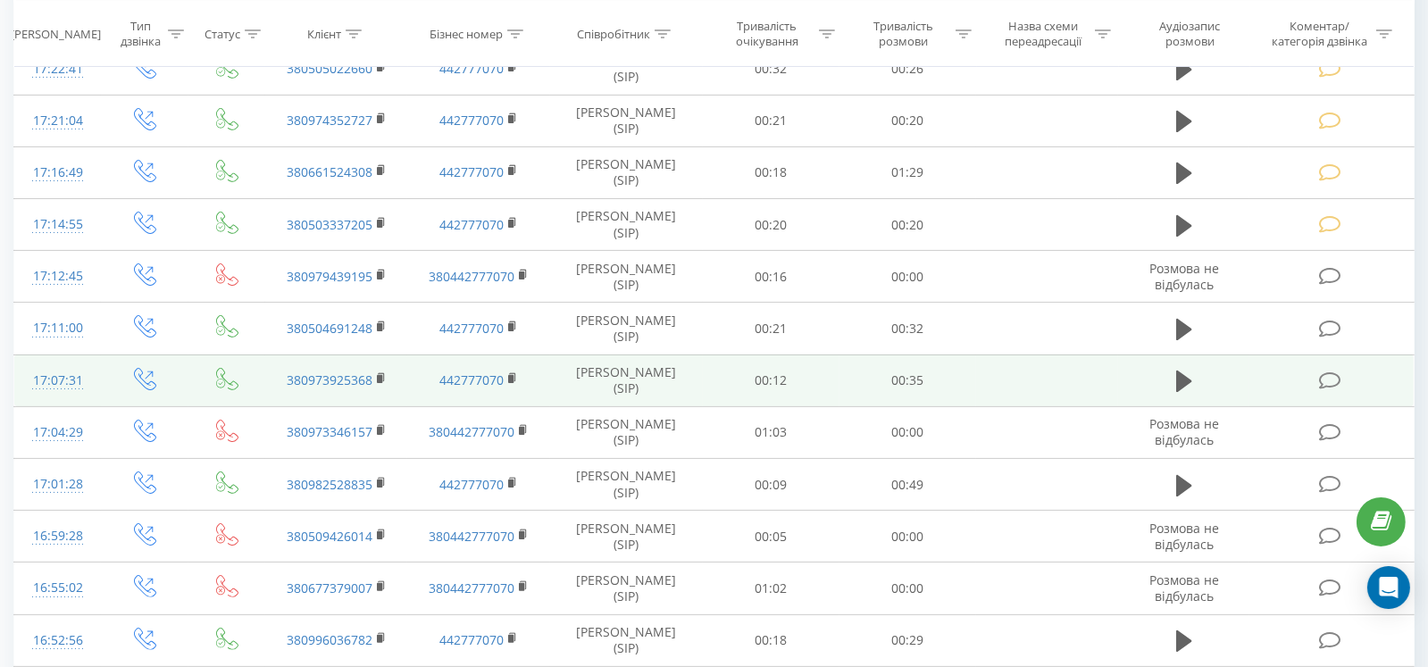
click at [1331, 372] on icon at bounding box center [1330, 381] width 22 height 19
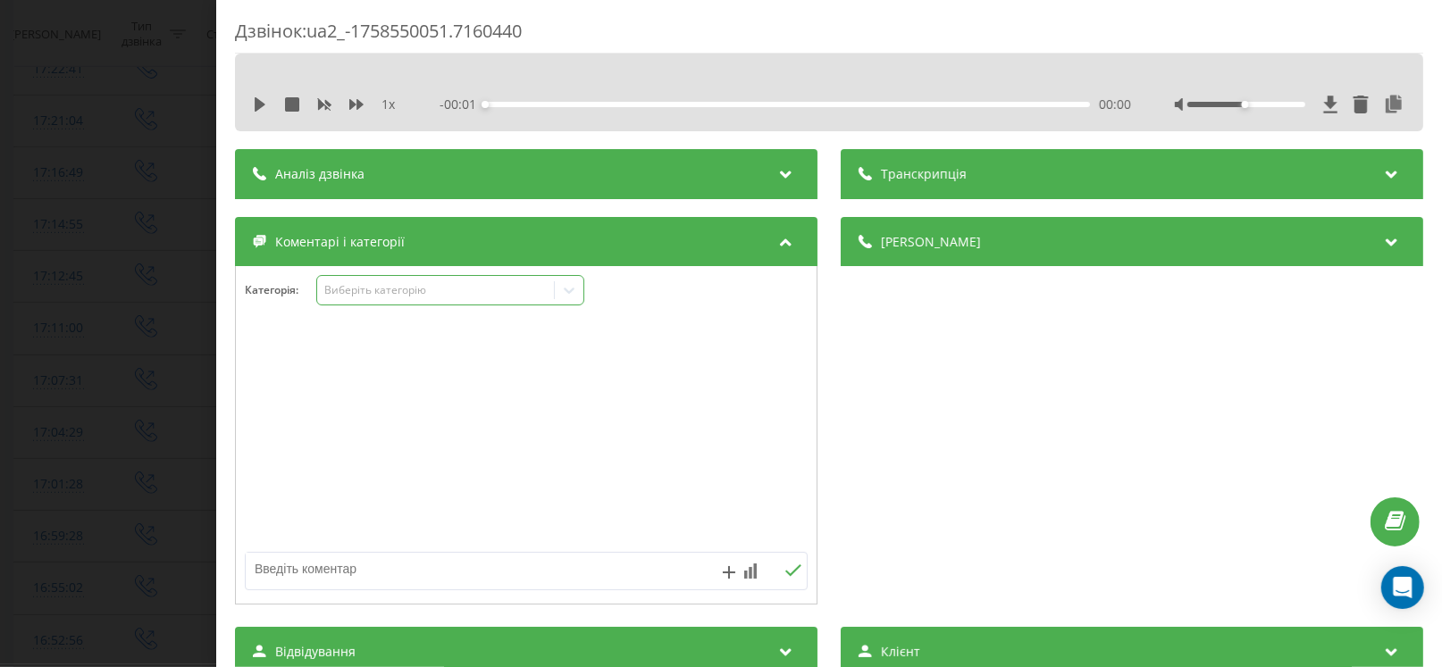
click at [370, 288] on div "Виберіть категорію" at bounding box center [435, 290] width 223 height 14
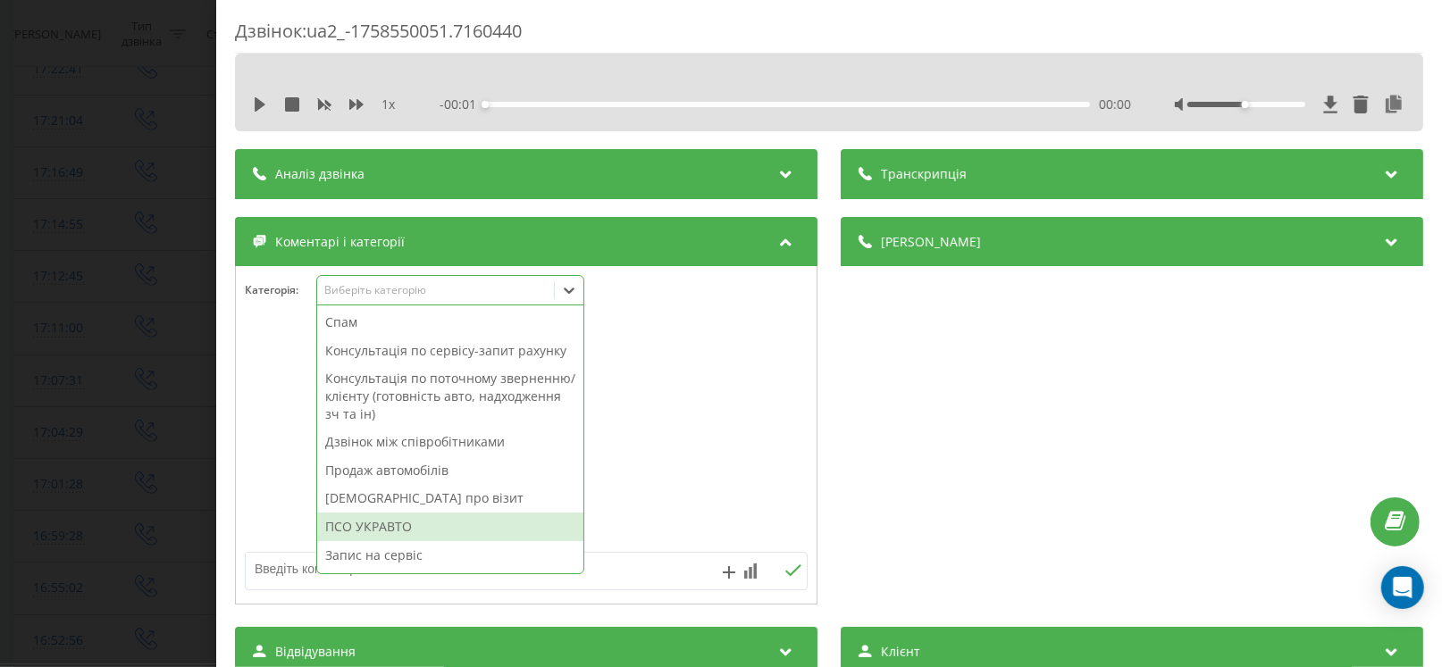
click at [382, 526] on div "ПСО УКРАВТО" at bounding box center [450, 527] width 266 height 29
drag, startPoint x: 66, startPoint y: 502, endPoint x: 674, endPoint y: 434, distance: 612.0
click at [75, 502] on div "Дзвінок : ua2_-1758550051.7160440 1 x - 00:36 00:00 00:00 Транскрипція Для AI-а…" at bounding box center [721, 333] width 1442 height 667
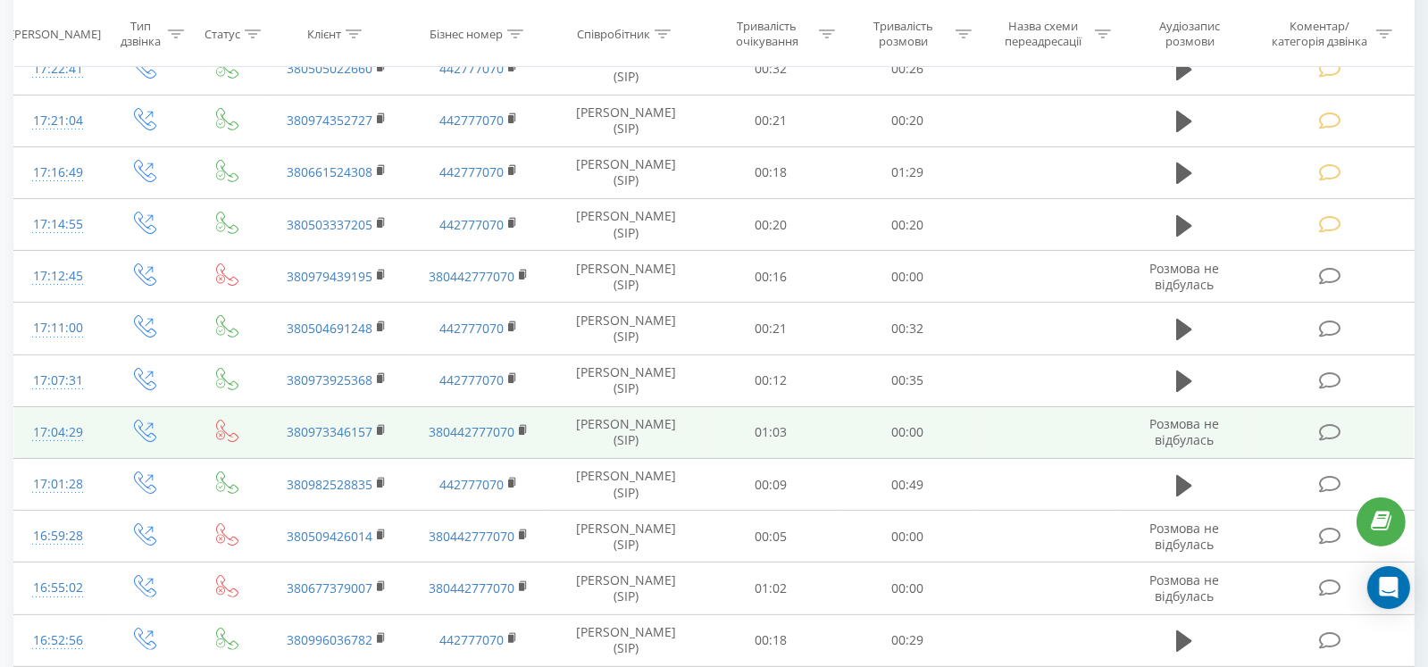
click at [1333, 441] on td at bounding box center [1332, 432] width 164 height 52
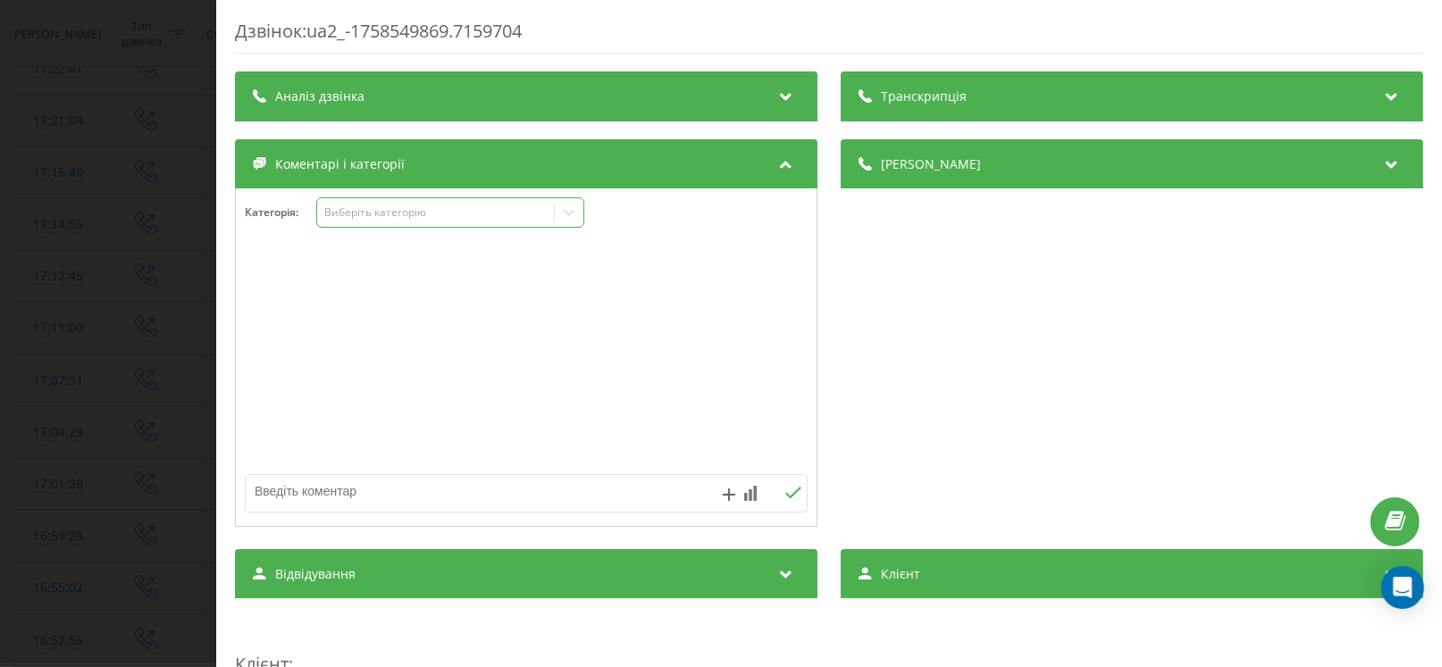
drag, startPoint x: 360, startPoint y: 215, endPoint x: 345, endPoint y: 223, distance: 17.2
click at [357, 215] on div "Виберіть категорію" at bounding box center [435, 212] width 223 height 14
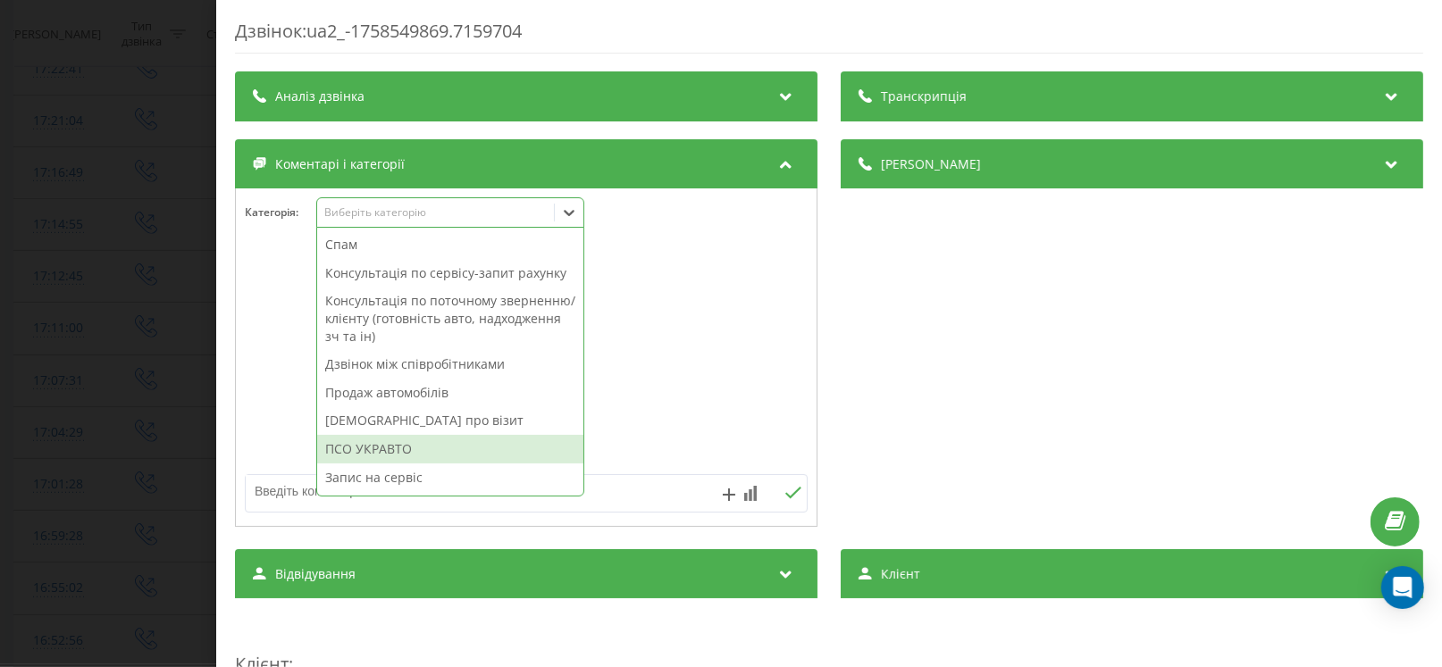
click at [388, 438] on div "ПСО УКРАВТО" at bounding box center [450, 449] width 266 height 29
drag, startPoint x: 88, startPoint y: 446, endPoint x: 755, endPoint y: 431, distance: 666.5
click at [95, 447] on div "Дзвінок : ua2_-1758549869.7159704 Транскрипція Для AI-аналізу майбутніх дзвінкі…" at bounding box center [721, 333] width 1442 height 667
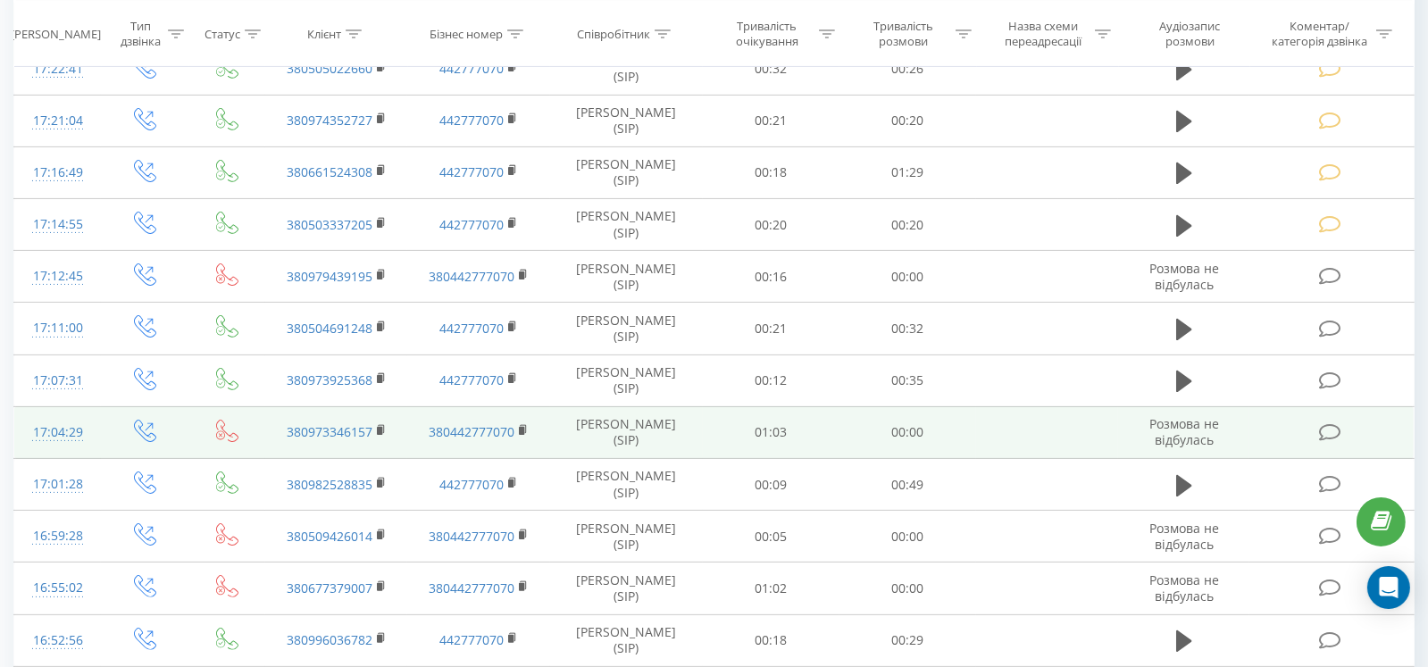
click at [1329, 424] on icon at bounding box center [1330, 432] width 22 height 19
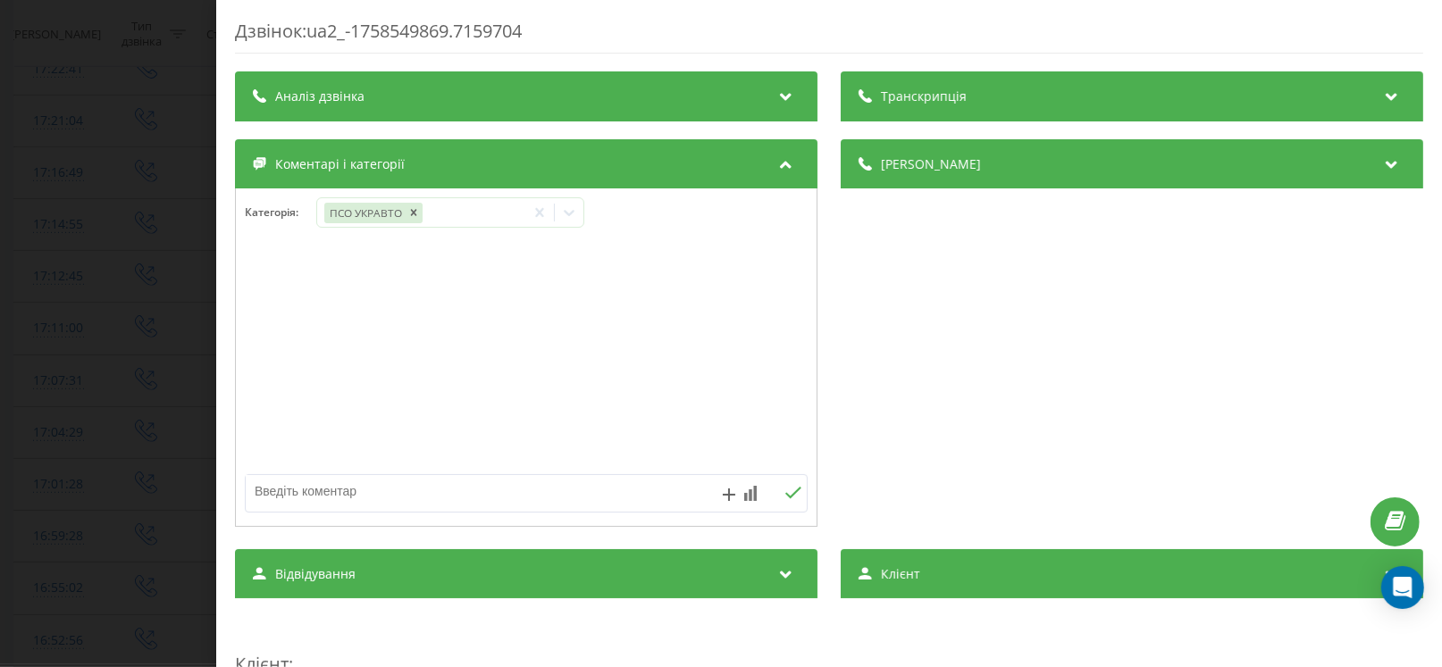
click at [3, 343] on div "Дзвінок : ua2_-1758549869.7159704 Транскрипція Для AI-аналізу майбутніх дзвінкі…" at bounding box center [721, 333] width 1442 height 667
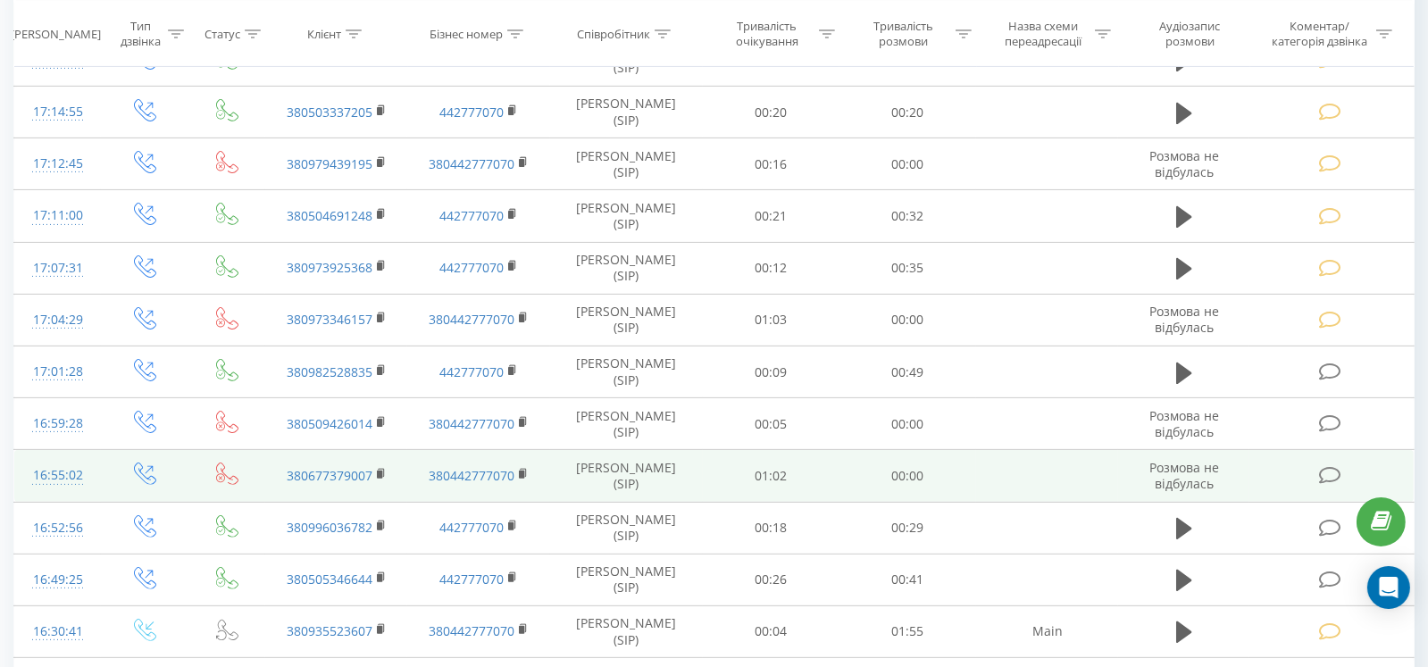
scroll to position [714, 0]
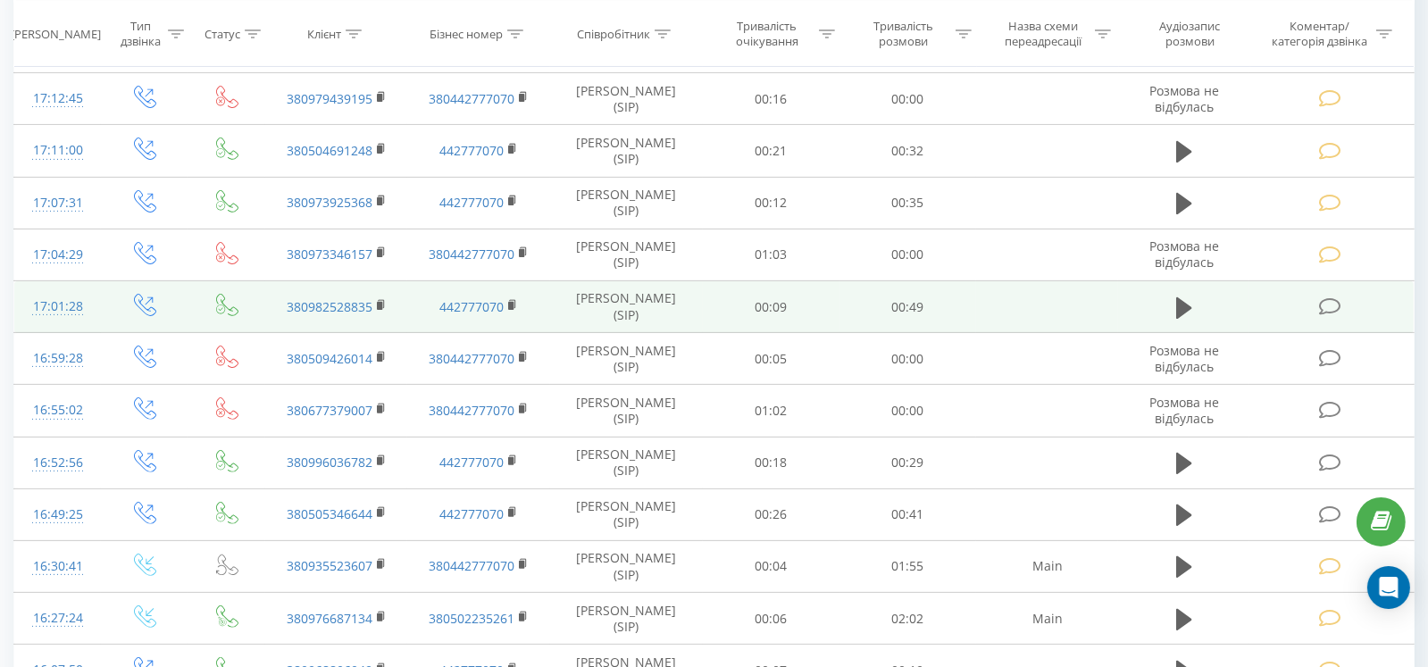
click at [1334, 312] on td at bounding box center [1332, 307] width 164 height 52
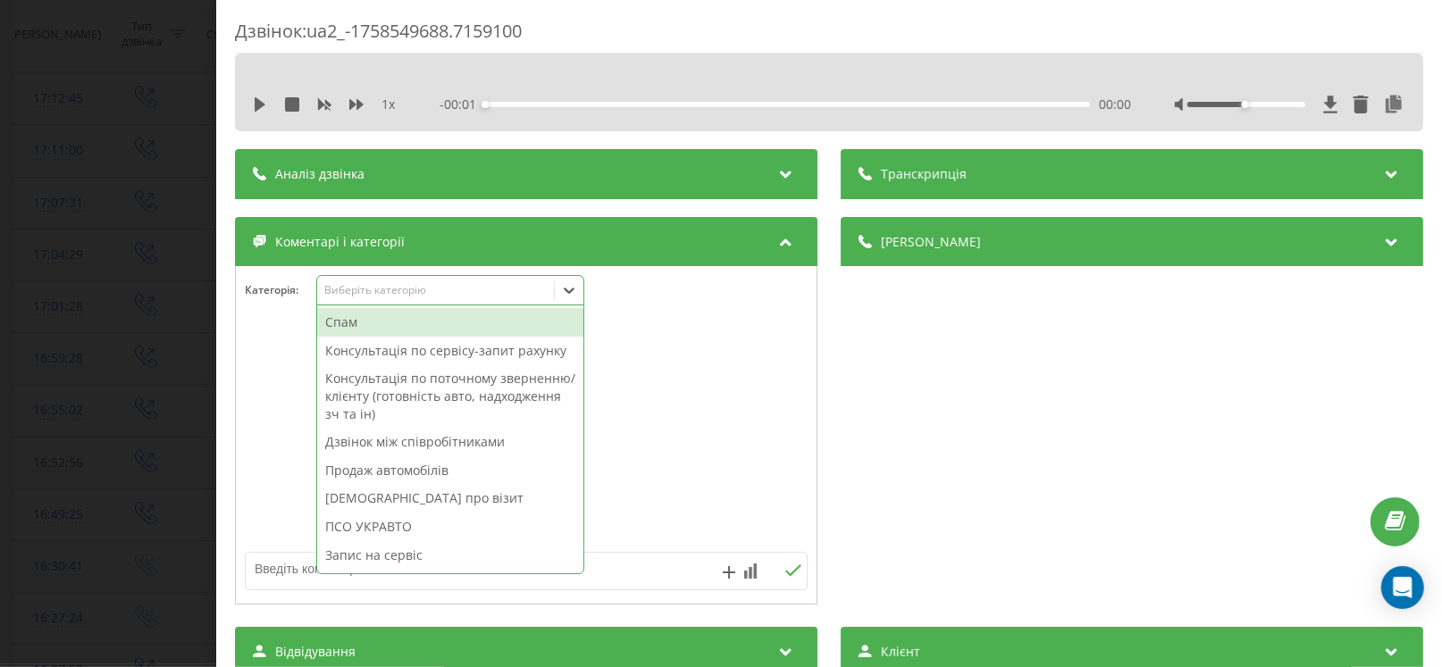
drag, startPoint x: 380, startPoint y: 293, endPoint x: 403, endPoint y: 444, distance: 152.7
click at [380, 301] on div "Виберіть категорію" at bounding box center [450, 290] width 268 height 30
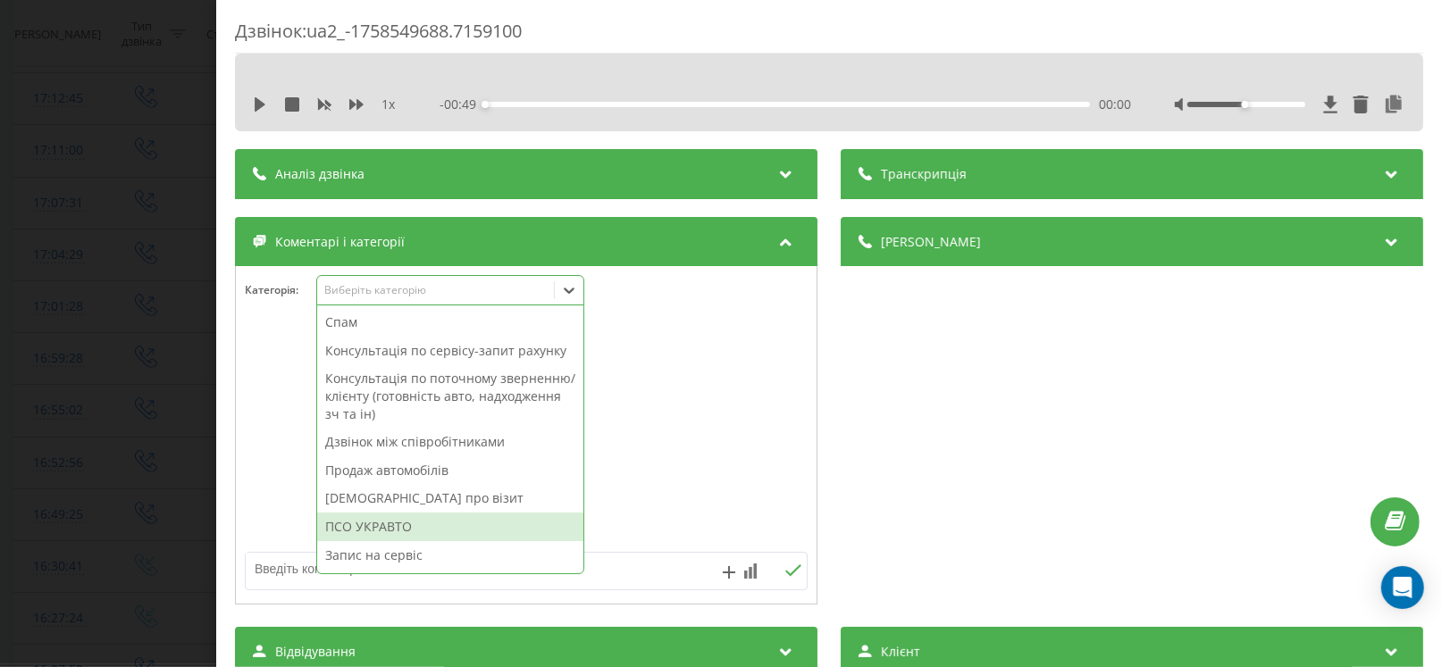
drag, startPoint x: 408, startPoint y: 524, endPoint x: 164, endPoint y: 515, distance: 244.0
click at [402, 525] on div "ПСО УКРАВТО" at bounding box center [450, 527] width 266 height 29
click at [34, 507] on div "Дзвінок : ua2_-1758549688.7159100 1 x - 00:49 00:00 00:00 Транскрипція Для AI-а…" at bounding box center [721, 333] width 1442 height 667
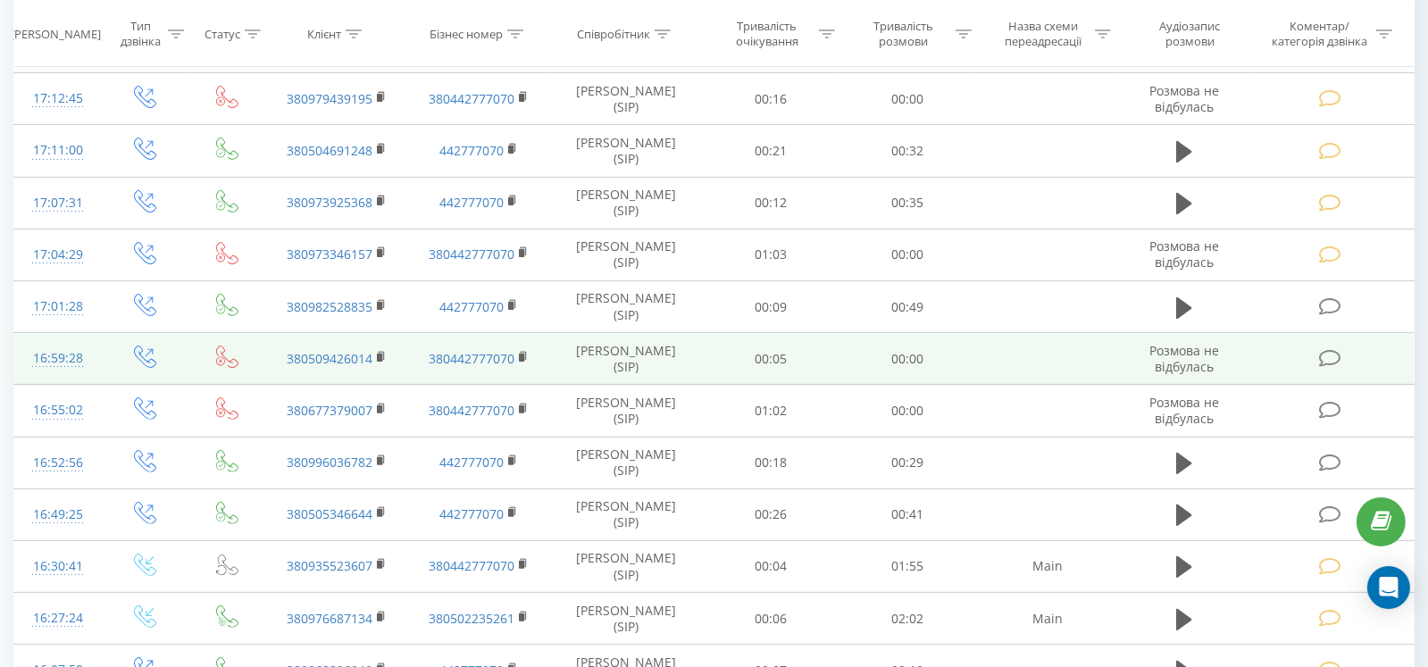
click at [1347, 345] on td at bounding box center [1332, 359] width 164 height 52
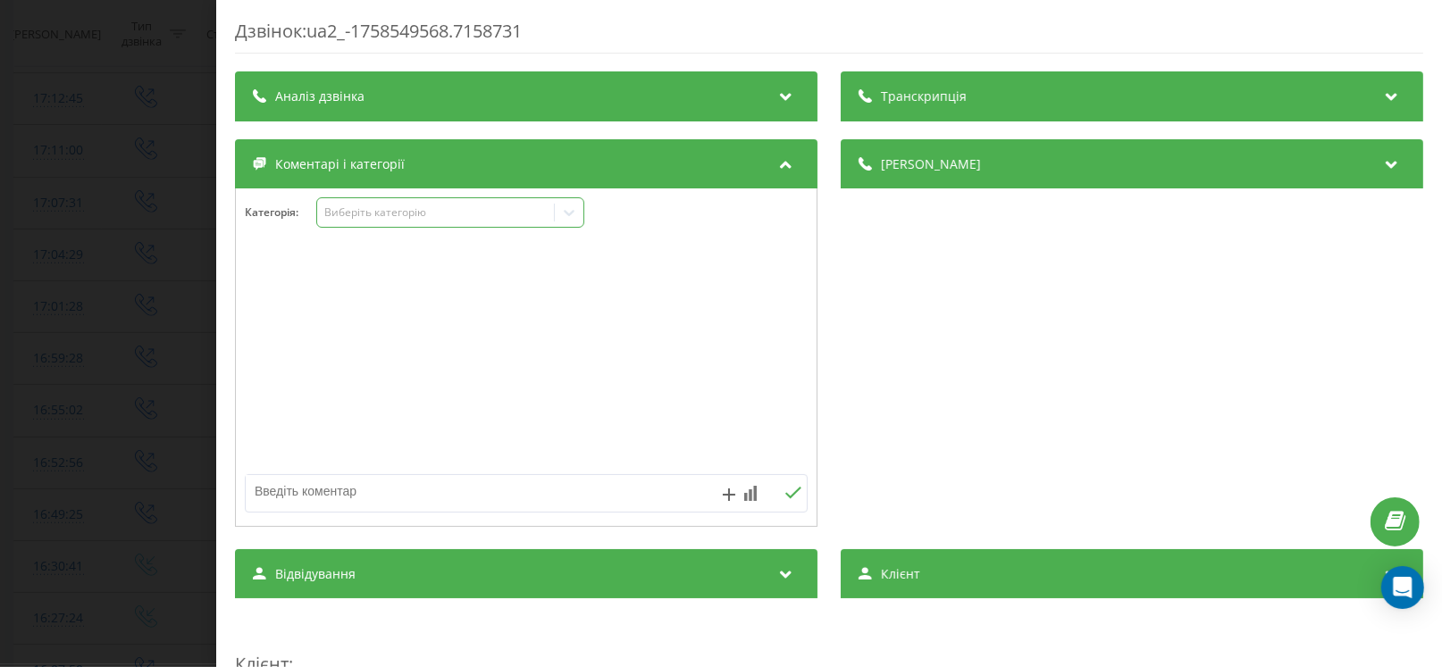
click at [373, 222] on div "Виберіть категорію" at bounding box center [450, 212] width 268 height 30
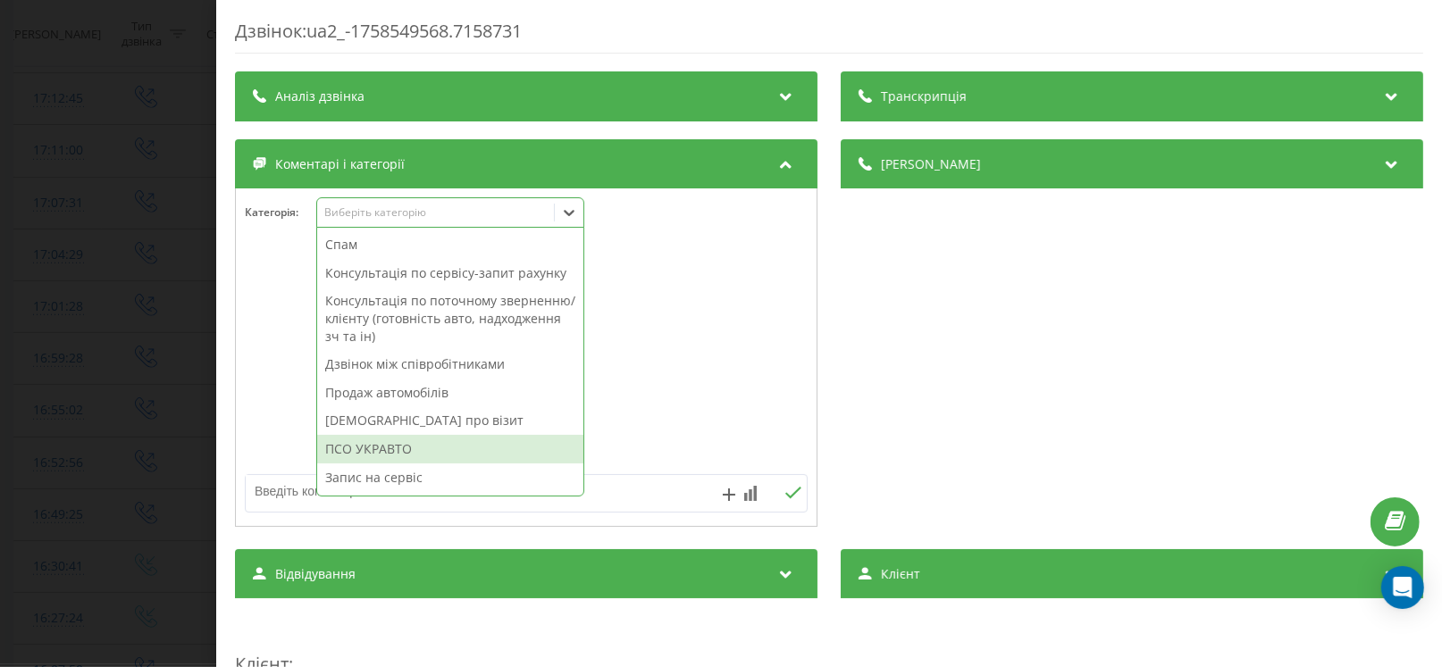
click at [377, 438] on div "ПСО УКРАВТО" at bounding box center [450, 449] width 266 height 29
click at [100, 439] on div "Дзвінок : ua2_-1758549568.7158731 Транскрипція Для AI-аналізу майбутніх дзвінкі…" at bounding box center [721, 333] width 1442 height 667
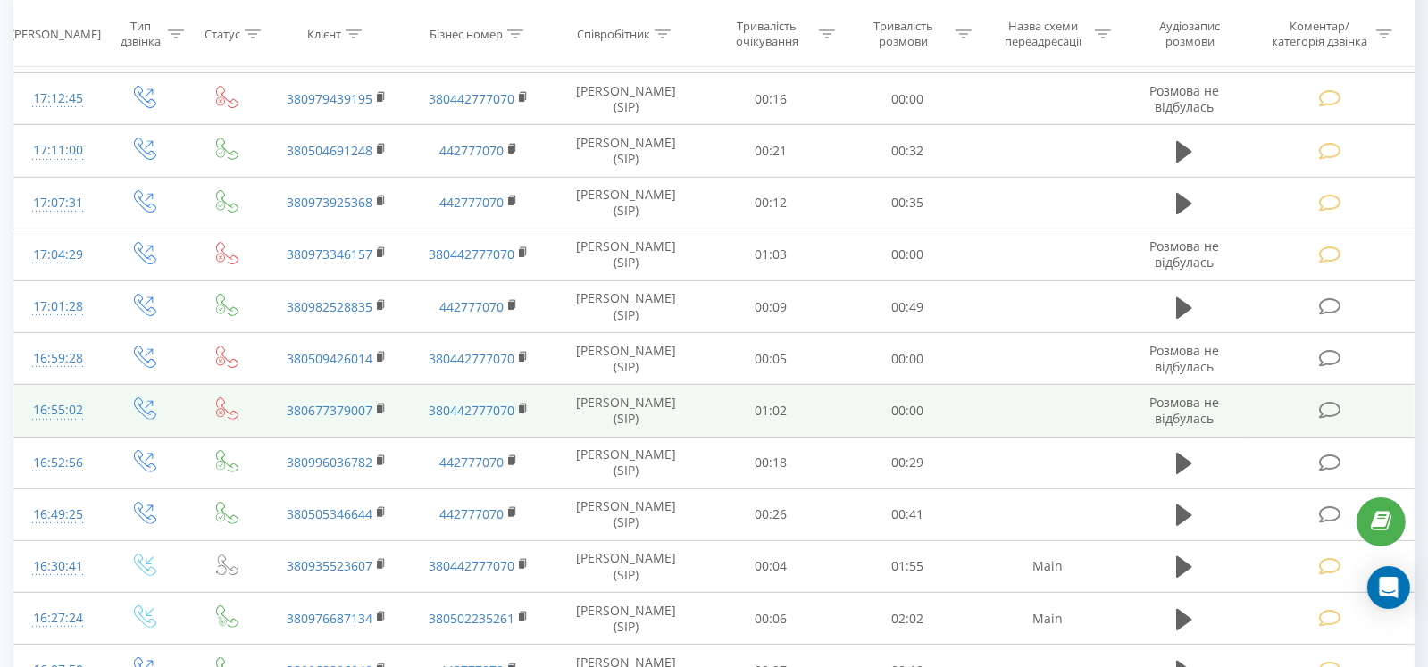
click at [1319, 412] on icon at bounding box center [1330, 410] width 22 height 19
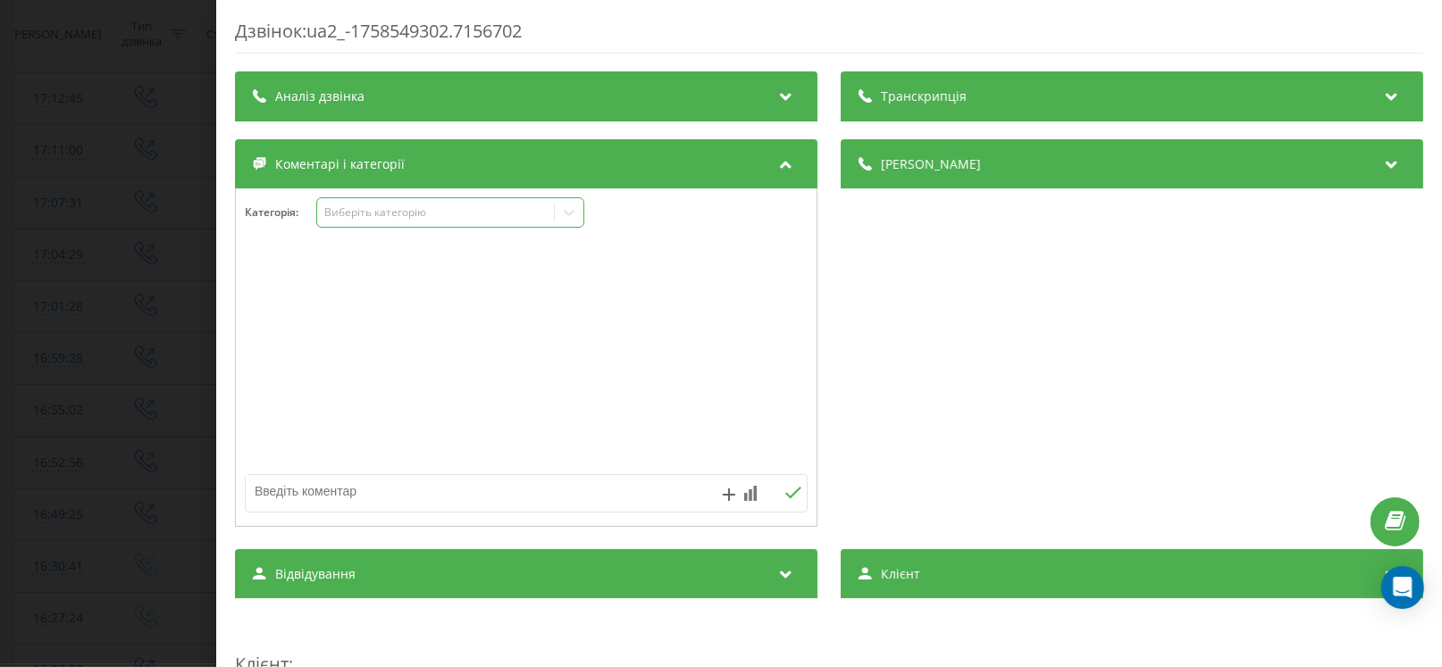
click at [369, 221] on div "Виберіть категорію" at bounding box center [450, 212] width 268 height 30
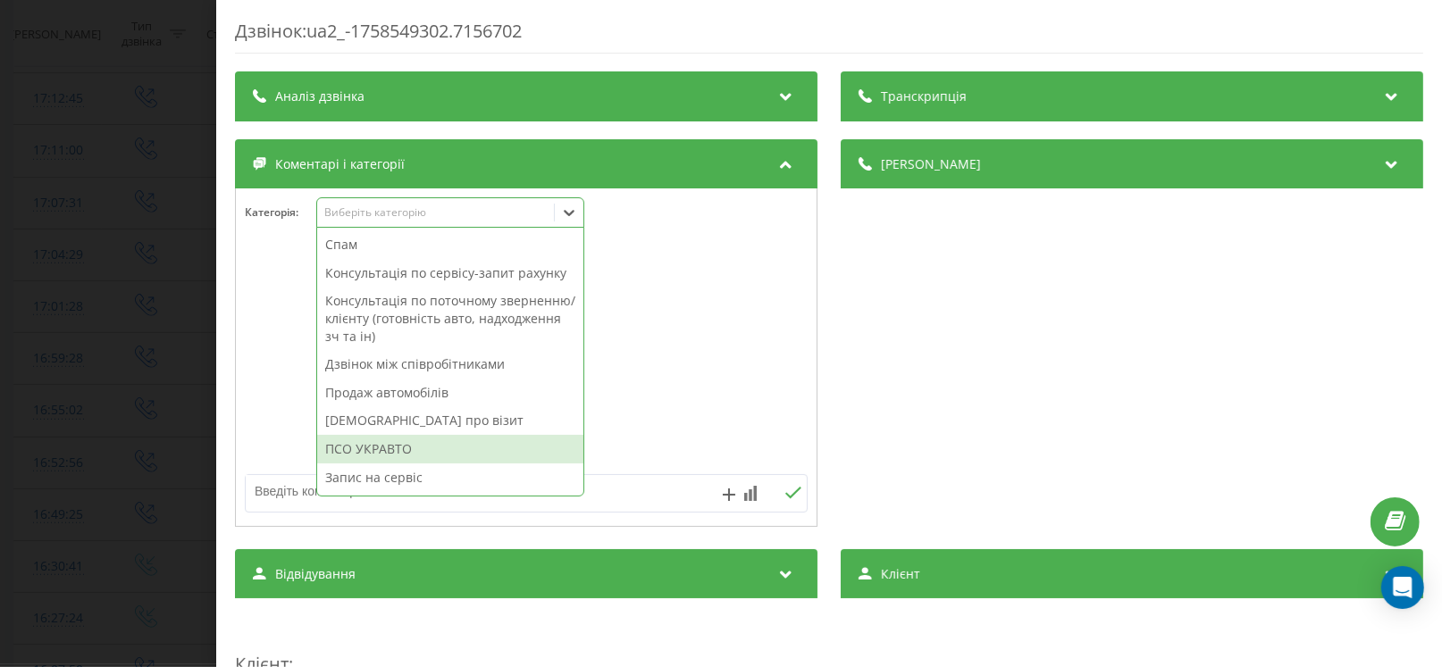
drag, startPoint x: 356, startPoint y: 459, endPoint x: 215, endPoint y: 447, distance: 141.6
click at [356, 459] on div "ПСО УКРАВТО" at bounding box center [450, 449] width 266 height 29
drag, startPoint x: 94, startPoint y: 447, endPoint x: 467, endPoint y: 421, distance: 374.3
click at [100, 447] on div "Дзвінок : ua2_-1758549302.7156702 Транскрипція Для AI-аналізу майбутніх дзвінкі…" at bounding box center [721, 333] width 1442 height 667
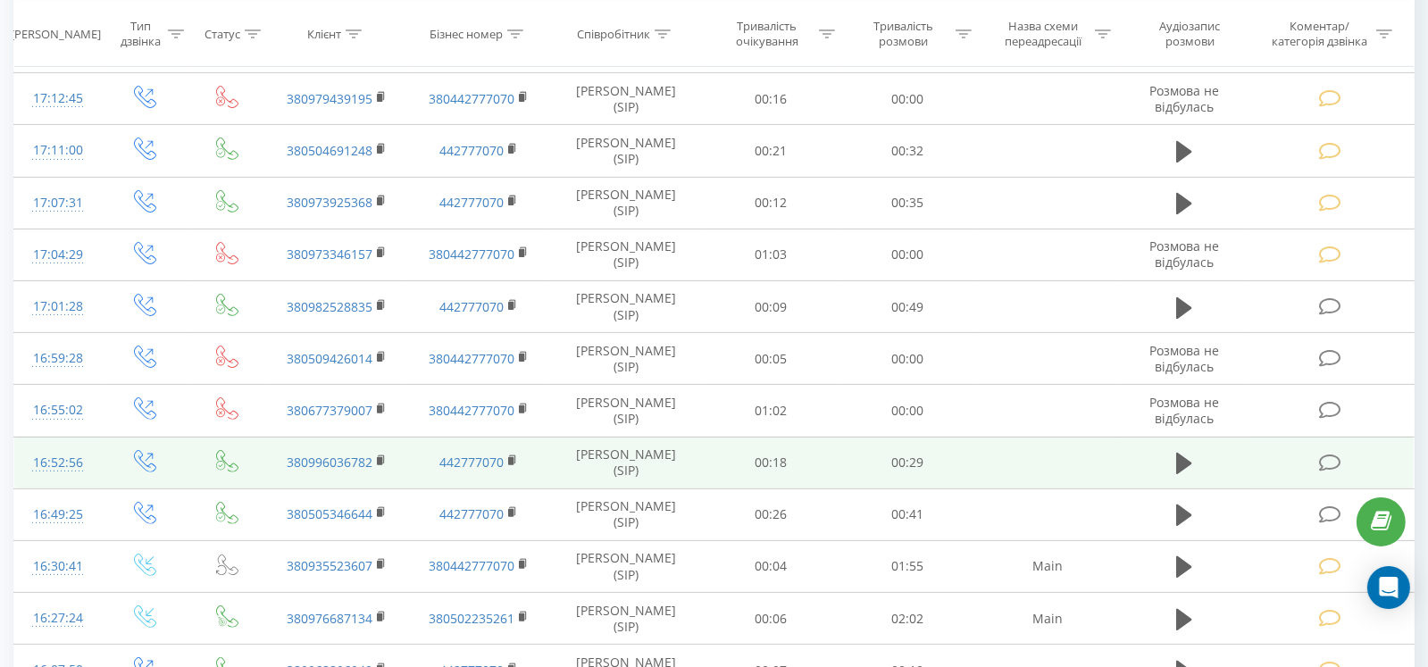
click at [1329, 460] on icon at bounding box center [1330, 463] width 22 height 19
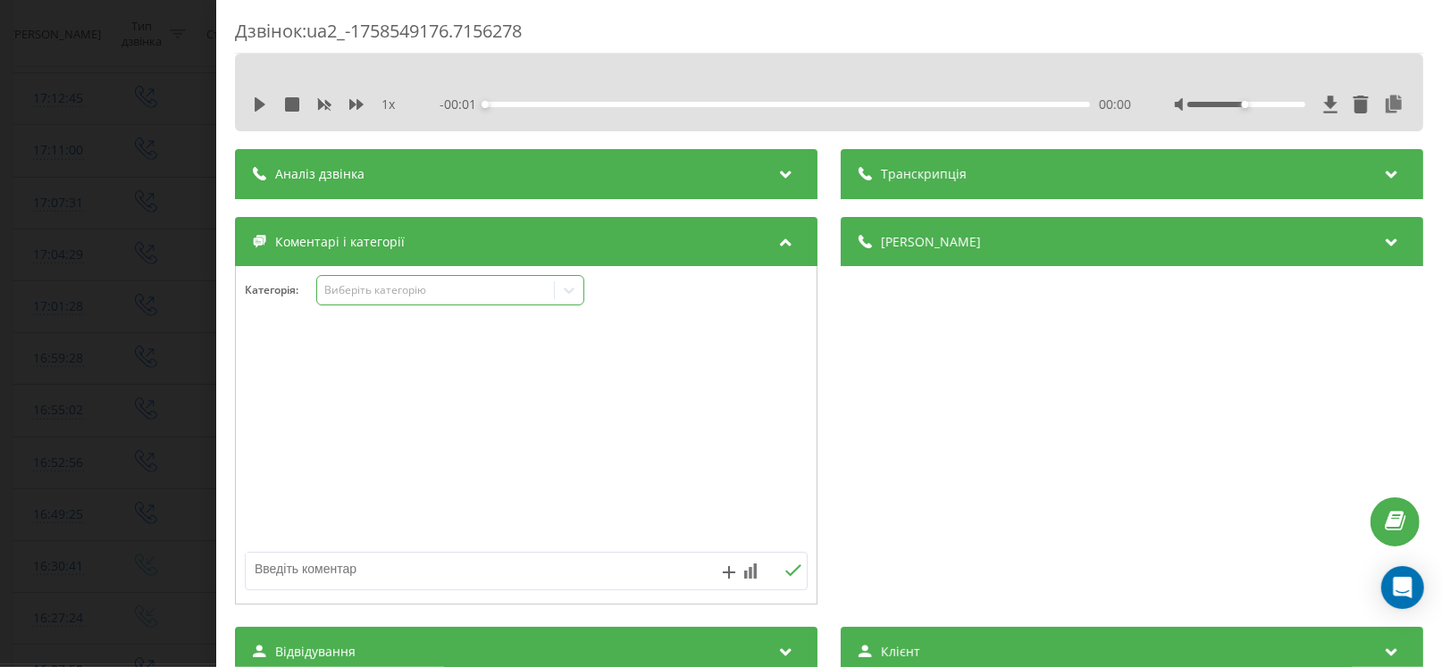
click at [372, 298] on div "Виберіть категорію" at bounding box center [450, 290] width 268 height 30
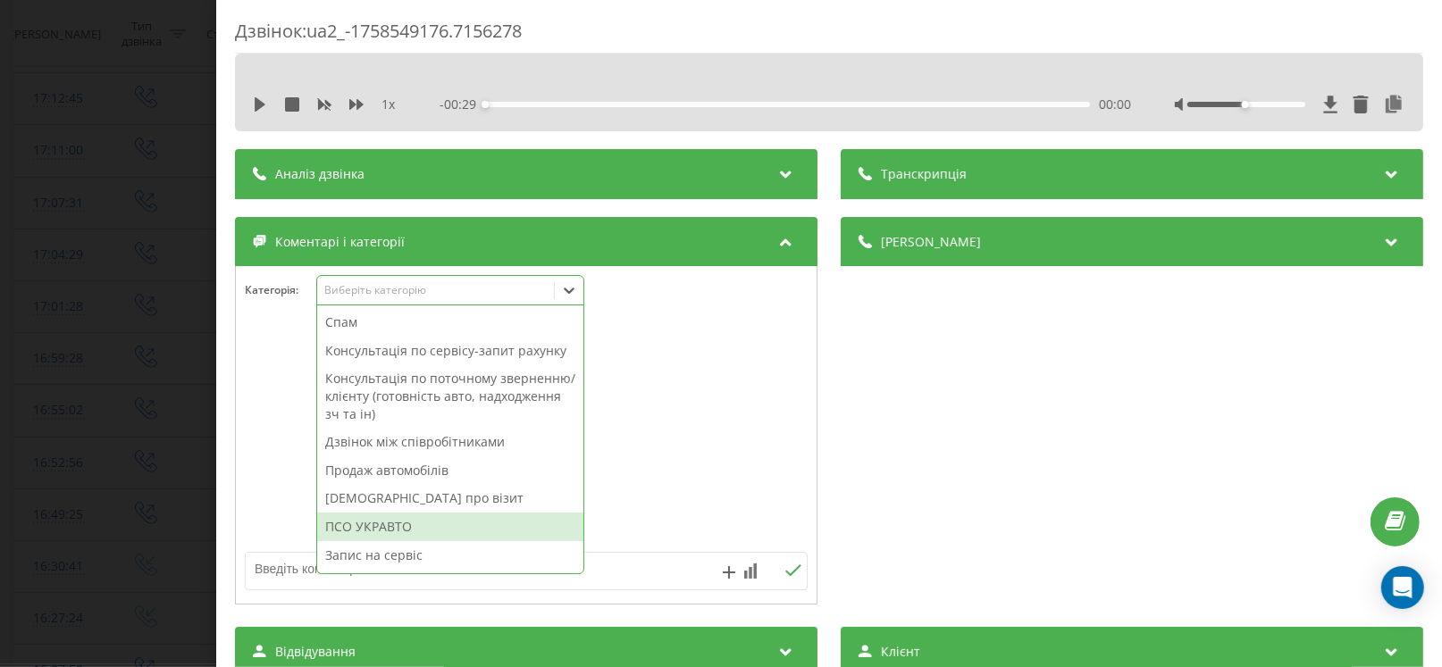
click at [369, 531] on div "ПСО УКРАВТО" at bounding box center [450, 527] width 266 height 29
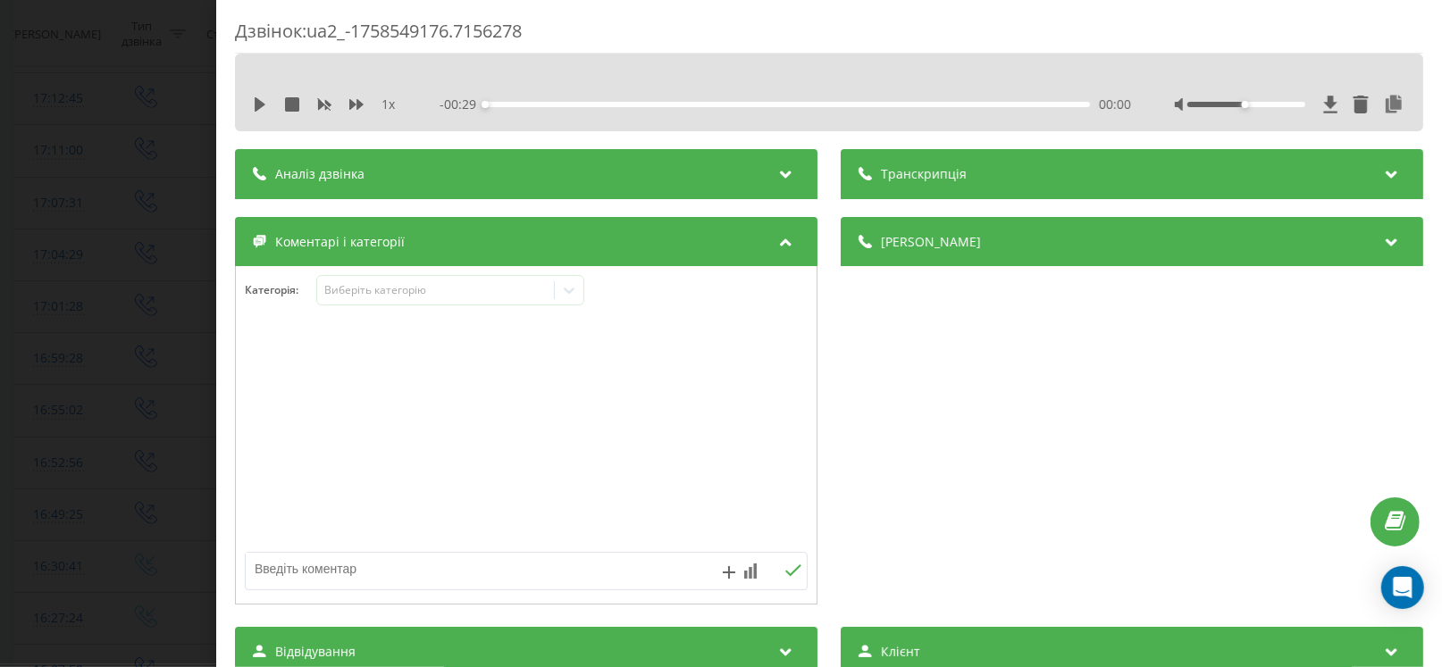
click at [206, 489] on div "Дзвінок : ua2_-1758549176.7156278 1 x - 00:29 00:00 00:00 Транскрипція Для AI-а…" at bounding box center [721, 333] width 1442 height 667
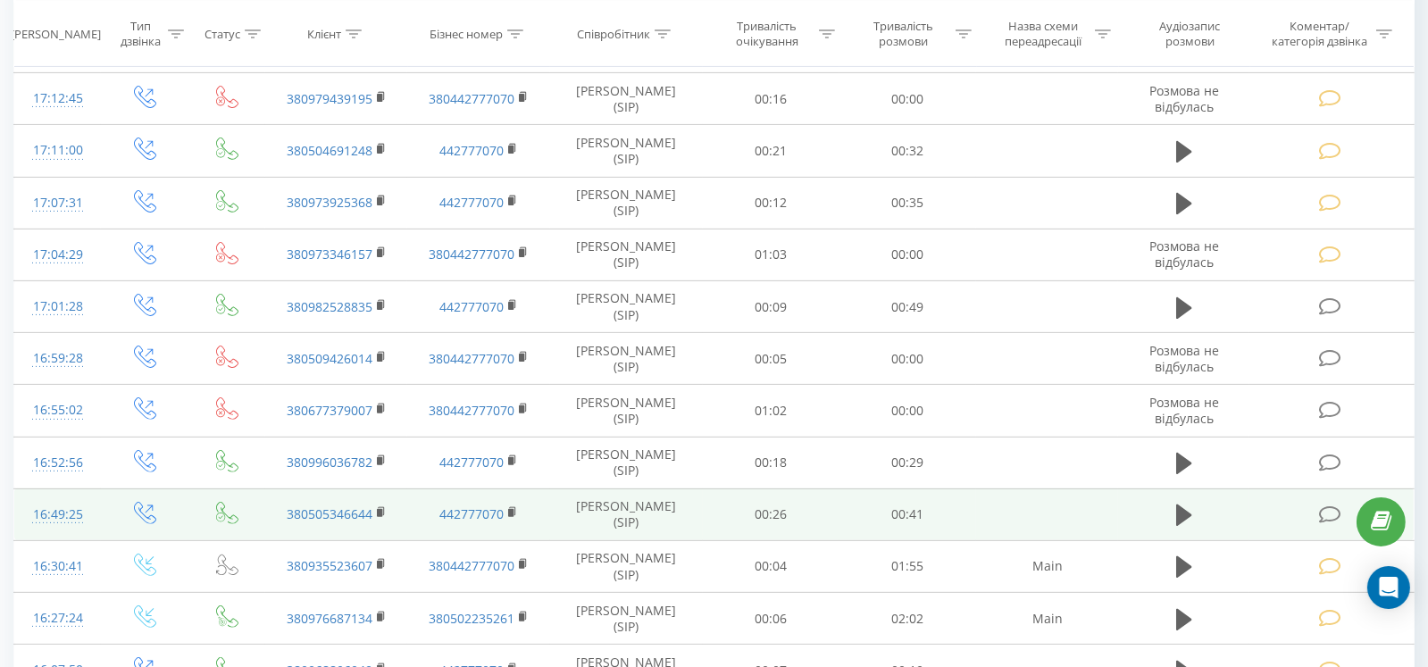
click at [1310, 512] on td at bounding box center [1332, 515] width 164 height 52
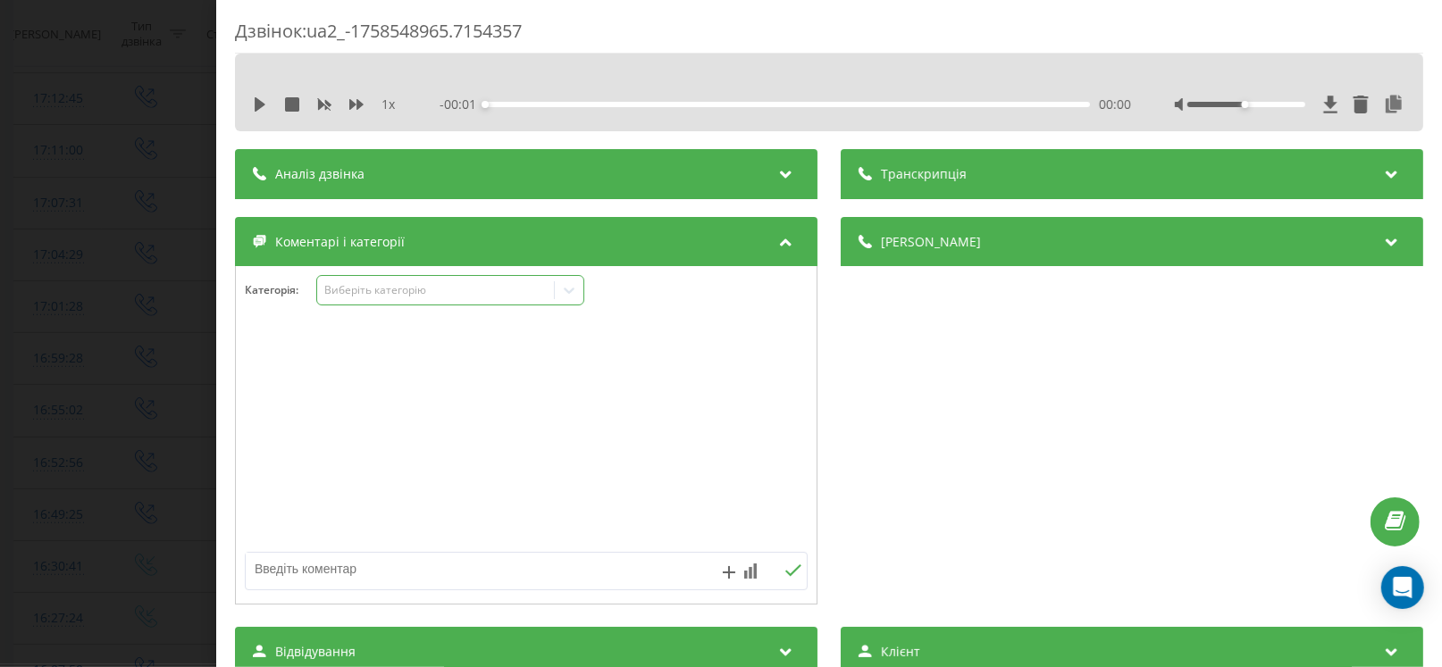
click at [381, 305] on div "Виберіть категорію" at bounding box center [450, 290] width 268 height 30
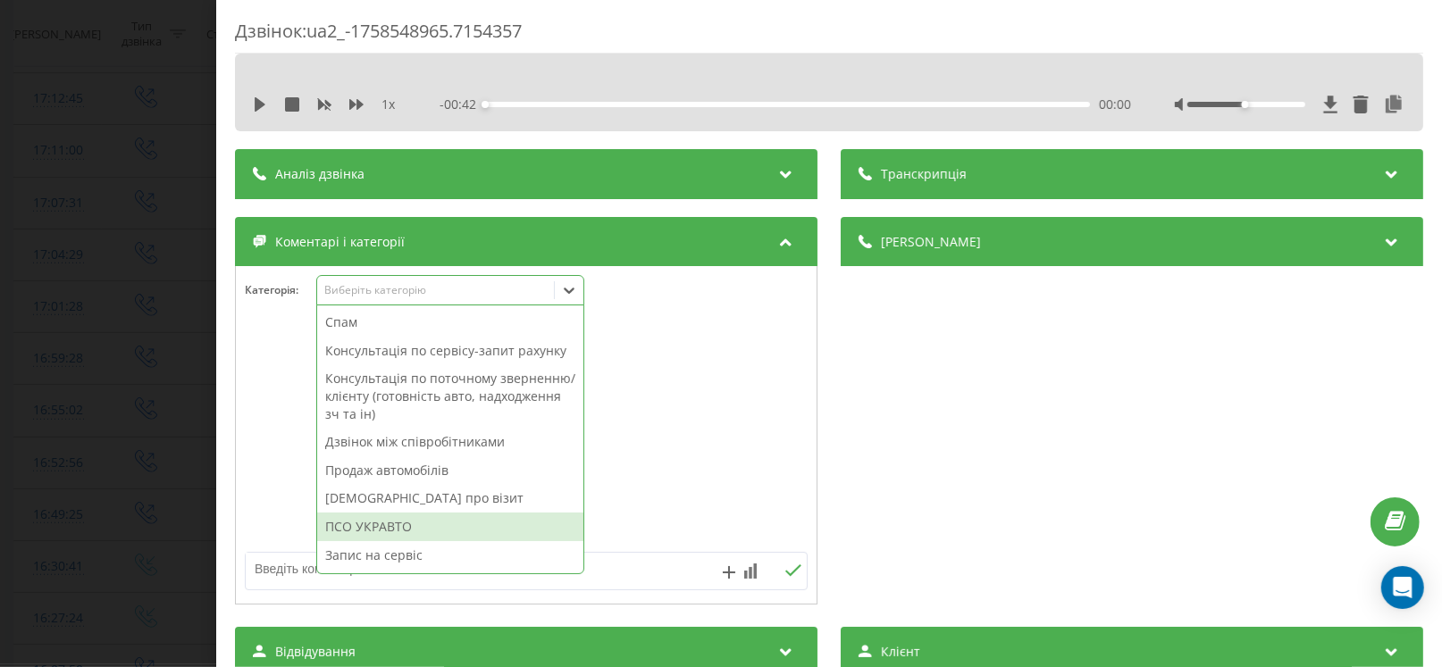
drag, startPoint x: 387, startPoint y: 525, endPoint x: 353, endPoint y: 517, distance: 34.9
click at [380, 523] on div "ПСО УКРАВТО" at bounding box center [450, 527] width 266 height 29
click at [138, 474] on div "Дзвінок : ua2_-1758548965.7154357 1 x - 00:42 00:00 00:00 Транскрипція Для AI-а…" at bounding box center [721, 333] width 1442 height 667
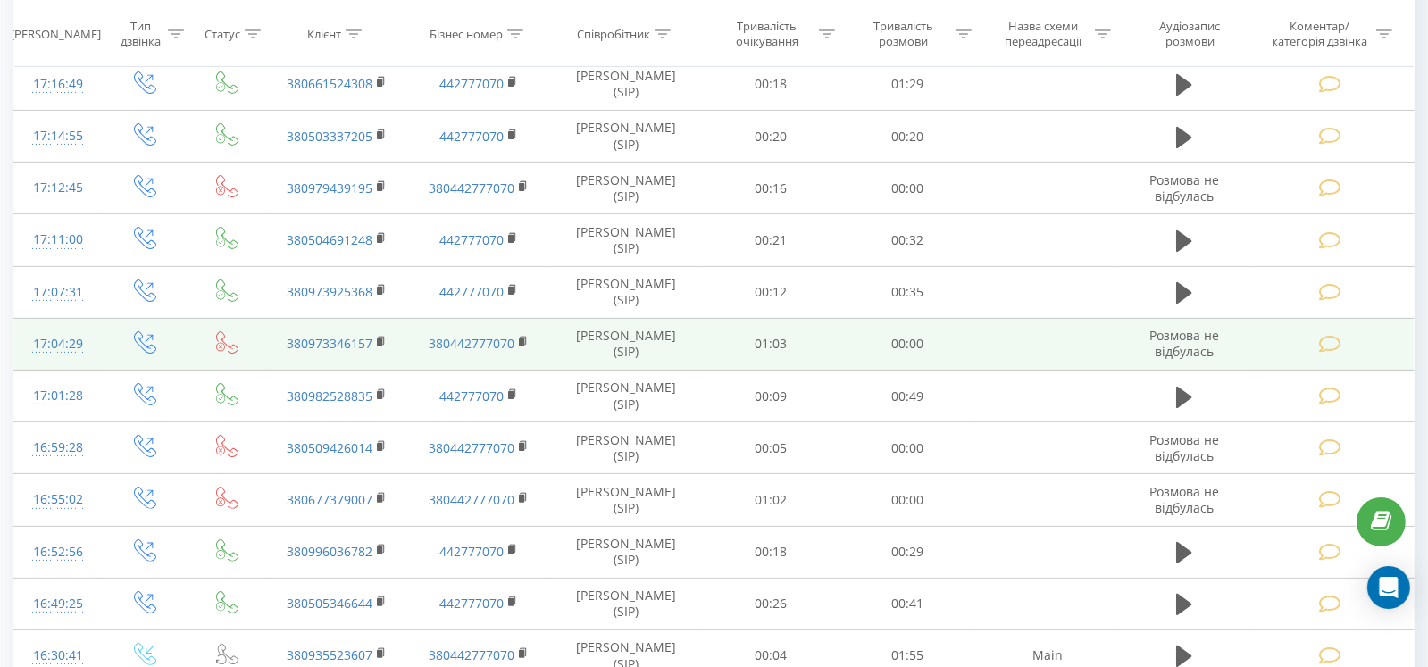
scroll to position [961, 0]
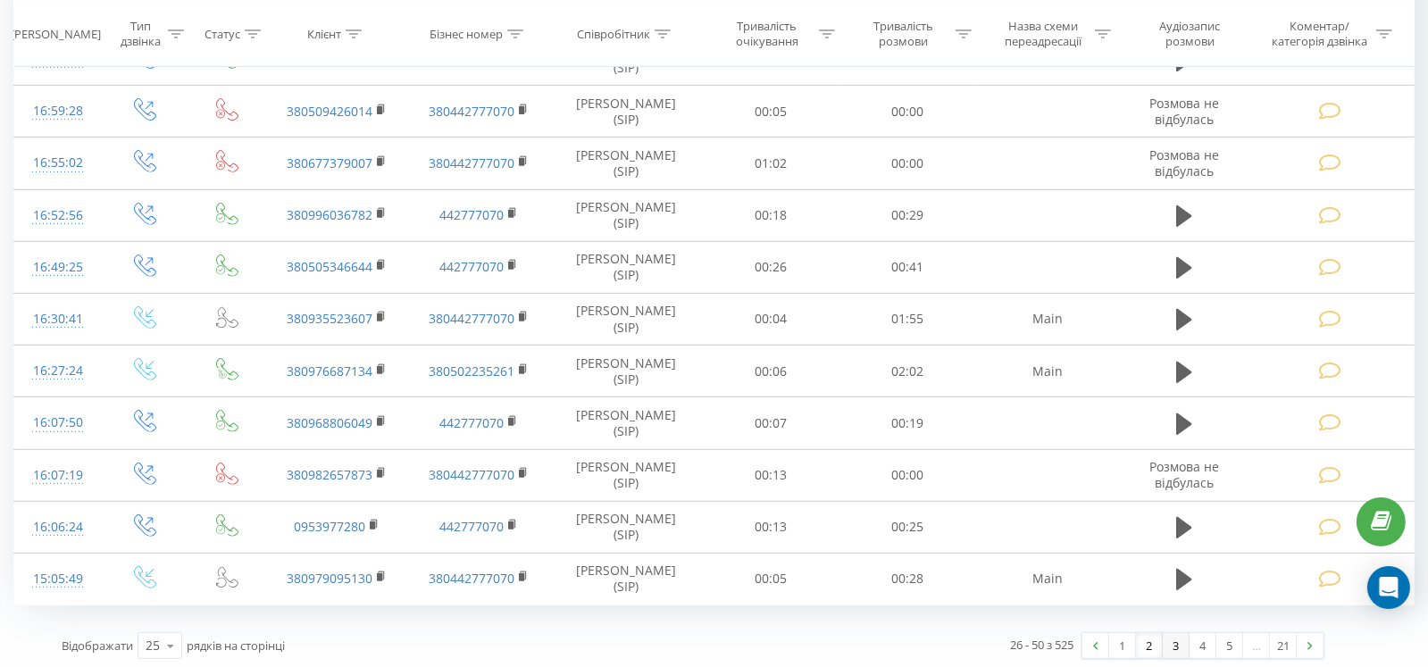
click at [1175, 640] on link "3" at bounding box center [1176, 645] width 27 height 25
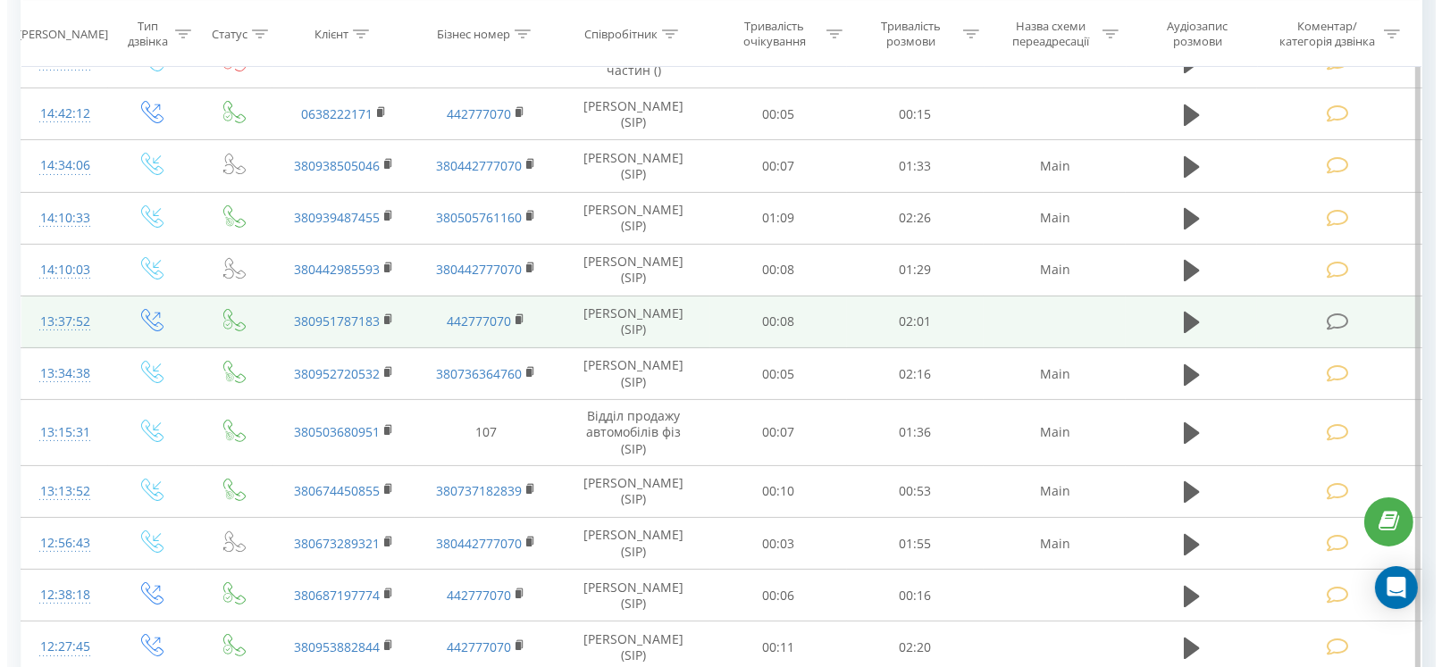
scroll to position [385, 0]
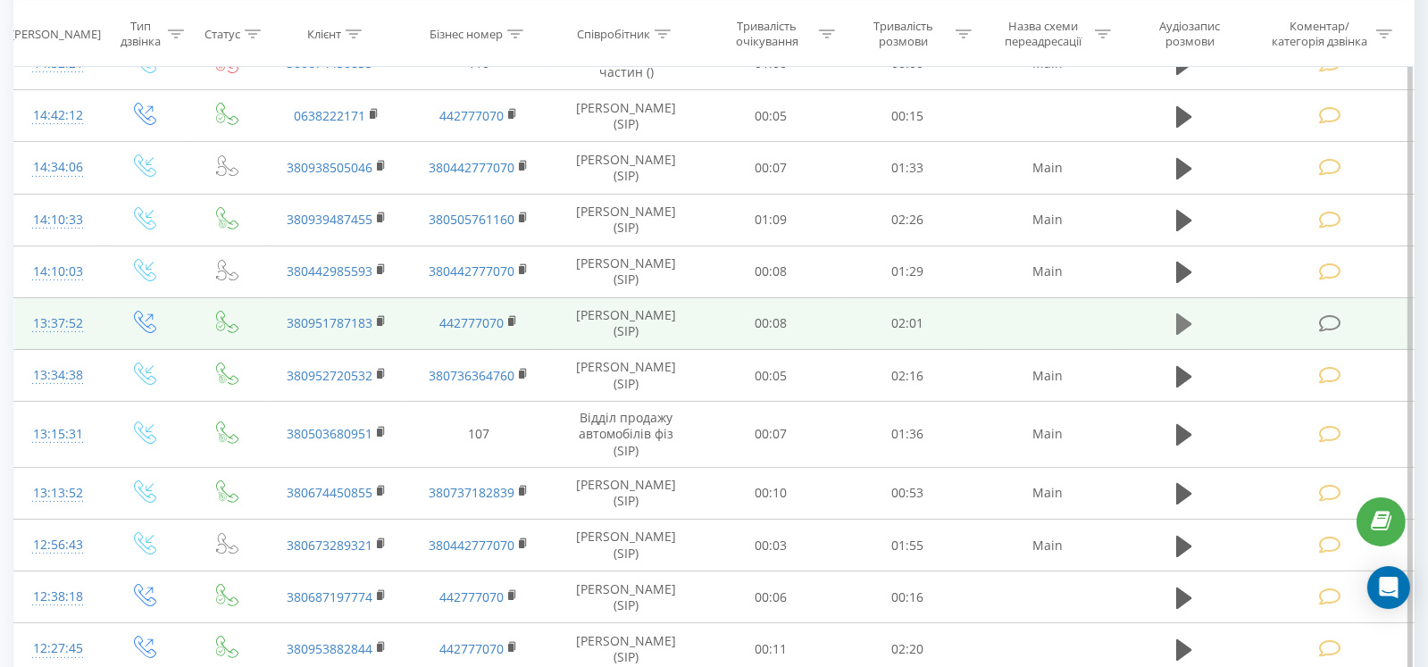
click at [1175, 314] on button at bounding box center [1184, 324] width 27 height 27
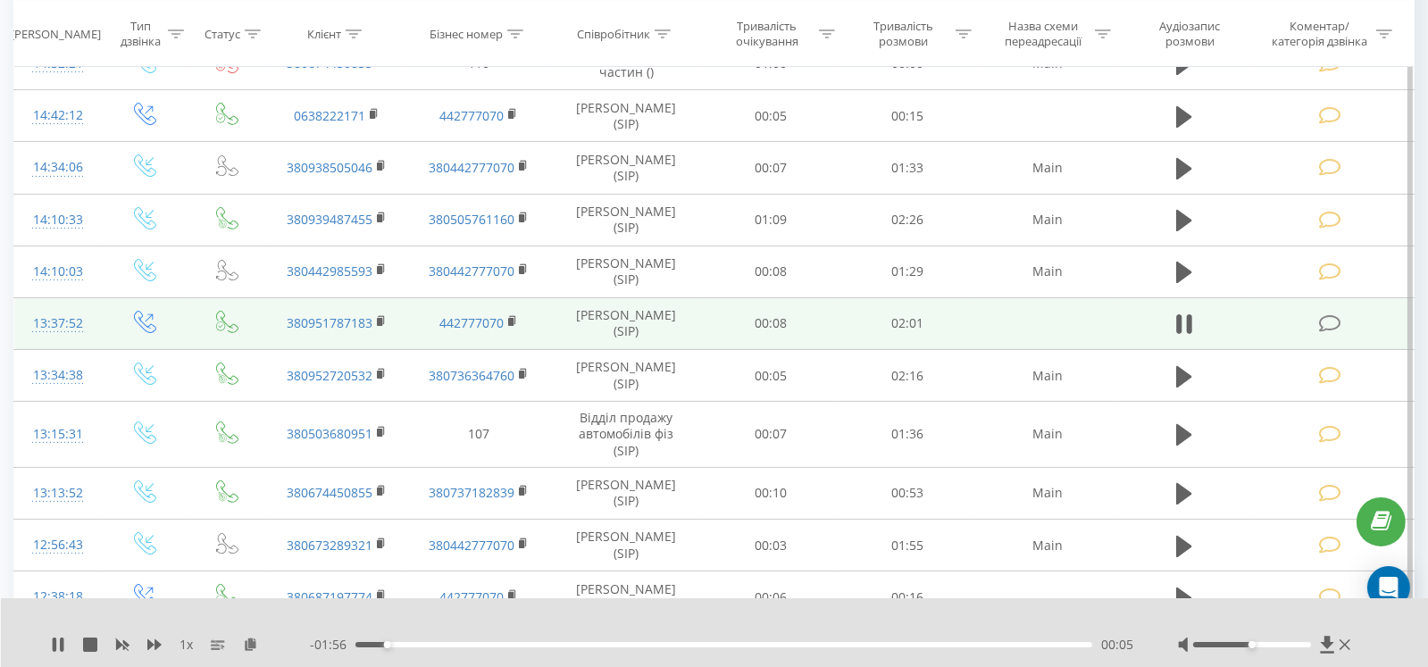
drag, startPoint x: 1340, startPoint y: 329, endPoint x: 1328, endPoint y: 327, distance: 11.7
click at [1338, 329] on icon at bounding box center [1330, 323] width 22 height 19
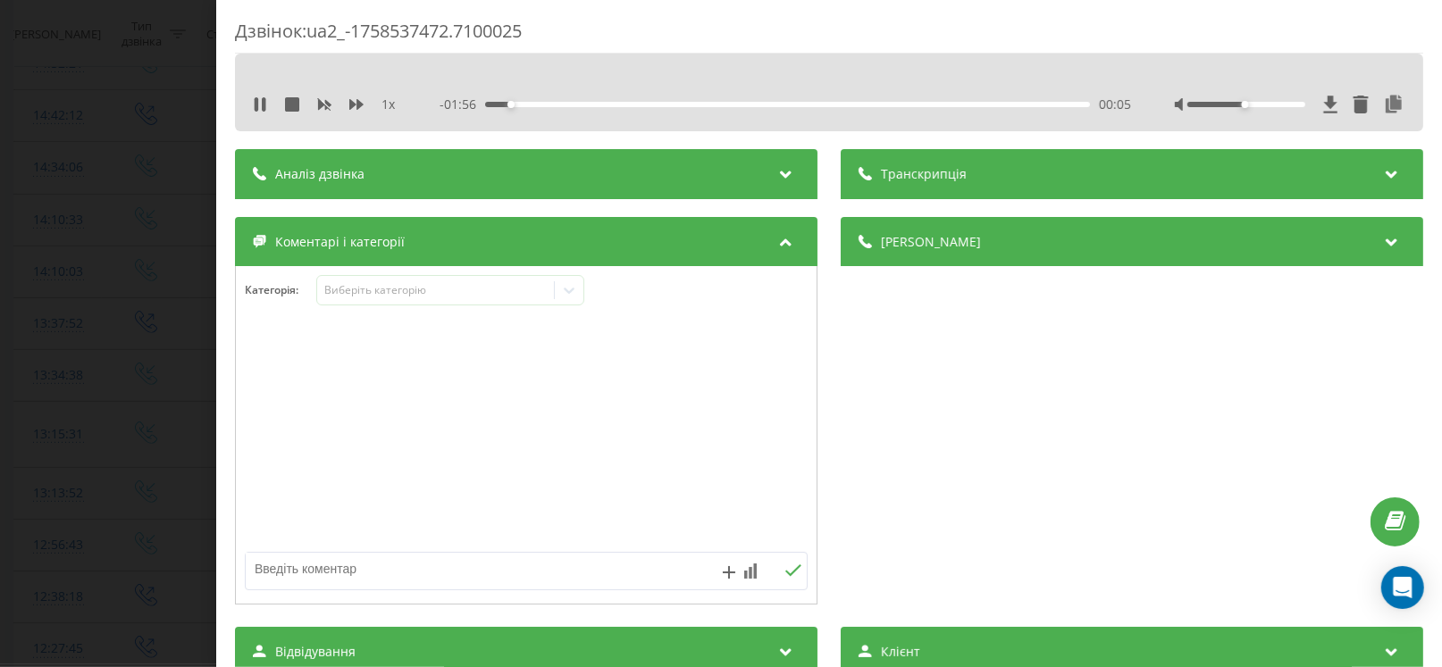
click at [332, 566] on textarea at bounding box center [470, 569] width 448 height 32
paste textarea "Кл –[PERSON_NAME] № - [PHONE_NUMBER] А\м –Megane № АА7708ВТ VIN [VEHICLE_IDENTI…"
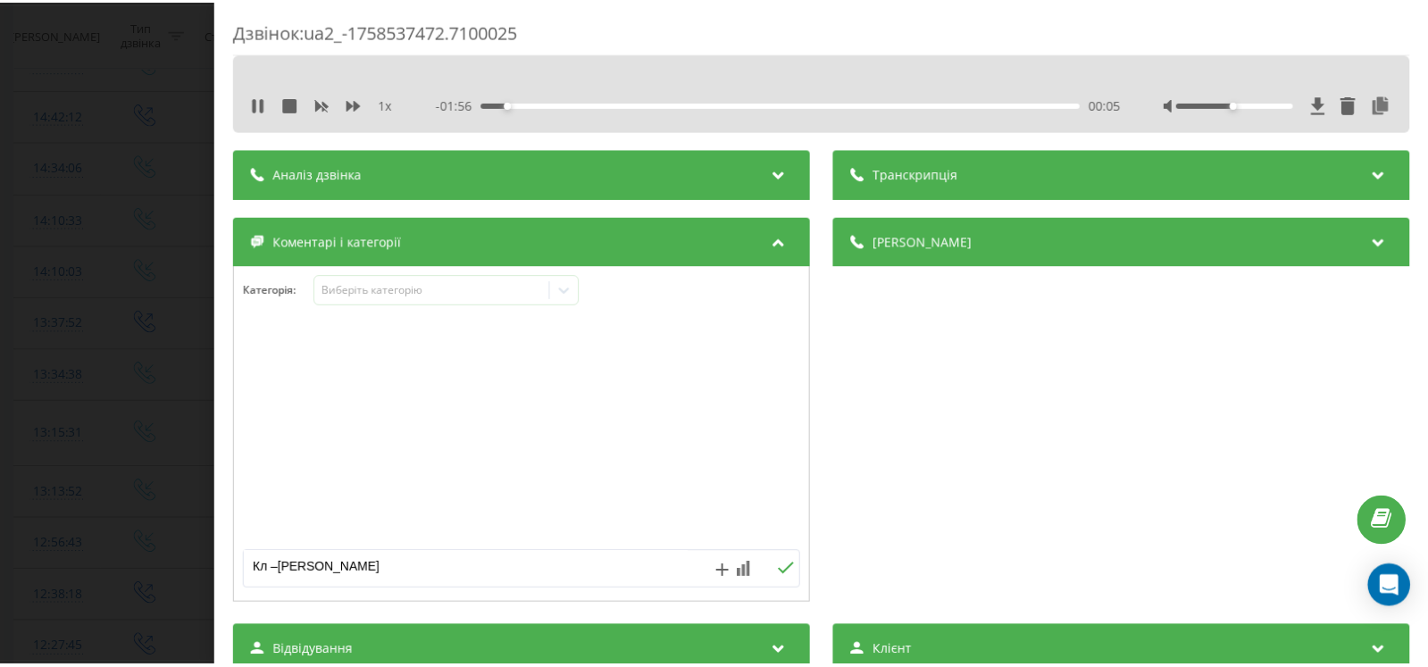
scroll to position [105, 0]
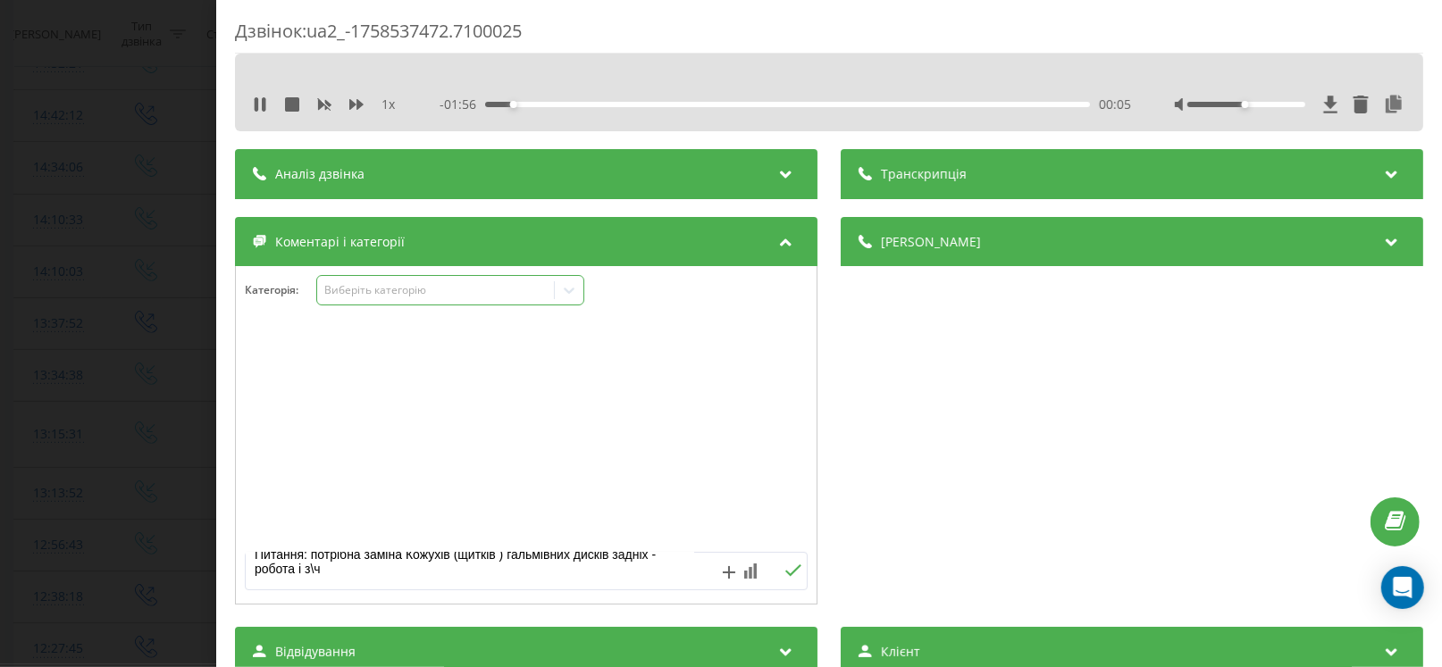
type textarea "Кл –[PERSON_NAME] № - [PHONE_NUMBER] А\м –Megane № АА7708ВТ VIN [VEHICLE_IDENTI…"
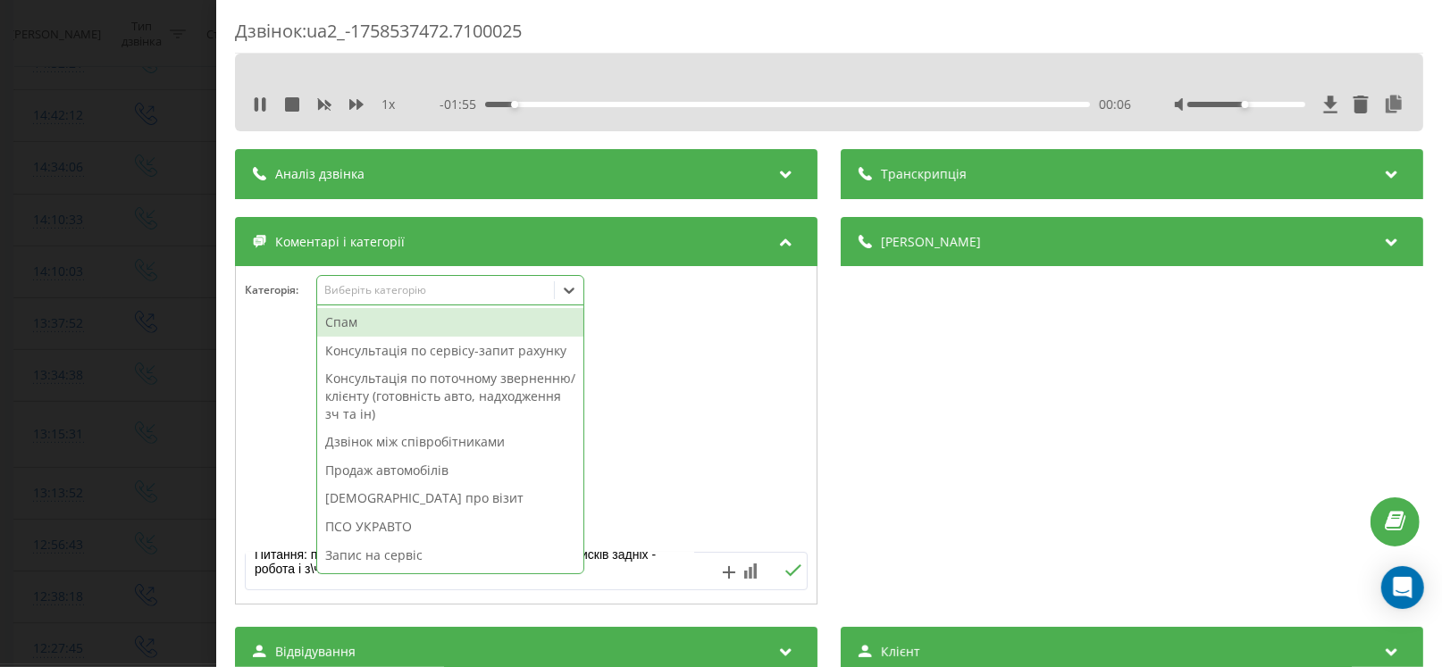
drag, startPoint x: 387, startPoint y: 287, endPoint x: 407, endPoint y: 357, distance: 73.5
click at [386, 288] on div "Виберіть категорію" at bounding box center [435, 290] width 223 height 14
click at [414, 350] on div "Консультація по сервісу-запит рахунку" at bounding box center [450, 351] width 266 height 29
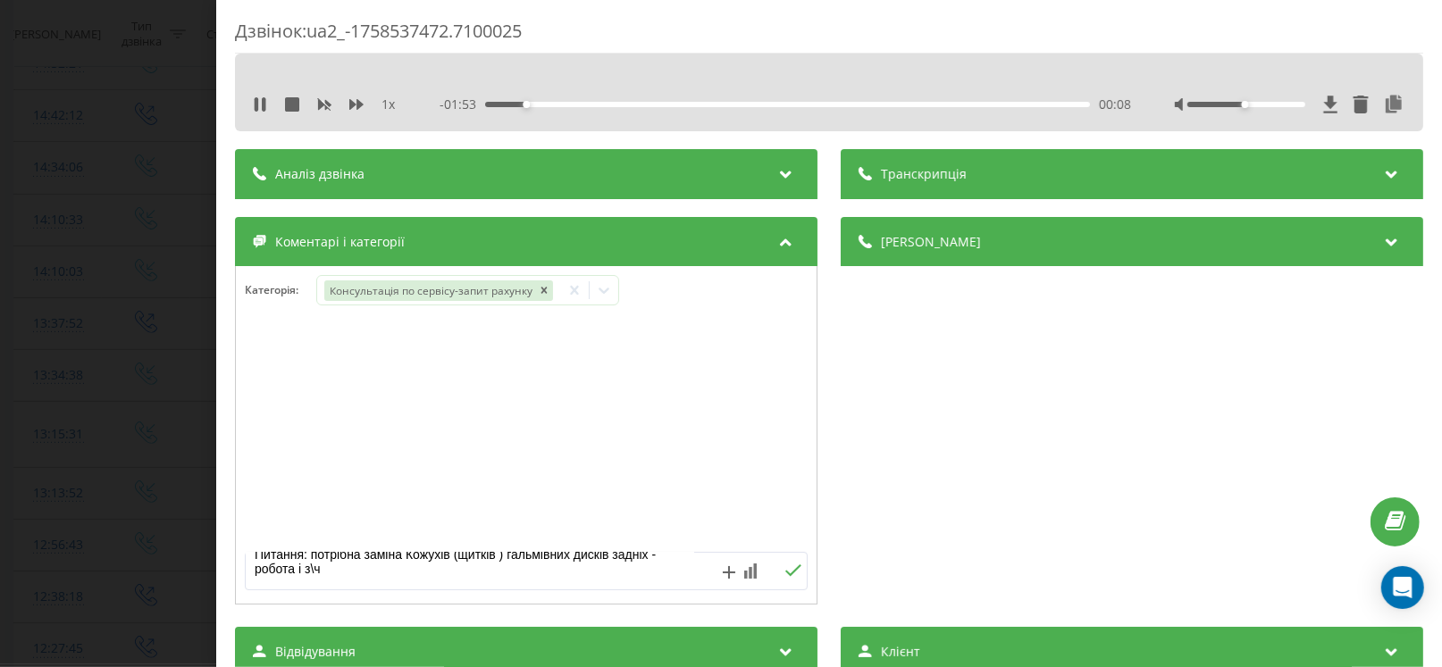
click at [784, 570] on icon at bounding box center [792, 570] width 17 height 13
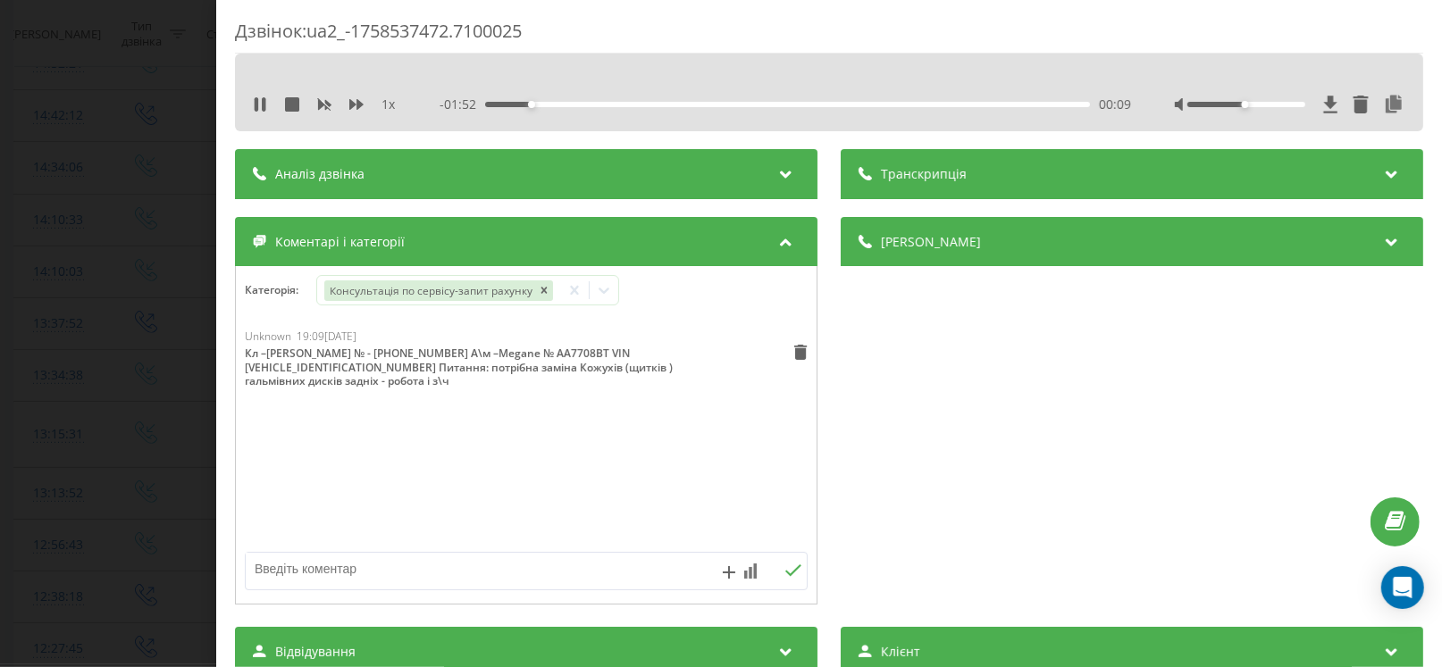
click at [65, 433] on div "Дзвінок : ua2_-1758537472.7100025 1 x - 01:52 00:09 00:09 Транскрипція Для AI-а…" at bounding box center [721, 333] width 1442 height 667
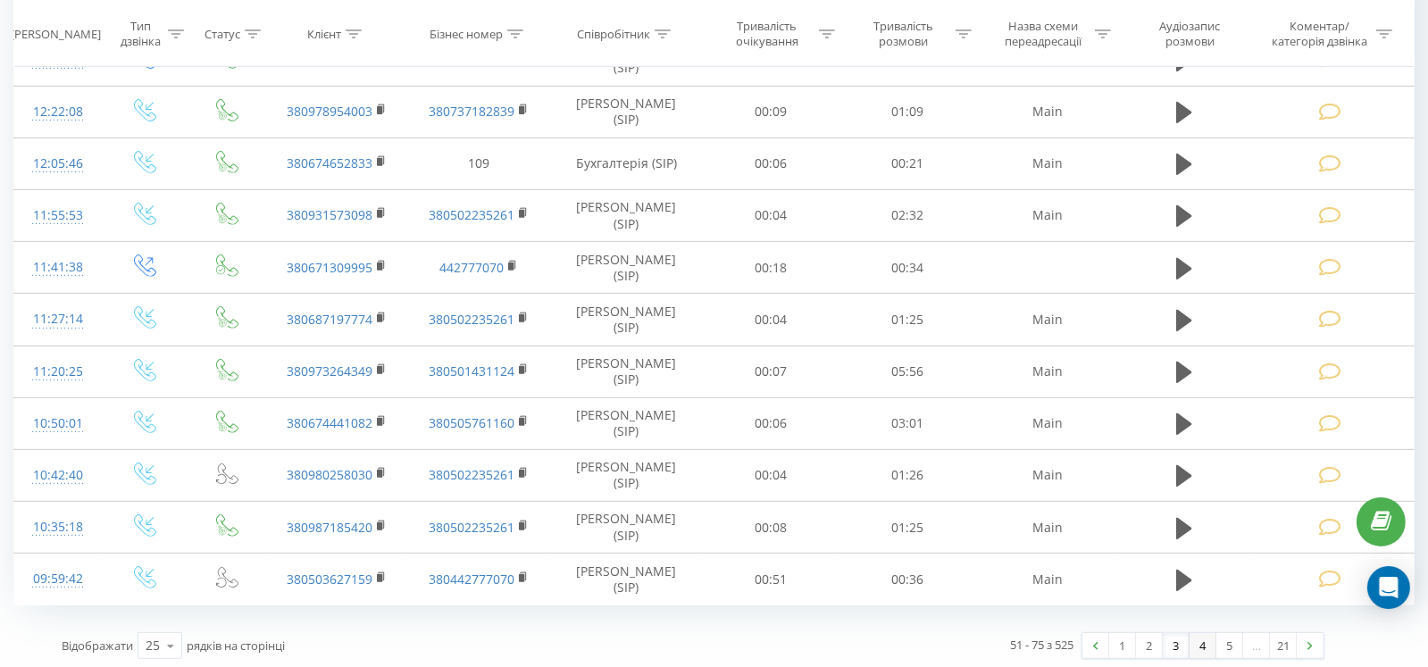
click at [1199, 642] on link "4" at bounding box center [1203, 645] width 27 height 25
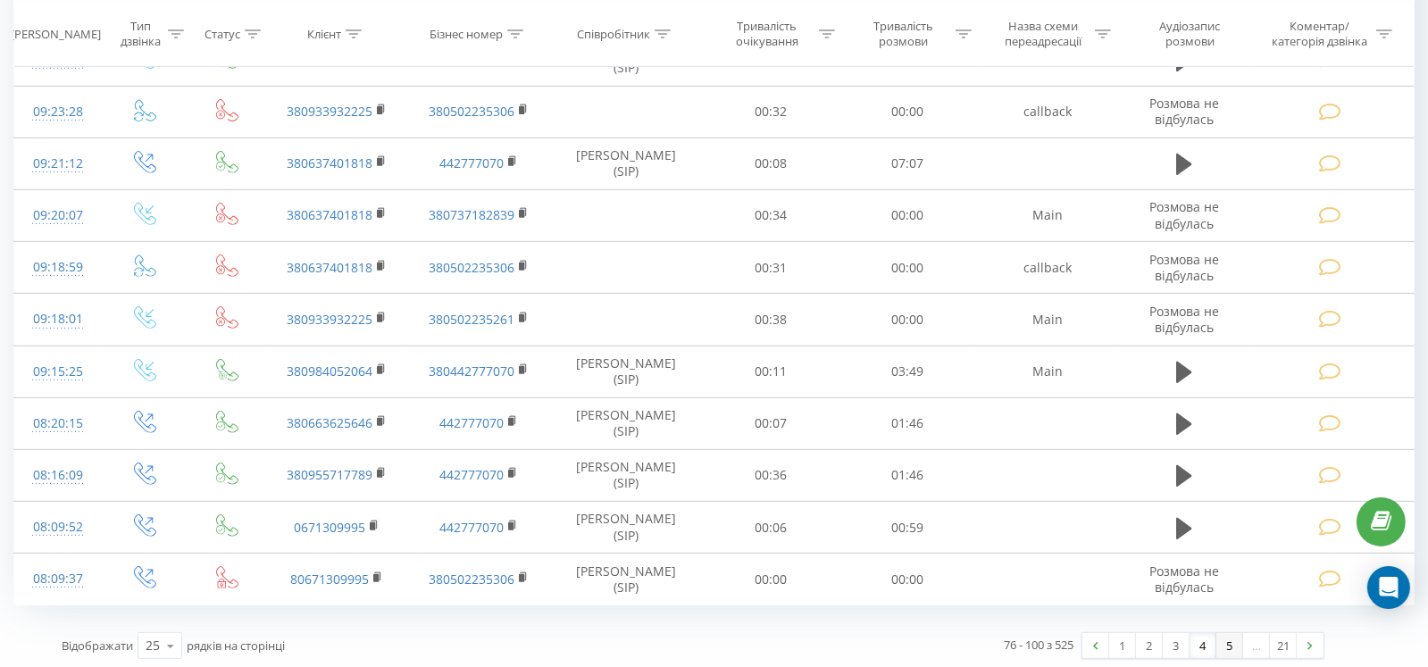
click at [1225, 640] on link "5" at bounding box center [1229, 645] width 27 height 25
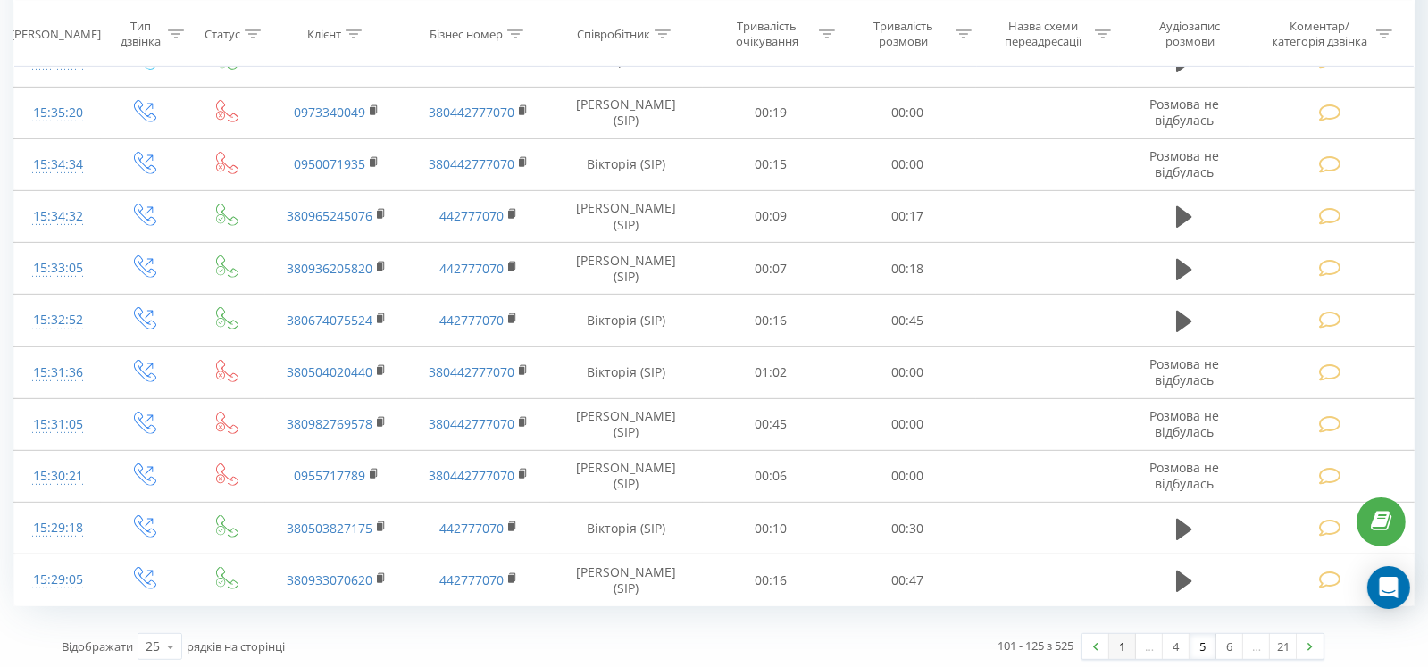
click at [1114, 648] on link "1" at bounding box center [1122, 646] width 27 height 25
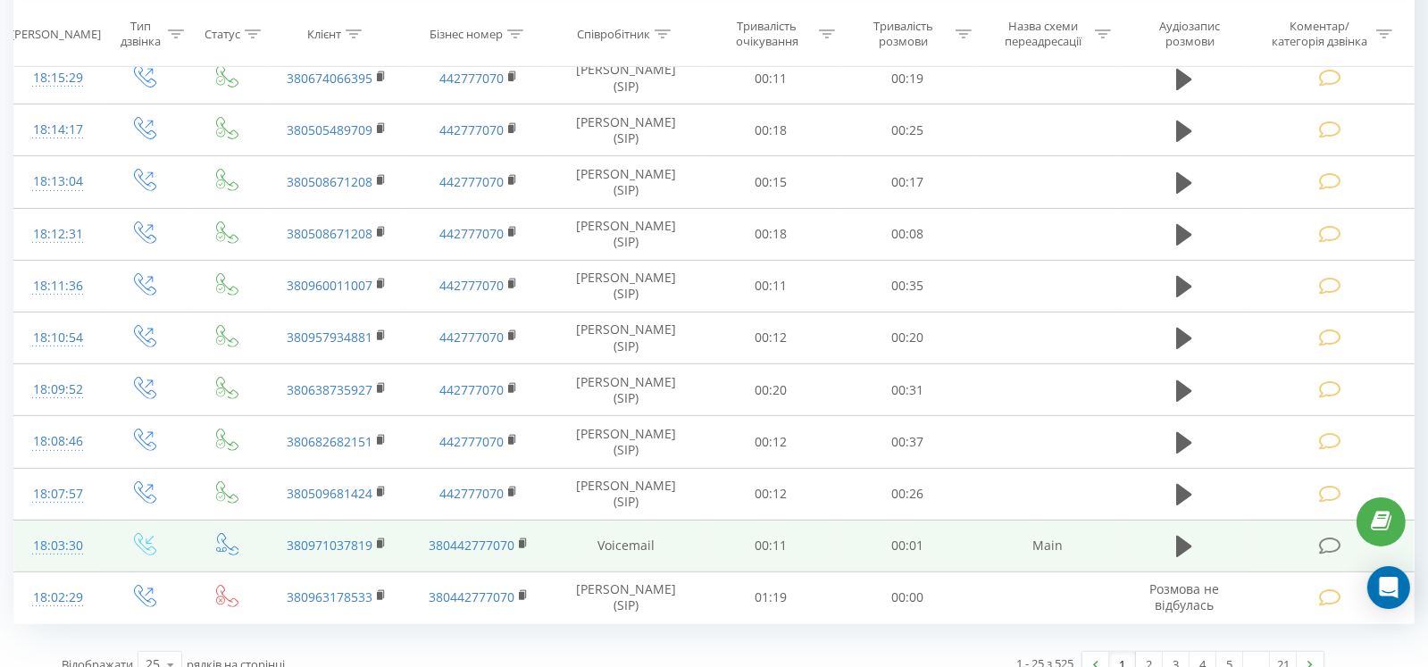
scroll to position [961, 0]
